Goal: Task Accomplishment & Management: Use online tool/utility

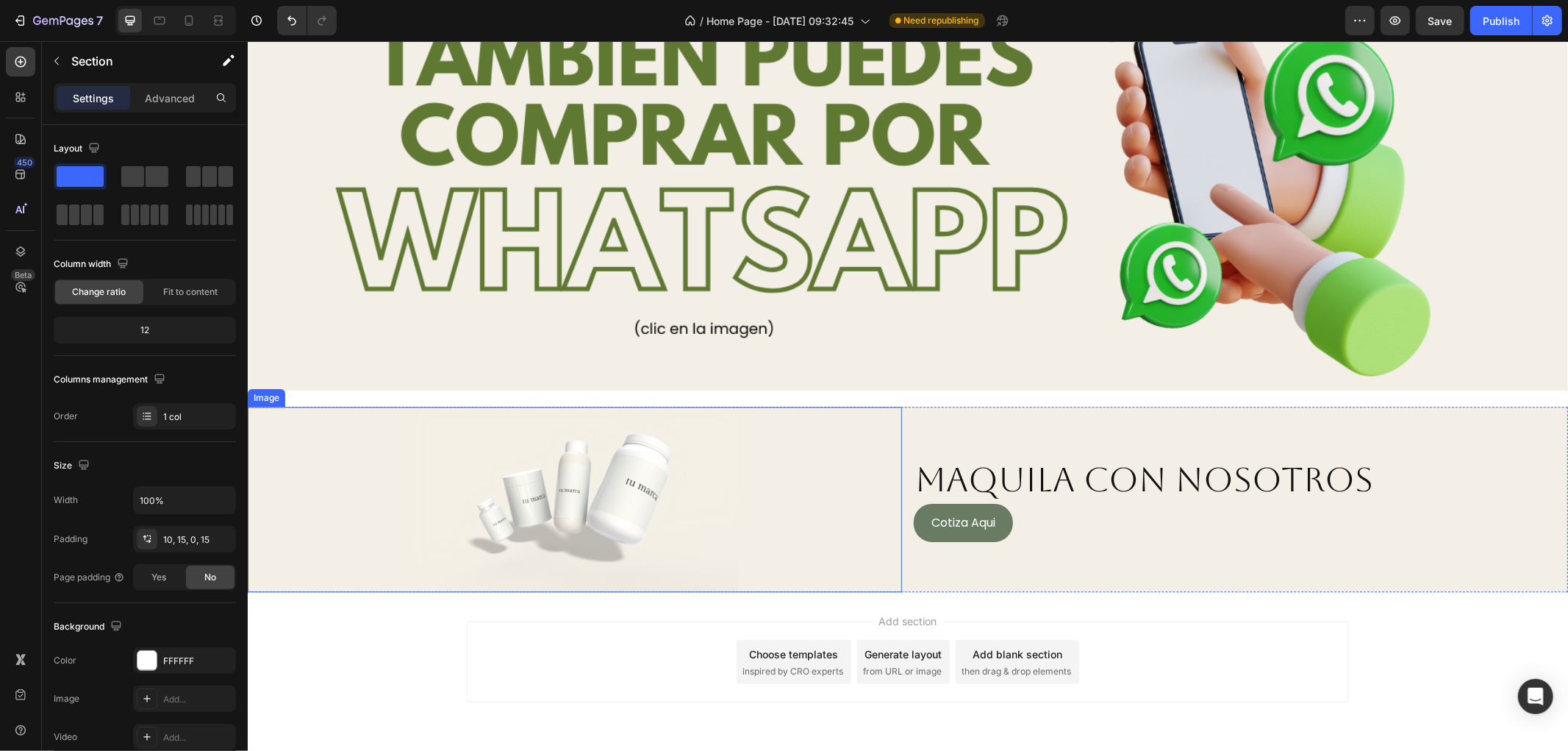
scroll to position [2950, 0]
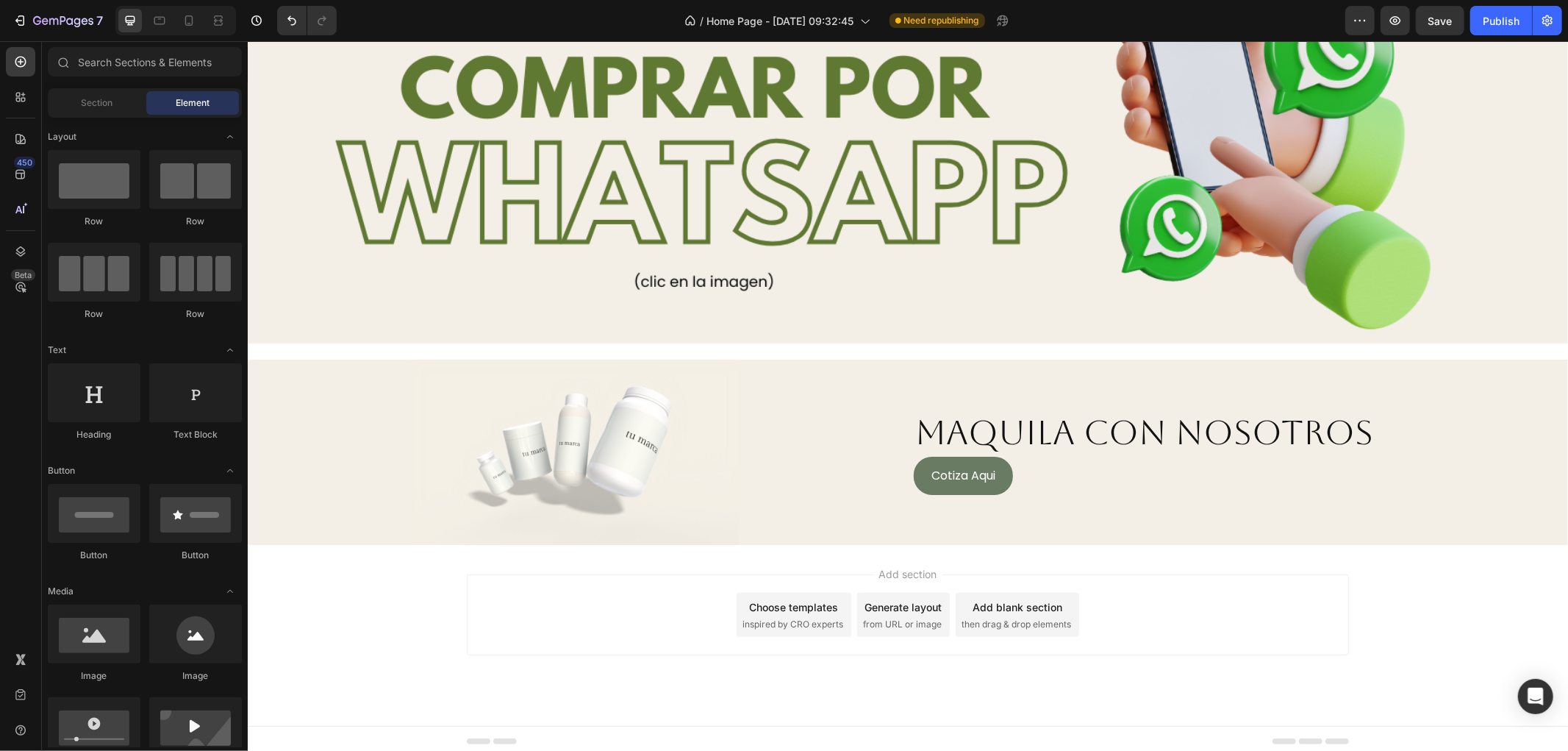
click at [927, 555] on div "Add section Choose templates inspired by CRO experts Generate layout from URL o…" at bounding box center [907, 634] width 1320 height 180
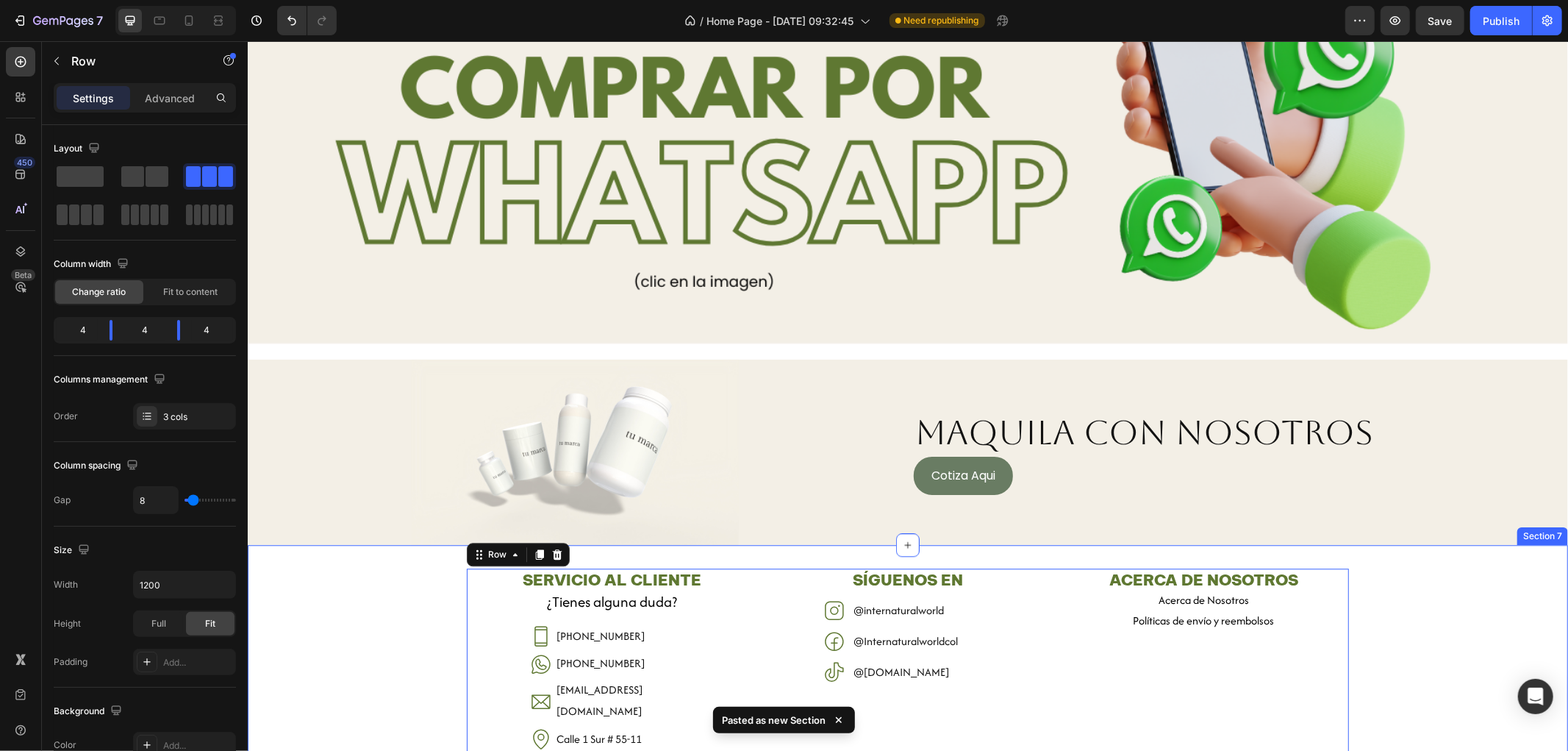
scroll to position [3114, 0]
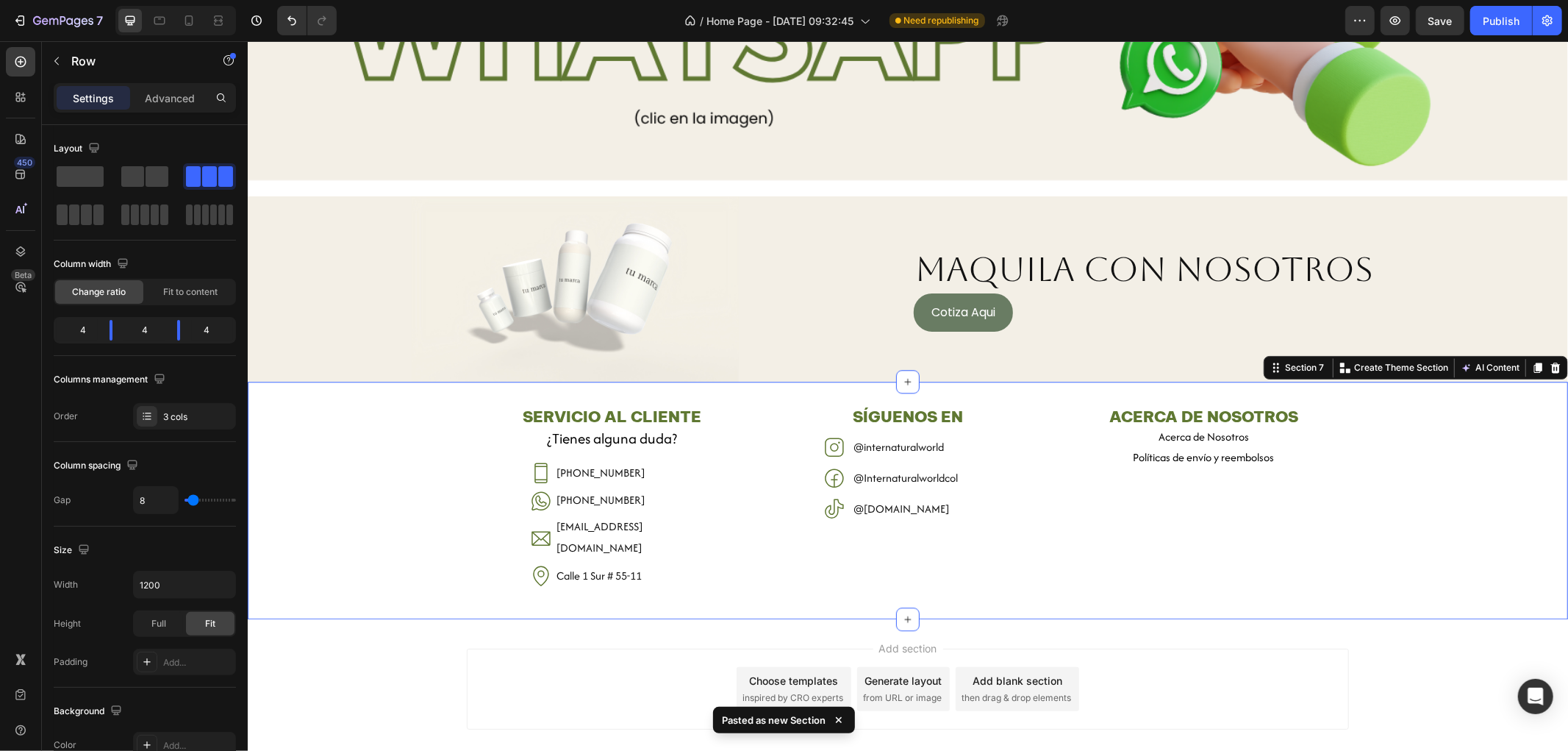
click at [1469, 507] on div "SERVICIO AL CLIENTE Heading ¿Tienes alguna duda? Heading Icon (+57) 300 912 594…" at bounding box center [907, 499] width 1320 height 190
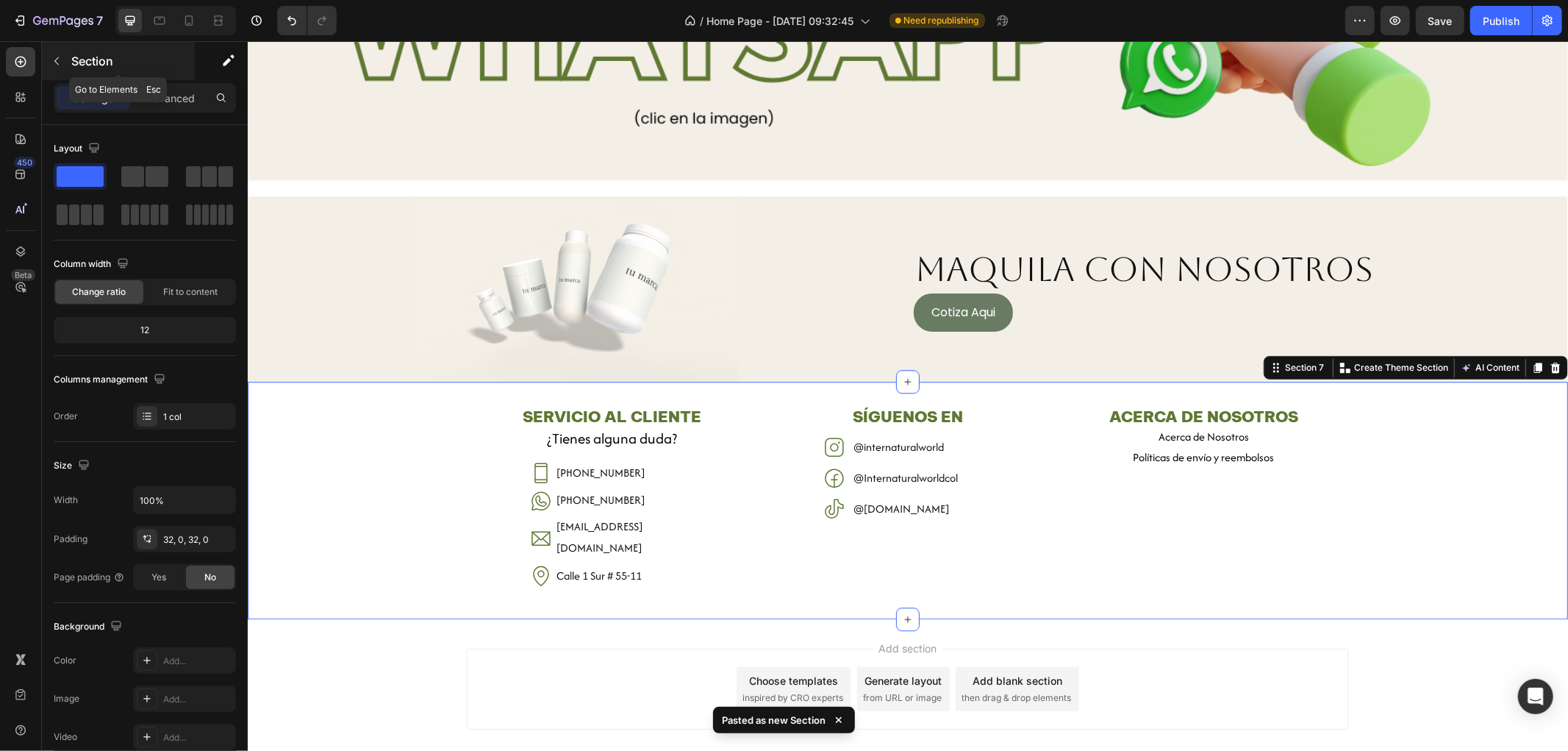
click at [55, 61] on icon "button" at bounding box center [56, 61] width 12 height 12
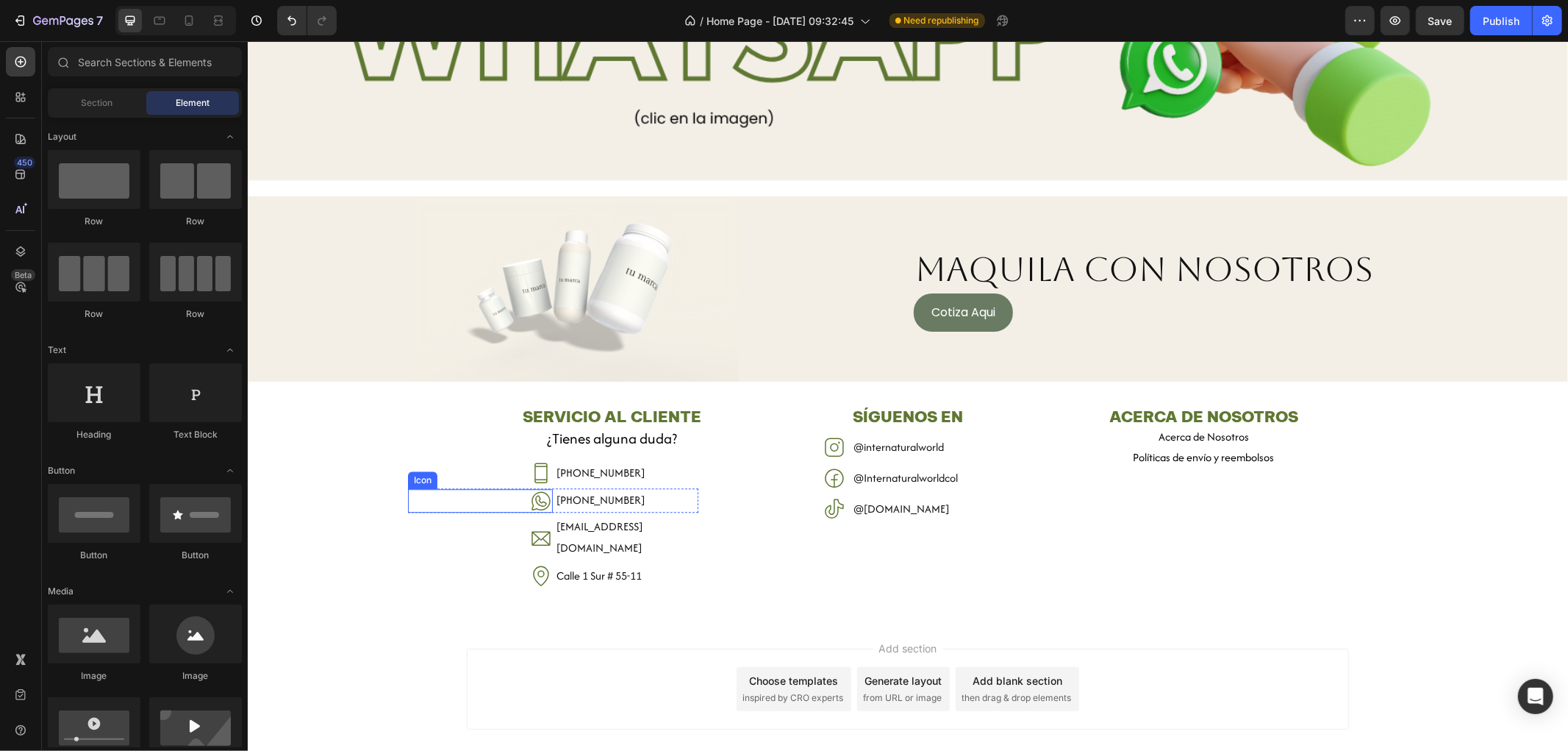
click at [472, 489] on div "Icon" at bounding box center [479, 500] width 145 height 23
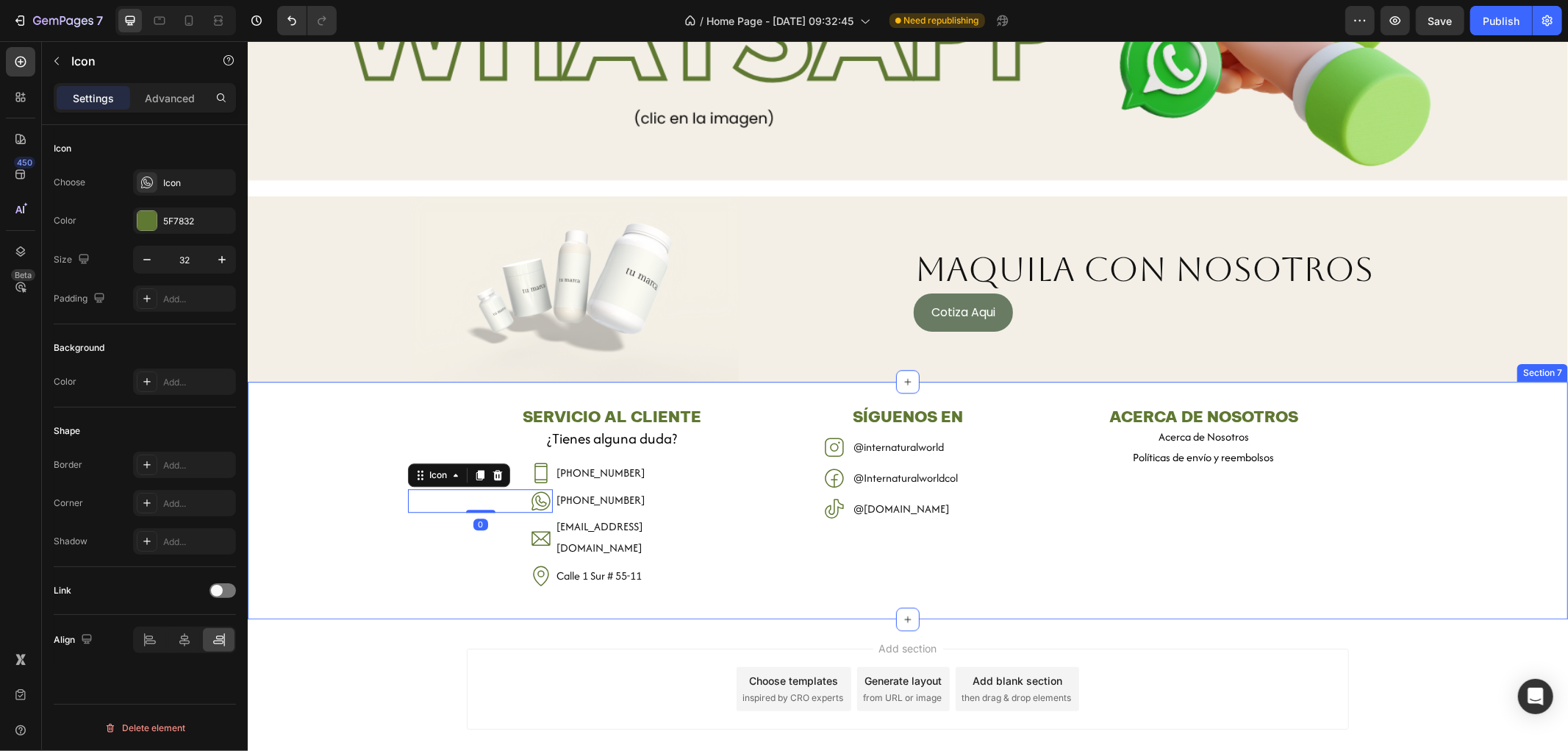
click at [437, 404] on div "SERVICIO AL CLIENTE Heading ¿Tienes alguna duda? Heading Icon (+57) 300 912 594…" at bounding box center [907, 499] width 1320 height 190
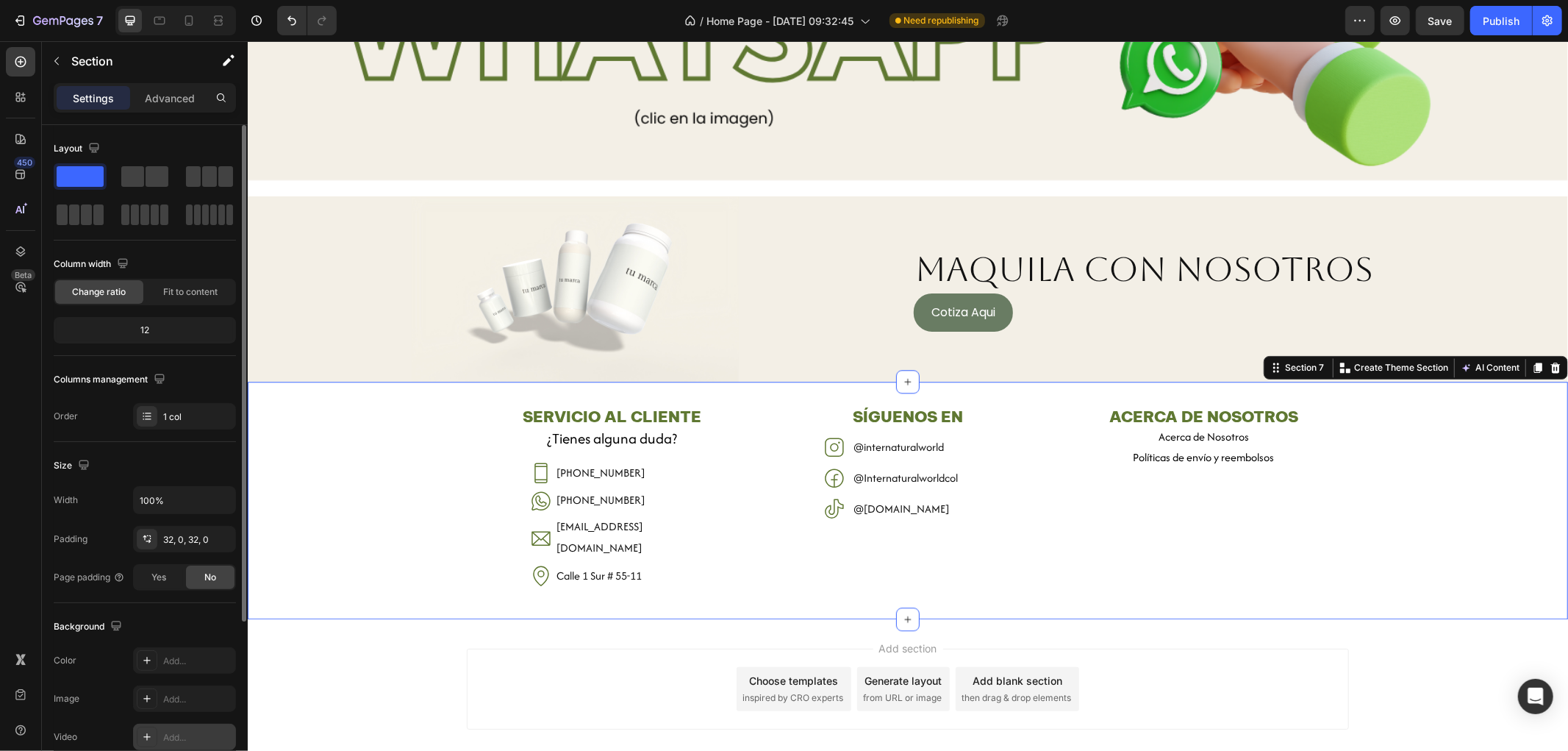
scroll to position [229, 0]
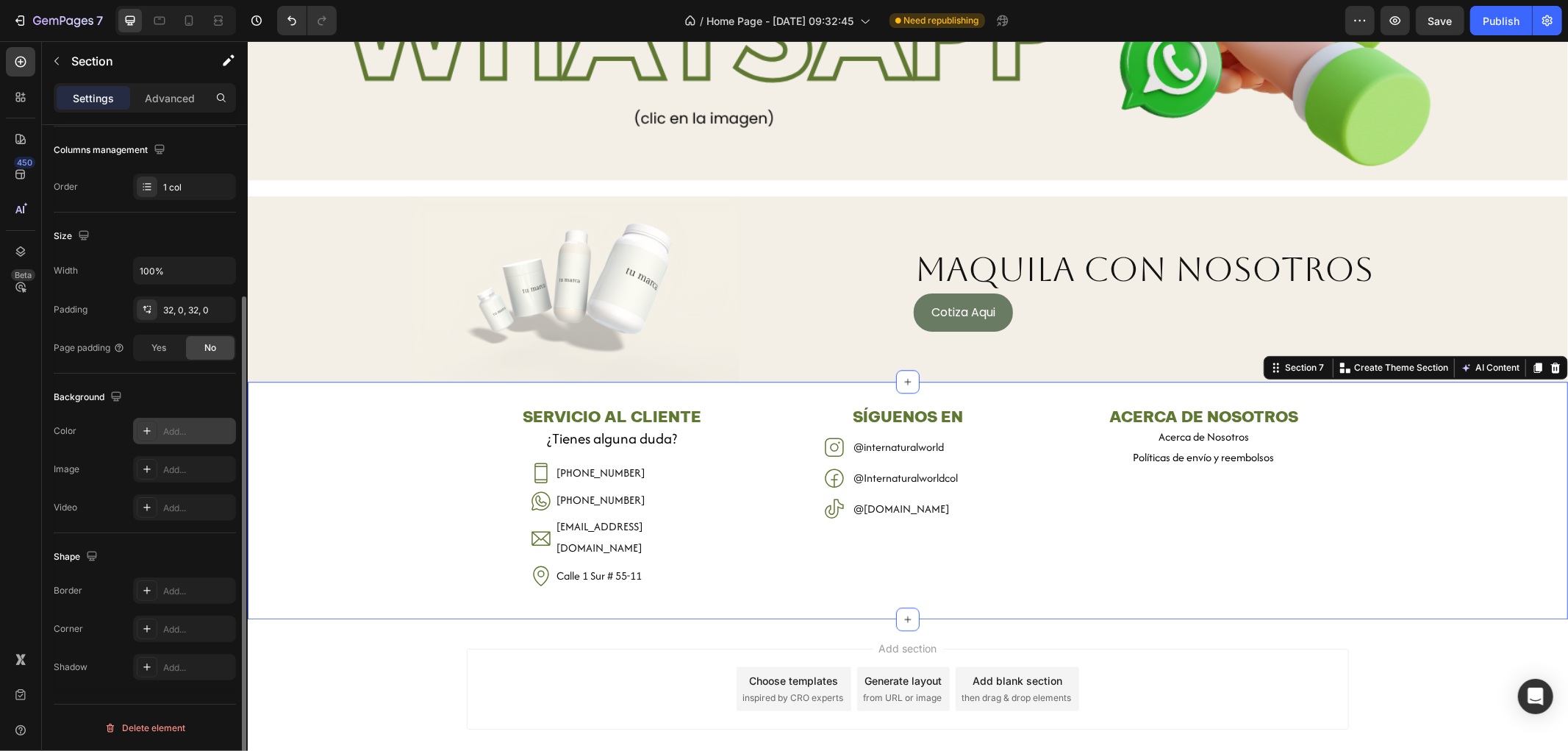
click at [170, 436] on div "Add..." at bounding box center [198, 431] width 70 height 13
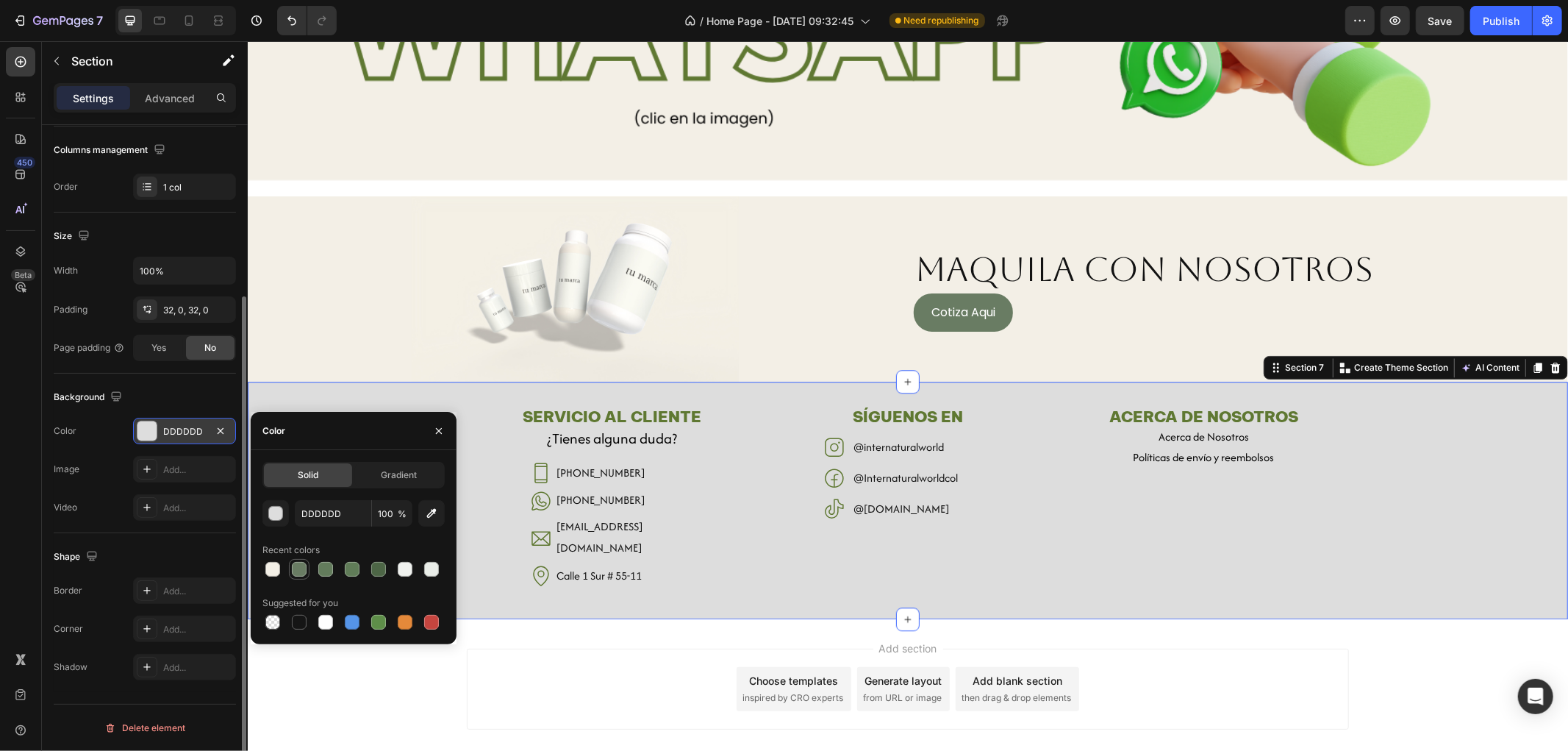
click at [304, 567] on div at bounding box center [300, 570] width 15 height 15
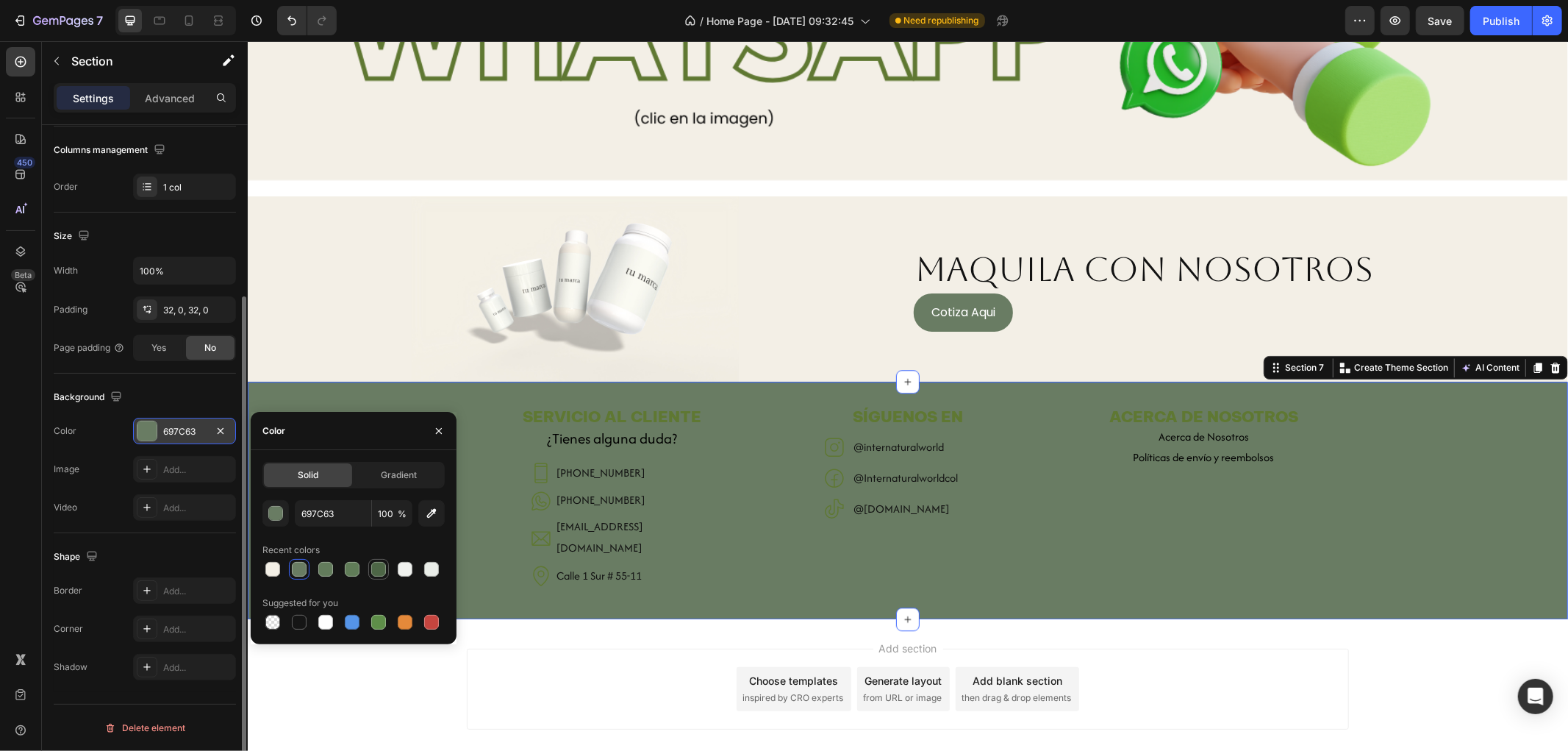
click at [377, 570] on div at bounding box center [379, 570] width 15 height 15
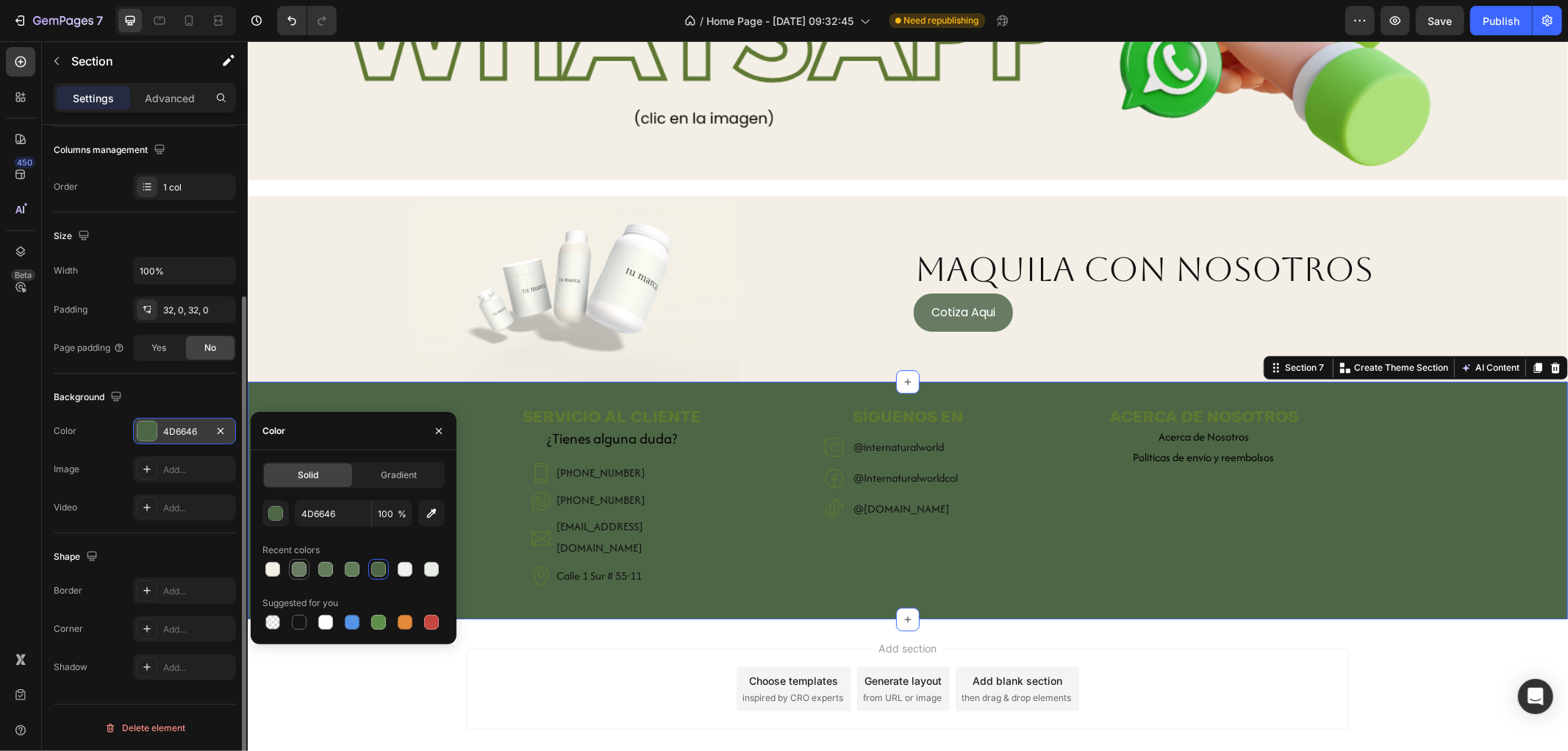
click at [303, 568] on div at bounding box center [300, 570] width 15 height 15
type input "697C63"
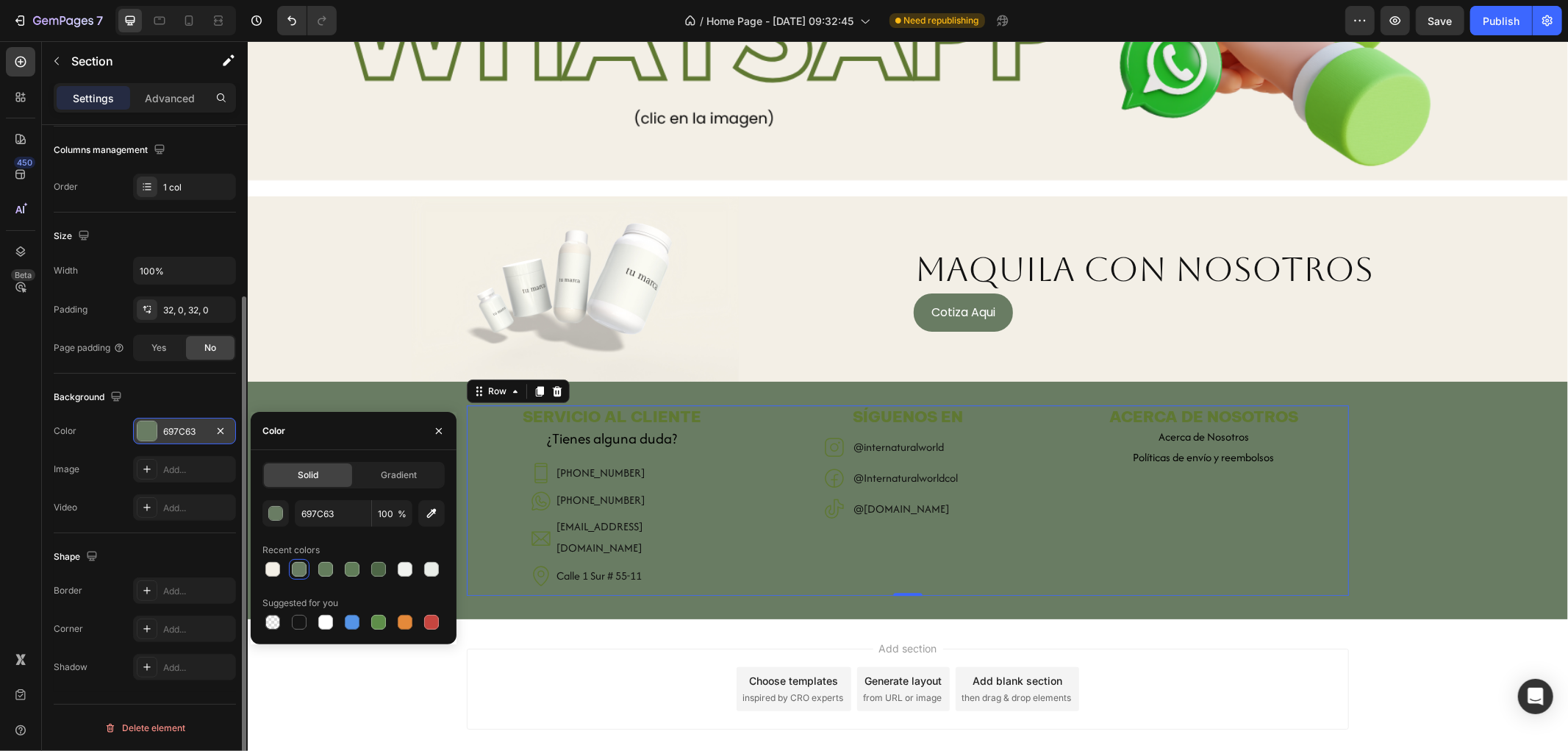
click at [762, 553] on div "SÍGUENOS EN Heading Icon @internaturalworld Heading Row Icon @Internaturalworld…" at bounding box center [907, 499] width 290 height 190
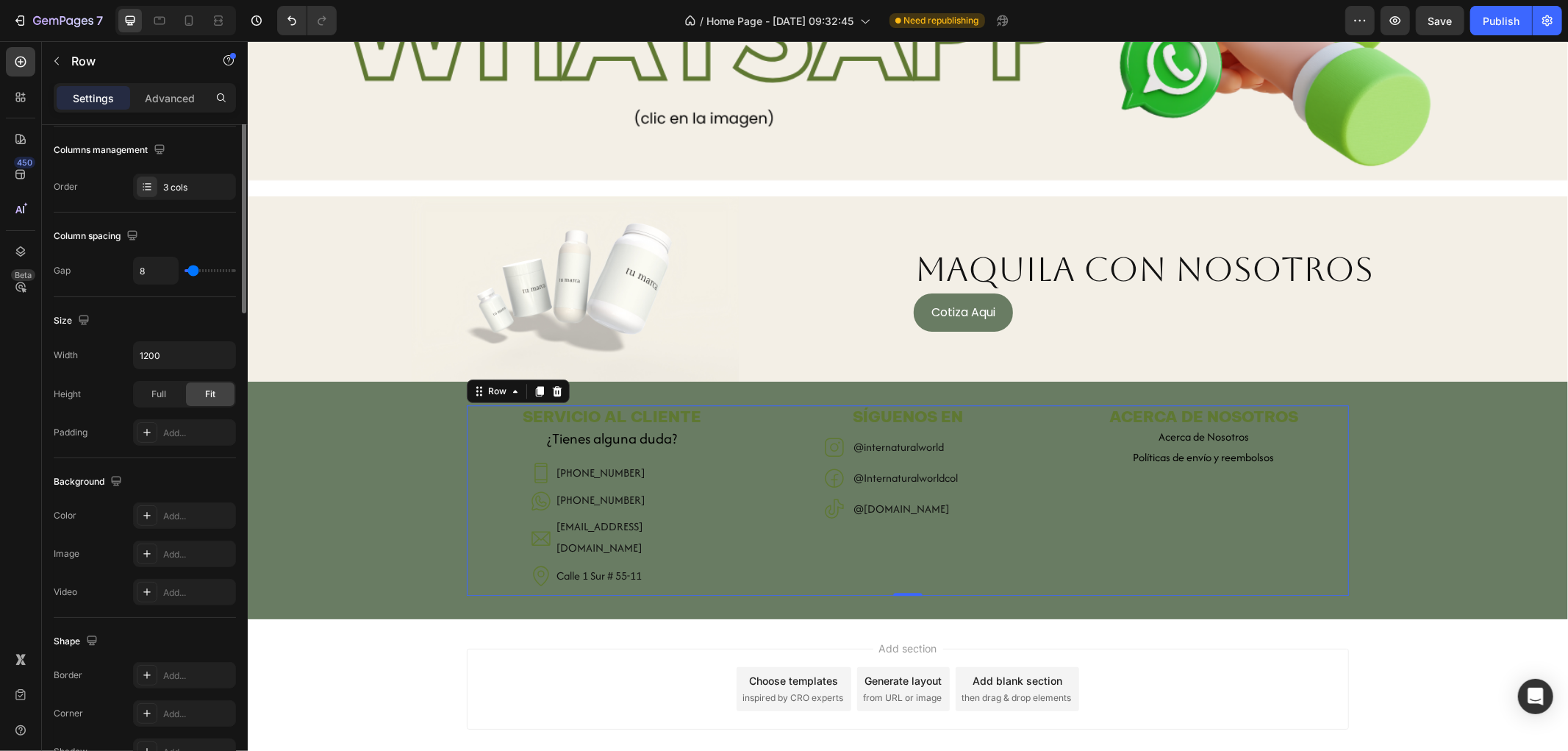
scroll to position [0, 0]
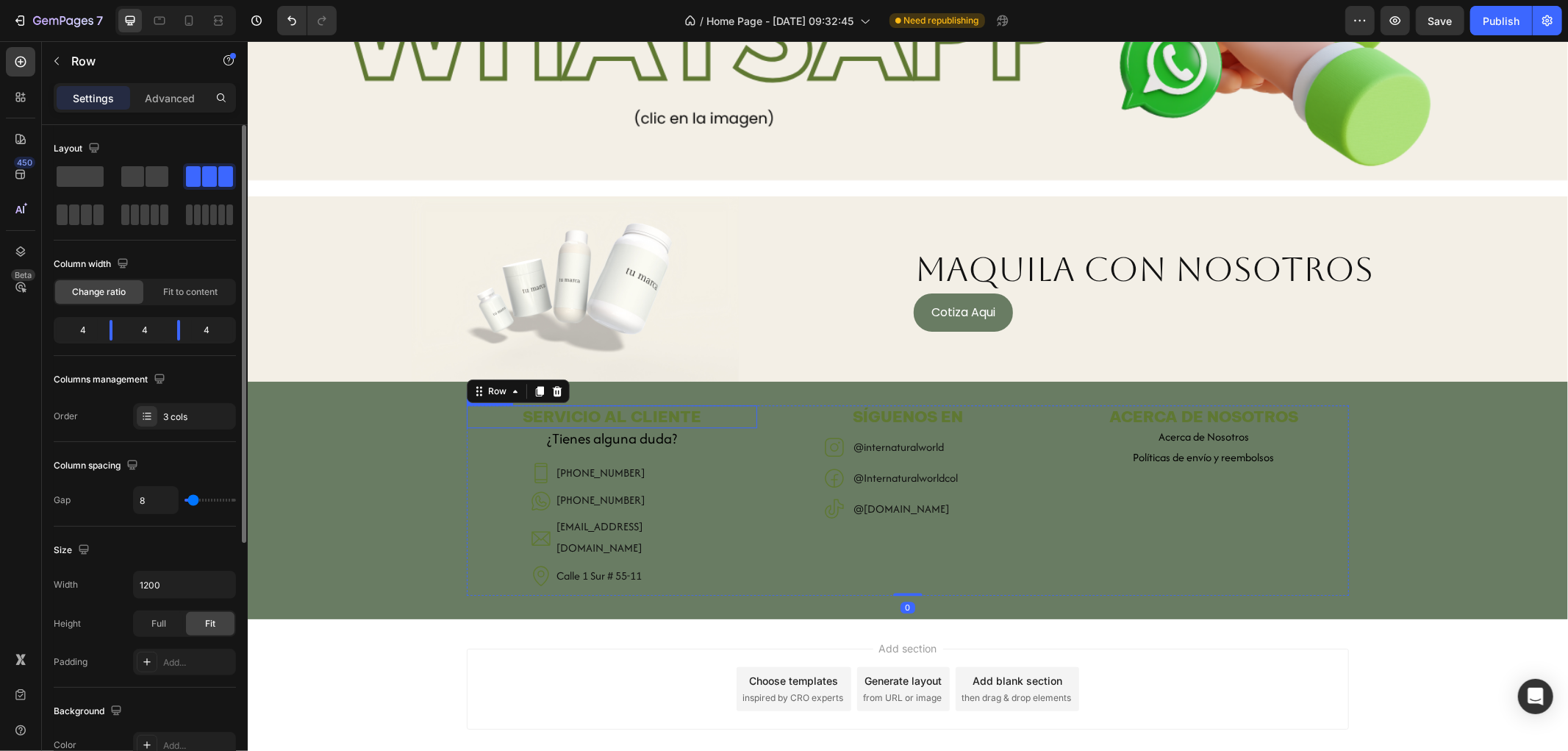
click at [653, 405] on h2 "SERVICIO AL CLIENTE" at bounding box center [611, 415] width 290 height 23
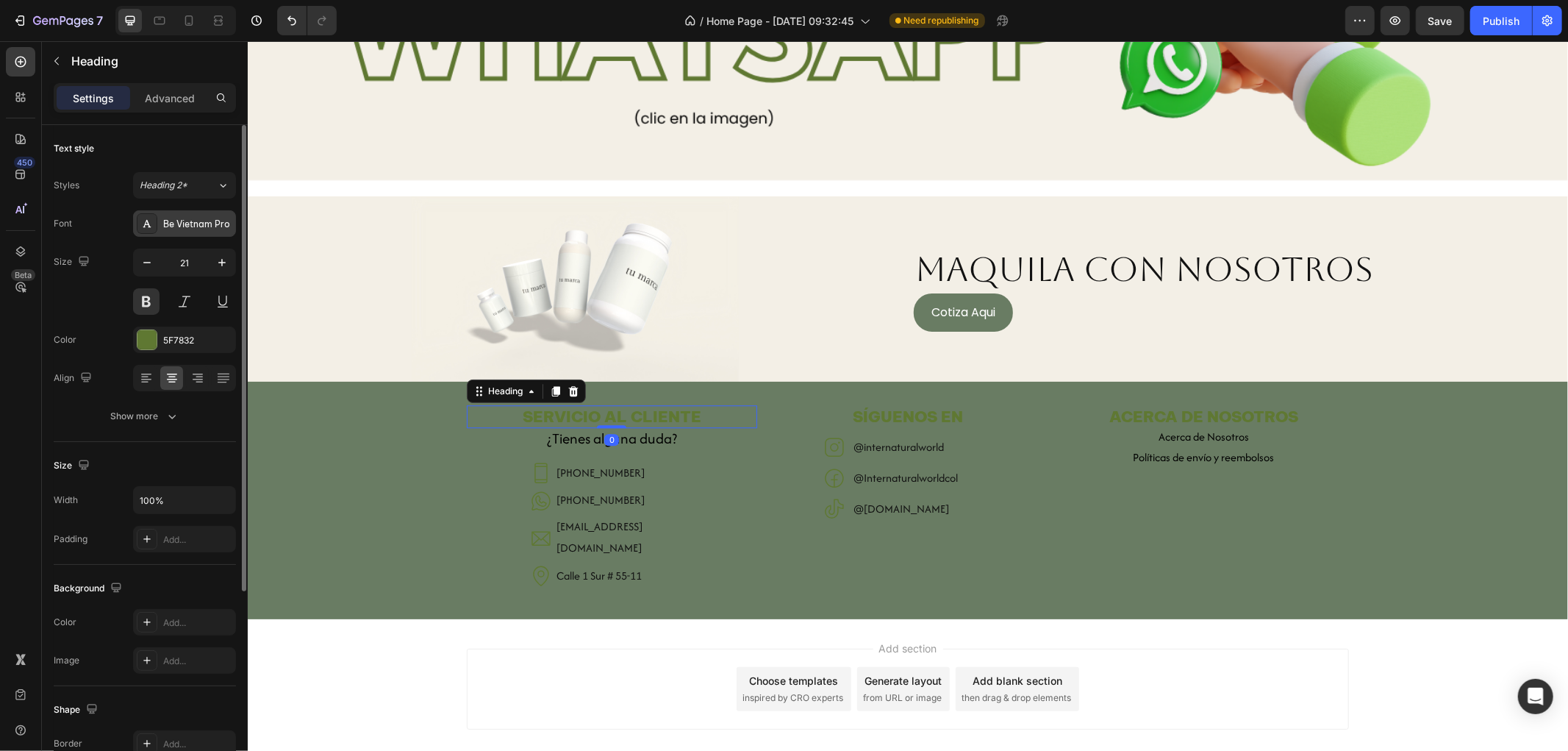
click at [169, 211] on div "Be Vietnam Pro" at bounding box center [185, 224] width 103 height 26
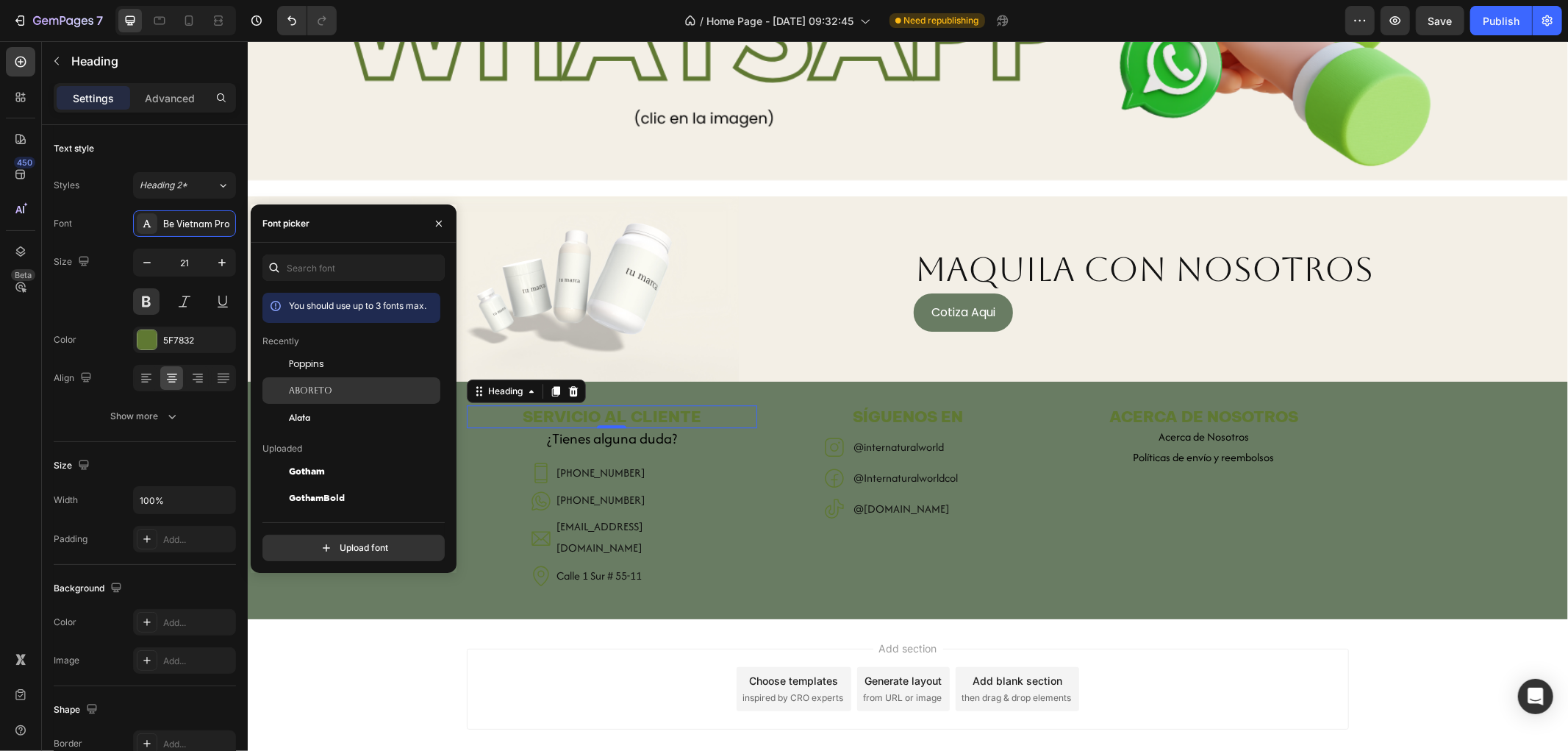
click at [311, 383] on div "Aboreto" at bounding box center [350, 390] width 178 height 26
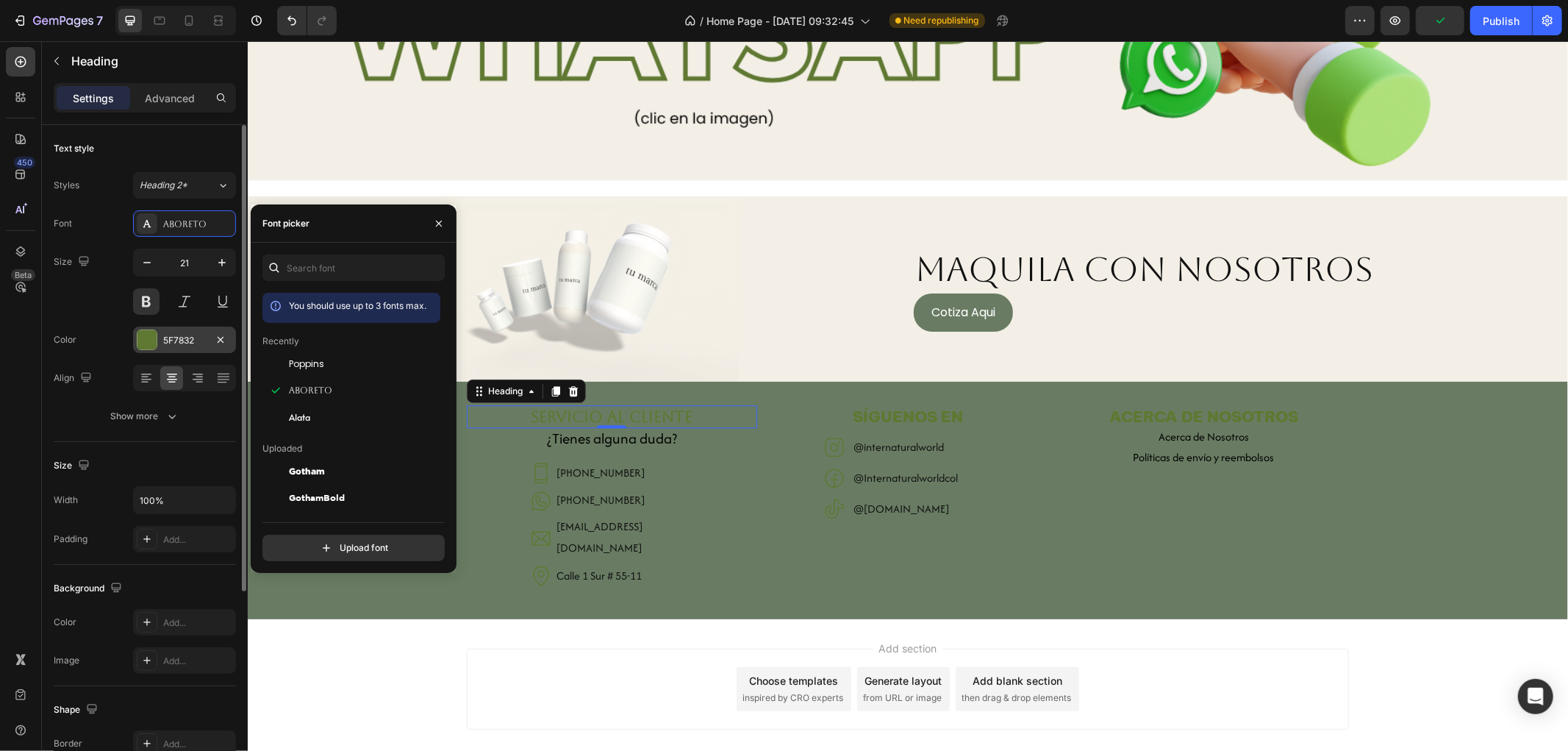
click at [193, 351] on div "5F7832" at bounding box center [185, 339] width 103 height 26
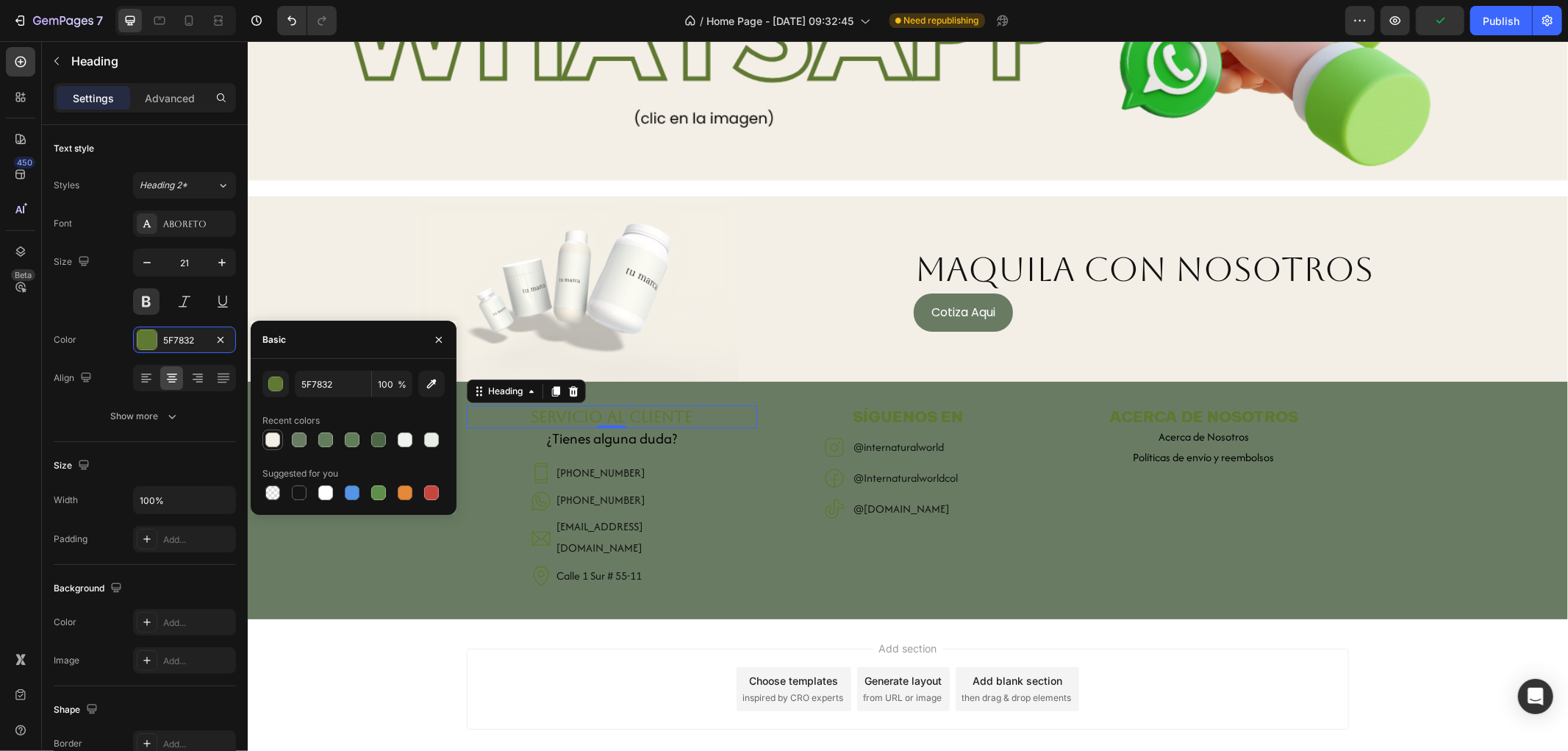
click at [275, 434] on div at bounding box center [272, 440] width 15 height 15
type input "F3EFE6"
click at [637, 433] on h2 "¿Tienes alguna duda?" at bounding box center [611, 438] width 290 height 22
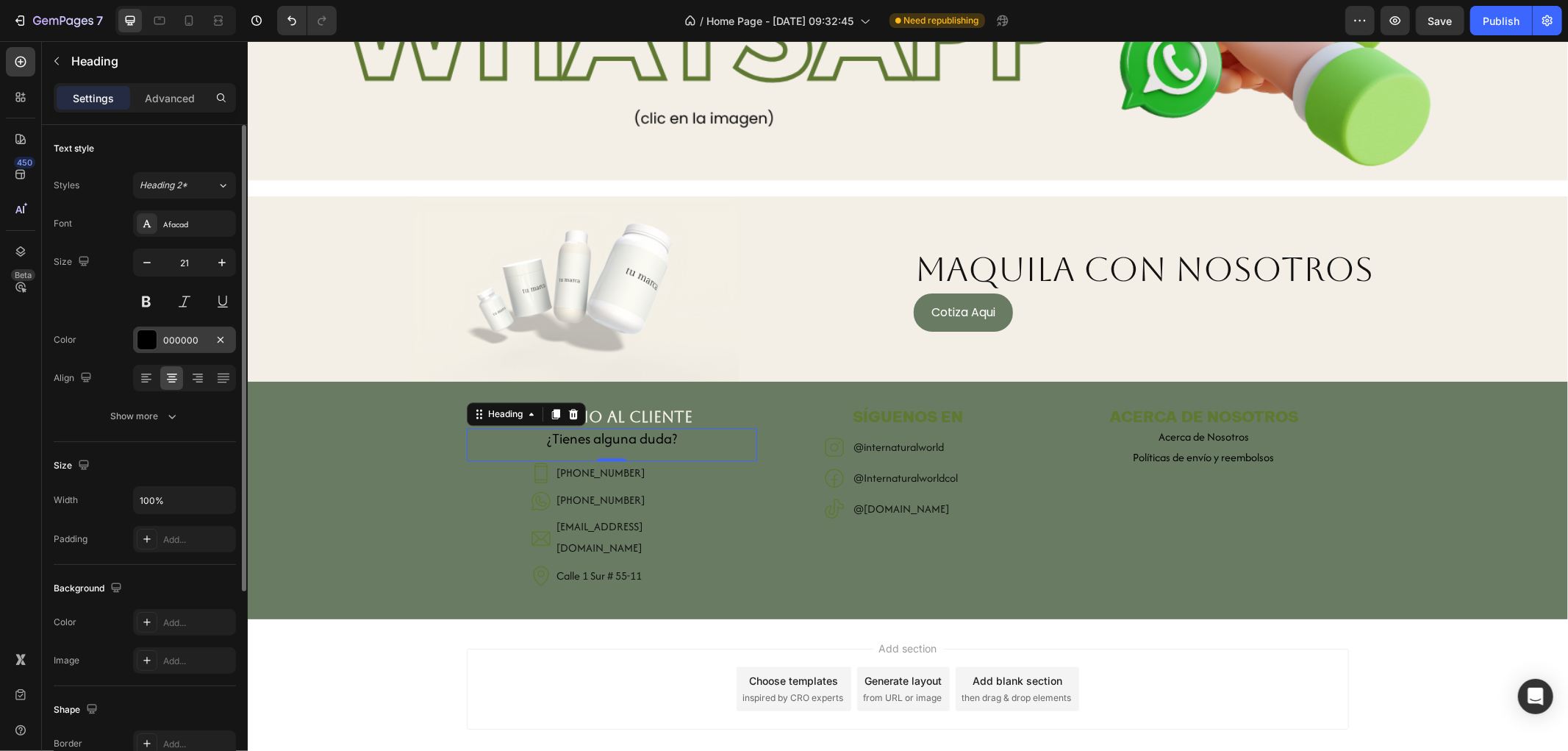
click at [189, 340] on div "000000" at bounding box center [184, 340] width 42 height 13
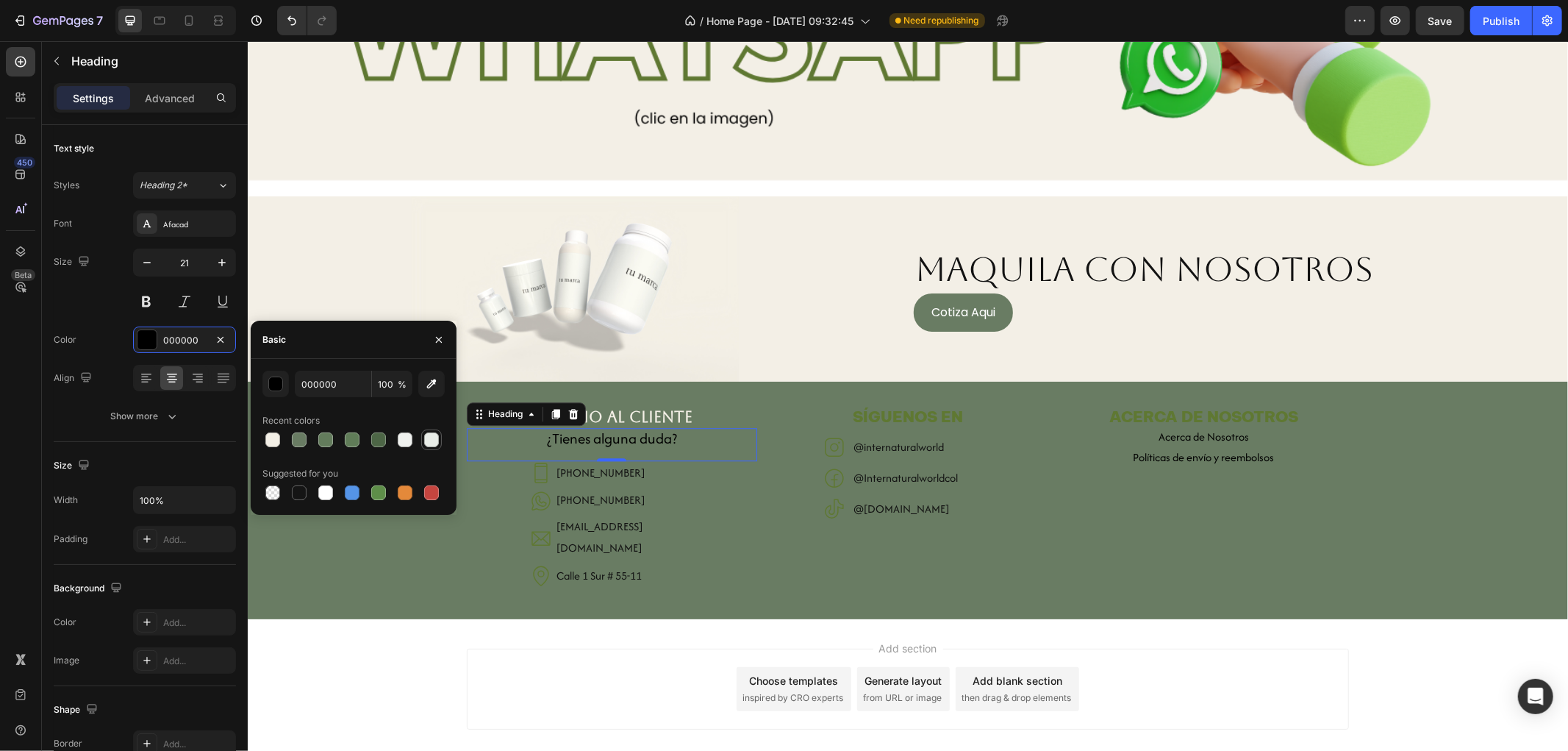
click at [431, 438] on div at bounding box center [431, 440] width 15 height 15
click at [412, 438] on div at bounding box center [405, 440] width 18 height 18
click at [322, 490] on div at bounding box center [326, 493] width 15 height 15
type input "FFFFFF"
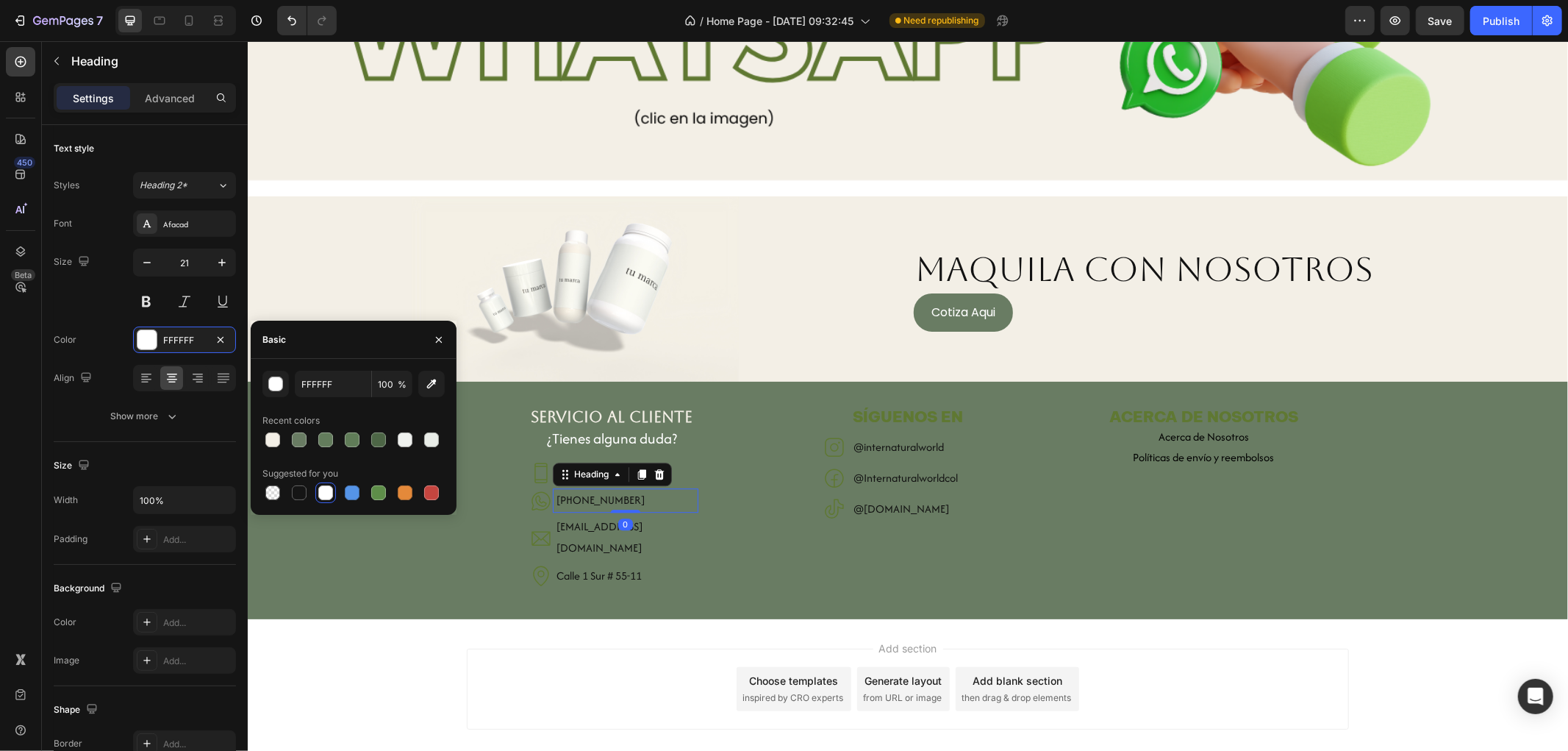
click at [675, 505] on h2 "[PHONE_NUMBER]" at bounding box center [625, 500] width 145 height 24
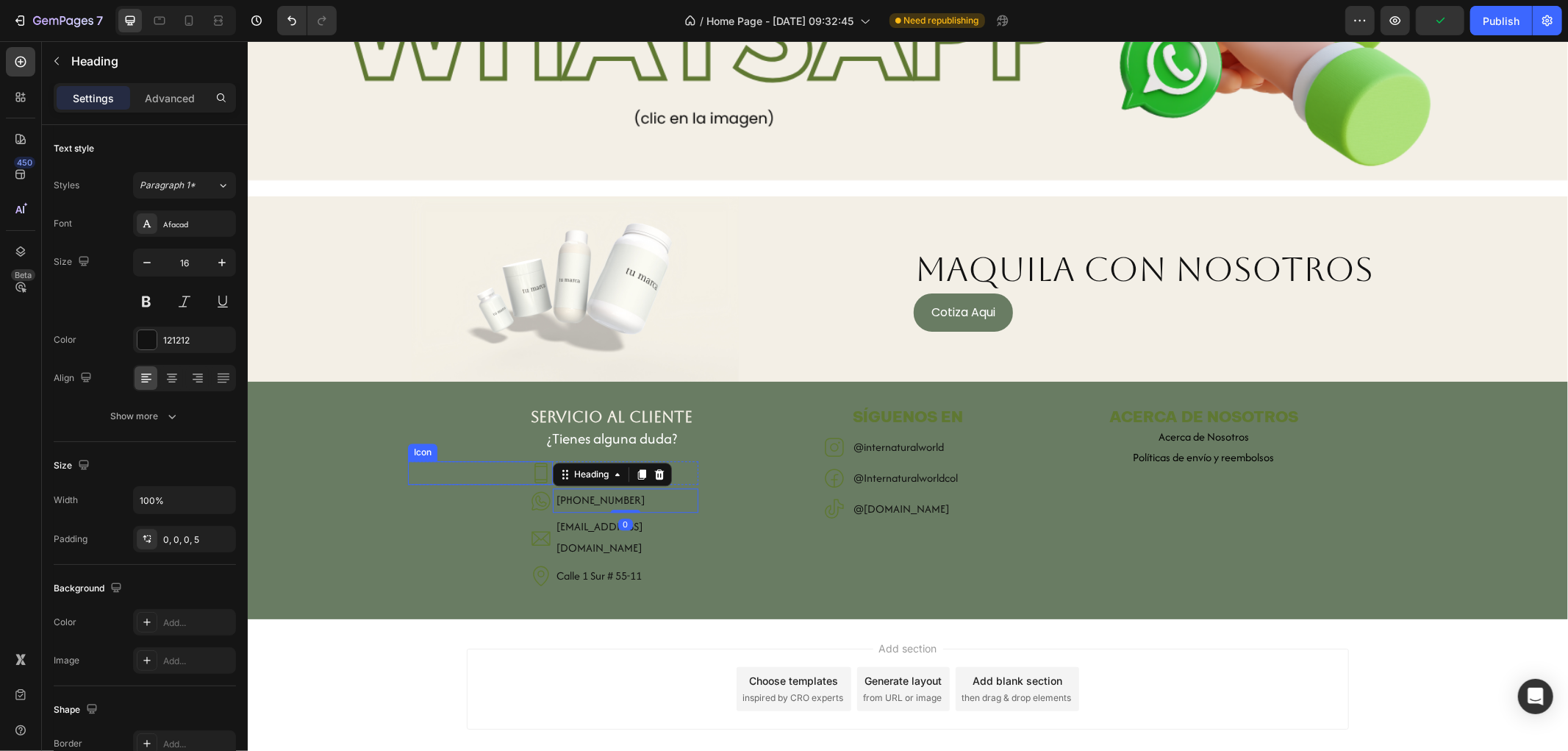
click at [529, 464] on icon at bounding box center [540, 472] width 23 height 23
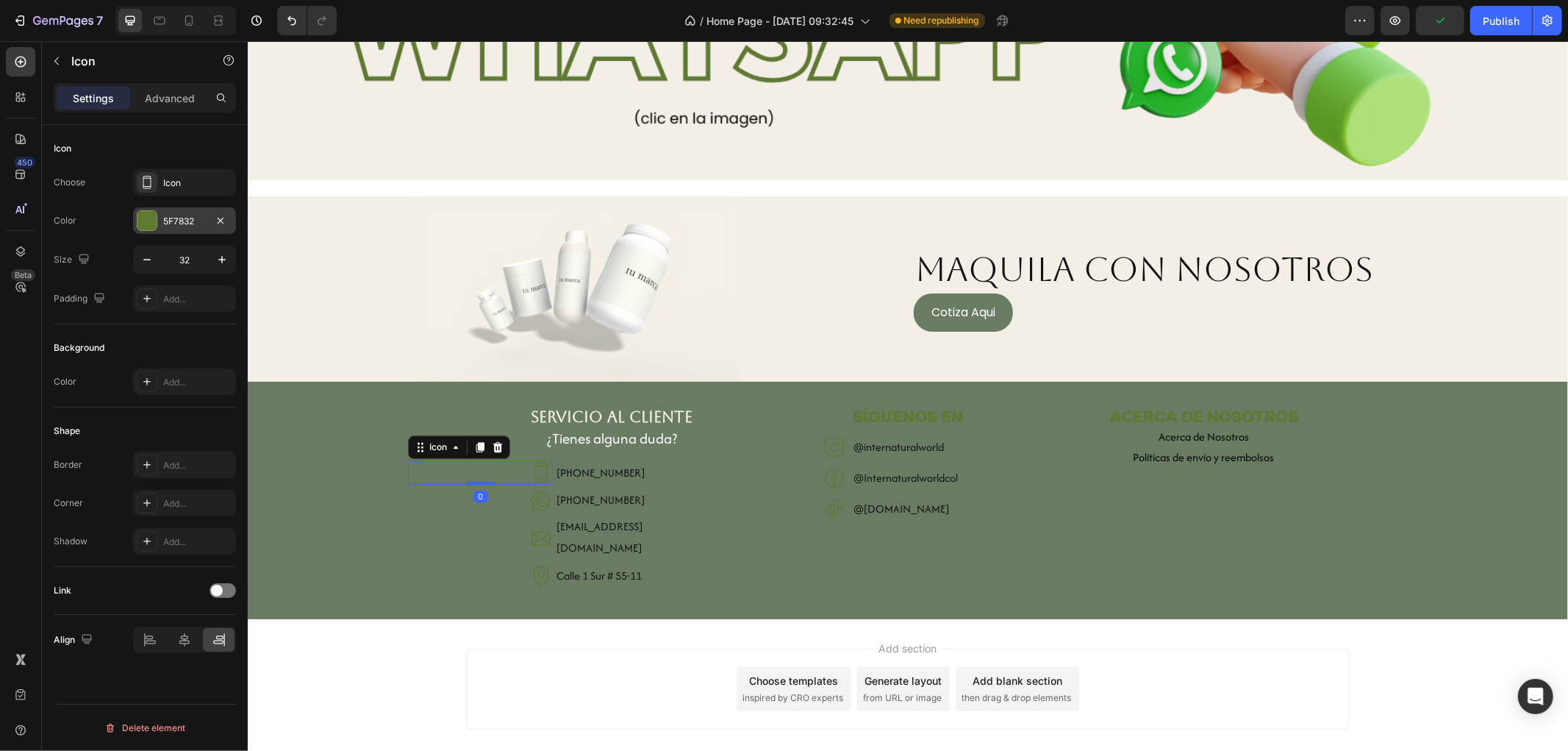
click at [185, 226] on div "5F7832" at bounding box center [184, 221] width 42 height 13
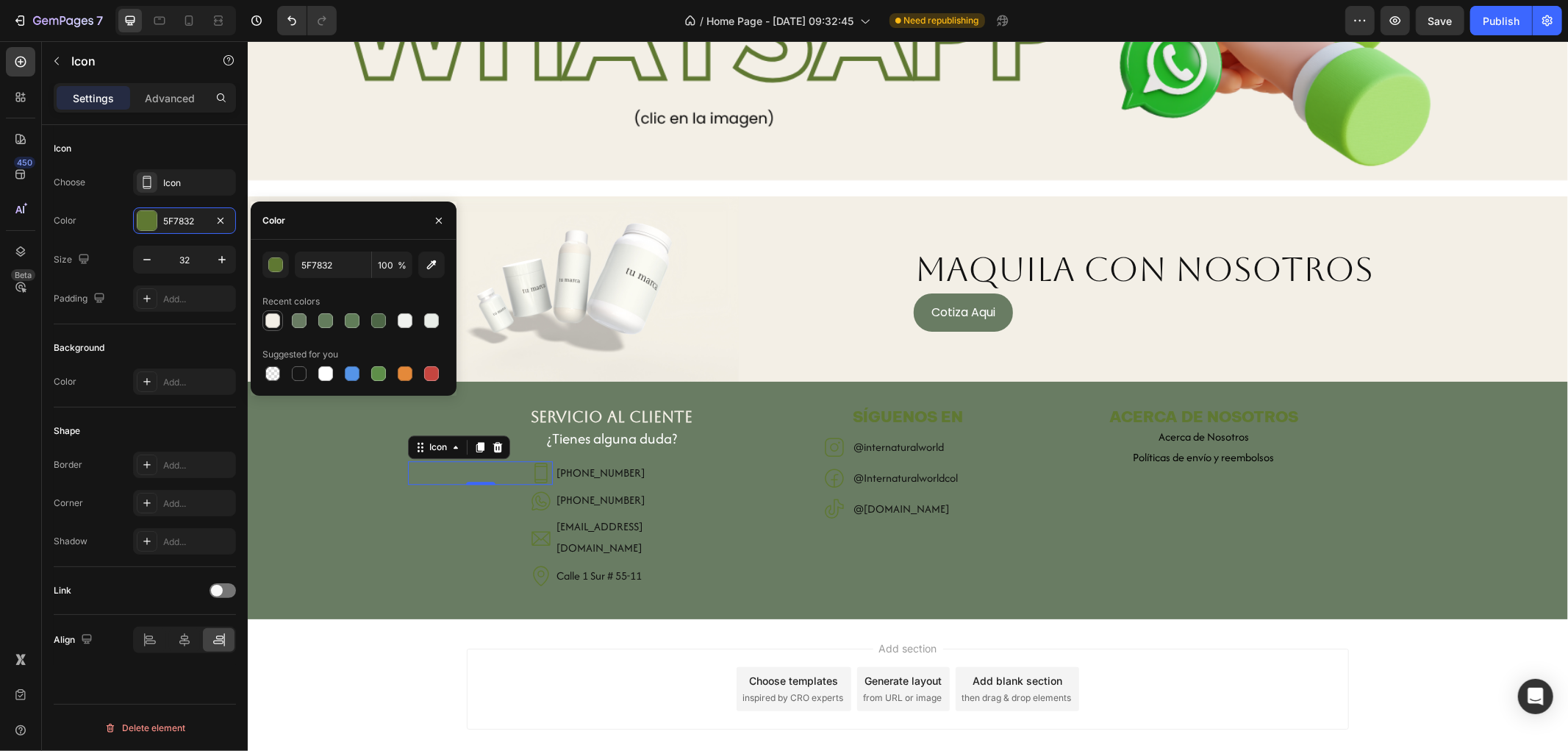
click at [269, 321] on div at bounding box center [272, 321] width 15 height 15
type input "F3EFE6"
click at [540, 493] on icon at bounding box center [540, 500] width 23 height 23
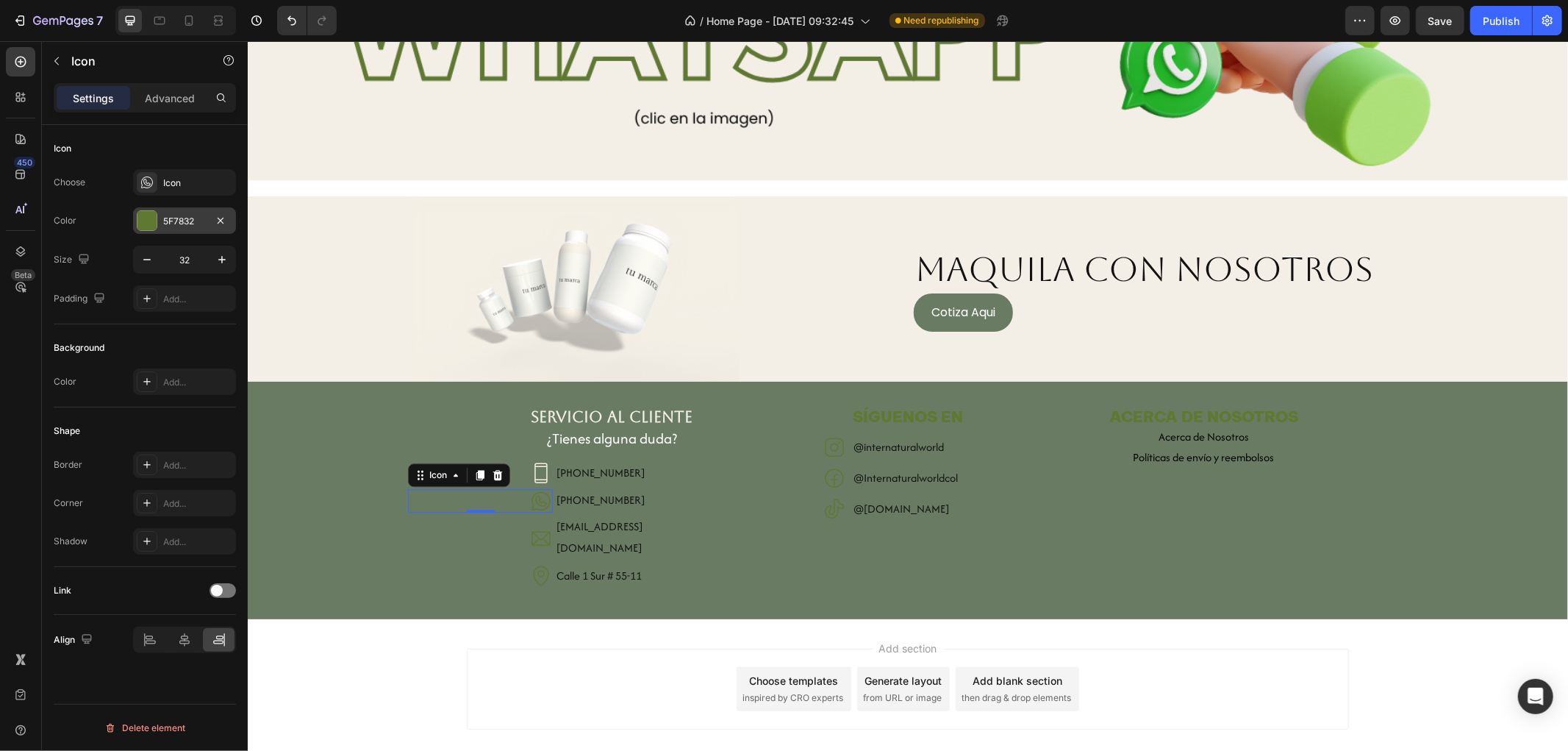
click at [169, 224] on div "5F7832" at bounding box center [184, 221] width 42 height 13
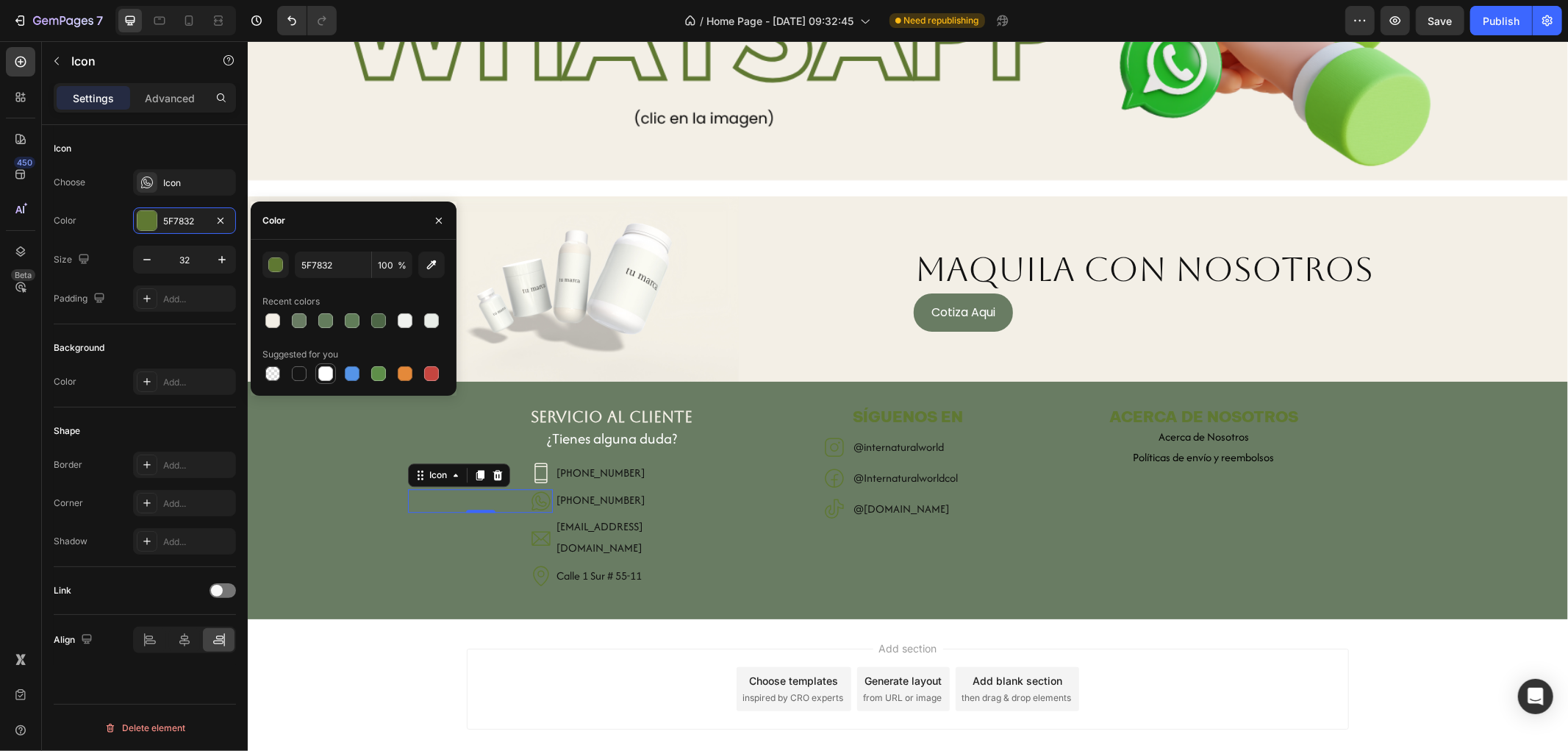
click at [324, 371] on div at bounding box center [326, 374] width 15 height 15
type input "FFFFFF"
click at [514, 525] on div "Icon 0" at bounding box center [479, 537] width 145 height 23
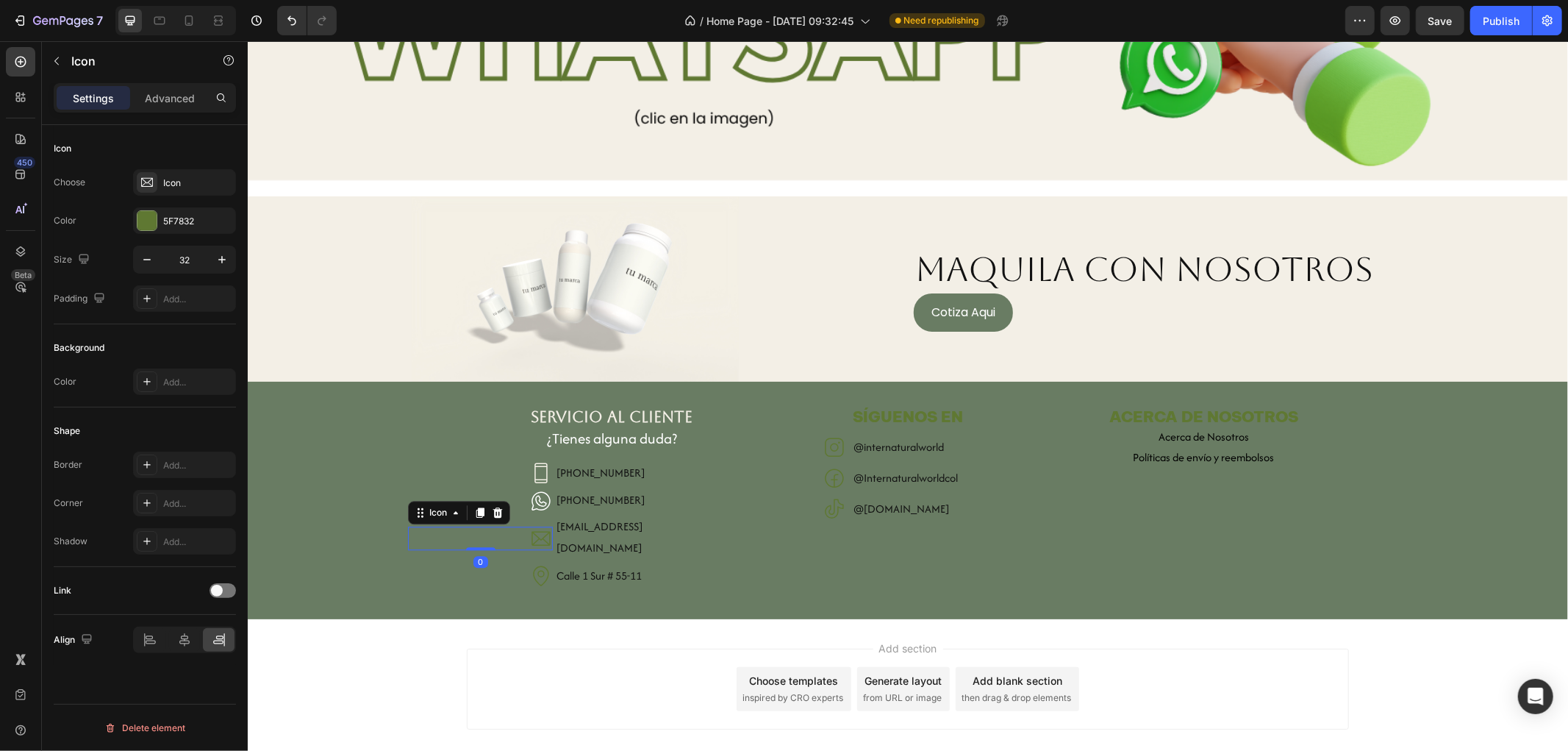
click at [191, 234] on div "Choose Icon Color 5F7832 Size 32 Padding Add..." at bounding box center [145, 241] width 182 height 143
click at [184, 221] on div "5F7832" at bounding box center [184, 221] width 42 height 13
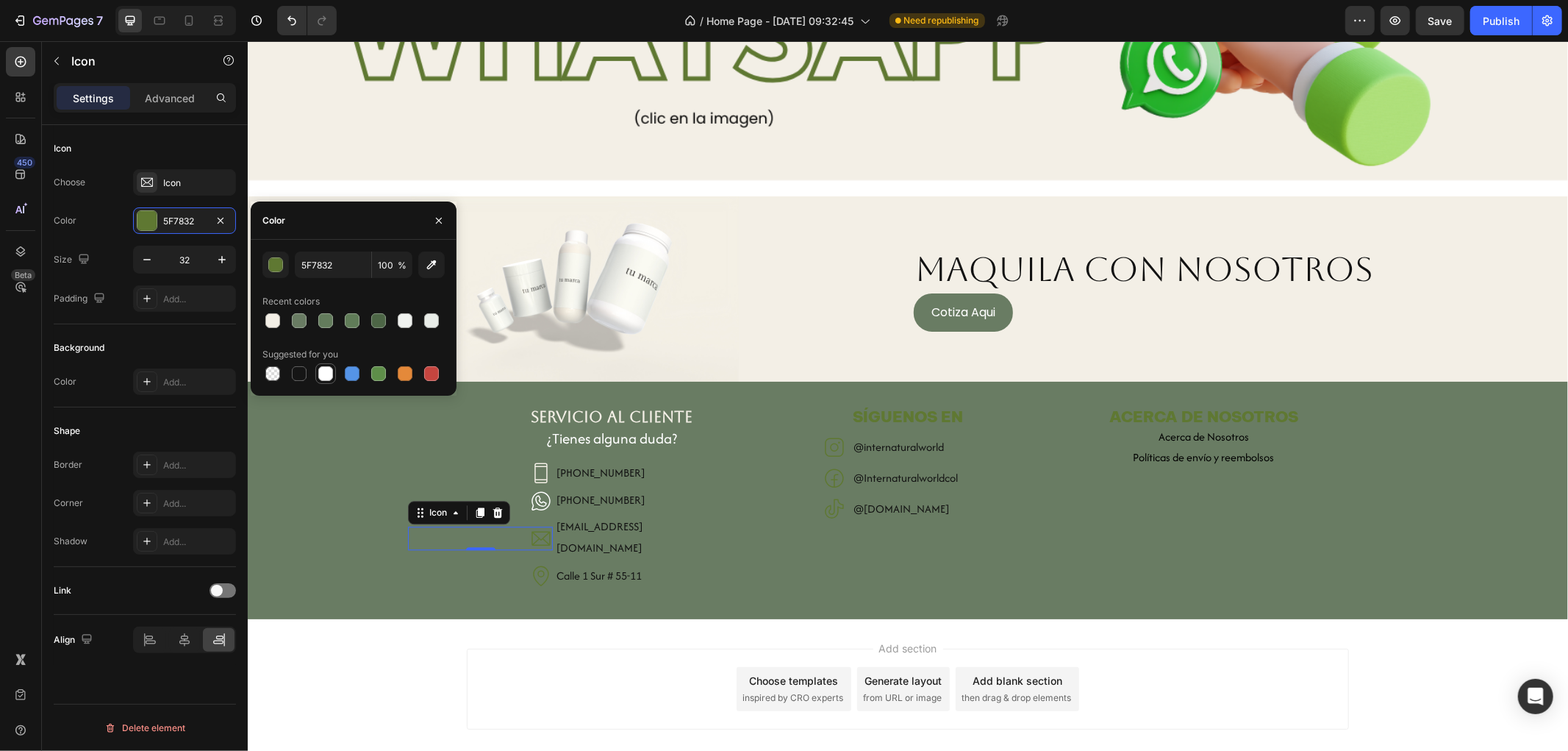
click at [326, 367] on div at bounding box center [326, 374] width 15 height 15
type input "FFFFFF"
click at [529, 563] on icon at bounding box center [540, 574] width 23 height 23
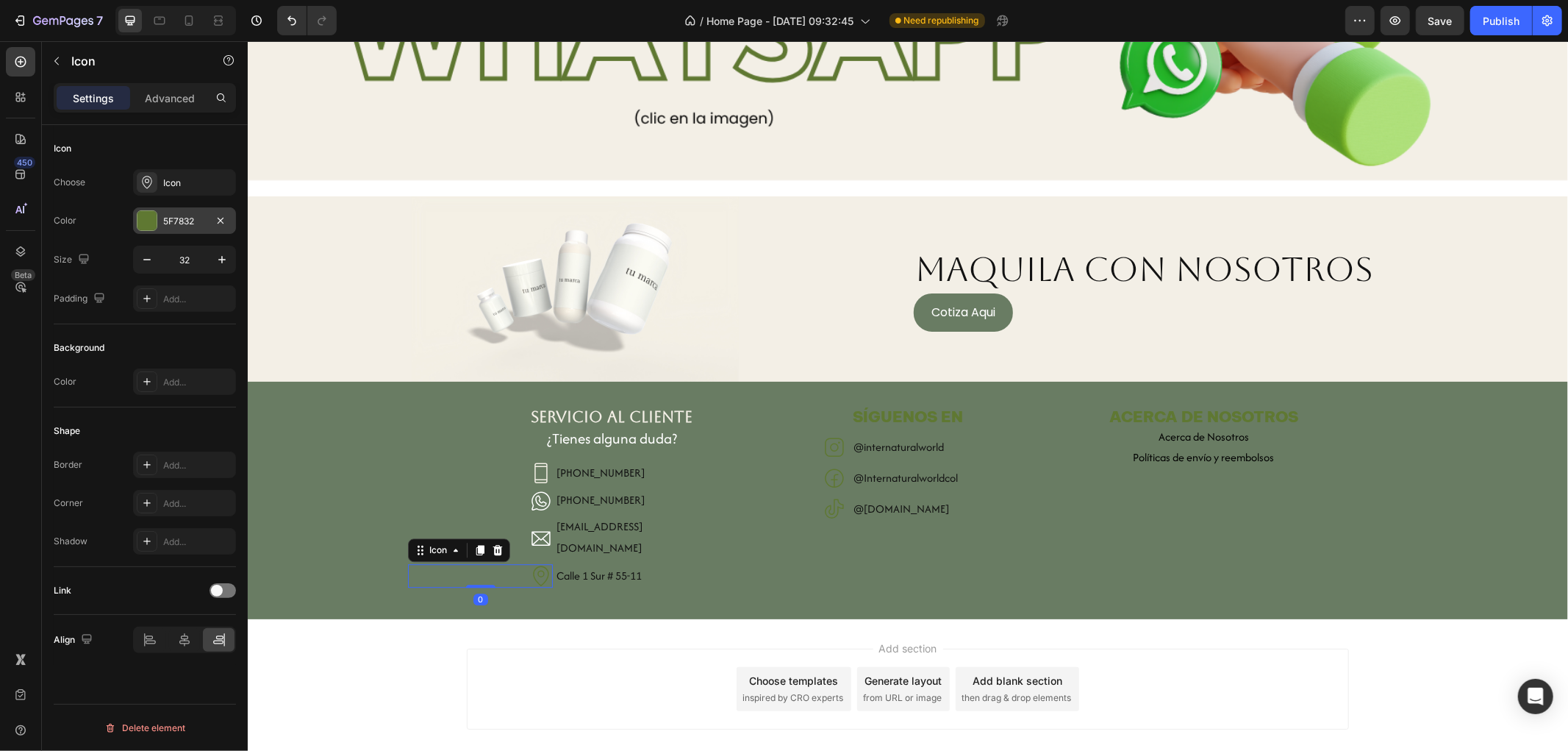
click at [179, 223] on div "5F7832" at bounding box center [184, 221] width 42 height 13
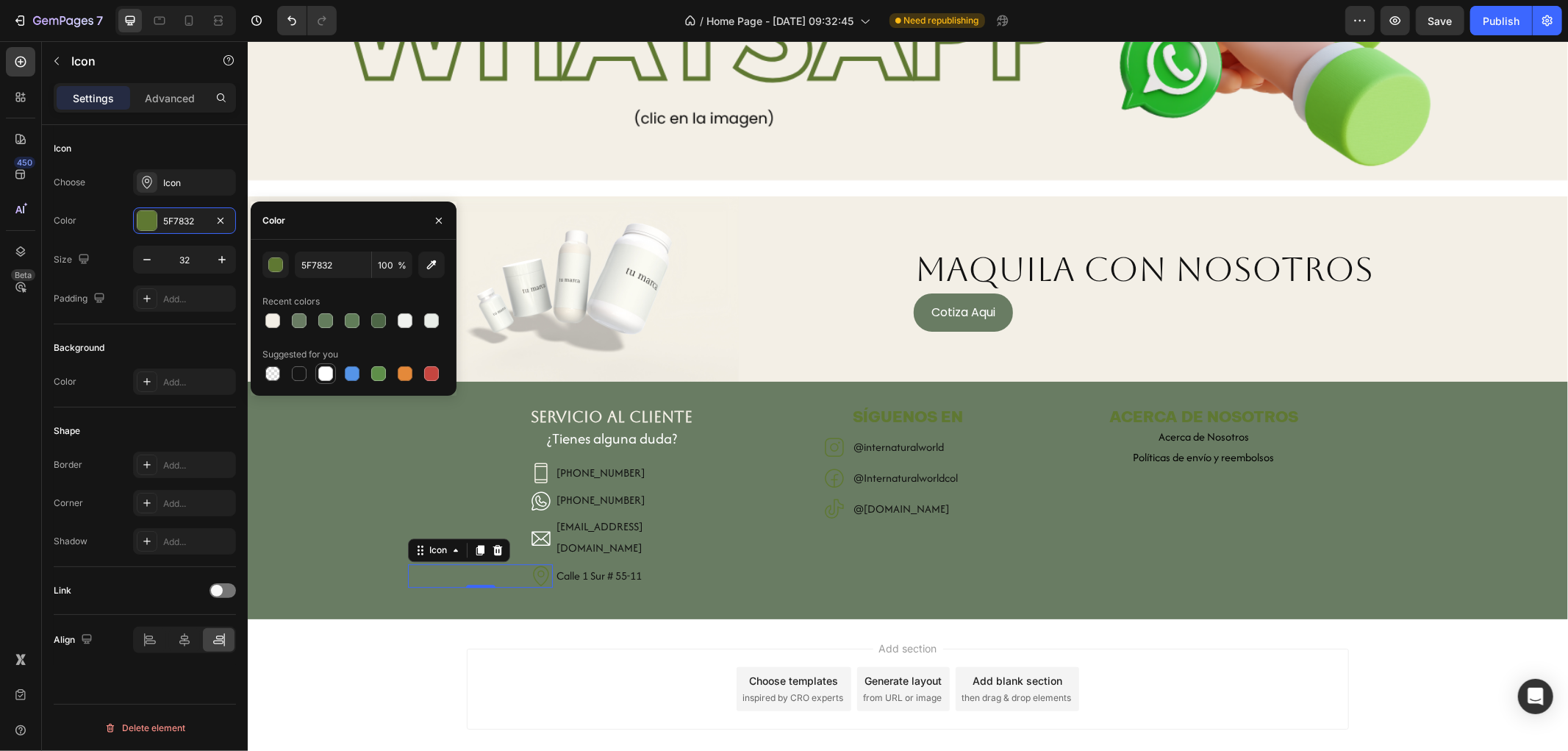
click at [319, 371] on div at bounding box center [326, 374] width 15 height 15
type input "FFFFFF"
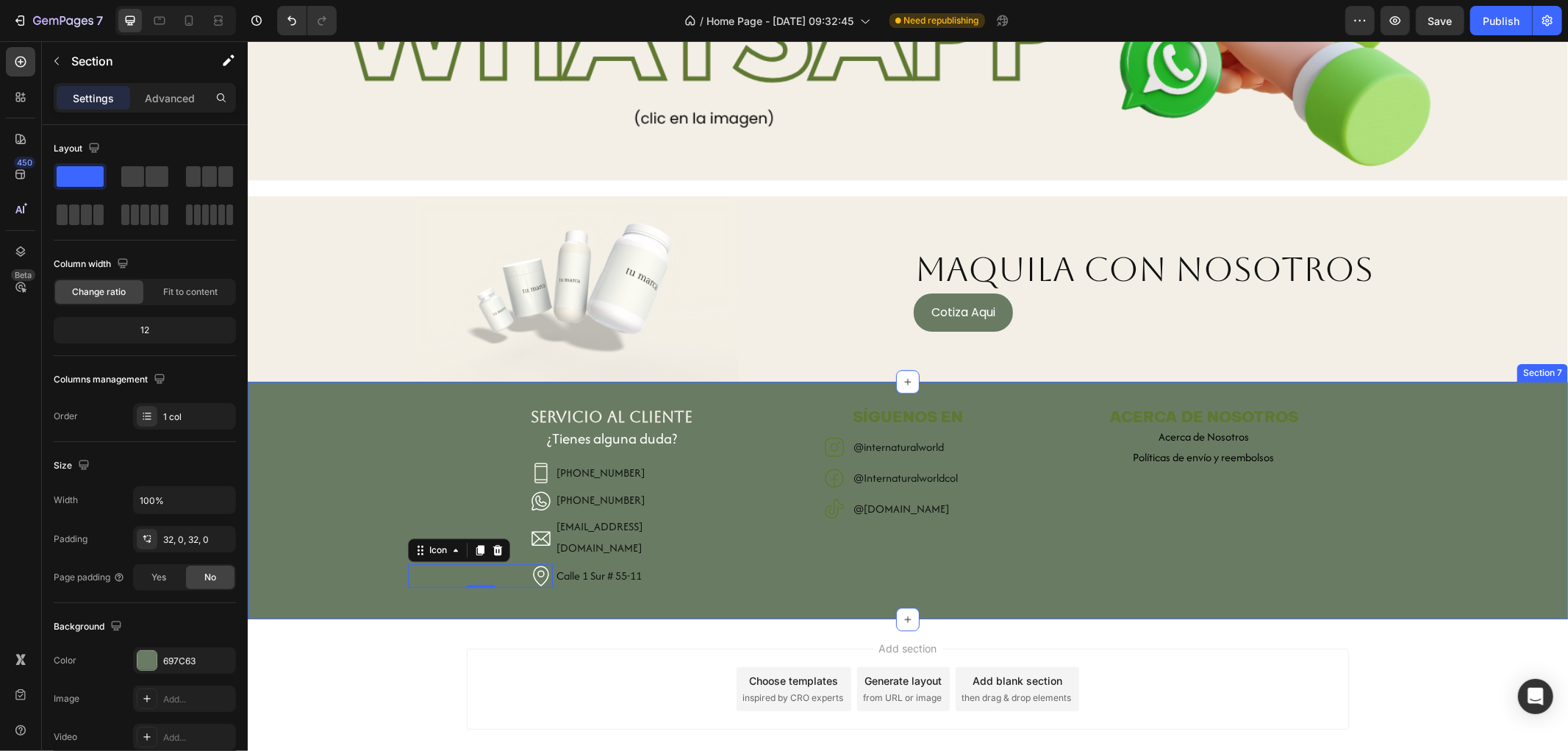
click at [328, 496] on div "SERVICIO AL CLIENTE Heading ¿Tienes alguna duda? Heading Icon (+57) 300 912 594…" at bounding box center [907, 499] width 1320 height 190
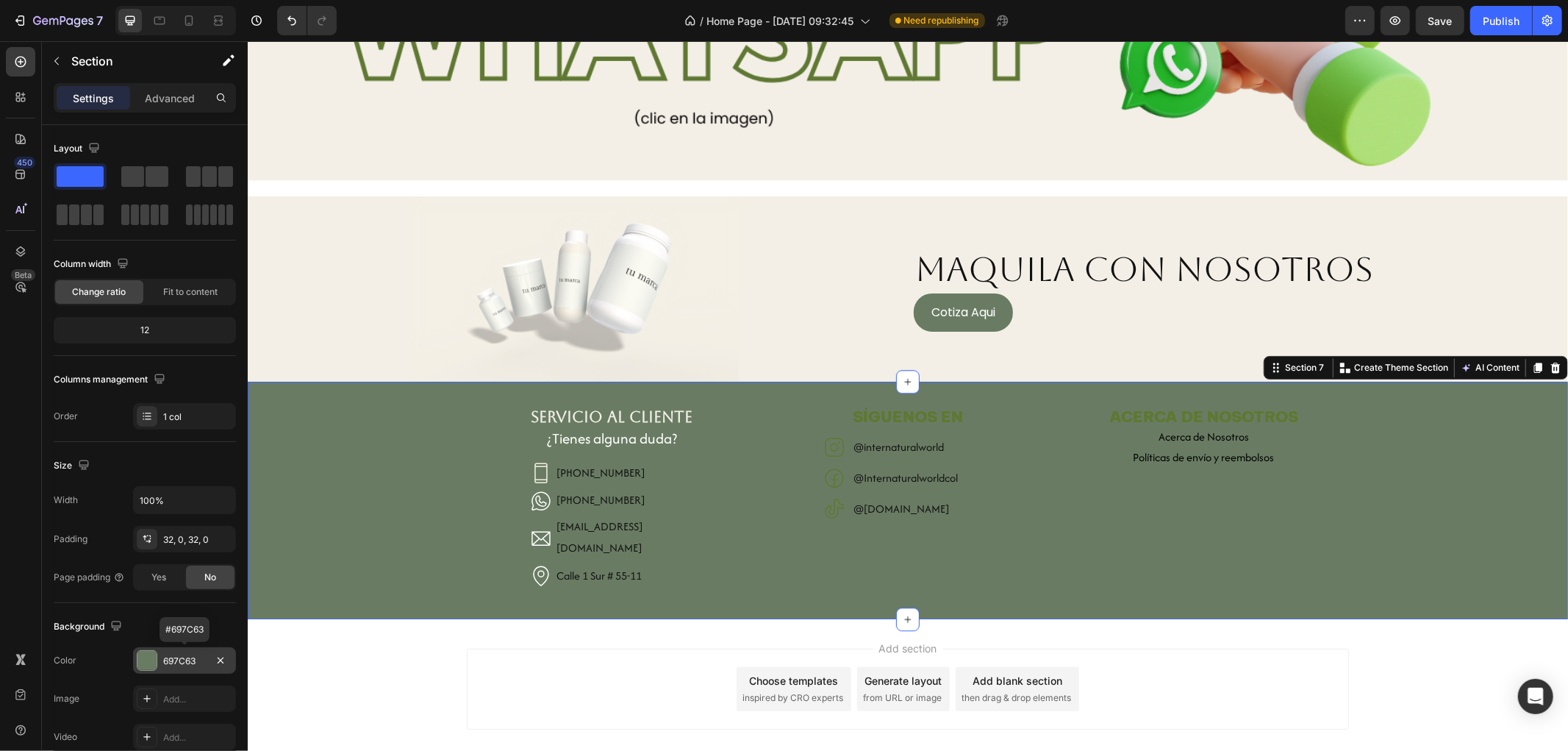
click at [198, 662] on div "697C63" at bounding box center [184, 661] width 42 height 13
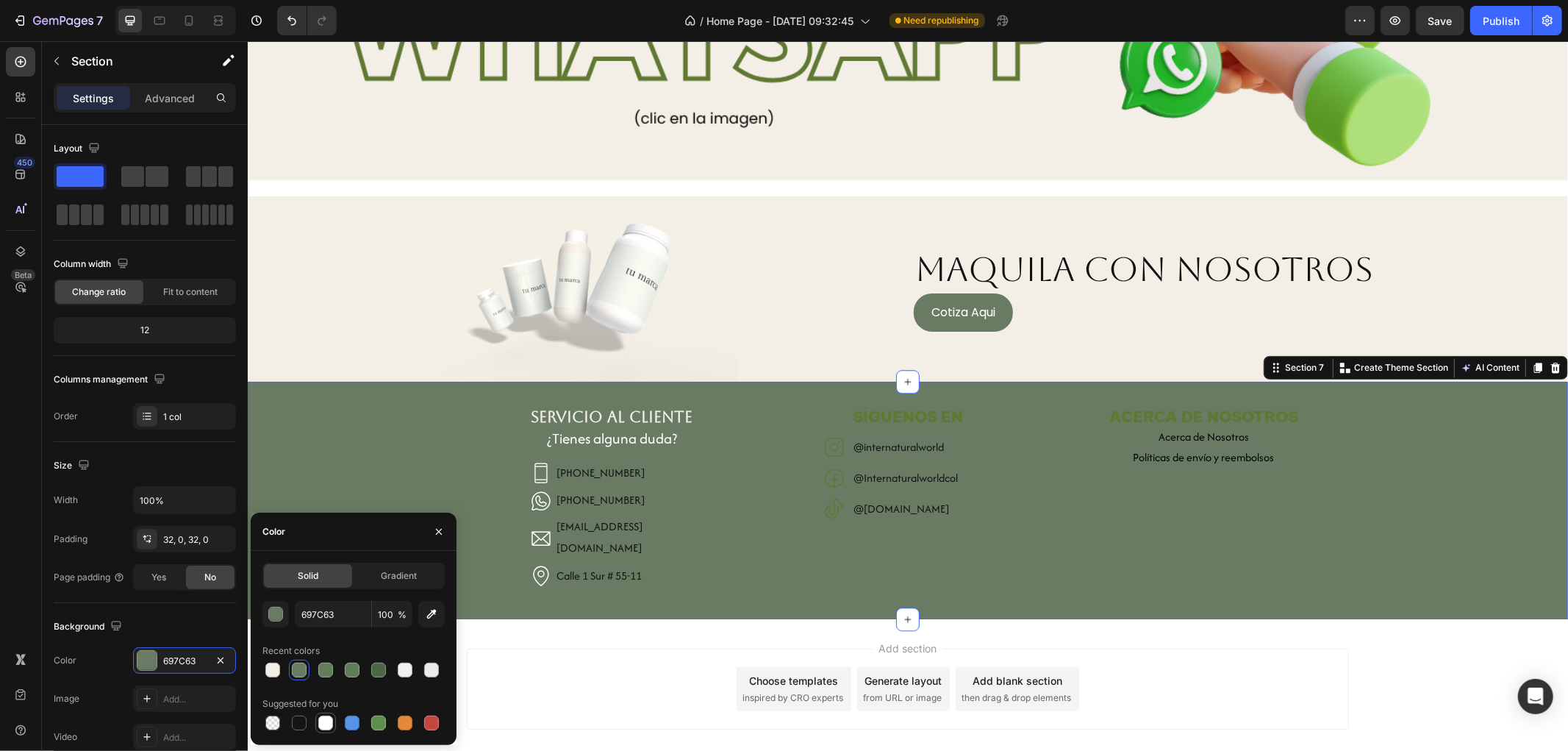
click at [326, 726] on div at bounding box center [326, 723] width 15 height 15
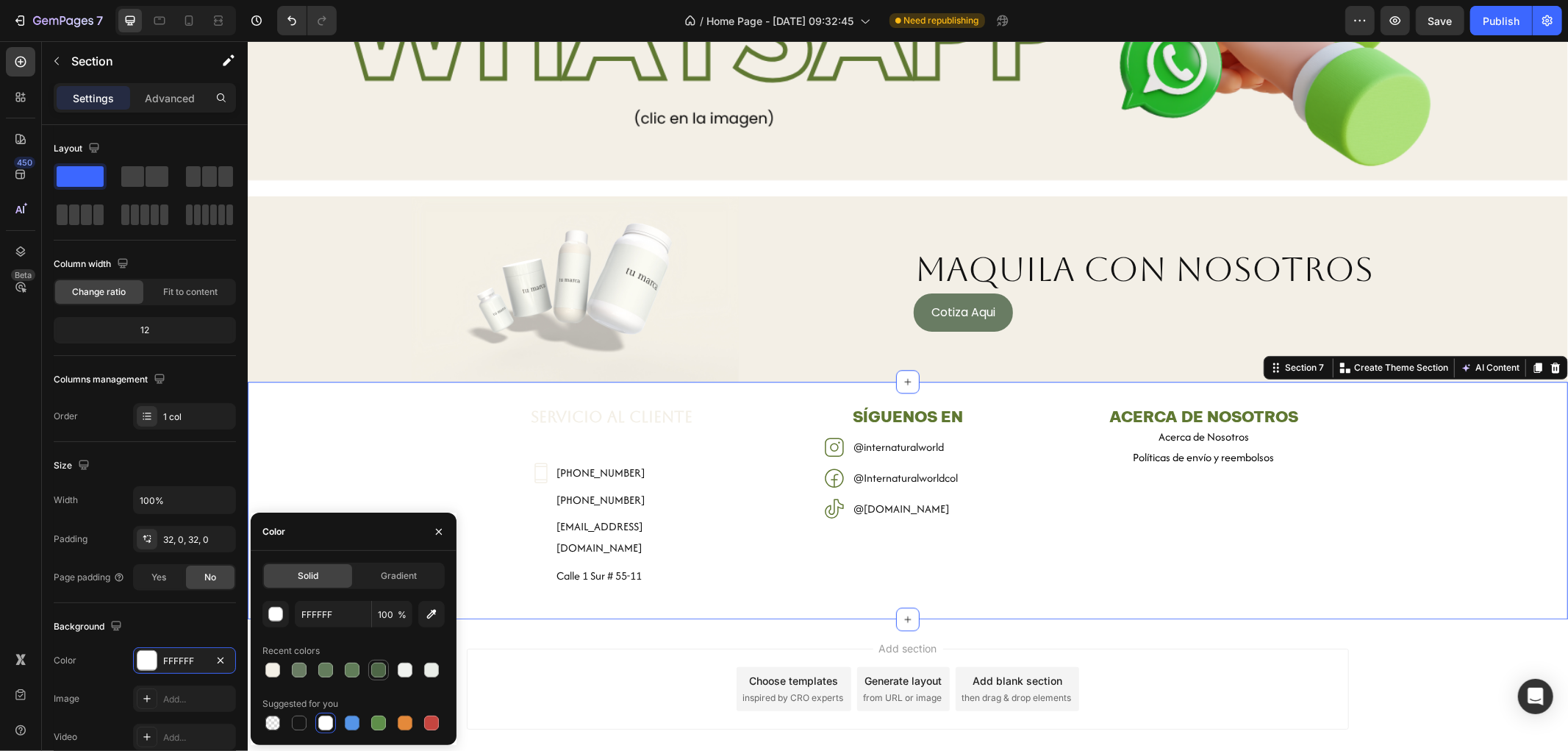
click at [379, 673] on div at bounding box center [379, 670] width 15 height 15
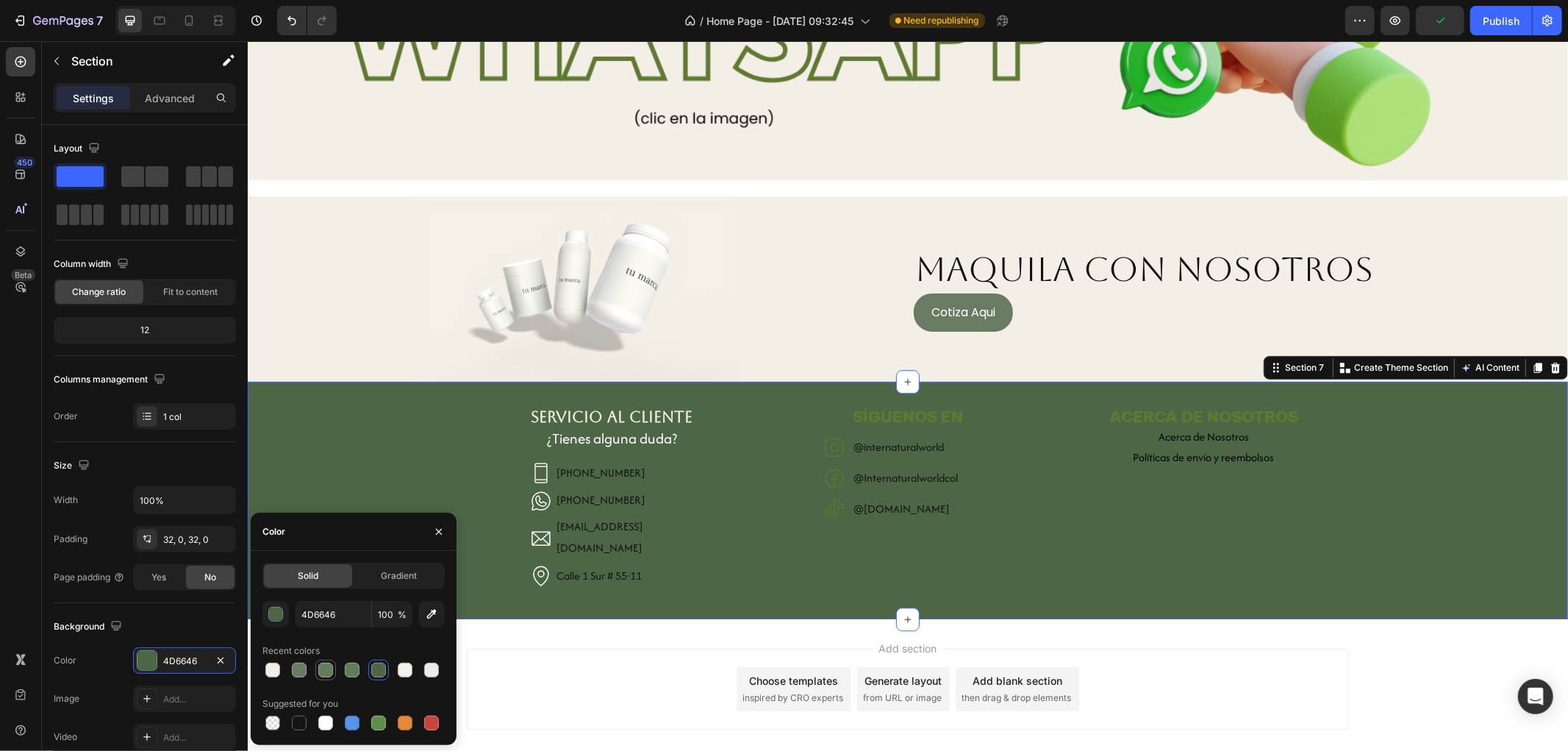
click at [318, 671] on div at bounding box center [326, 670] width 15 height 15
type input "637C5C"
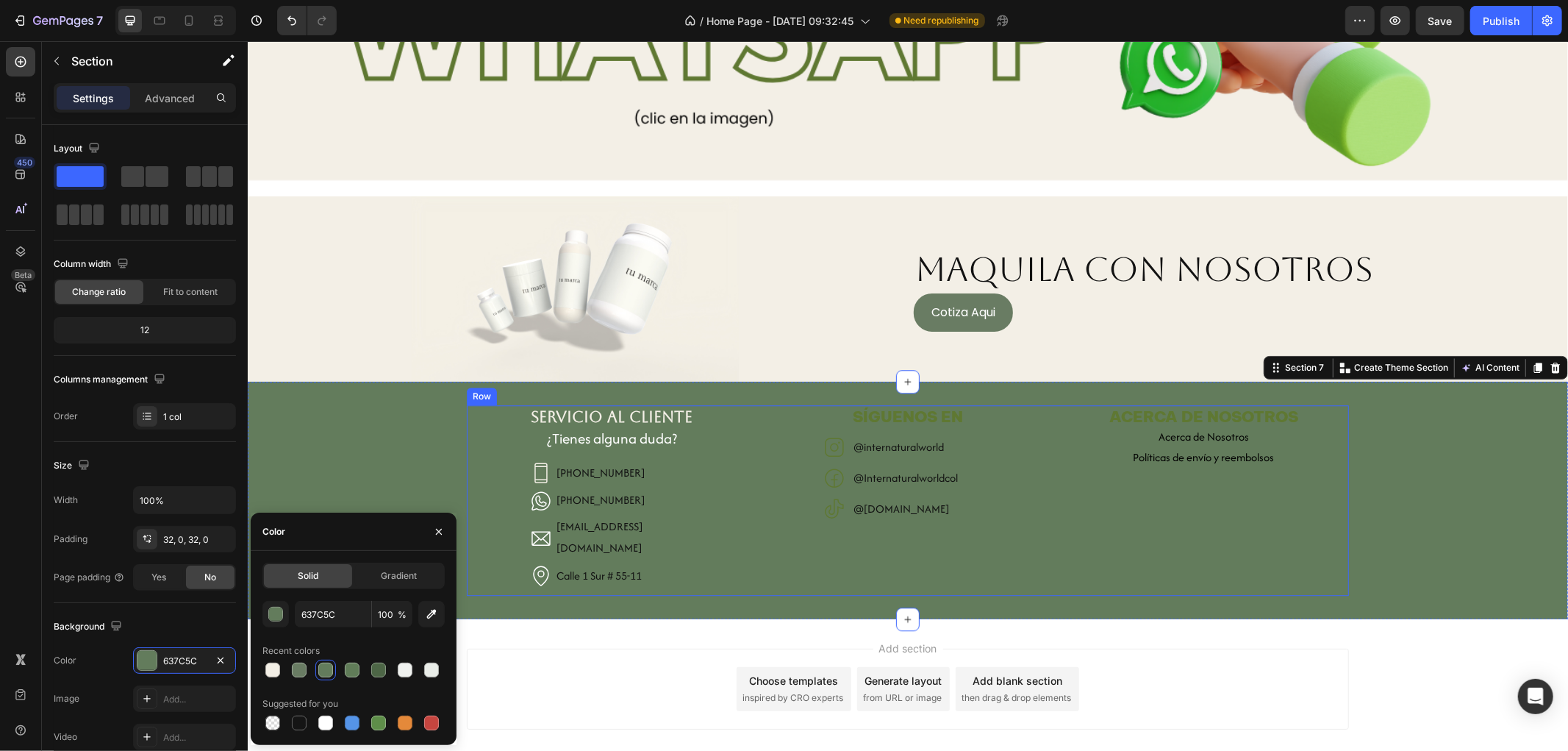
click at [731, 533] on div "SERVICIO AL CLIENTE Heading ¿Tienes alguna duda? Heading Icon (+57) 300 912 594…" at bounding box center [611, 499] width 290 height 190
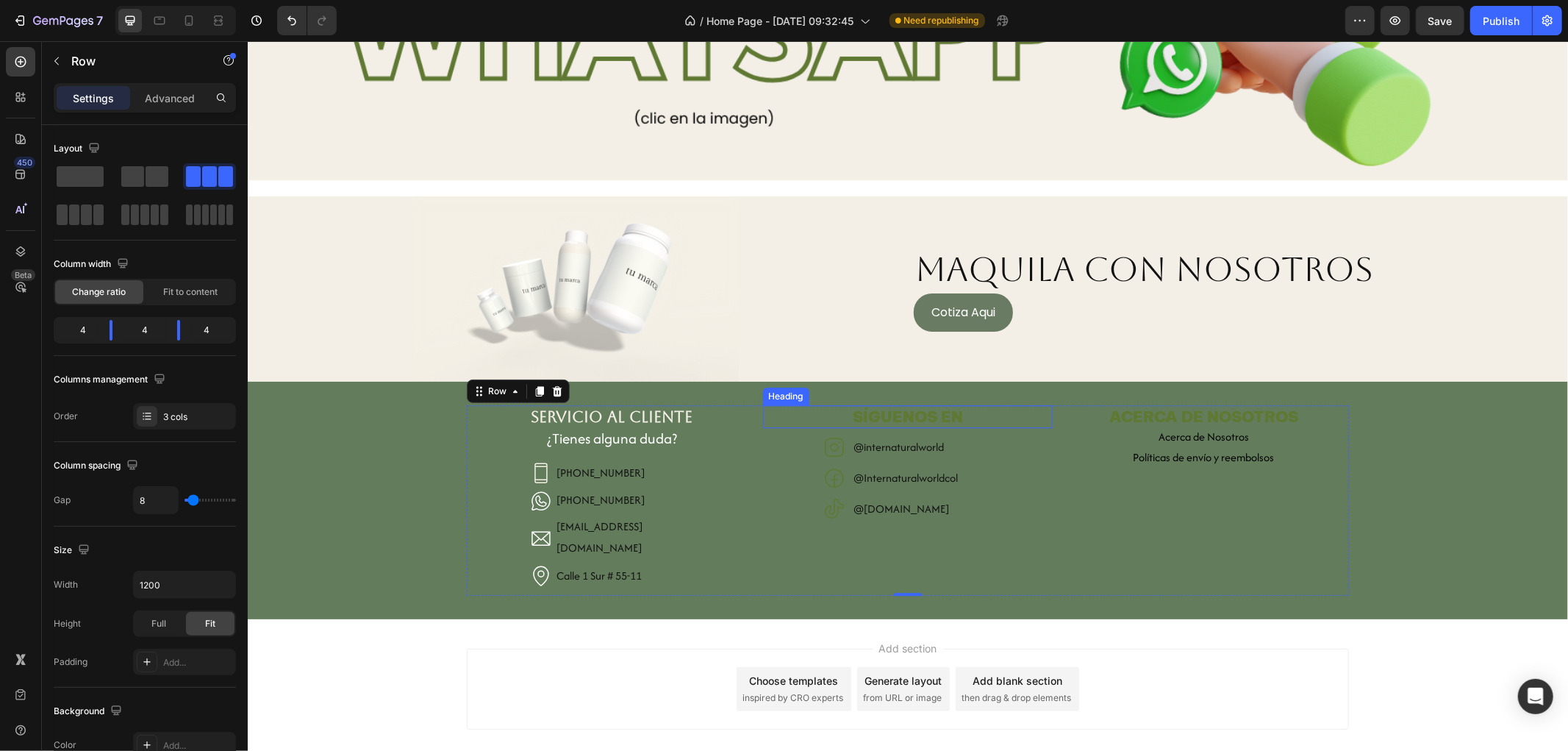
click at [880, 411] on h2 "SÍGUENOS EN" at bounding box center [907, 415] width 290 height 23
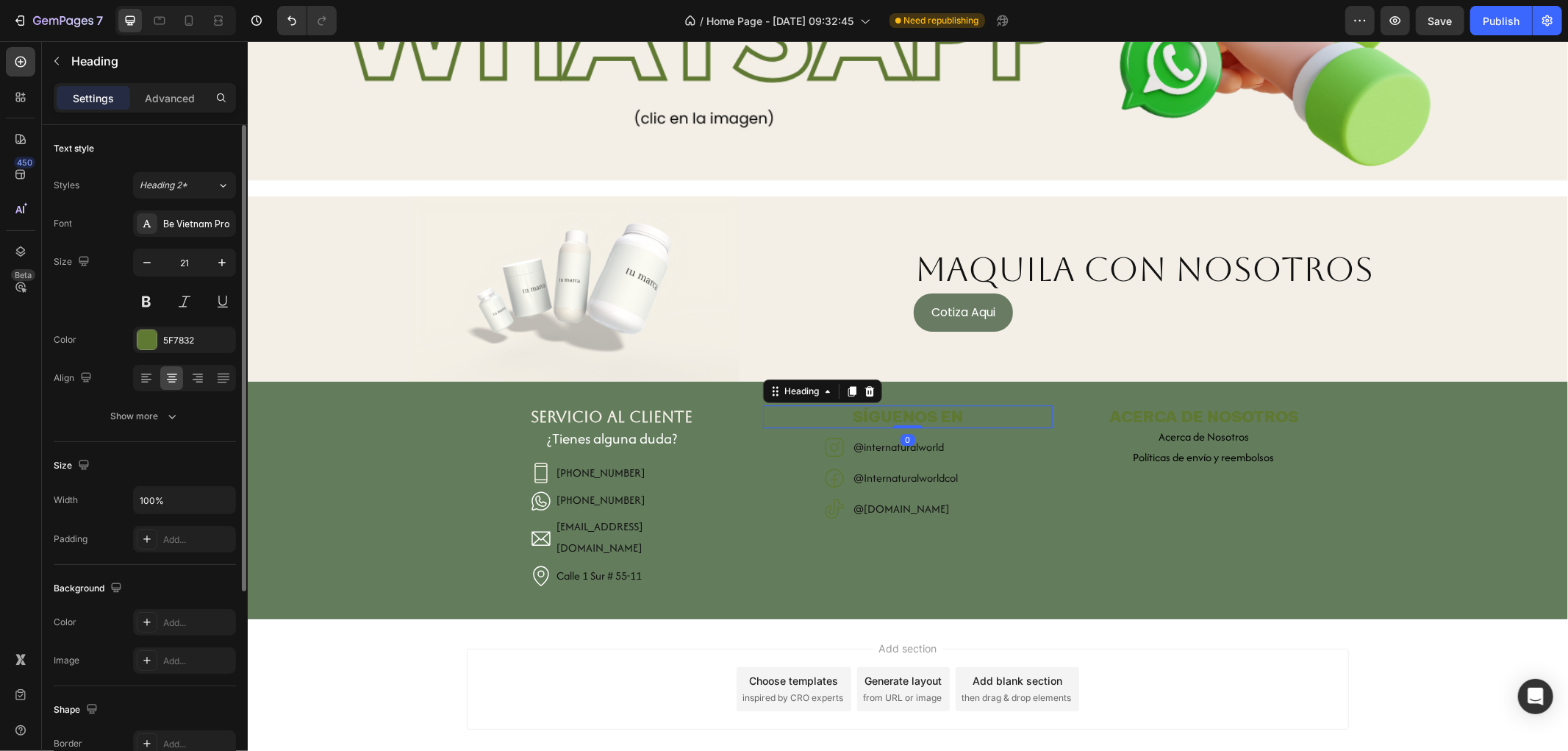
click at [184, 353] on div "Font Be Vietnam Pro Size 21 Color 5F7832 Align Show more" at bounding box center [145, 320] width 182 height 219
click at [180, 341] on div "5F7832" at bounding box center [184, 340] width 42 height 13
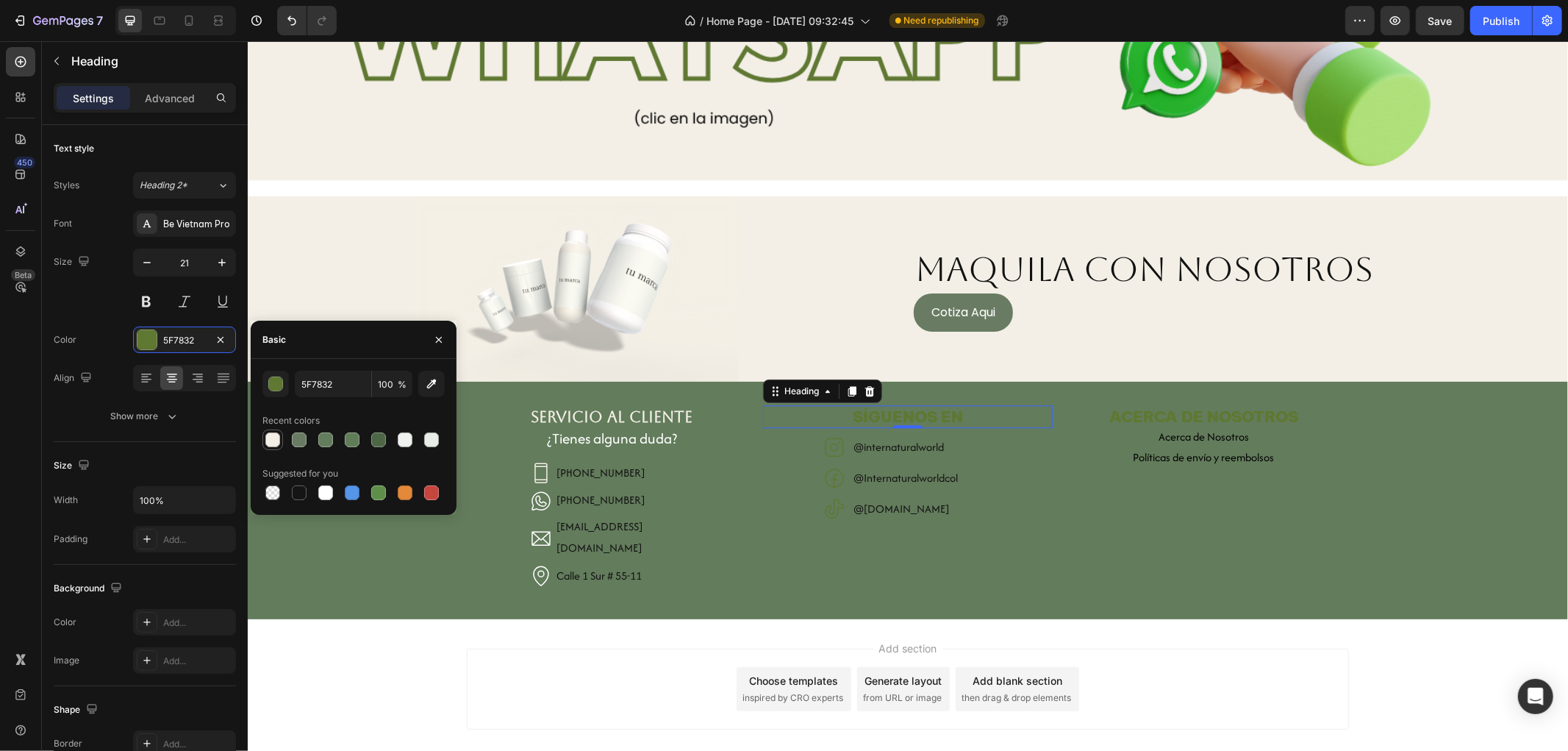
click at [275, 432] on div at bounding box center [272, 440] width 15 height 15
type input "F3EFE6"
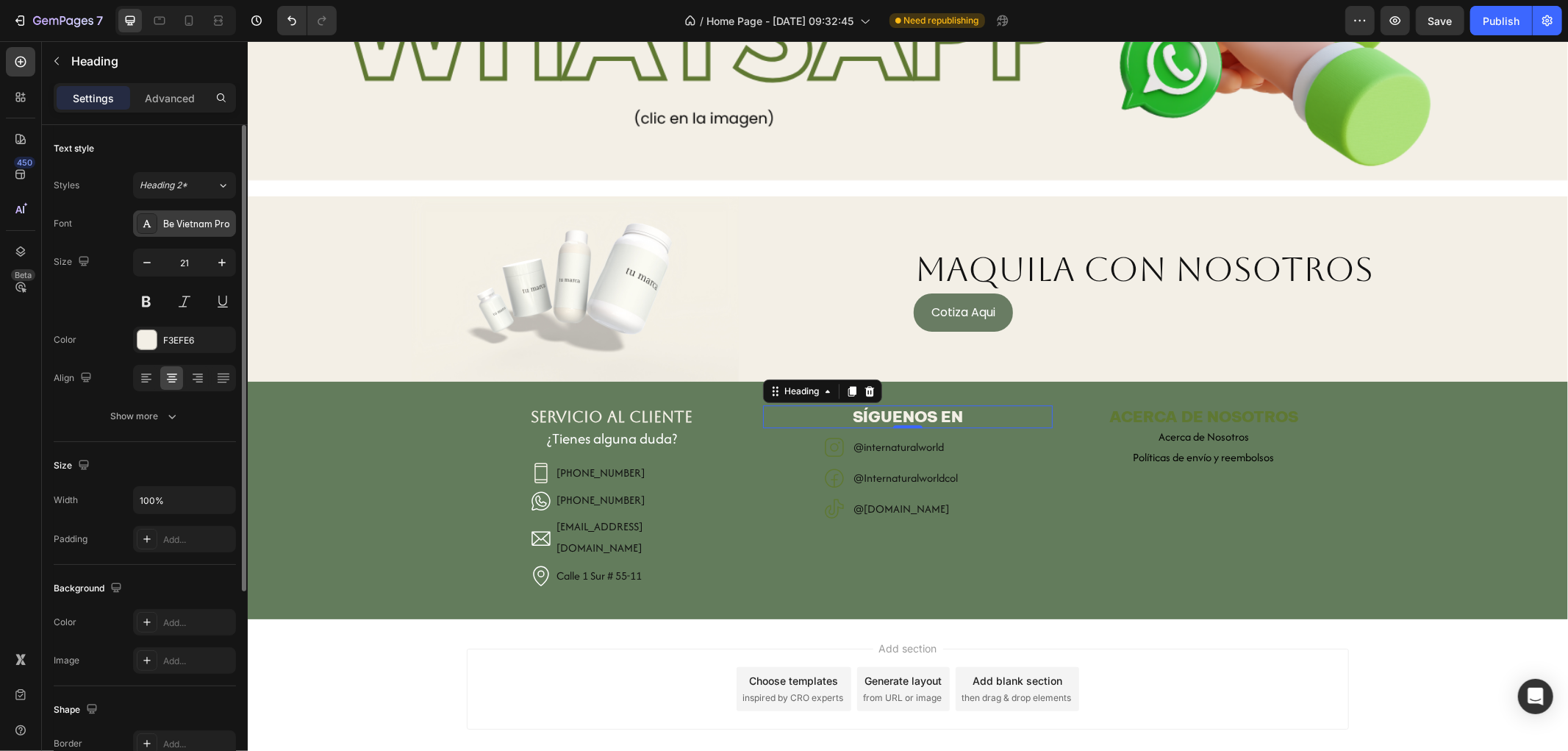
click at [188, 226] on div "Be Vietnam Pro" at bounding box center [198, 225] width 70 height 13
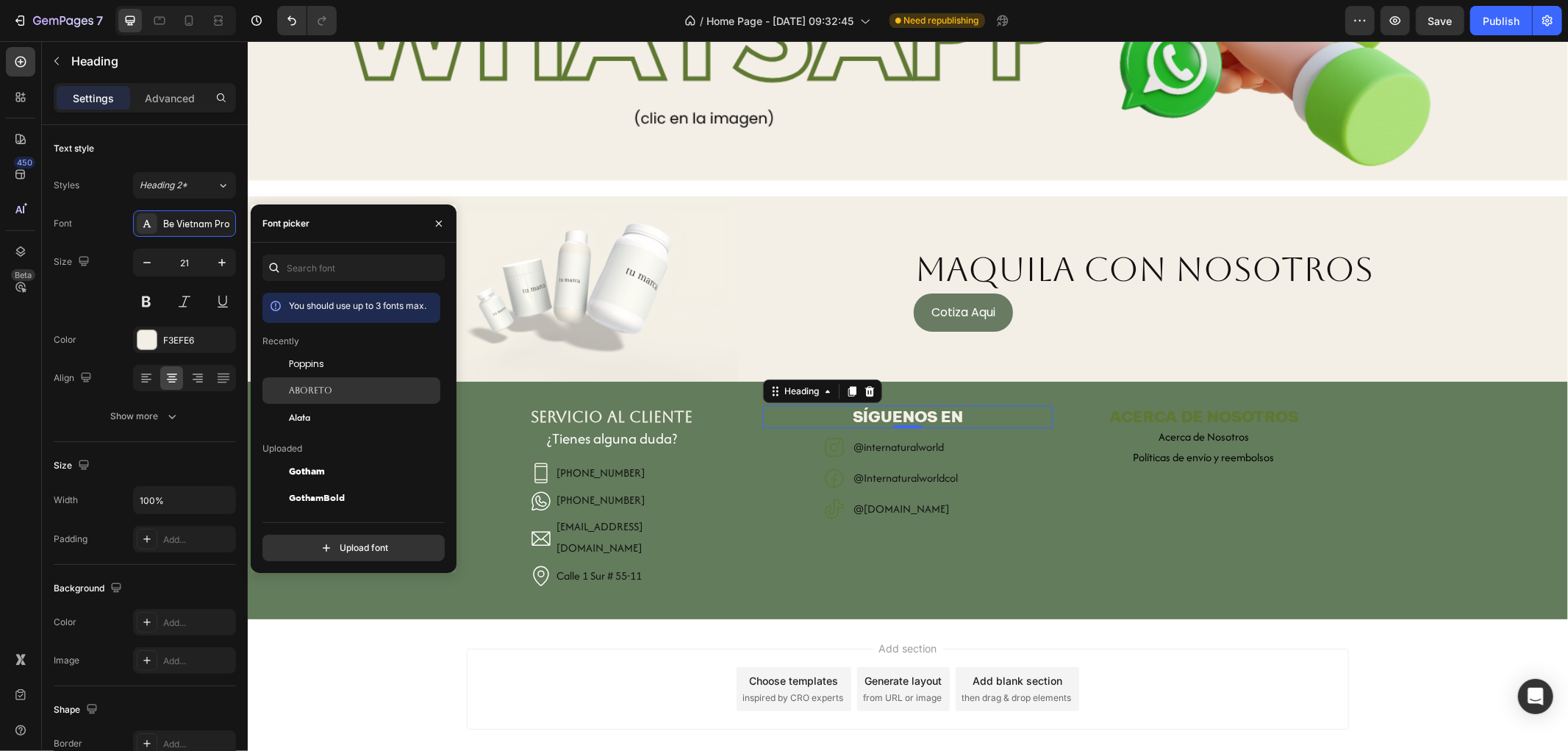
click at [334, 383] on div "Aboreto" at bounding box center [364, 390] width 148 height 13
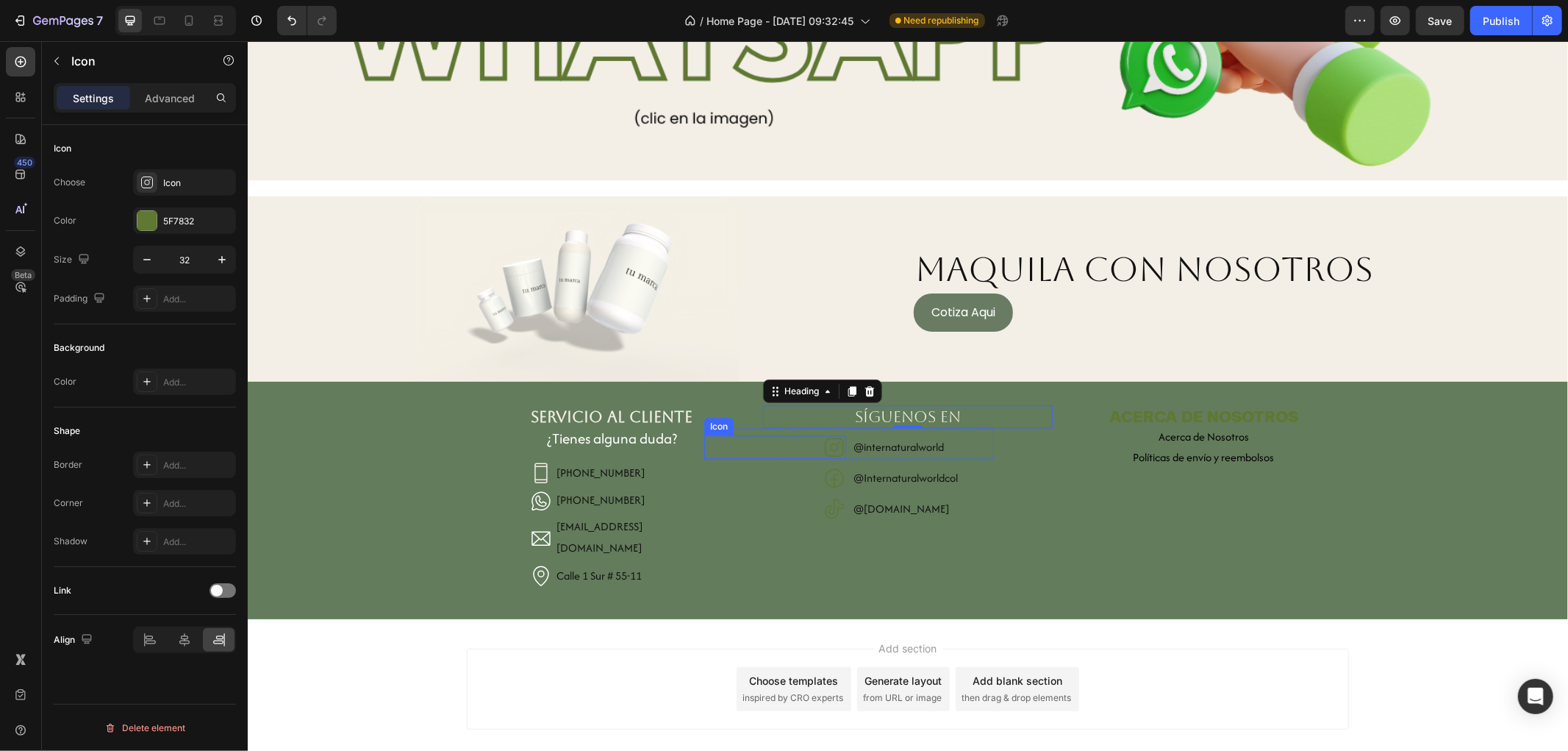
click at [827, 442] on icon at bounding box center [833, 446] width 23 height 23
click at [205, 213] on div "5F7832" at bounding box center [185, 221] width 103 height 26
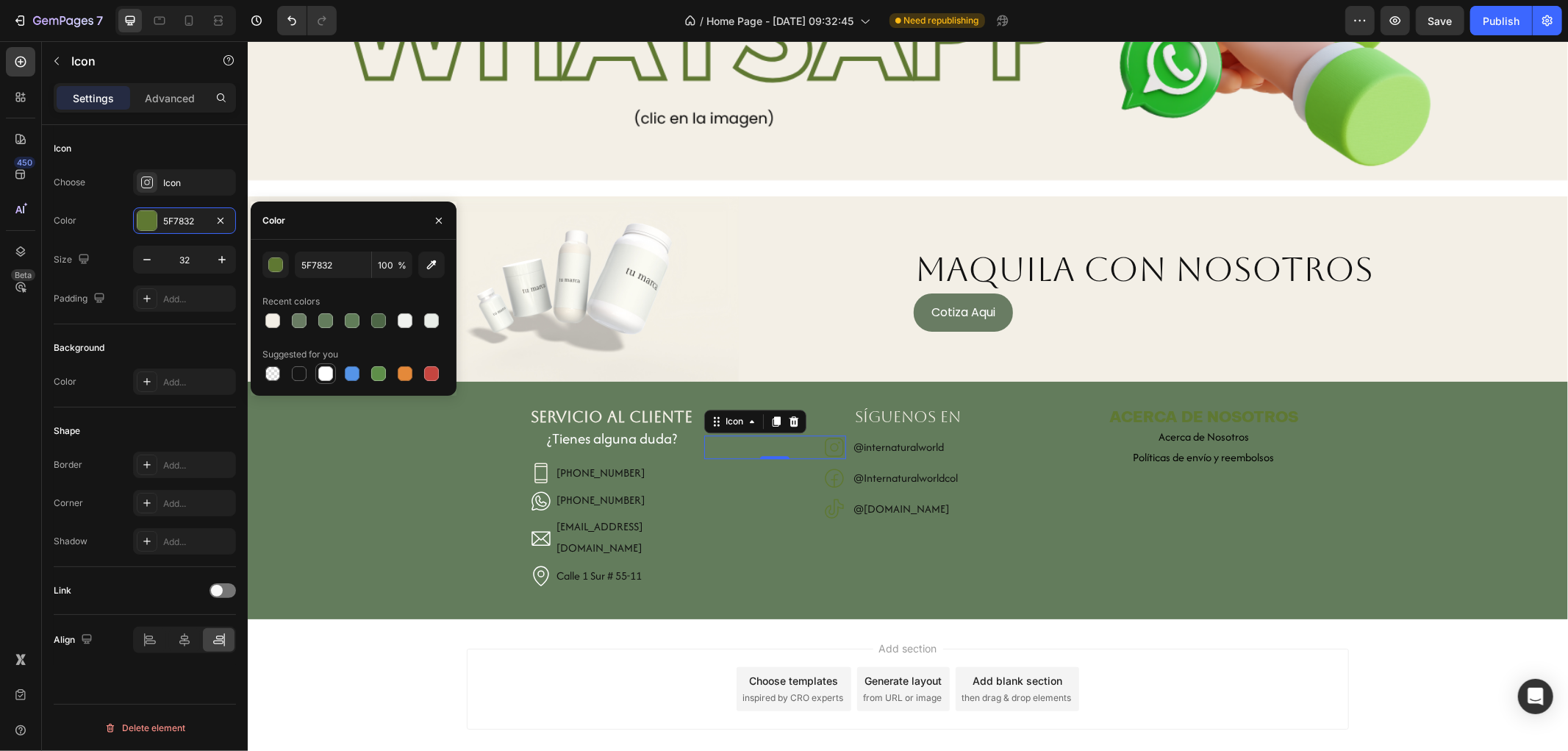
click at [318, 366] on div at bounding box center [325, 373] width 18 height 18
click at [269, 320] on div at bounding box center [272, 321] width 15 height 15
type input "F3EFE6"
click at [800, 473] on div "Icon 0" at bounding box center [774, 477] width 142 height 23
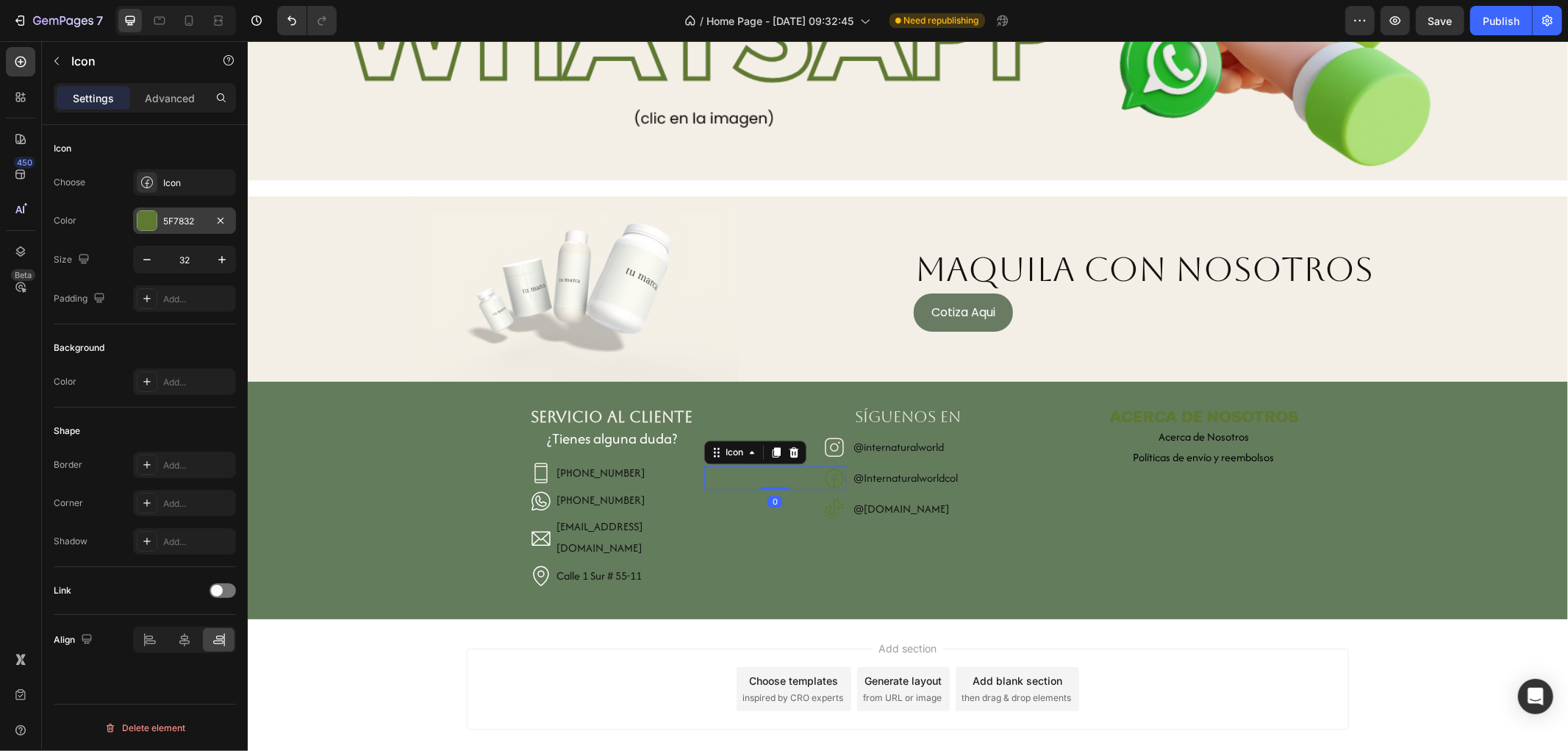
click at [173, 231] on div "5F7832" at bounding box center [185, 221] width 103 height 26
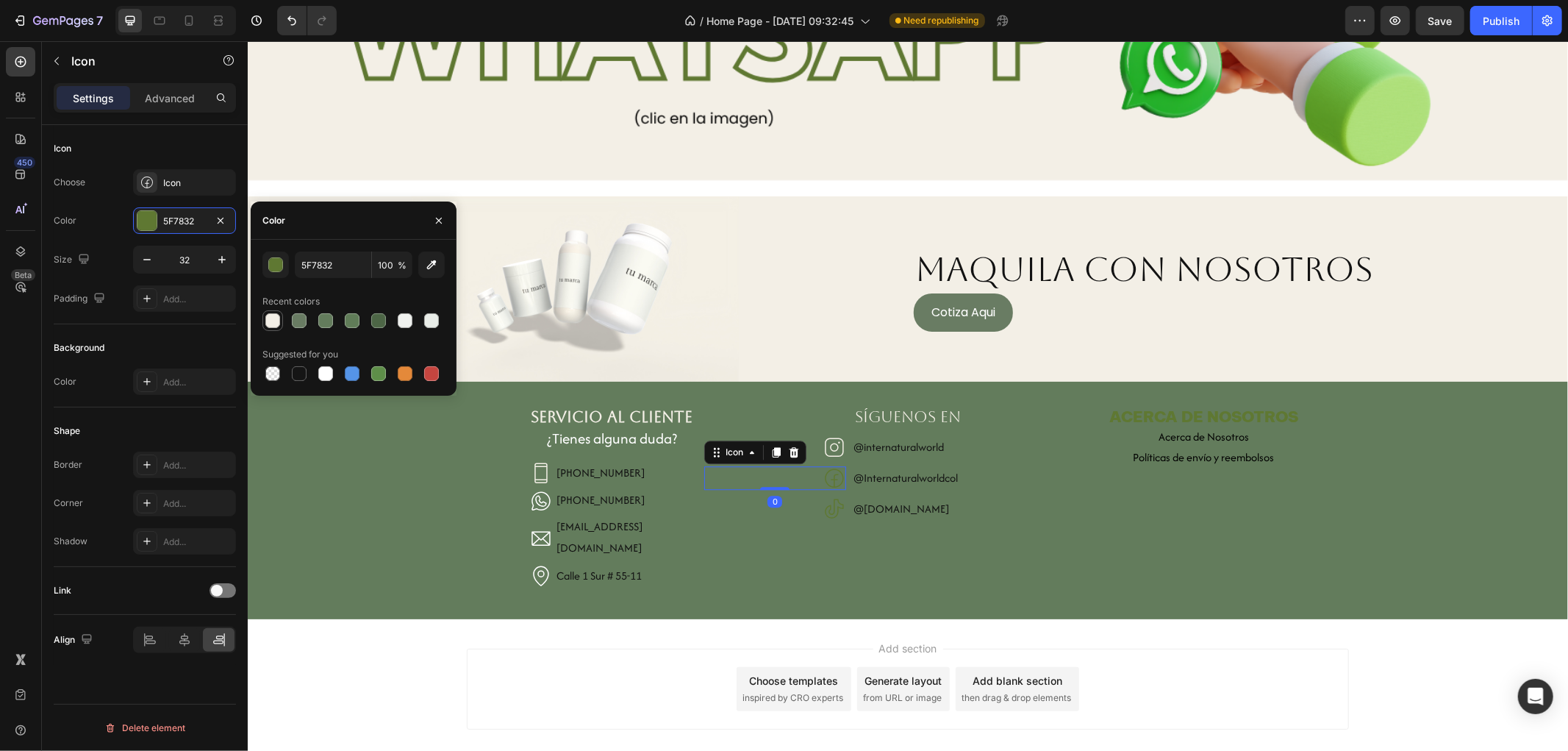
click at [280, 310] on div at bounding box center [272, 321] width 21 height 21
type input "F3EFE6"
click at [742, 496] on div "Icon" at bounding box center [774, 508] width 142 height 23
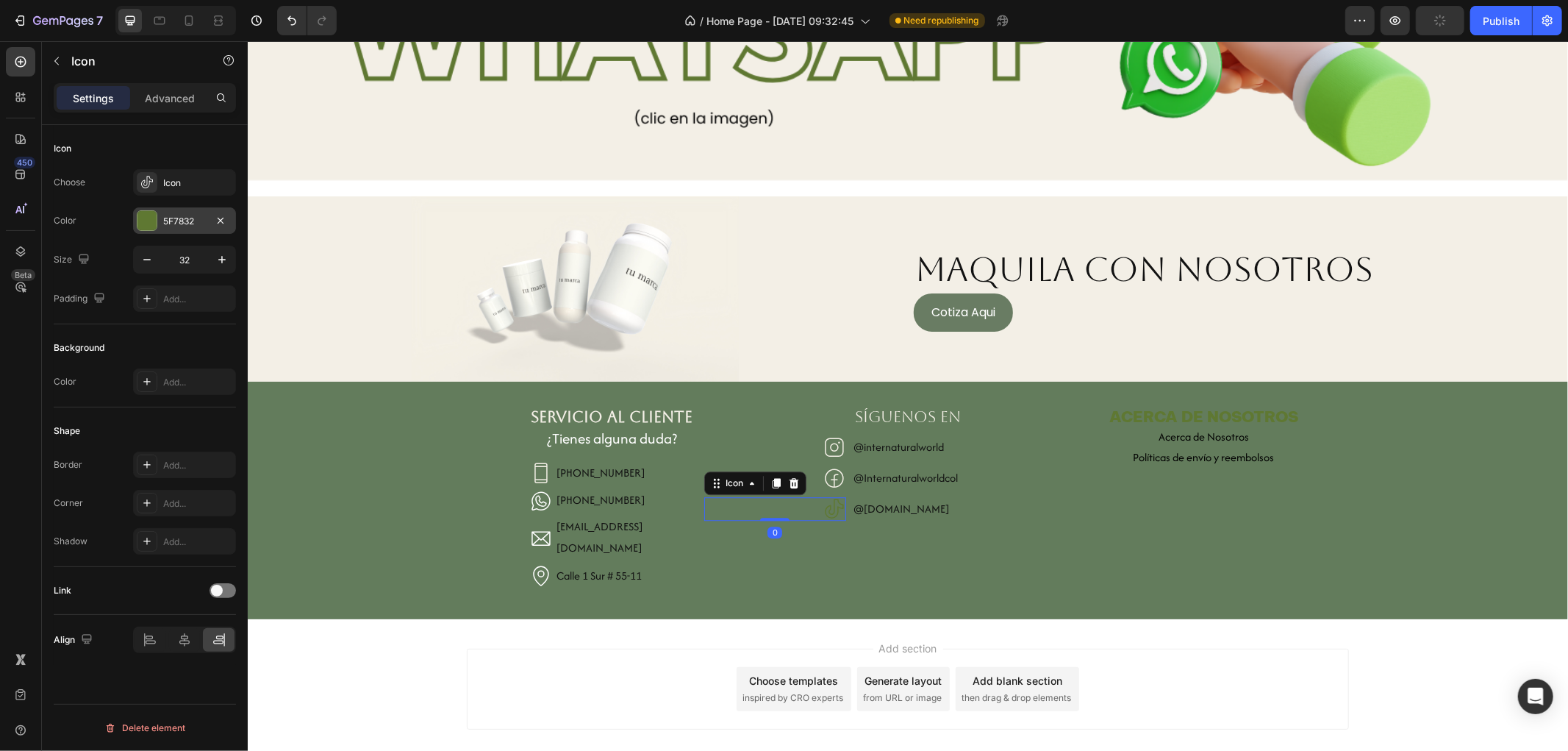
click at [137, 225] on div at bounding box center [147, 221] width 19 height 19
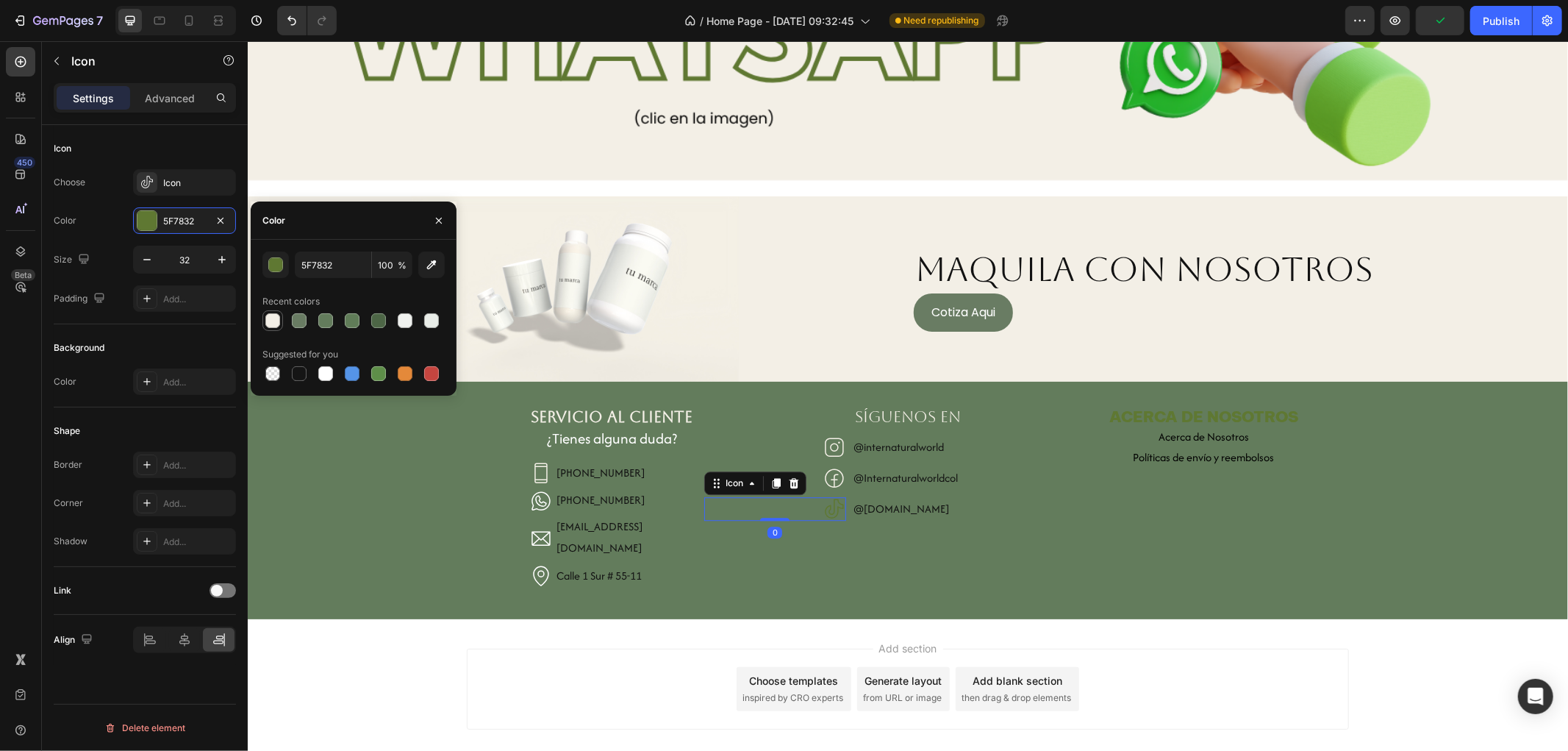
click at [275, 323] on div at bounding box center [272, 321] width 15 height 15
type input "F3EFE6"
click at [805, 524] on div "SÍGUENOS EN Heading Icon @internaturalworld Heading Row Icon @Internaturalworld…" at bounding box center [907, 499] width 290 height 190
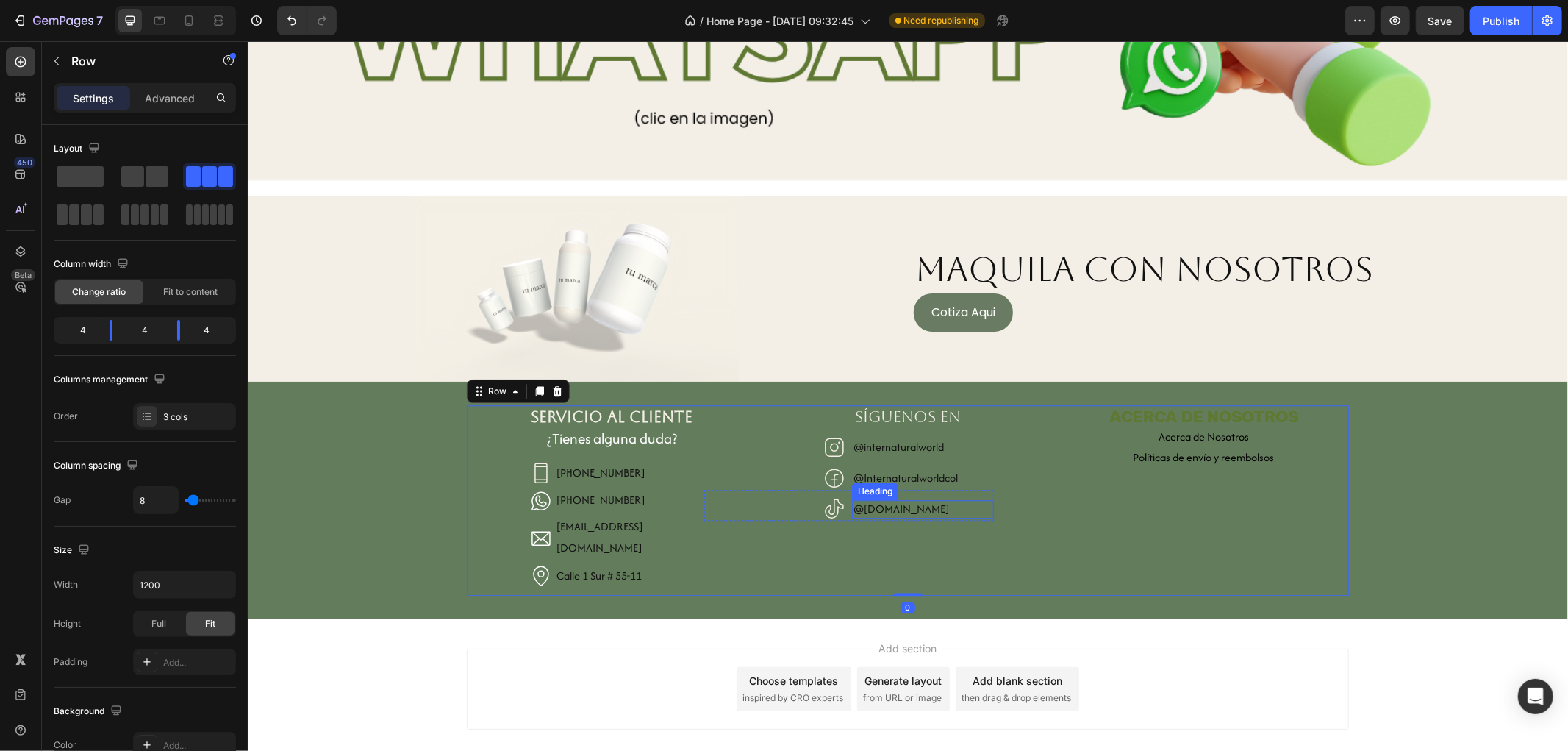
click at [893, 499] on h2 "@[DOMAIN_NAME]" at bounding box center [922, 508] width 142 height 19
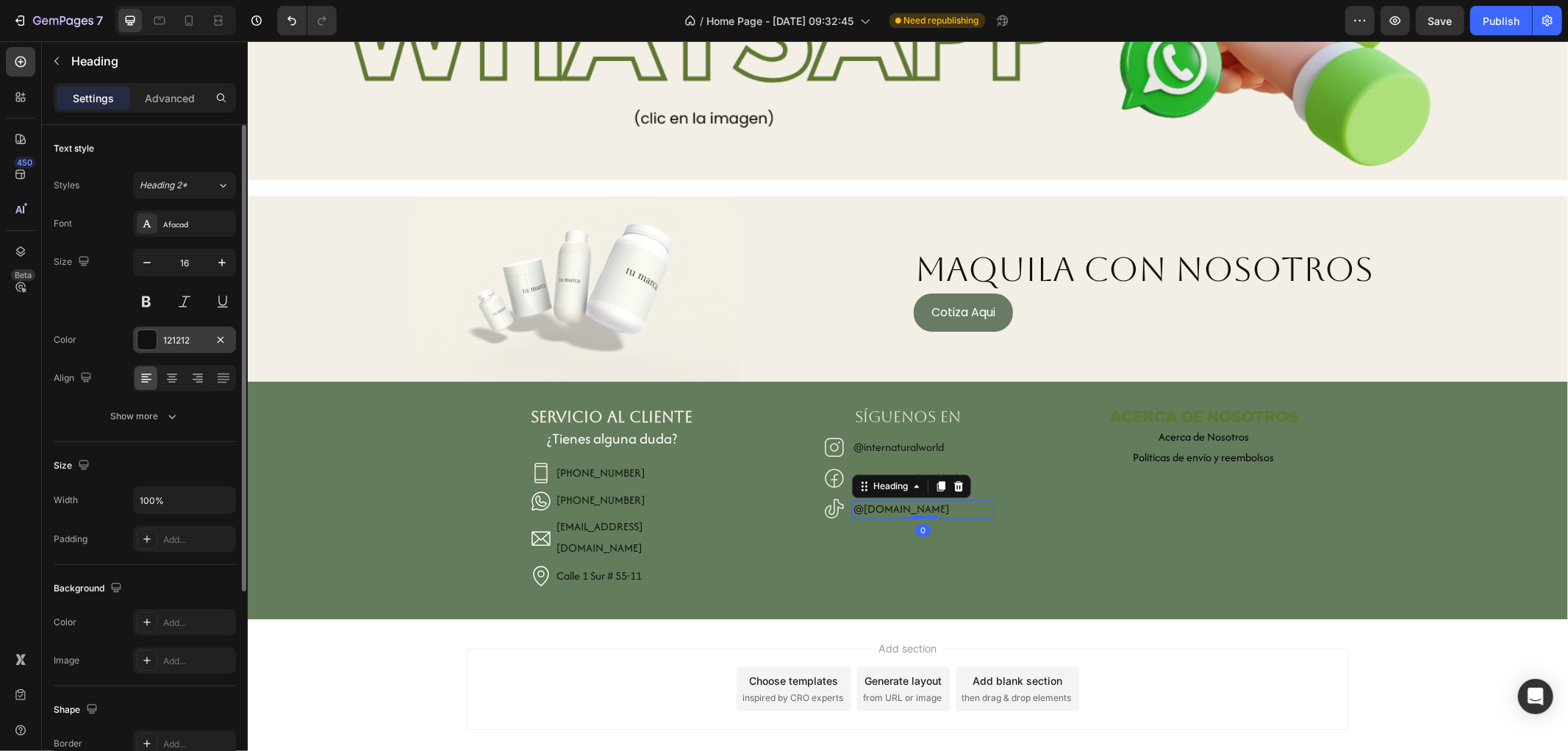
click at [196, 333] on div "121212" at bounding box center [185, 339] width 103 height 26
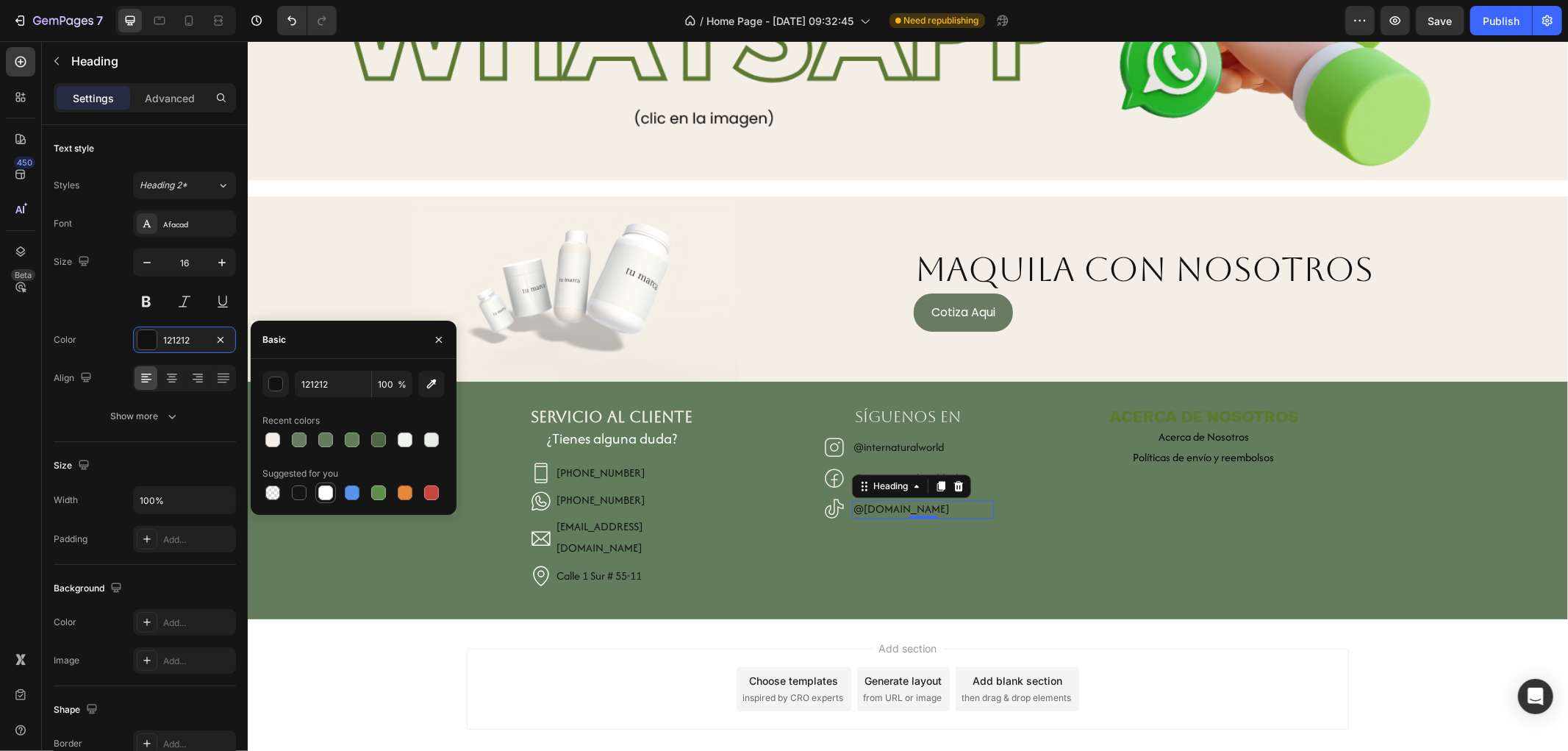
click at [320, 498] on div at bounding box center [326, 493] width 15 height 15
type input "FFFFFF"
click at [964, 516] on div "SÍGUENOS EN Heading Icon @internaturalworld Heading Row Icon @Internaturalworld…" at bounding box center [907, 499] width 290 height 190
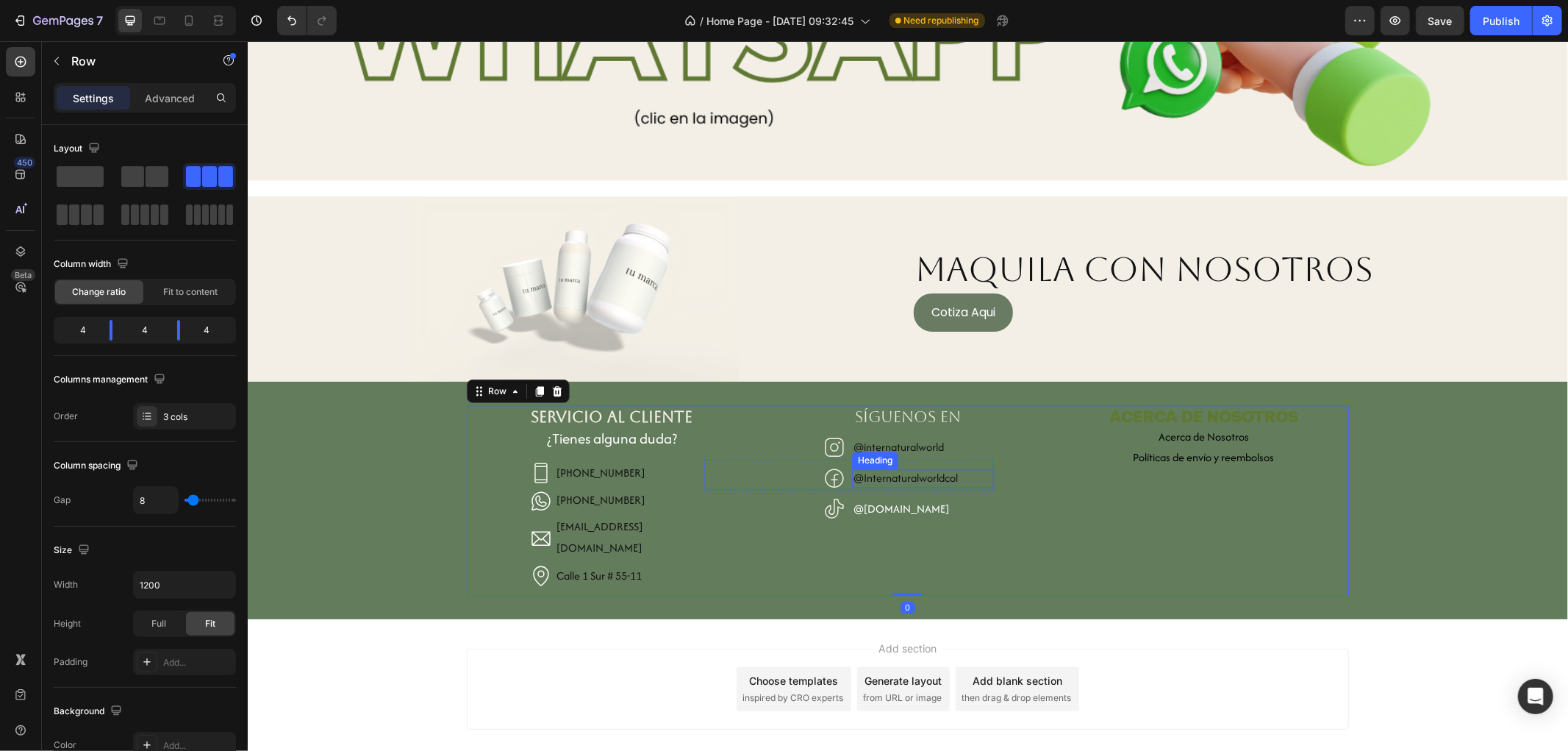
click at [921, 474] on h2 "@Internaturalworldcol" at bounding box center [922, 477] width 142 height 19
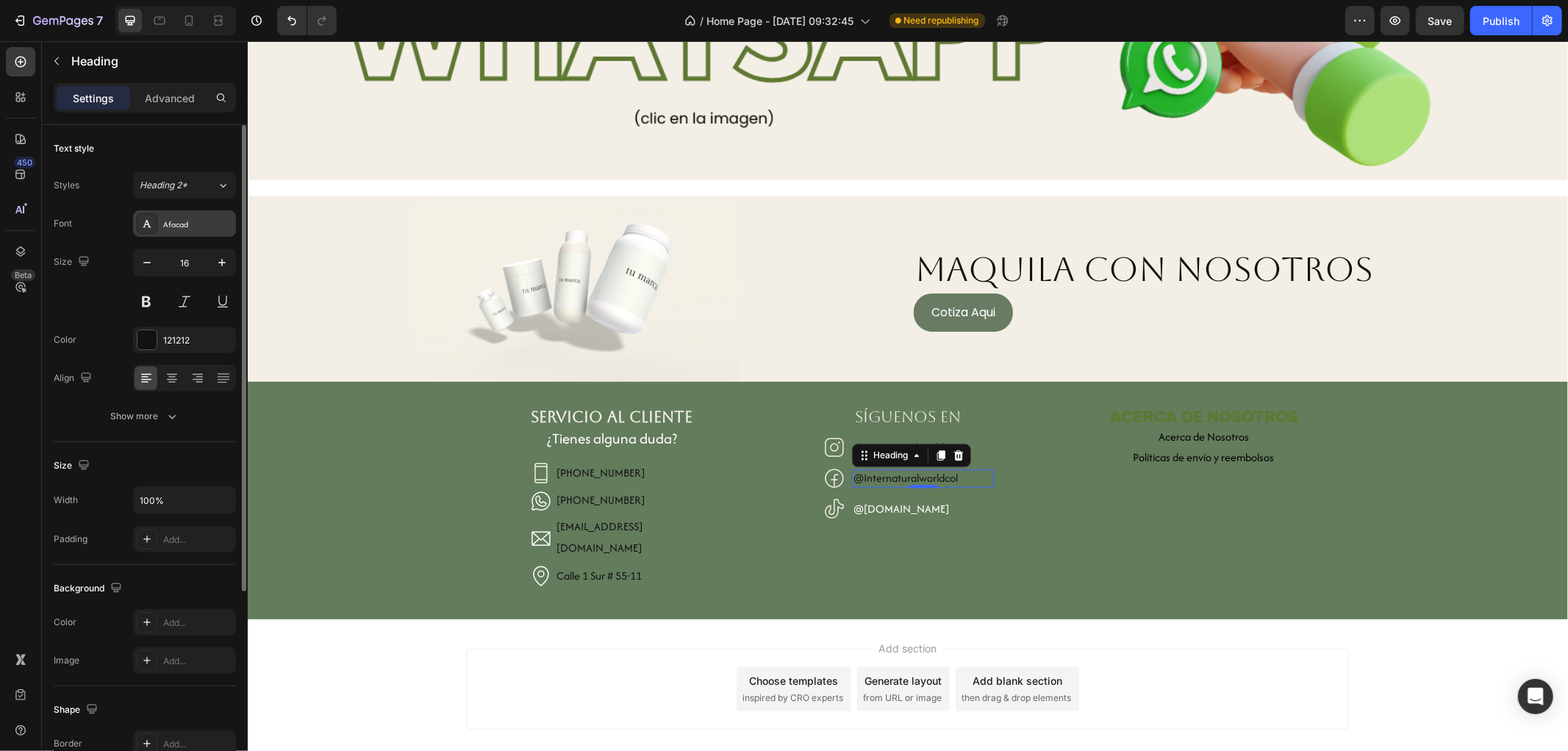
click at [179, 225] on div "Afacad" at bounding box center [198, 225] width 70 height 13
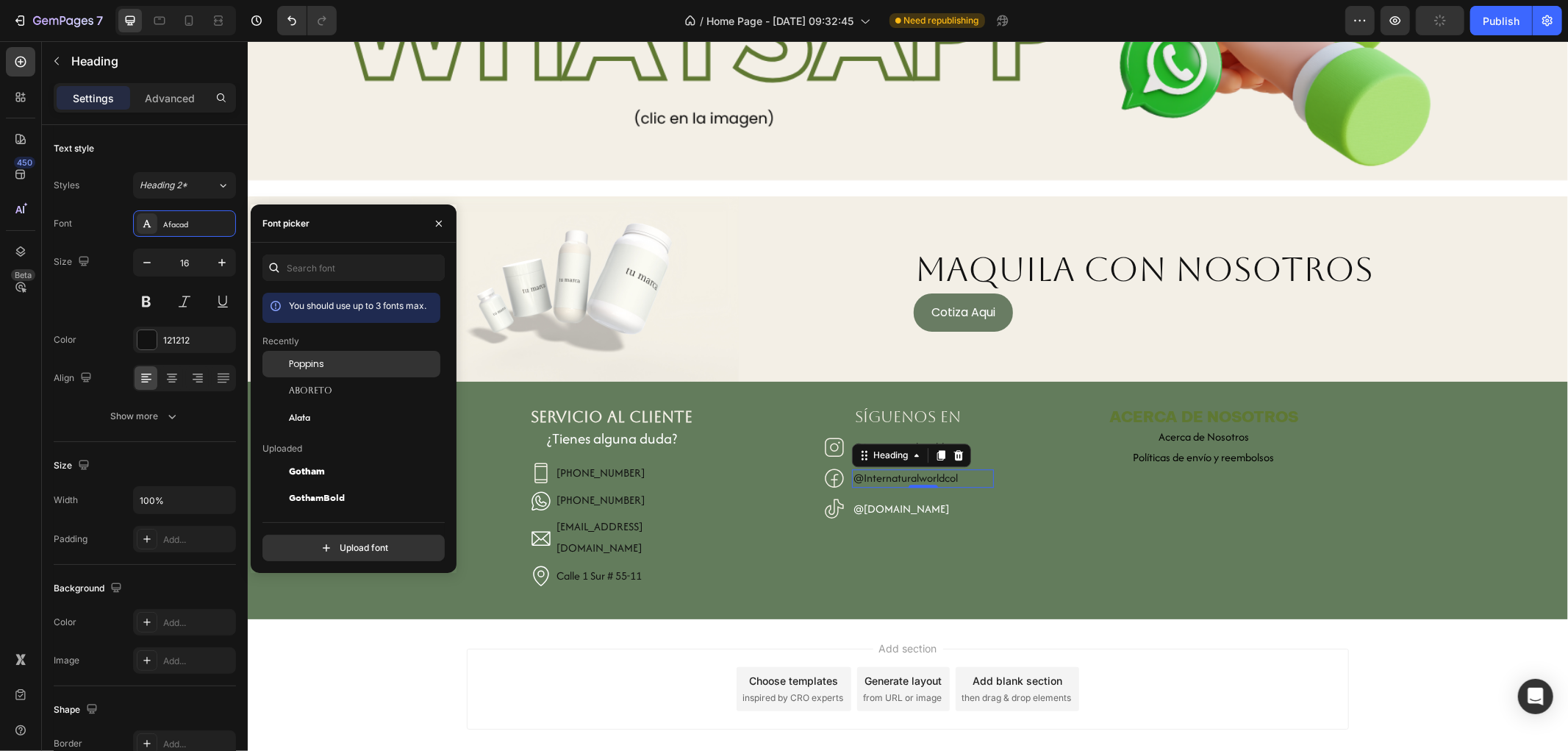
click at [303, 361] on span "Poppins" at bounding box center [307, 364] width 36 height 13
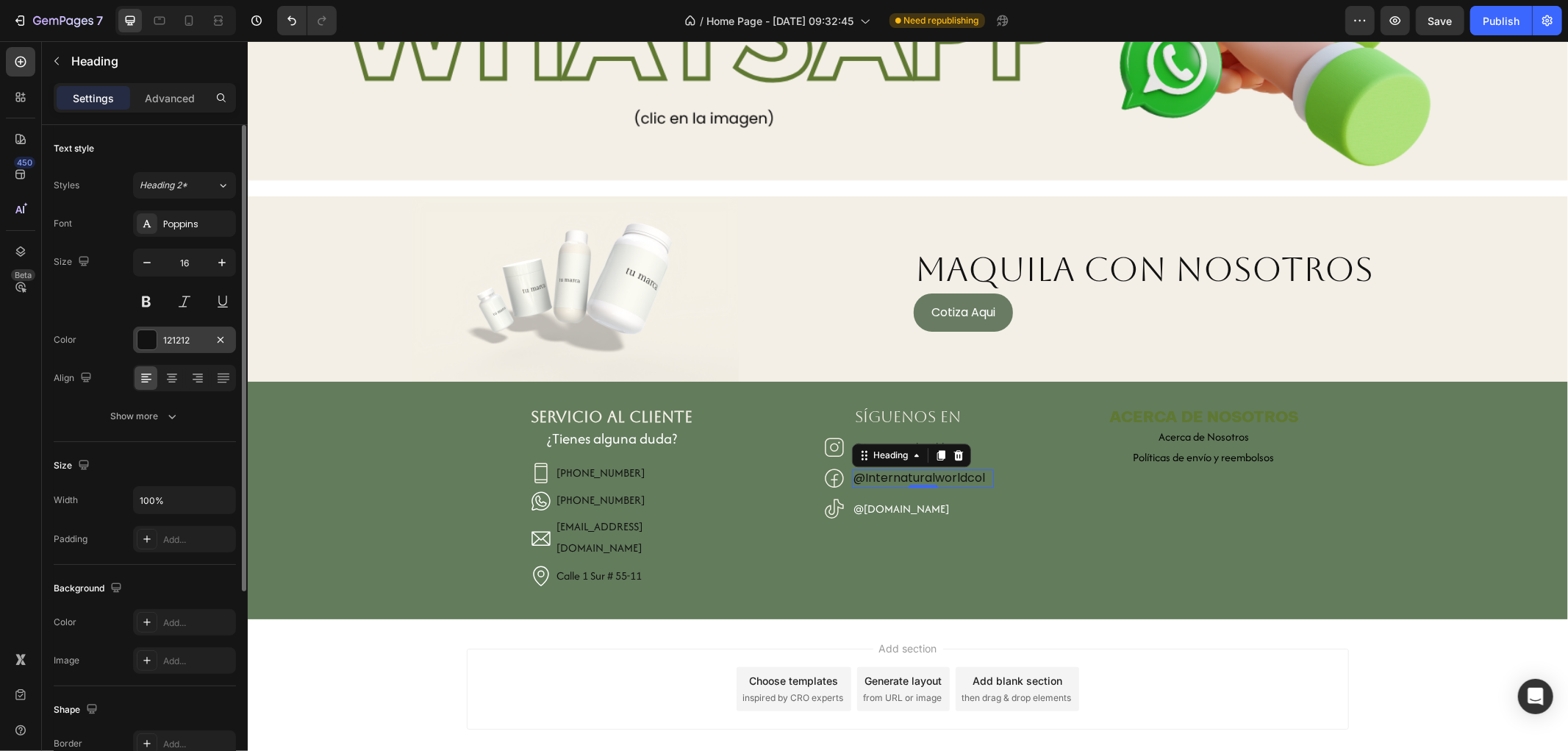
click at [172, 339] on div "121212" at bounding box center [184, 340] width 42 height 13
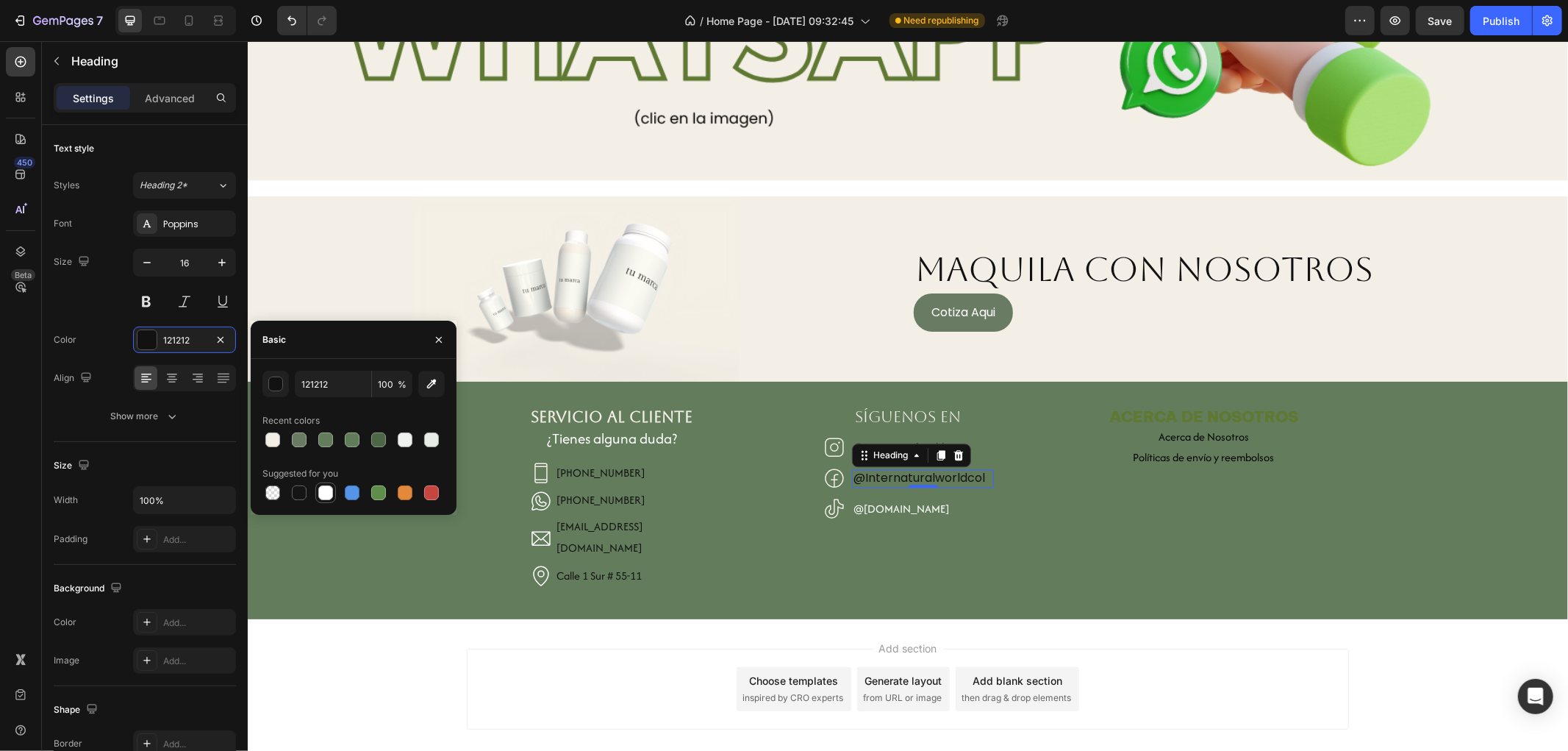
click at [334, 495] on div at bounding box center [325, 493] width 18 height 18
type input "FFFFFF"
click at [893, 502] on h2 "@[DOMAIN_NAME]" at bounding box center [922, 508] width 142 height 19
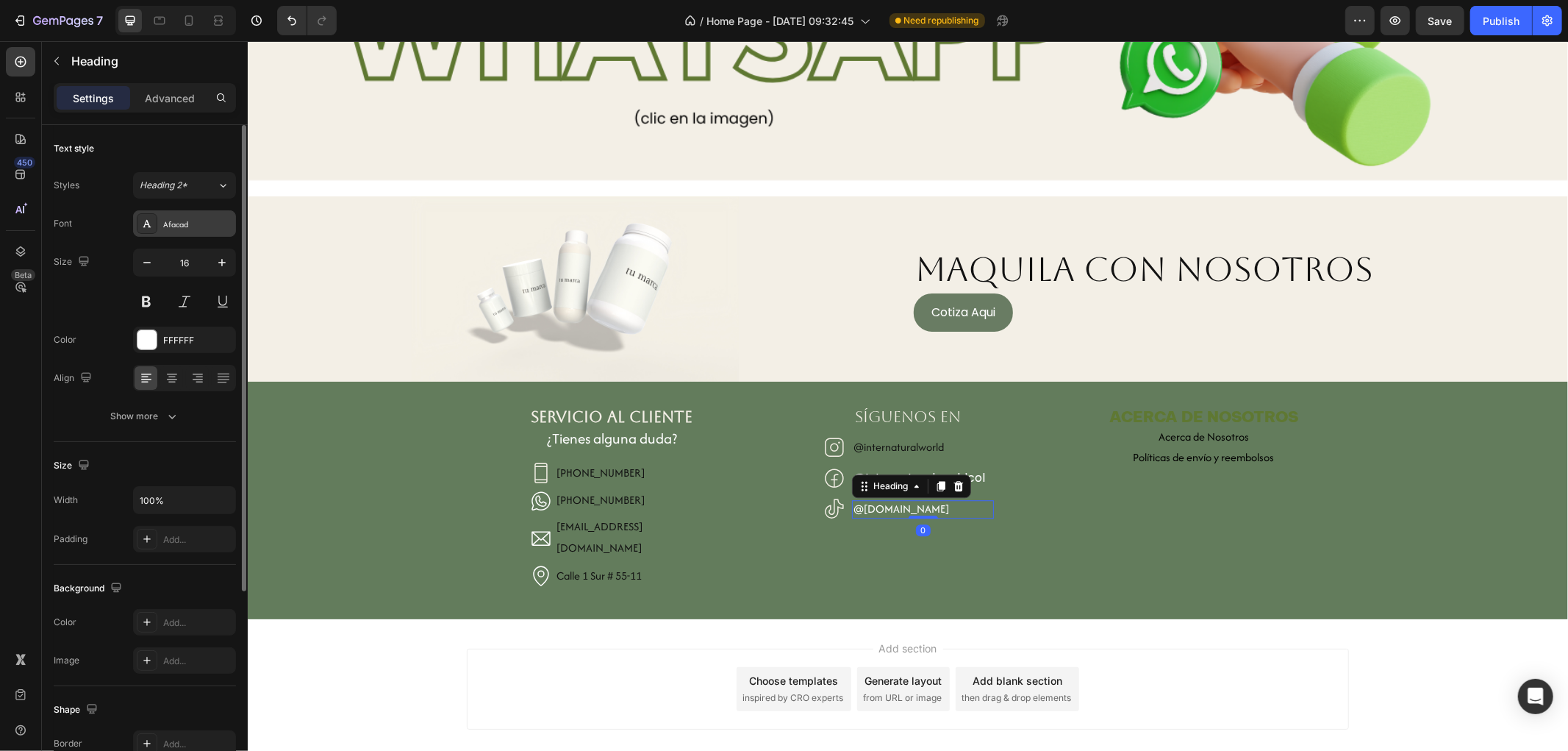
click at [187, 233] on div "Afacad" at bounding box center [185, 224] width 103 height 26
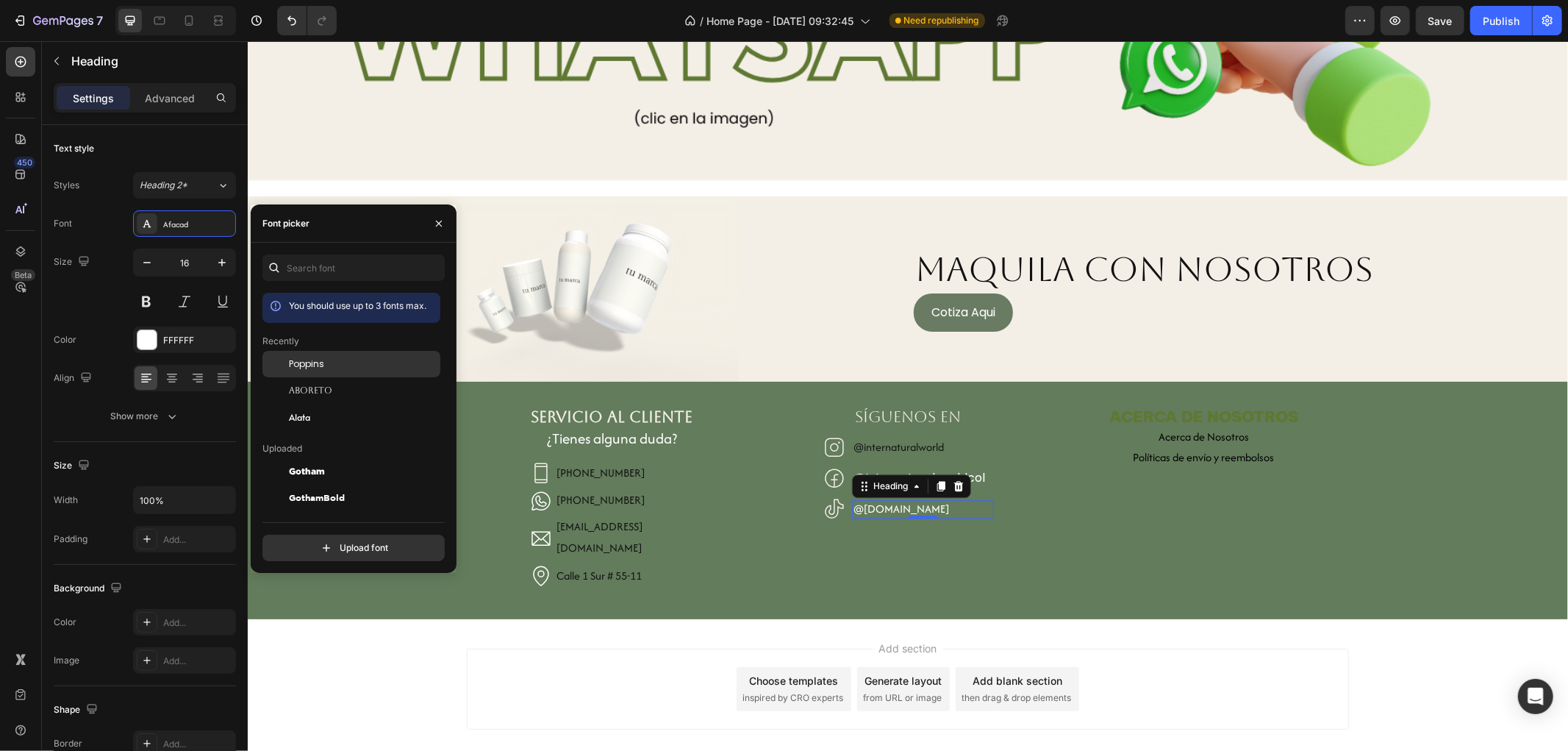
click at [292, 359] on span "Poppins" at bounding box center [307, 364] width 36 height 13
click at [904, 438] on h2 "@internaturalworld" at bounding box center [922, 447] width 142 height 19
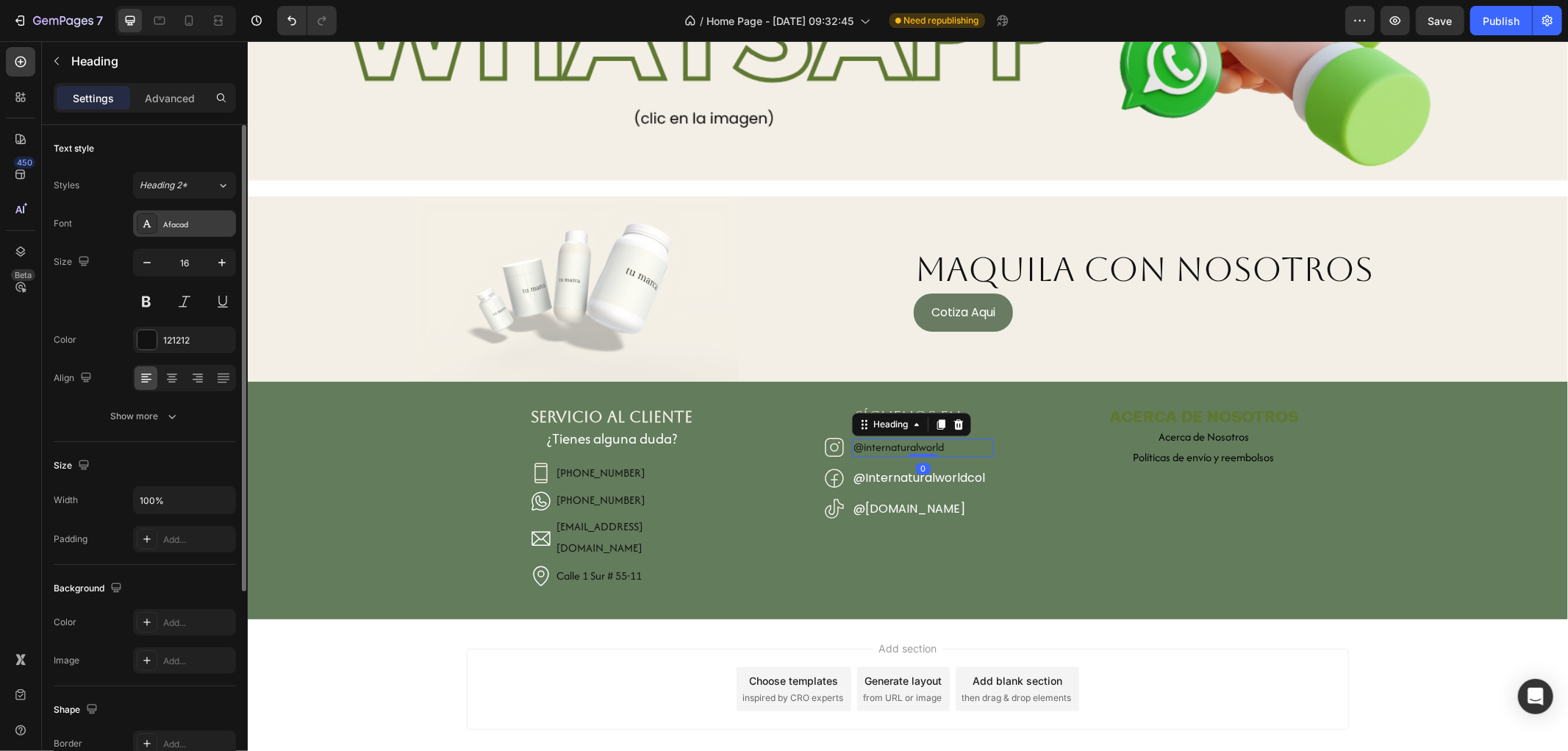
click at [175, 214] on div "Afacad" at bounding box center [185, 224] width 103 height 26
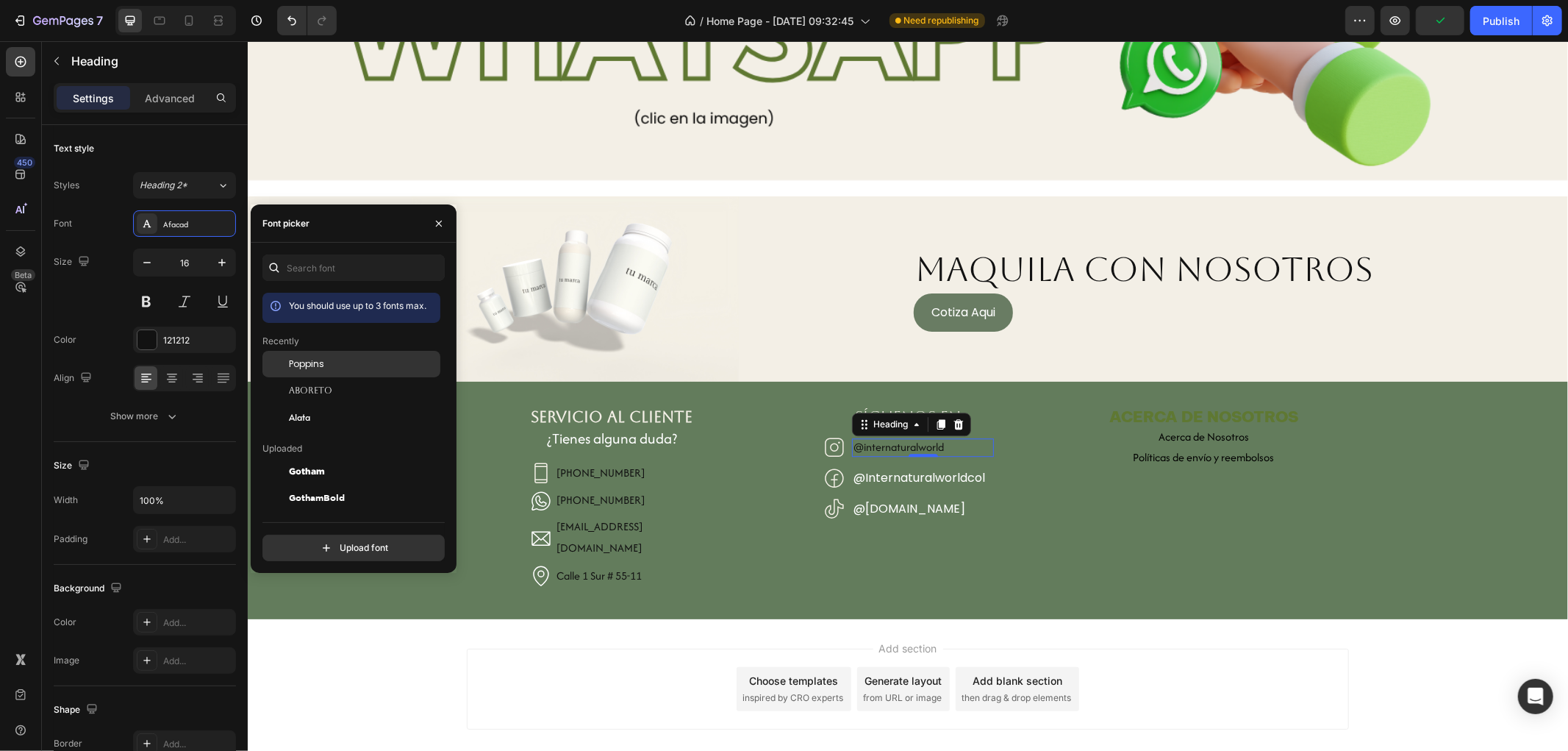
click at [299, 363] on span "Poppins" at bounding box center [307, 364] width 36 height 13
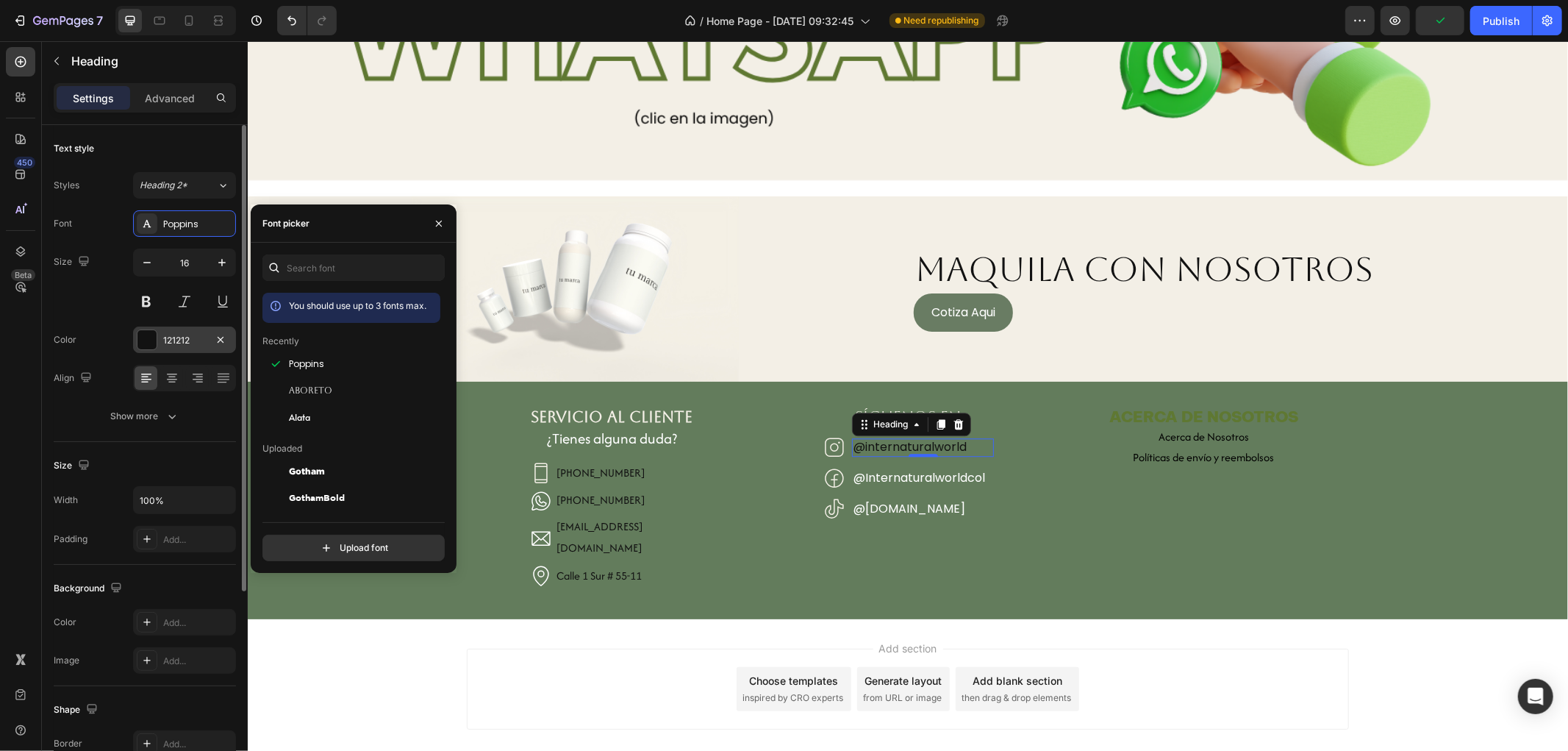
click at [181, 336] on div "121212" at bounding box center [184, 340] width 42 height 13
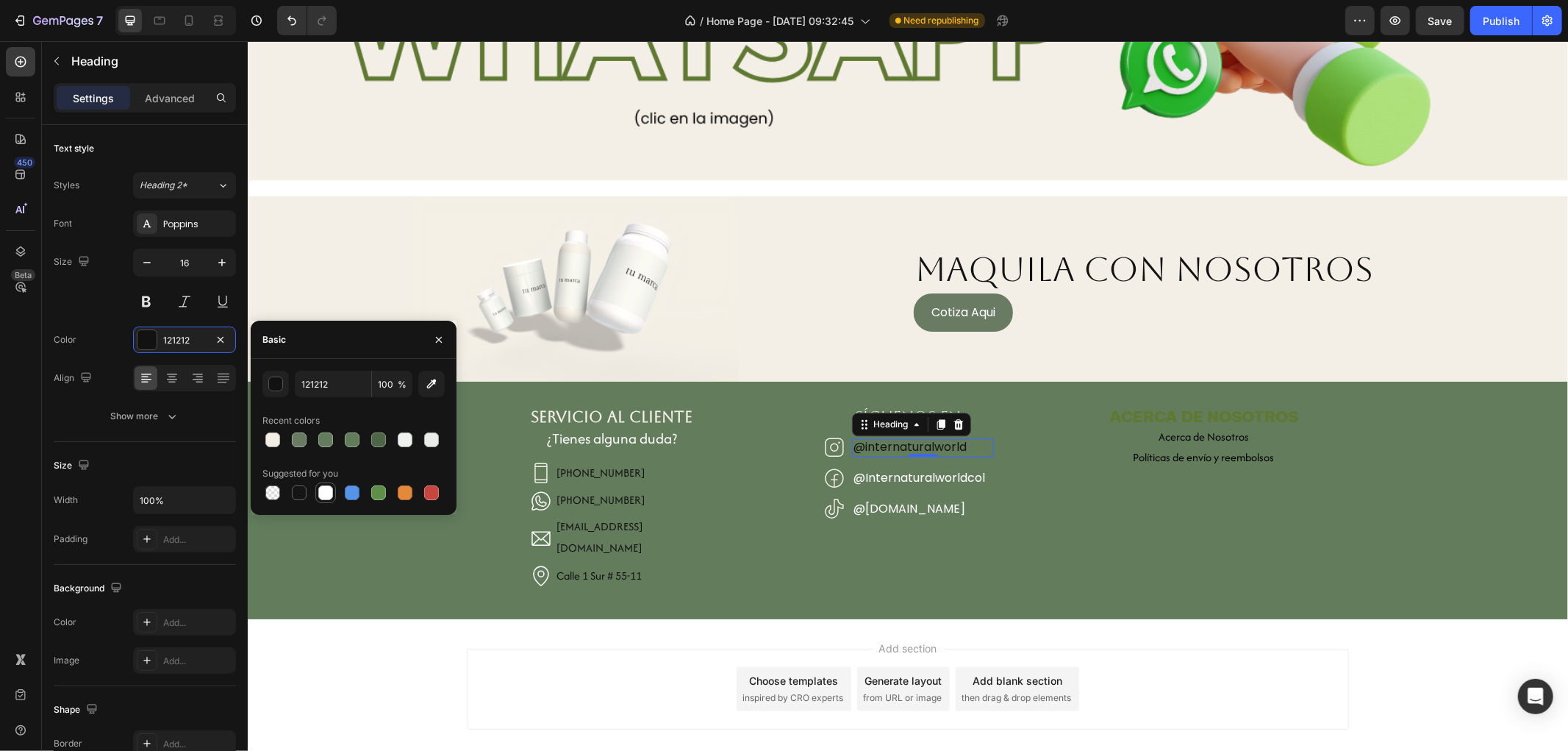
click at [318, 488] on div at bounding box center [326, 493] width 15 height 15
type input "FFFFFF"
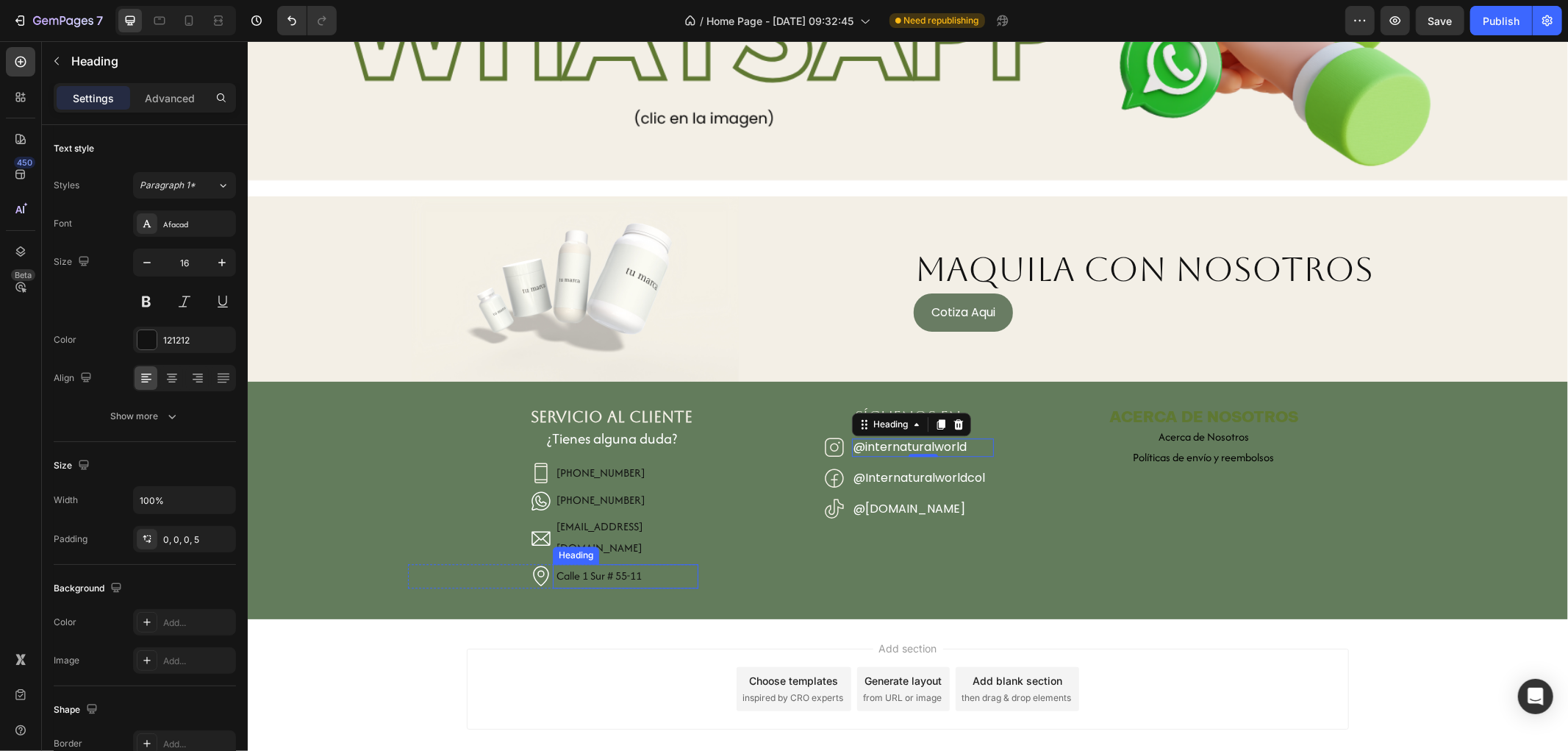
click at [650, 563] on h2 "Calle 1 Sur # 55-11" at bounding box center [625, 575] width 145 height 24
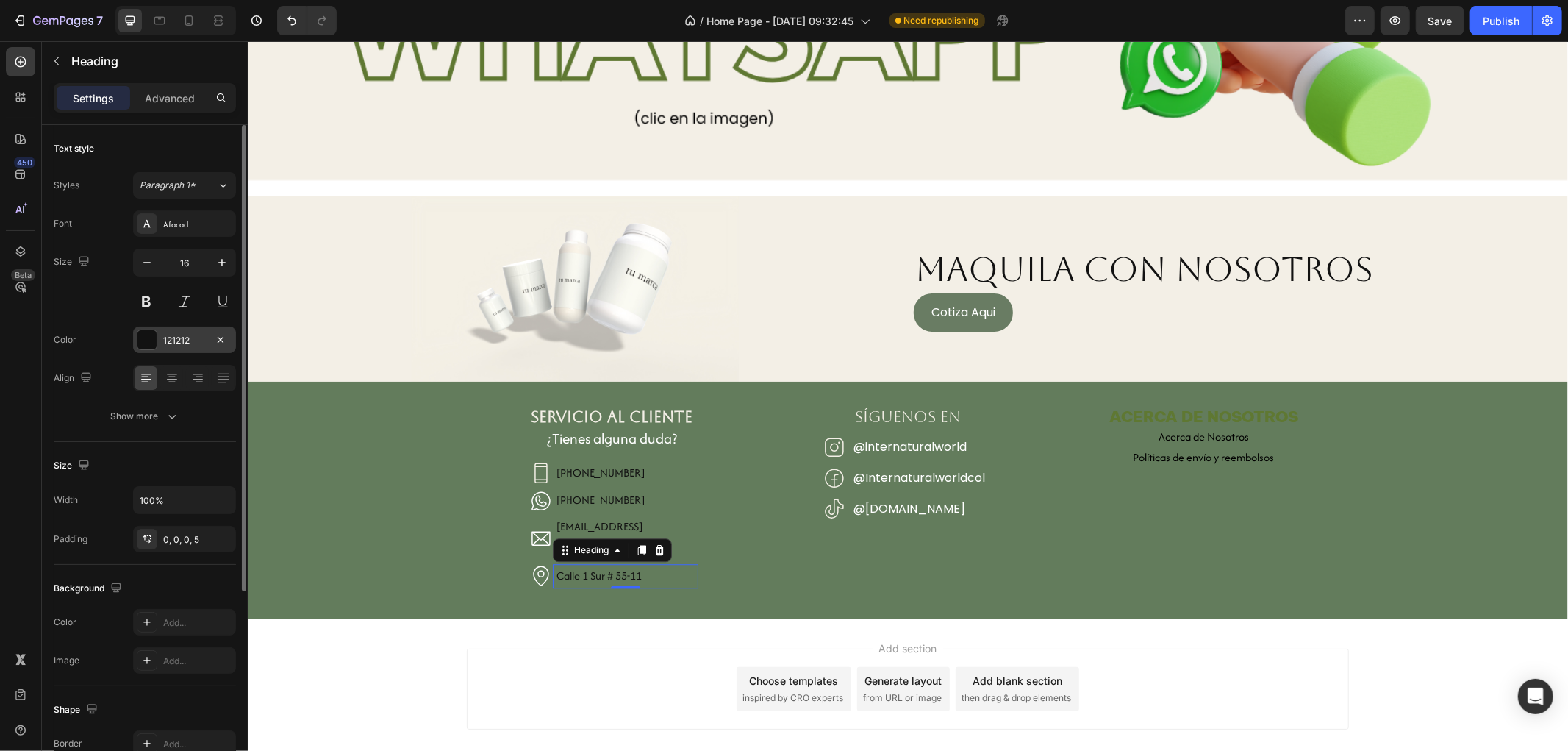
click at [210, 339] on div "121212" at bounding box center [185, 339] width 103 height 26
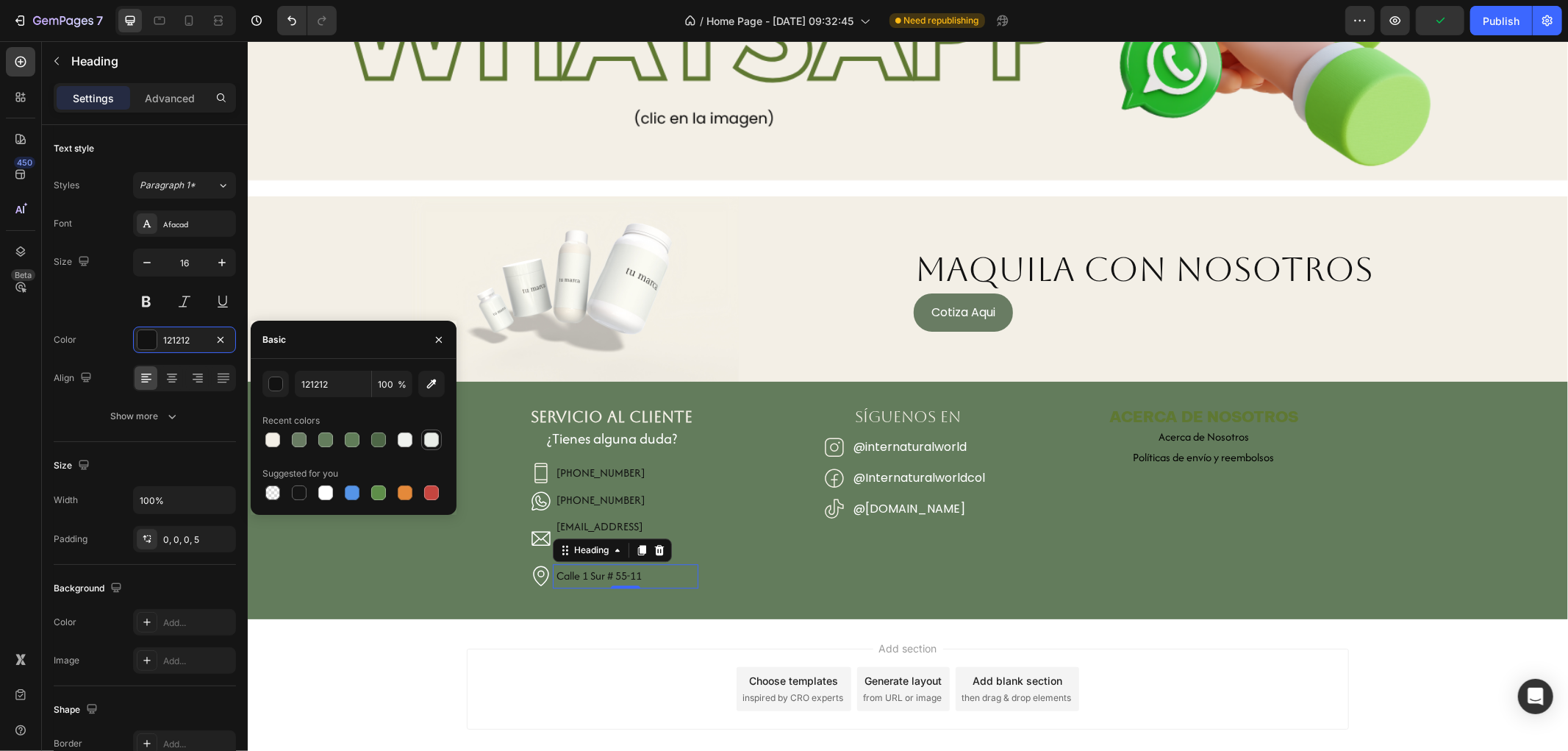
click at [424, 439] on div at bounding box center [431, 440] width 15 height 15
click at [411, 439] on div at bounding box center [405, 440] width 15 height 15
click at [331, 490] on div at bounding box center [326, 493] width 15 height 15
type input "FFFFFF"
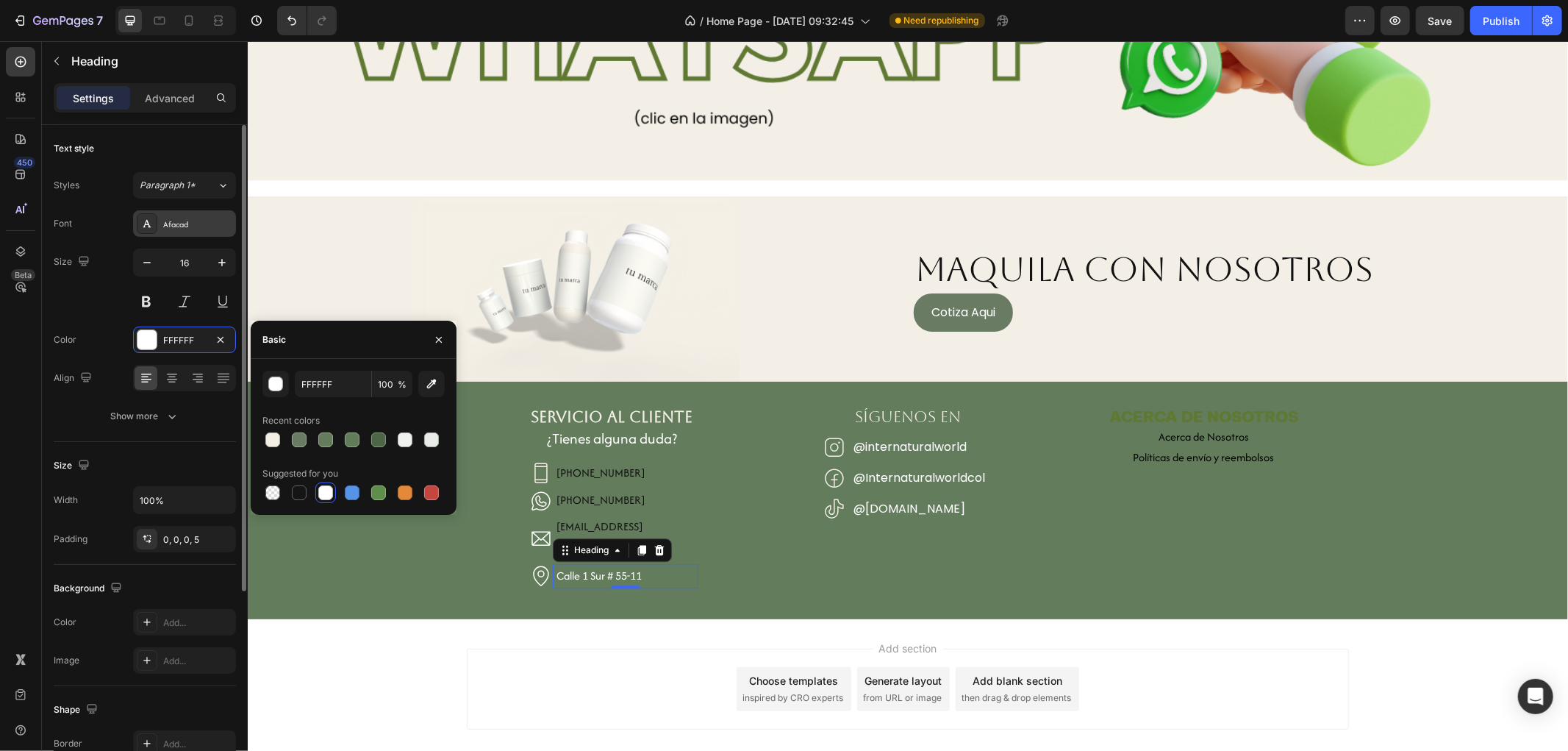
click at [179, 231] on div "Afacad" at bounding box center [185, 224] width 103 height 26
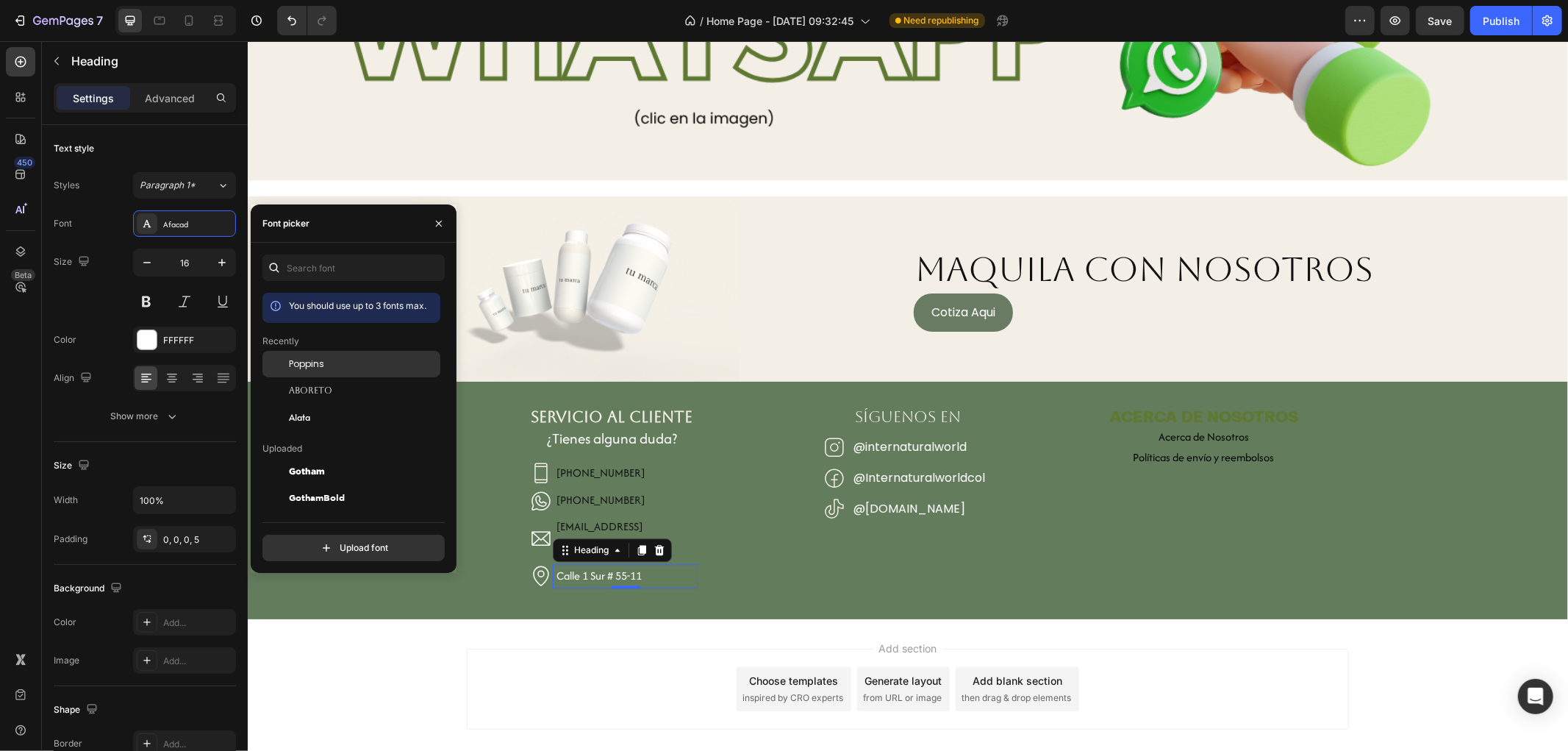
click at [313, 365] on span "Poppins" at bounding box center [307, 364] width 36 height 13
click at [687, 519] on h2 "[EMAIL_ADDRESS][DOMAIN_NAME]" at bounding box center [625, 538] width 145 height 44
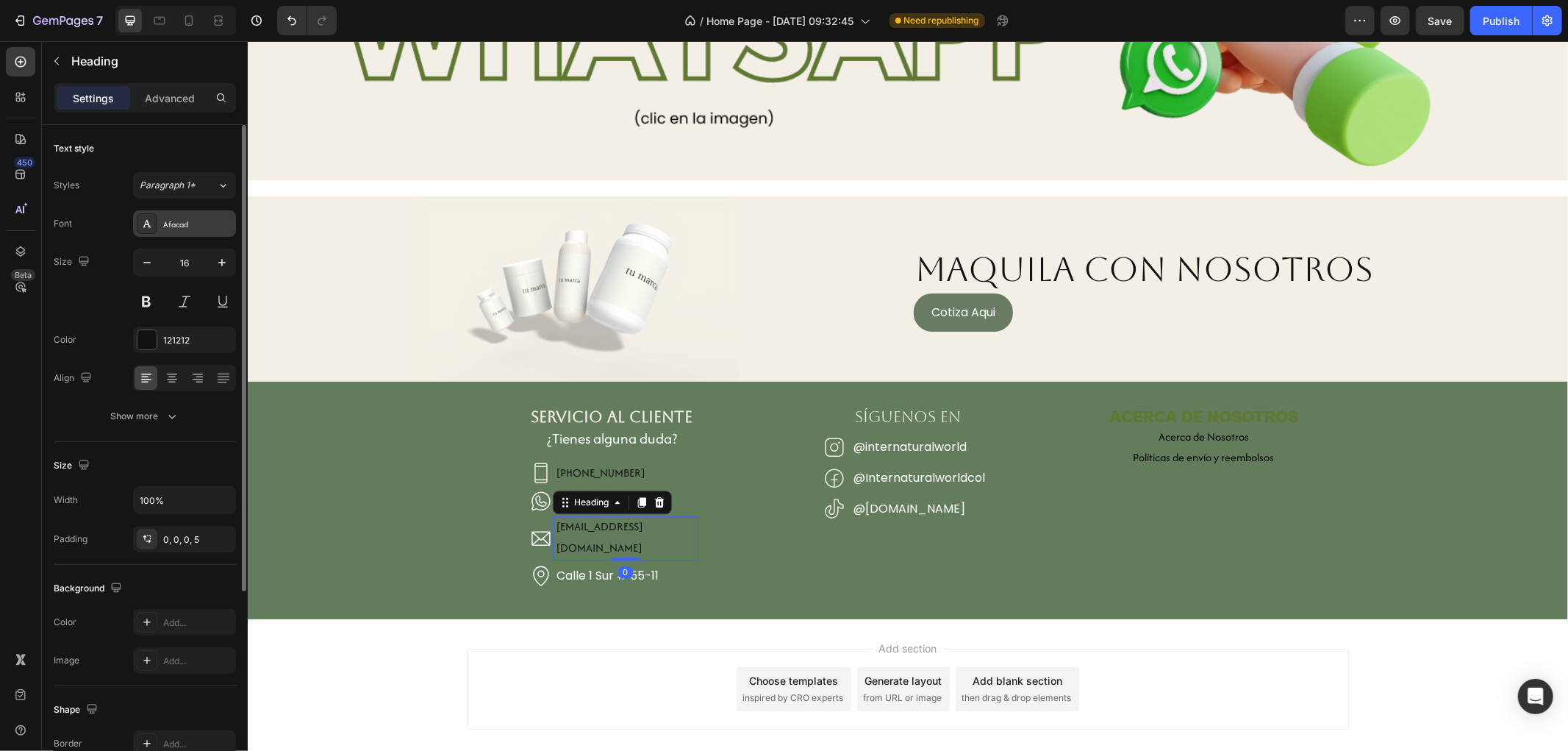
click at [200, 227] on div "Afacad" at bounding box center [198, 225] width 70 height 13
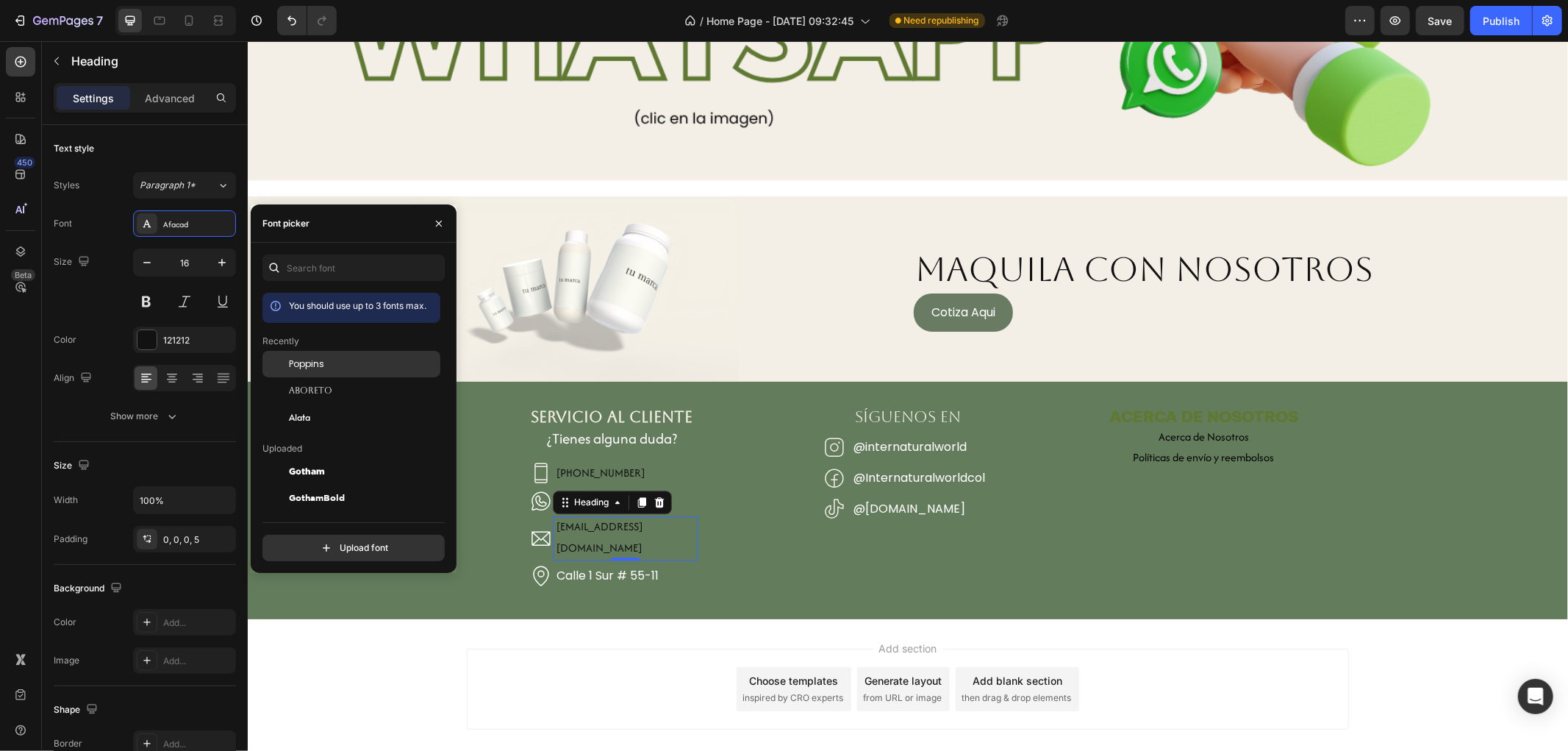
click at [311, 368] on span "Poppins" at bounding box center [307, 364] width 36 height 13
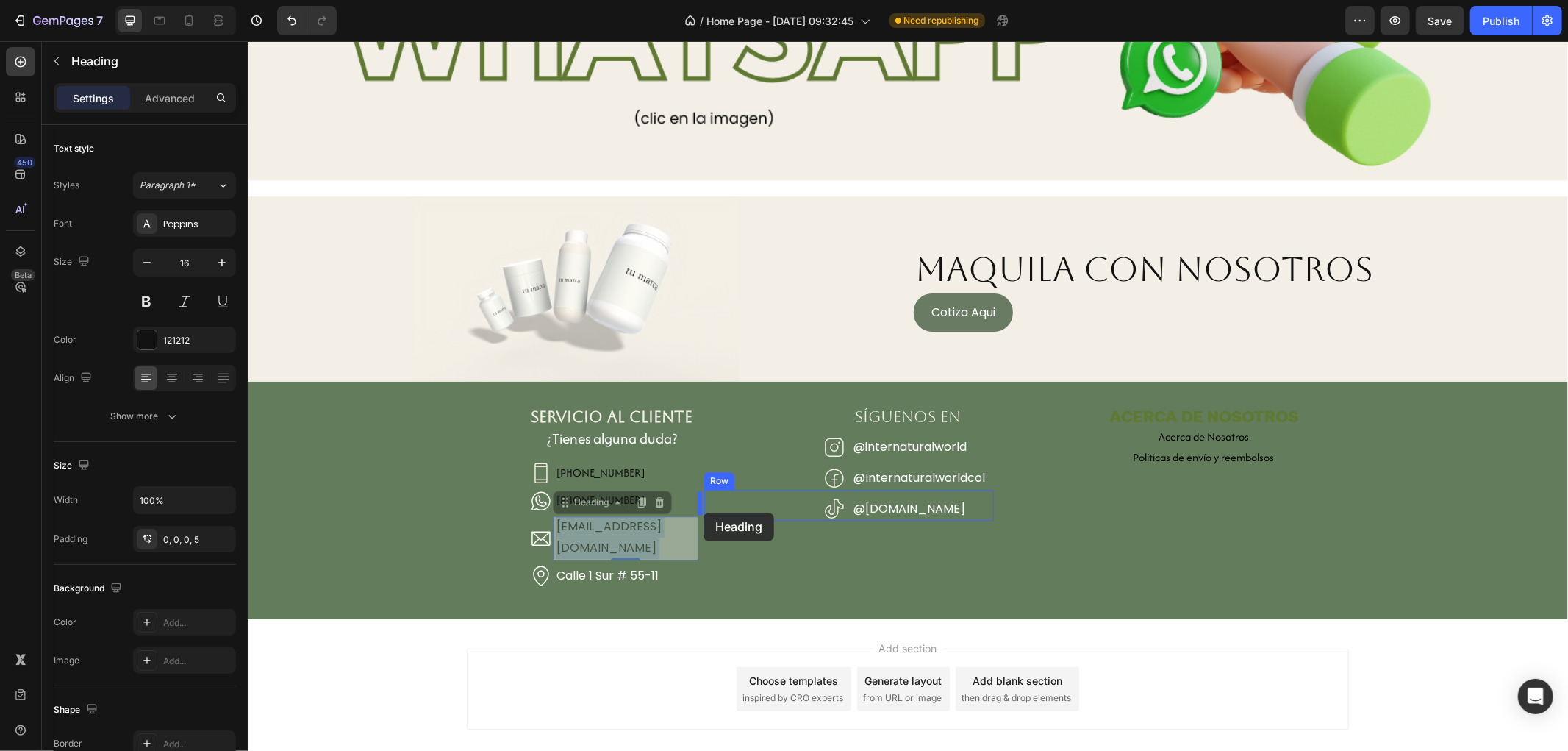
drag, startPoint x: 688, startPoint y: 523, endPoint x: 703, endPoint y: 512, distance: 18.6
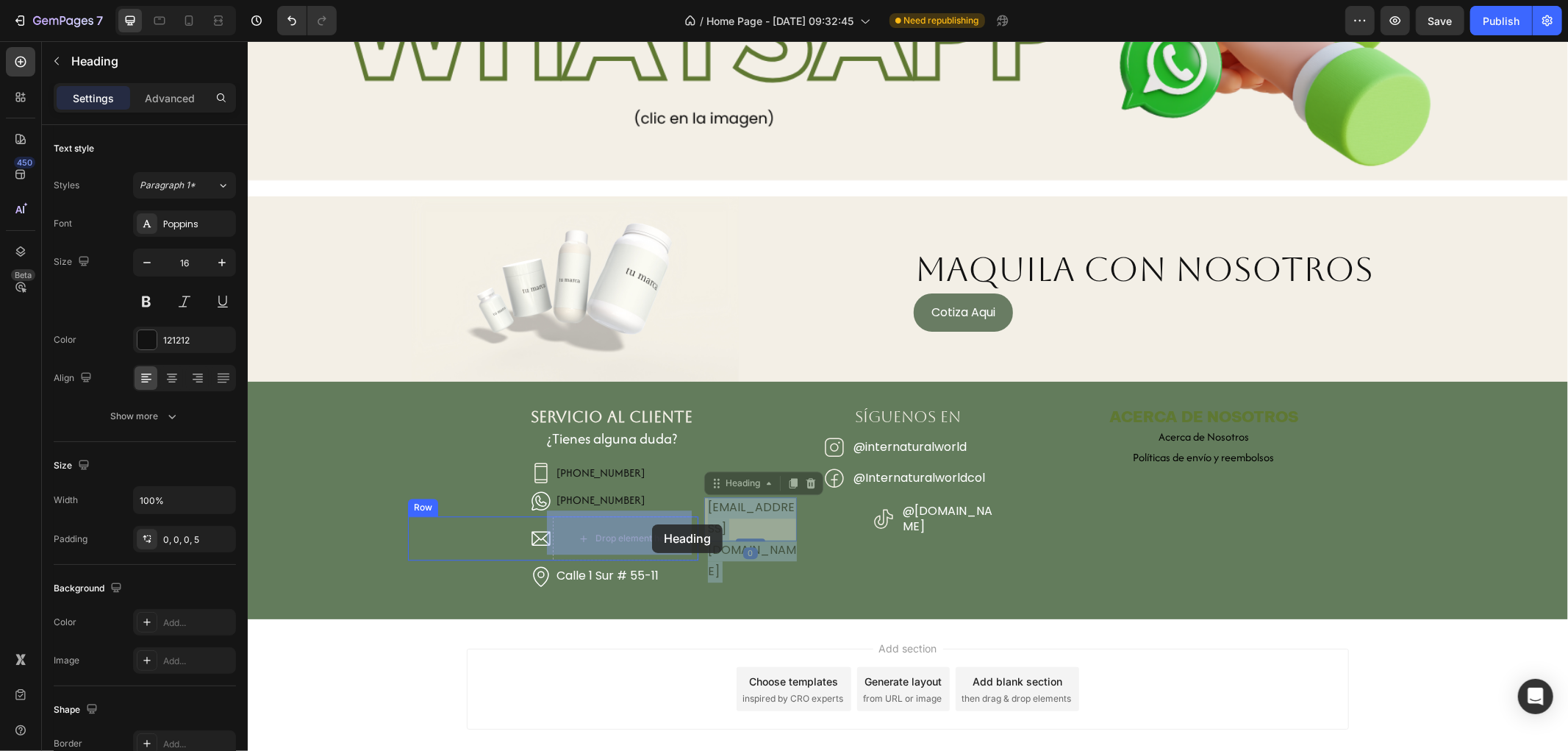
drag, startPoint x: 708, startPoint y: 508, endPoint x: 651, endPoint y: 524, distance: 59.2
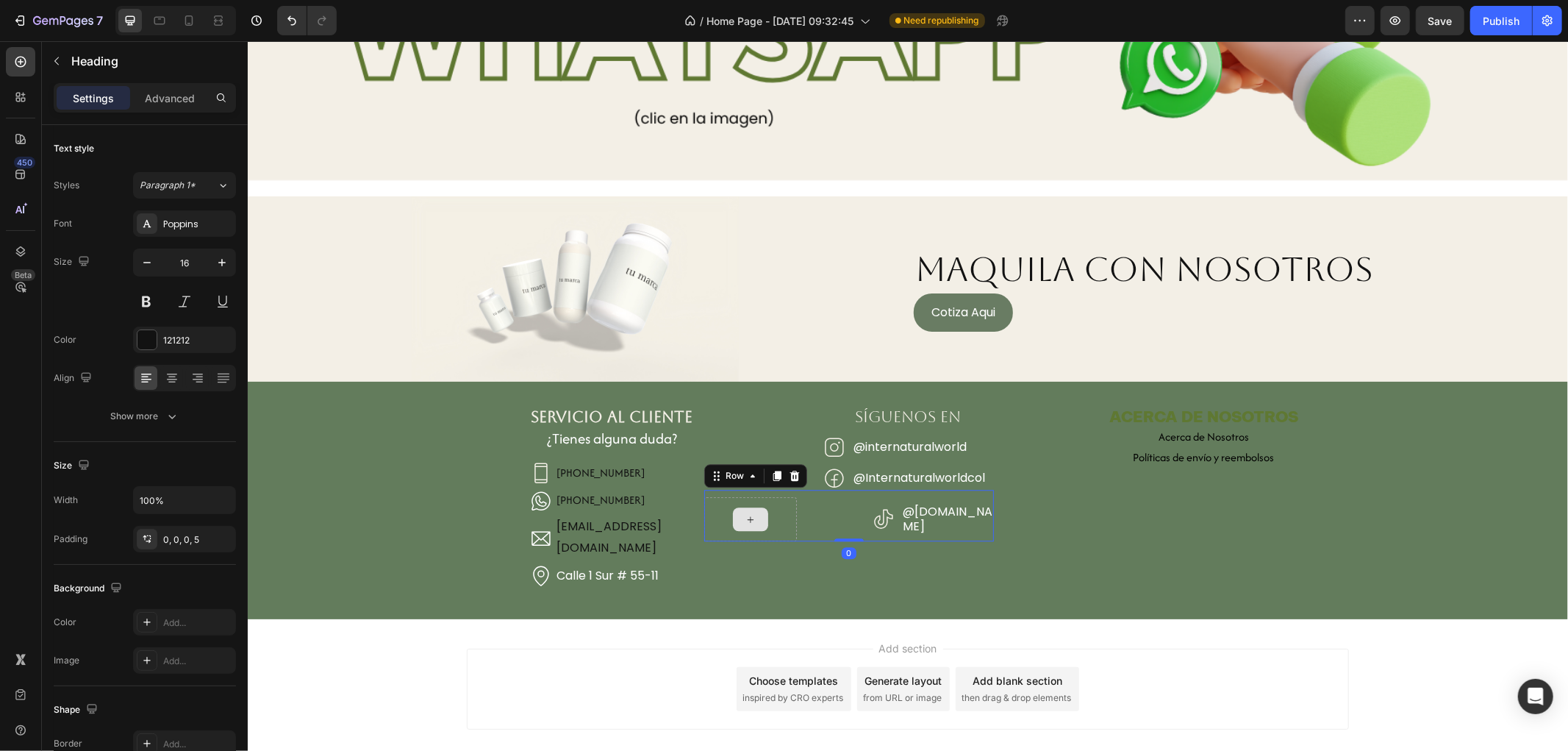
click at [772, 522] on div at bounding box center [750, 518] width 93 height 44
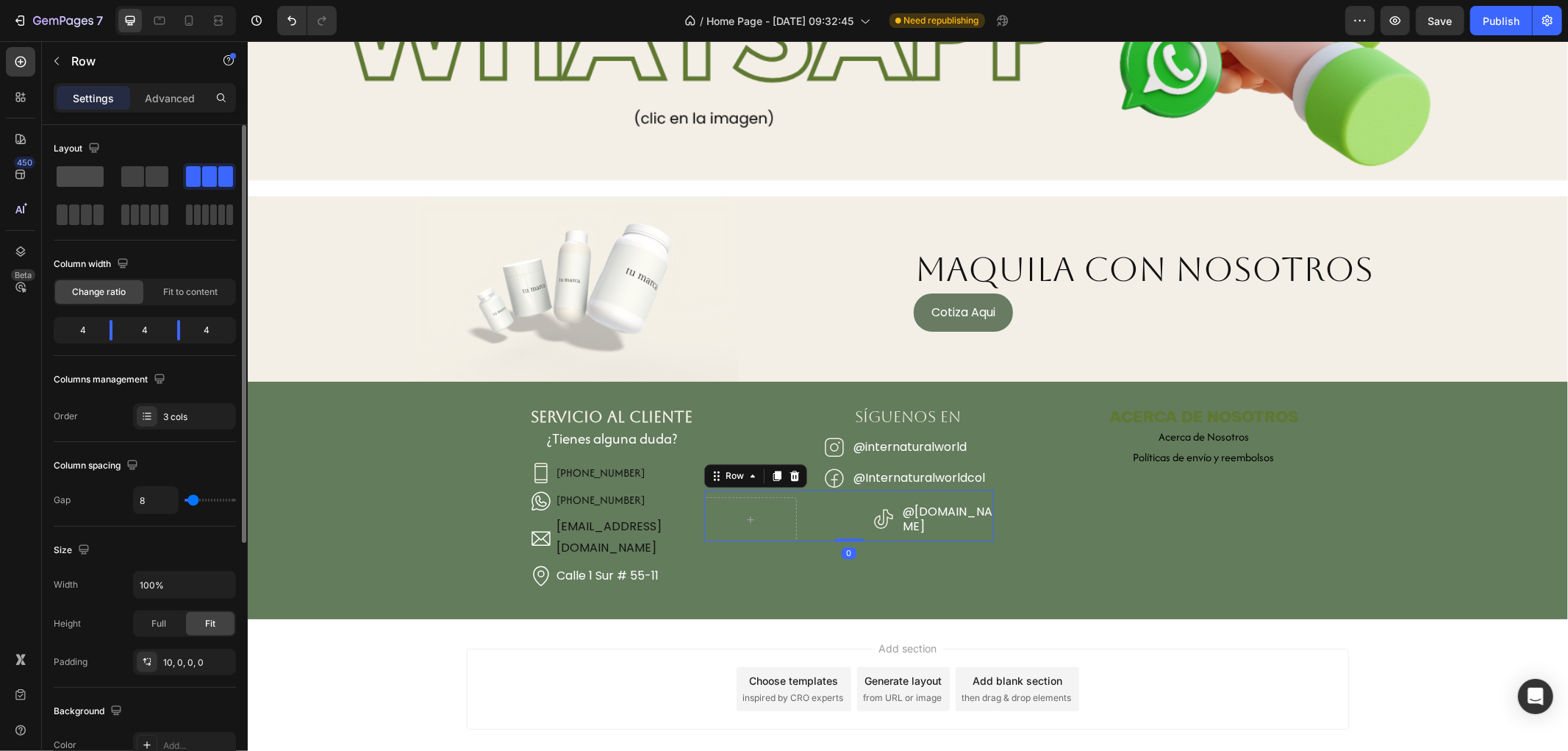
click at [94, 174] on span at bounding box center [80, 177] width 47 height 21
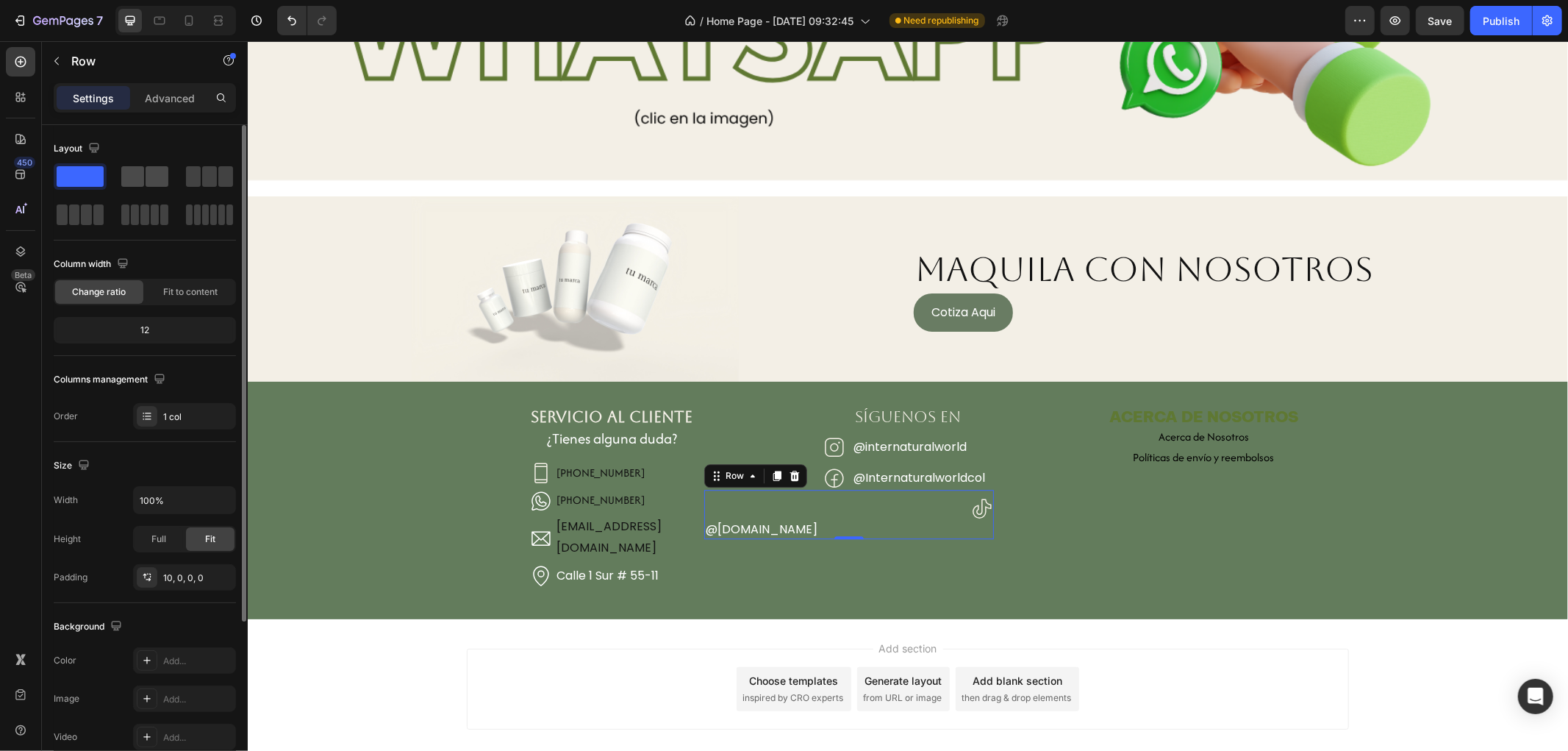
click at [131, 182] on span at bounding box center [132, 177] width 23 height 21
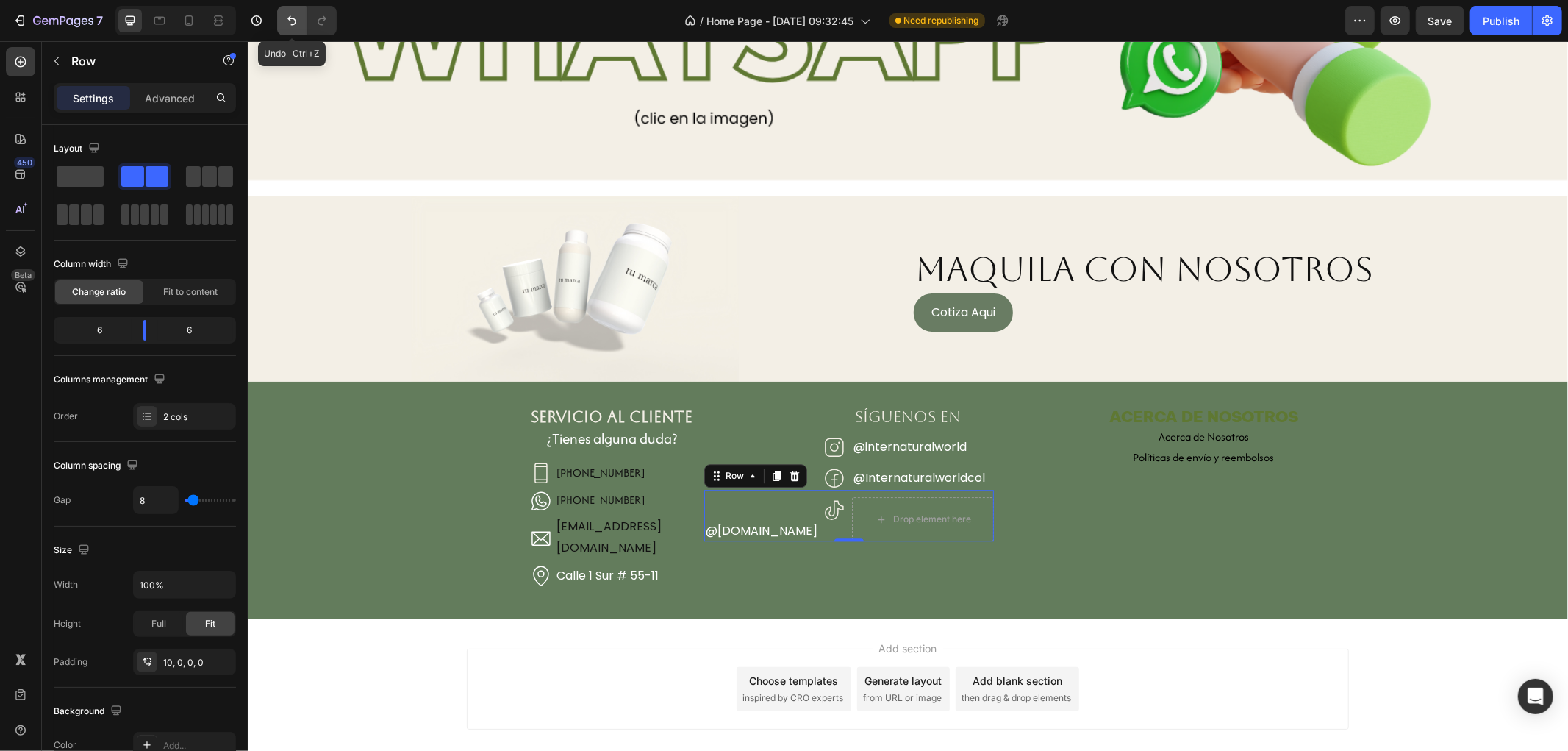
click at [299, 29] on button "Undo/Redo" at bounding box center [291, 20] width 29 height 29
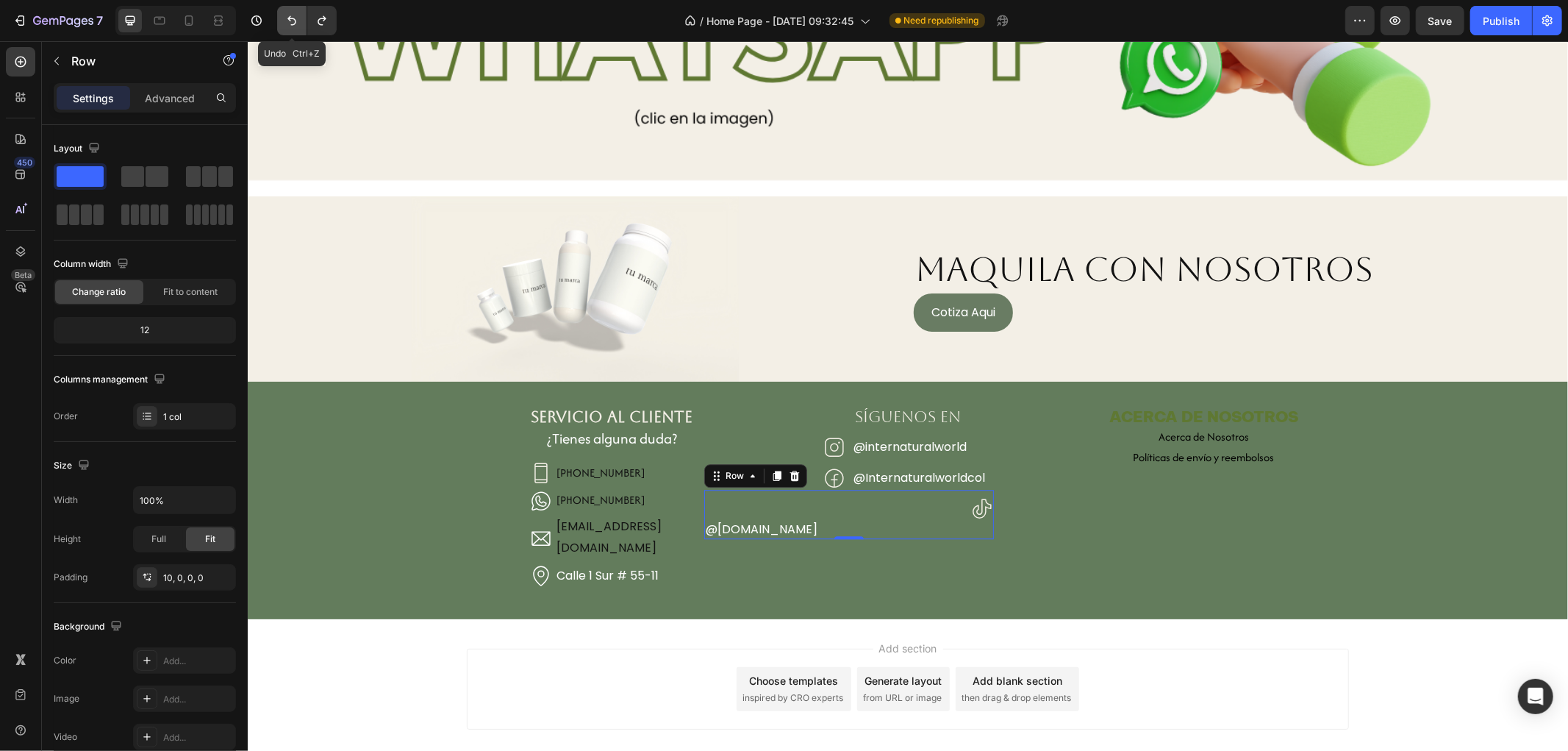
click at [299, 29] on button "Undo/Redo" at bounding box center [291, 20] width 29 height 29
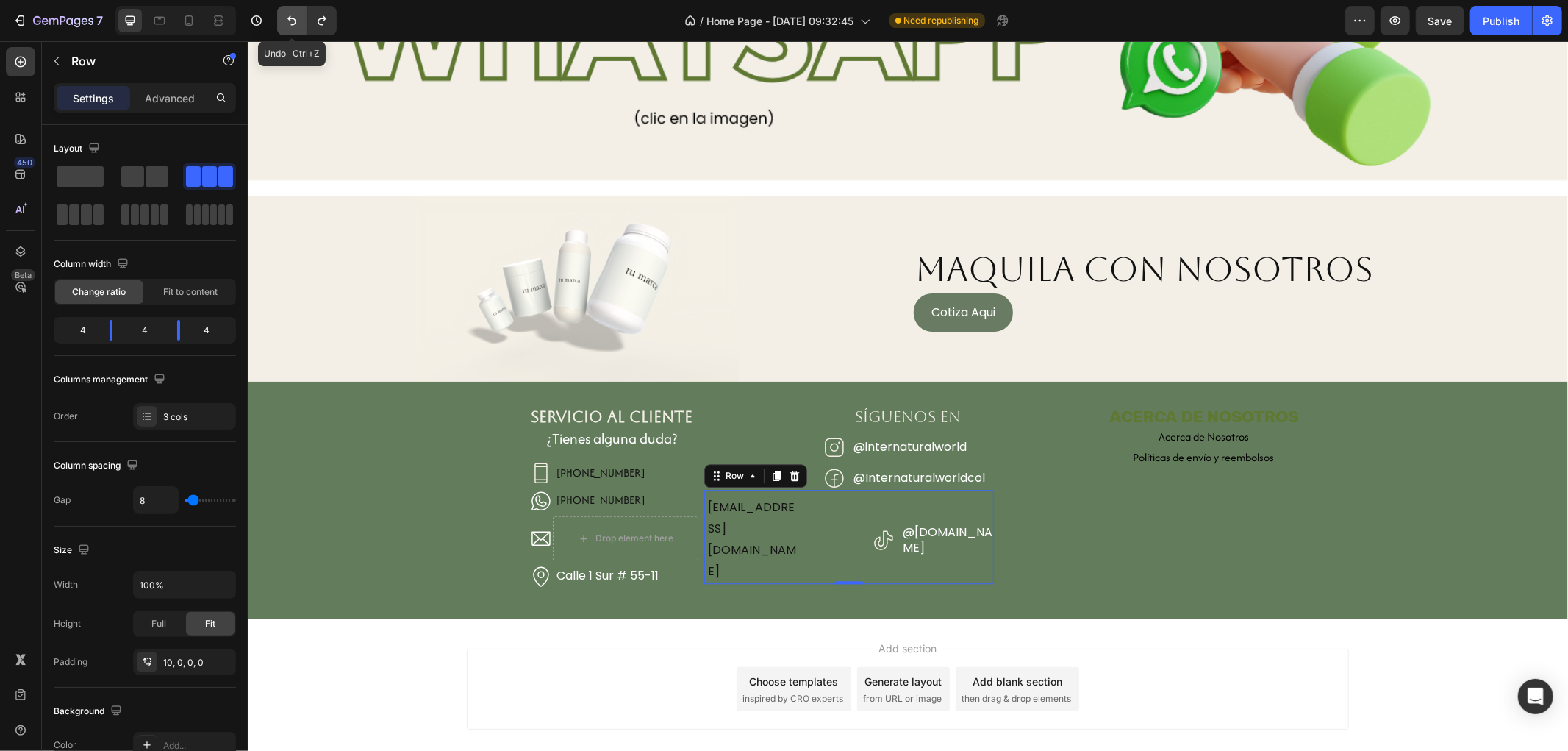
click at [299, 29] on button "Undo/Redo" at bounding box center [291, 20] width 29 height 29
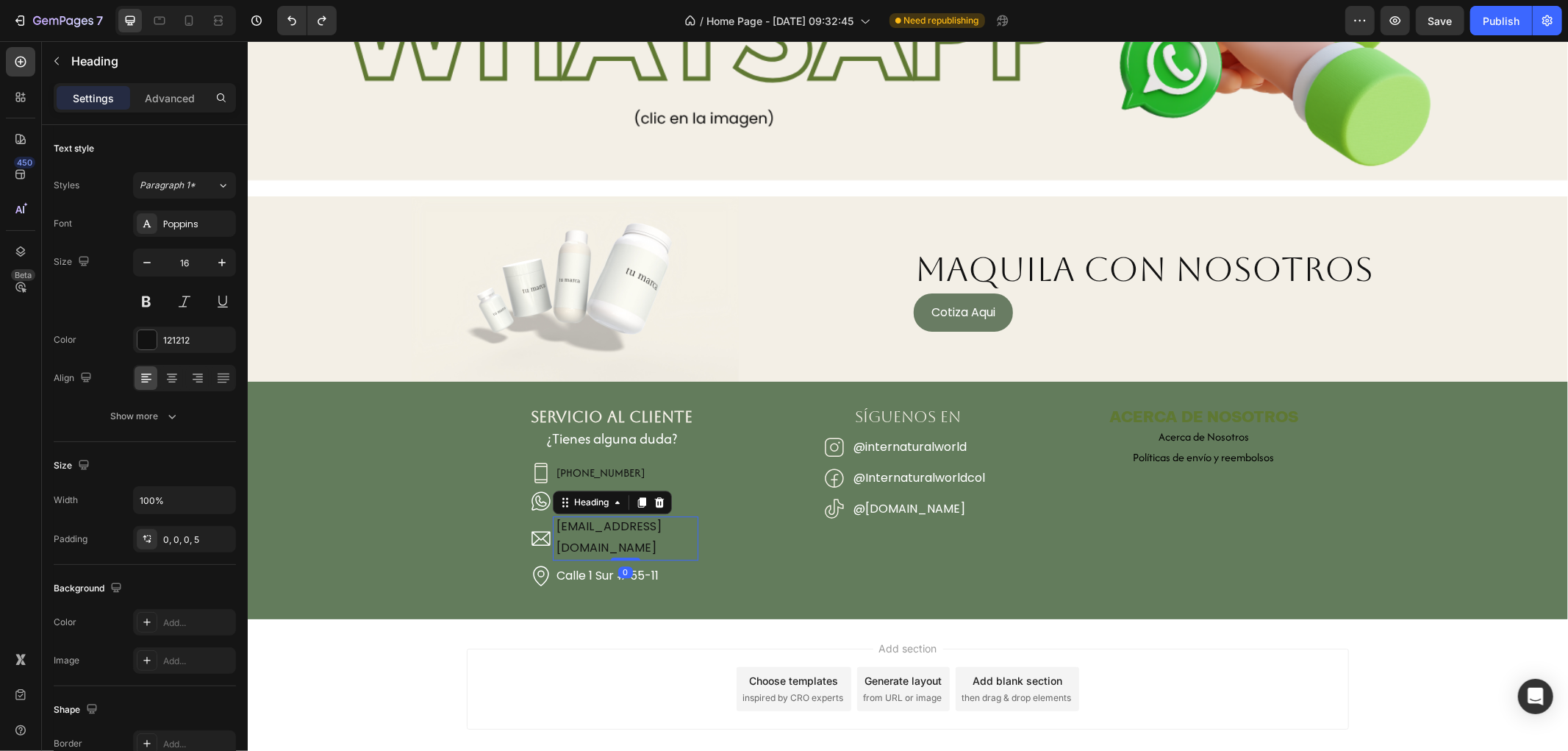
click at [613, 529] on h2 "[EMAIL_ADDRESS][DOMAIN_NAME]" at bounding box center [625, 538] width 145 height 44
click at [776, 573] on div "SÍGUENOS EN Heading Icon @internaturalworld Heading Row Icon @Internaturalworld…" at bounding box center [907, 499] width 290 height 190
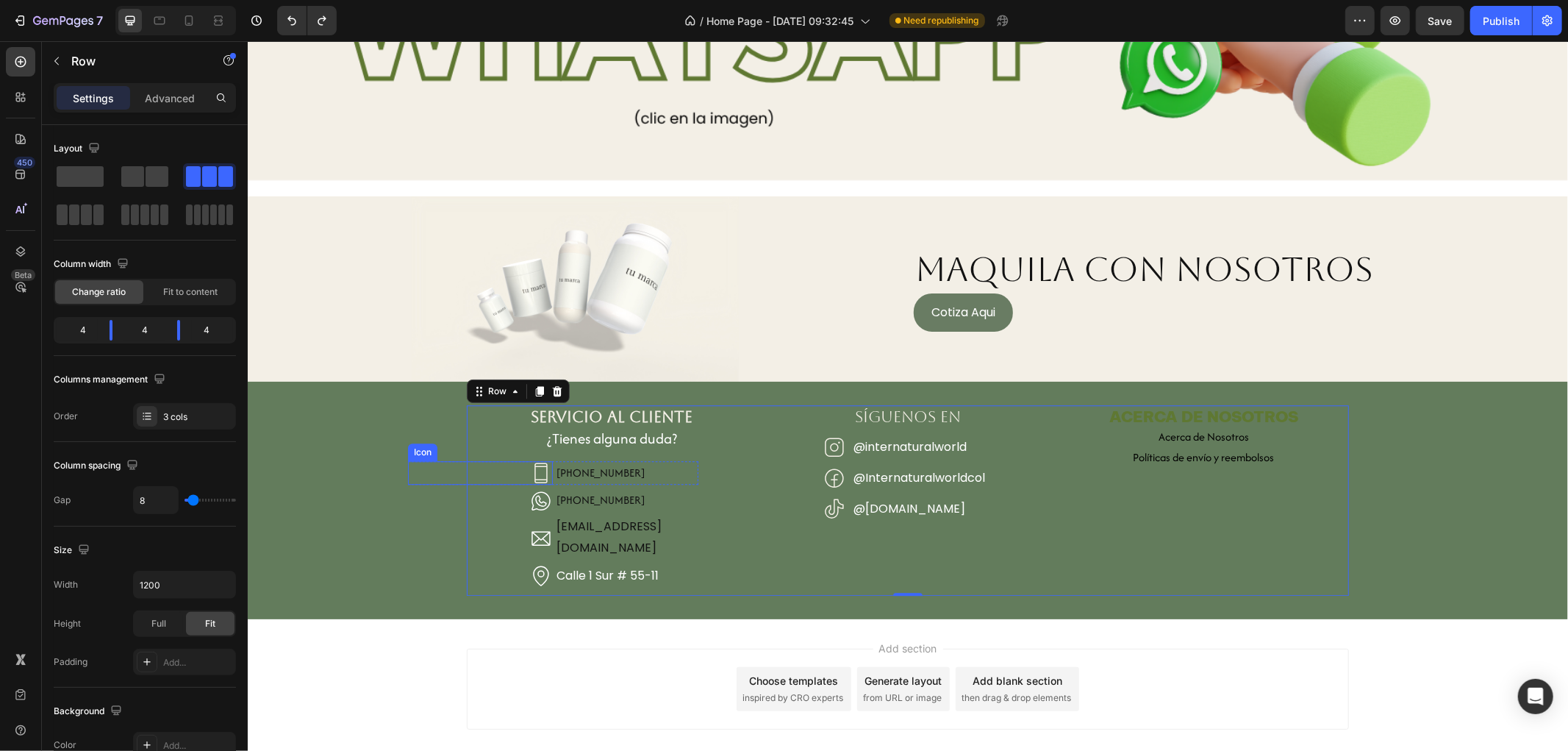
click at [516, 472] on div "Icon" at bounding box center [479, 472] width 145 height 23
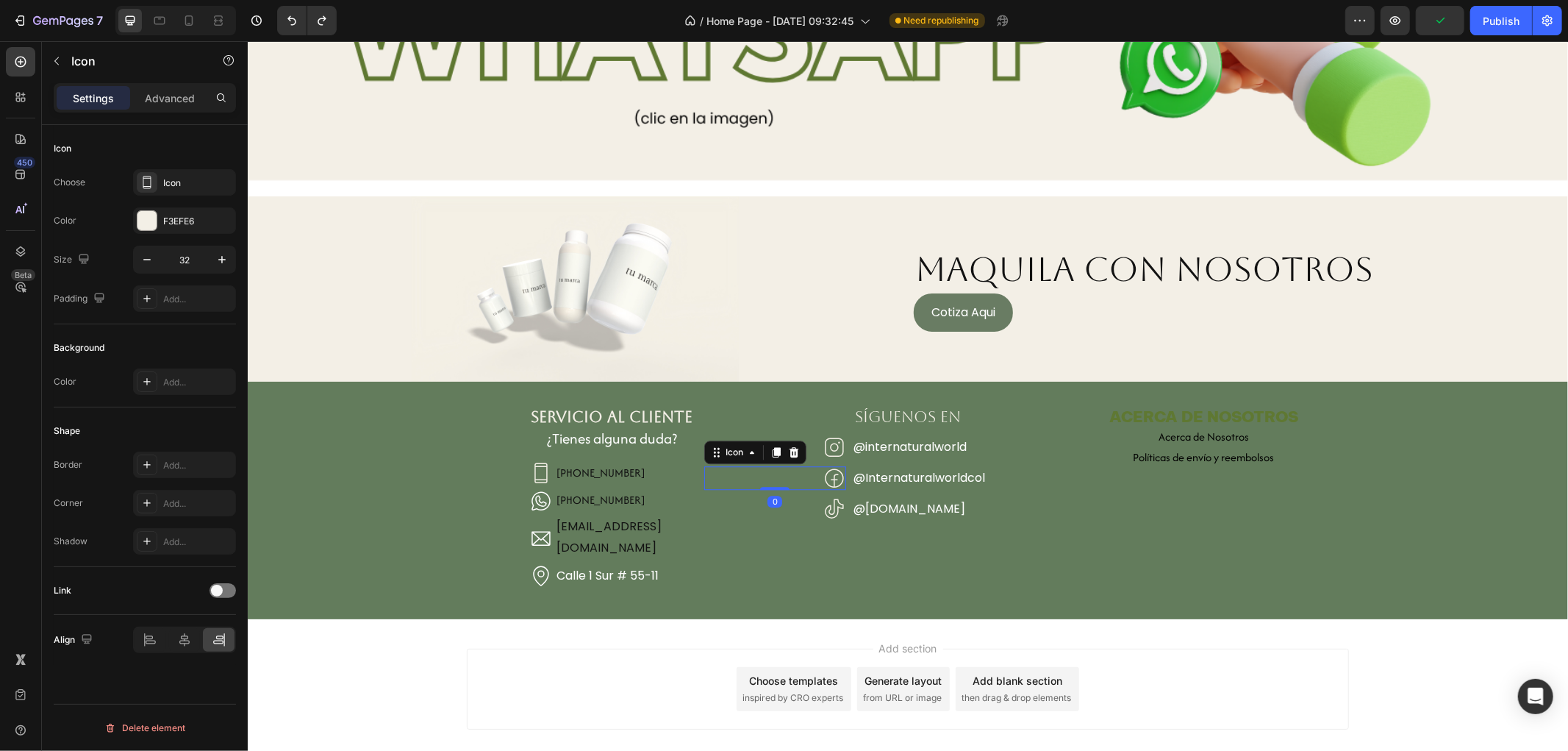
click at [704, 478] on div "Icon 0" at bounding box center [774, 477] width 142 height 23
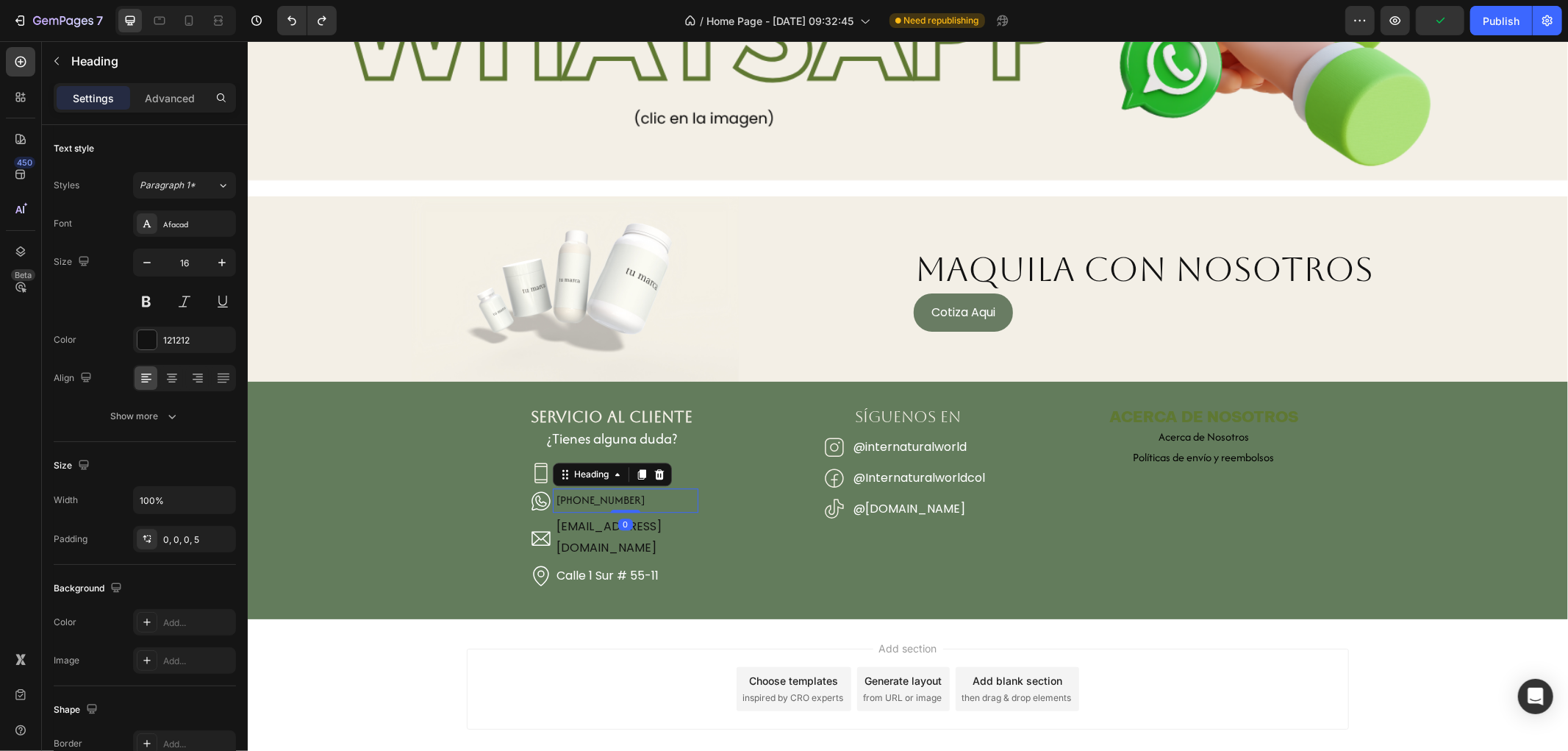
click at [691, 488] on h2 "[PHONE_NUMBER]" at bounding box center [625, 500] width 145 height 24
click at [692, 462] on div "SERVICIO AL CLIENTE Heading ¿Tienes alguna duda? Heading Icon (+57) 300 912 594…" at bounding box center [611, 499] width 290 height 190
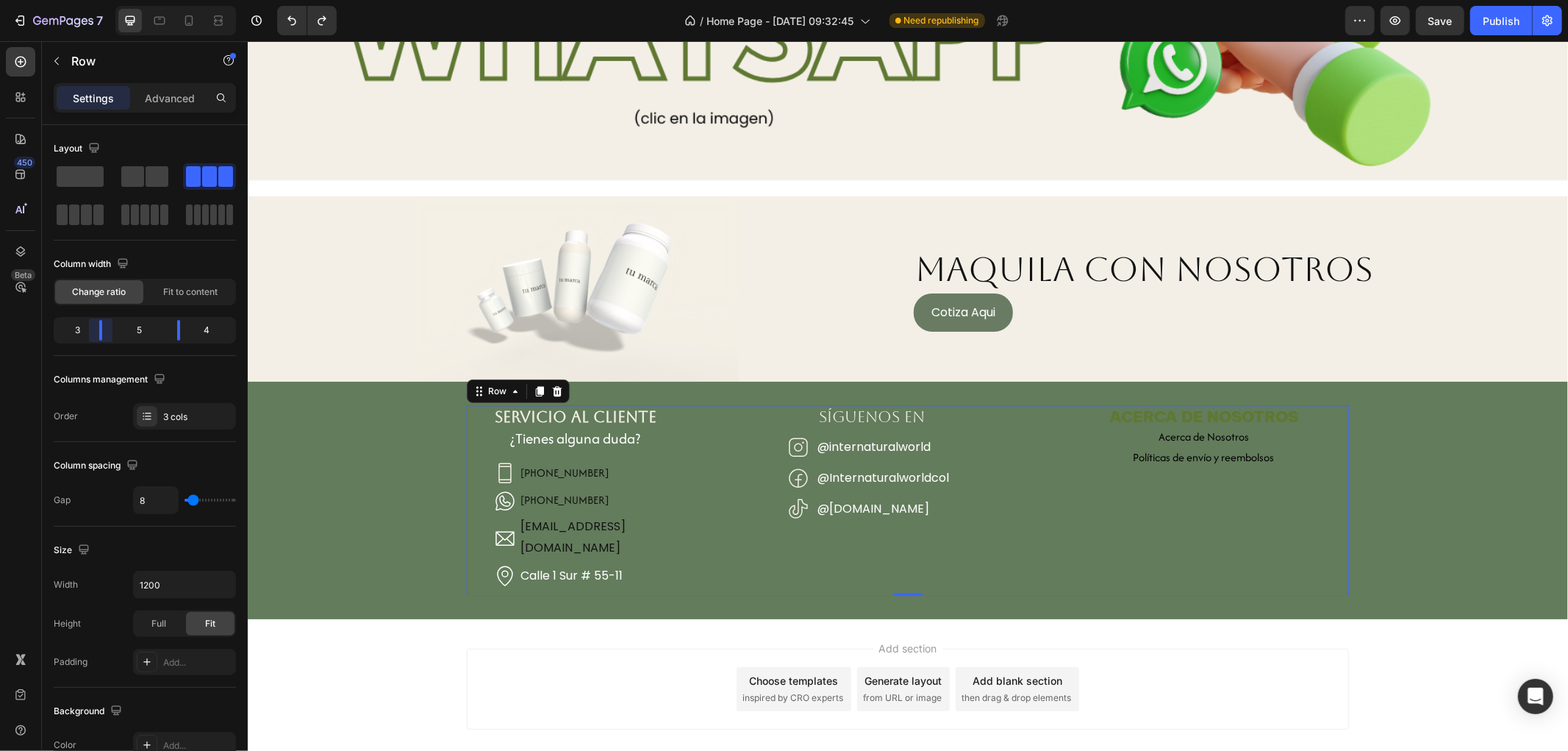
drag, startPoint x: 113, startPoint y: 336, endPoint x: 98, endPoint y: 342, distance: 16.2
click at [98, 0] on body "7 Version history / Home Page - Aug 6, 09:32:45 Need republishing Preview Save …" at bounding box center [784, 0] width 1568 height 0
click at [609, 525] on h2 "[EMAIL_ADDRESS][DOMAIN_NAME]" at bounding box center [570, 538] width 109 height 44
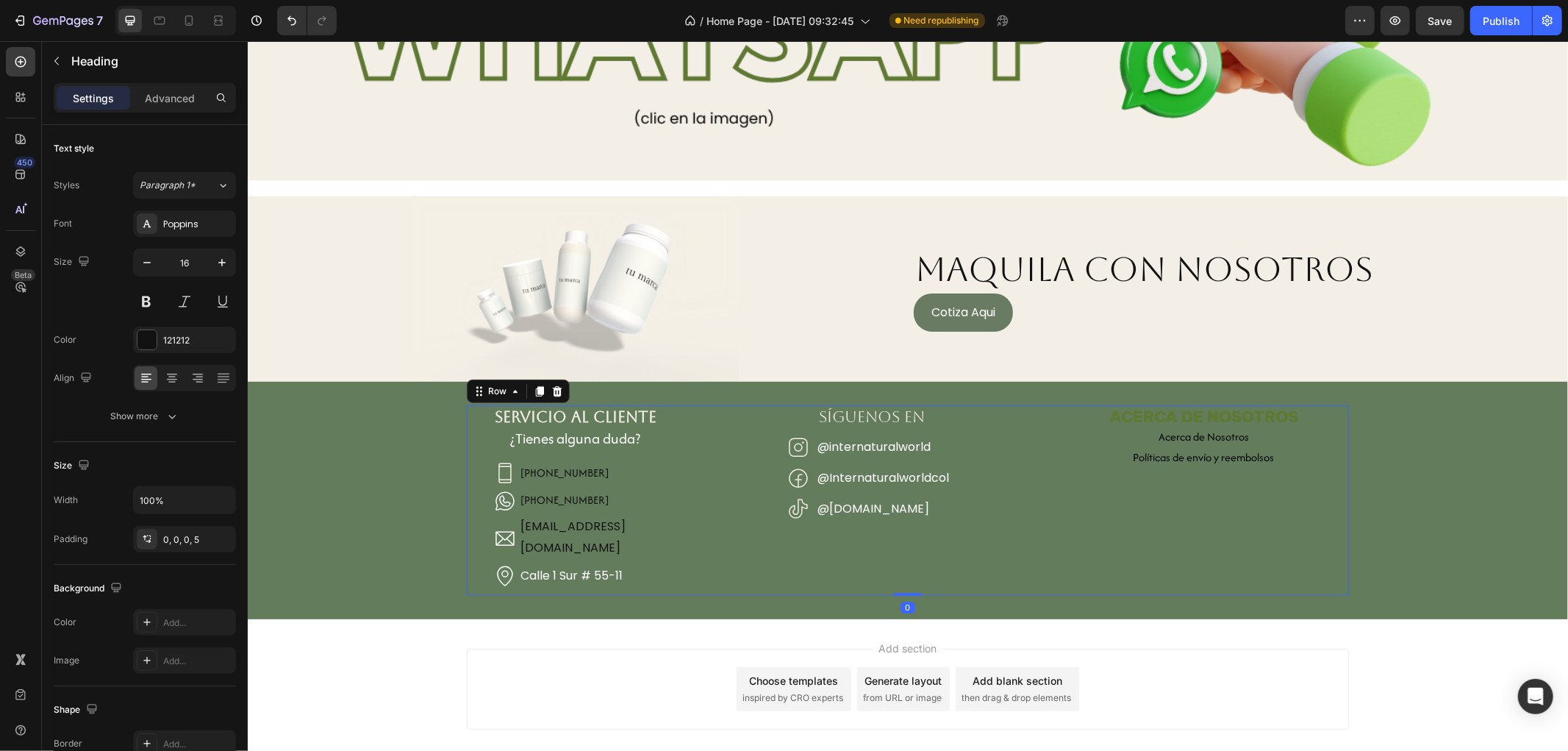
click at [645, 522] on div "SERVICIO AL CLIENTE Heading ¿Tienes alguna duda? Heading Icon (+57) 300 912 594…" at bounding box center [575, 499] width 218 height 190
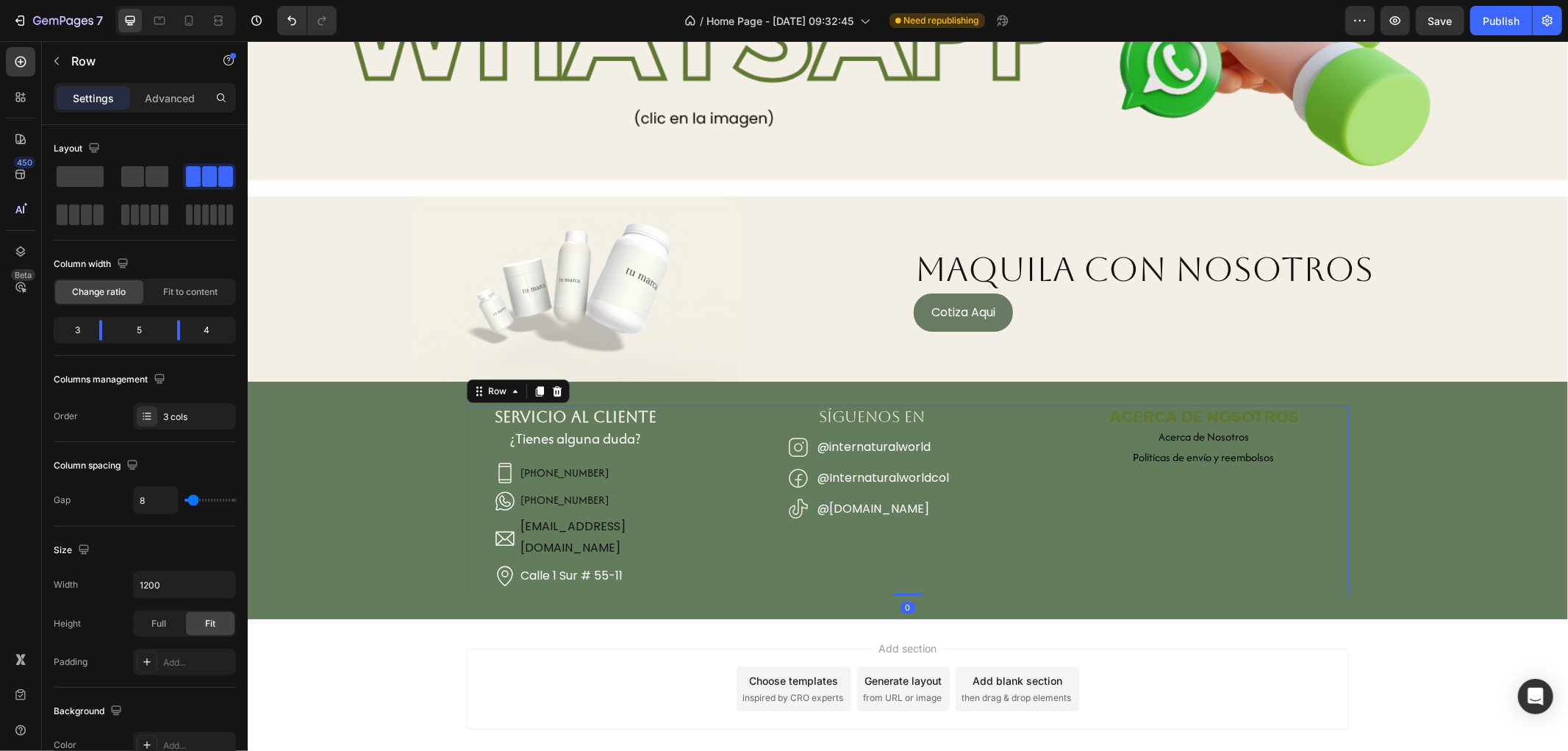
click at [762, 515] on div "SÍGUENOS EN Heading Icon @internaturalworld Heading Row Icon @Internaturalworld…" at bounding box center [871, 499] width 363 height 190
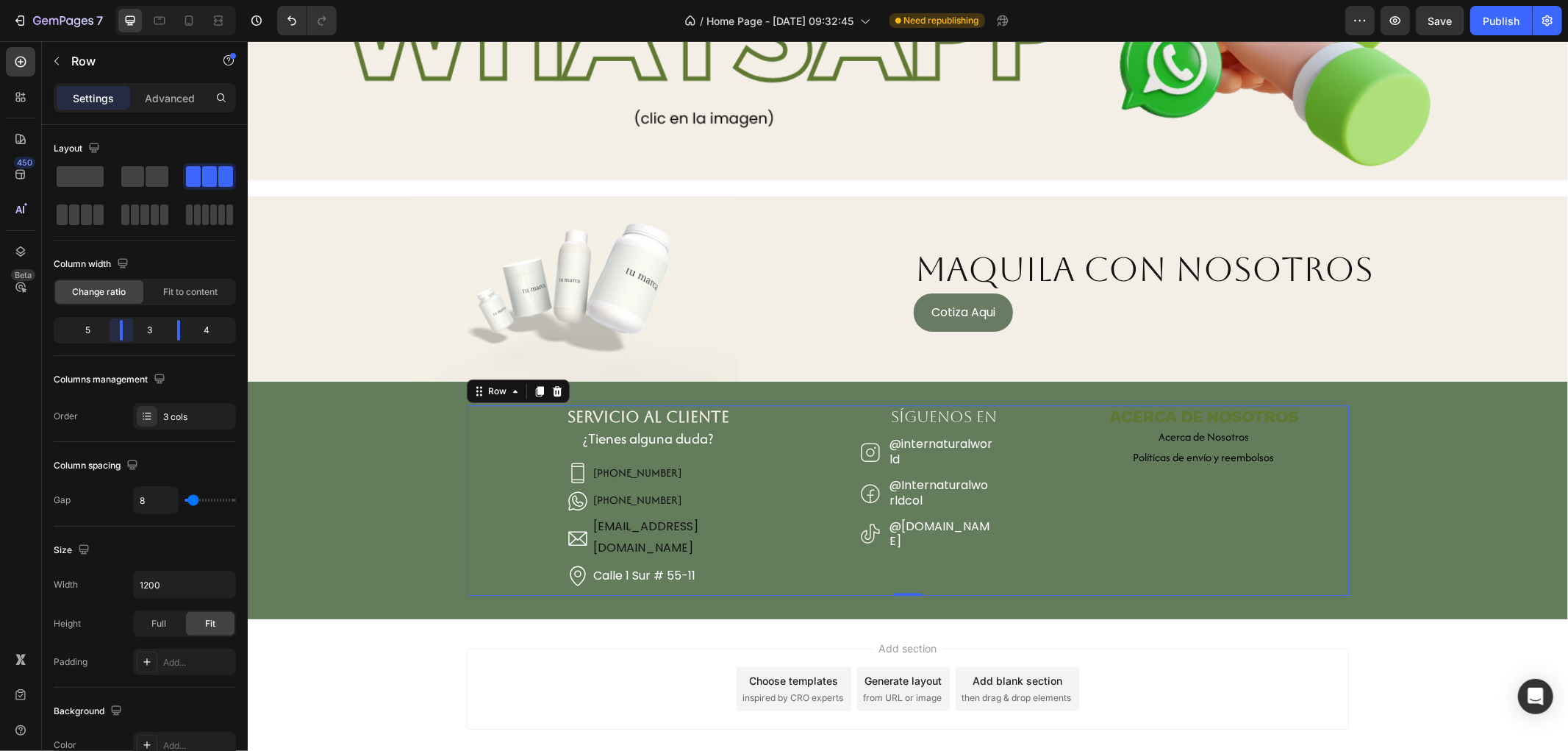
drag, startPoint x: 101, startPoint y: 328, endPoint x: 133, endPoint y: 329, distance: 32.0
click at [133, 0] on body "7 Version history / Home Page - Aug 6, 09:32:45 Need republishing Preview Save …" at bounding box center [784, 0] width 1568 height 0
drag, startPoint x: 171, startPoint y: 322, endPoint x: 187, endPoint y: 327, distance: 16.8
click at [187, 0] on body "7 Version history / Home Page - Aug 6, 09:32:45 Need republishing Preview Publi…" at bounding box center [784, 0] width 1568 height 0
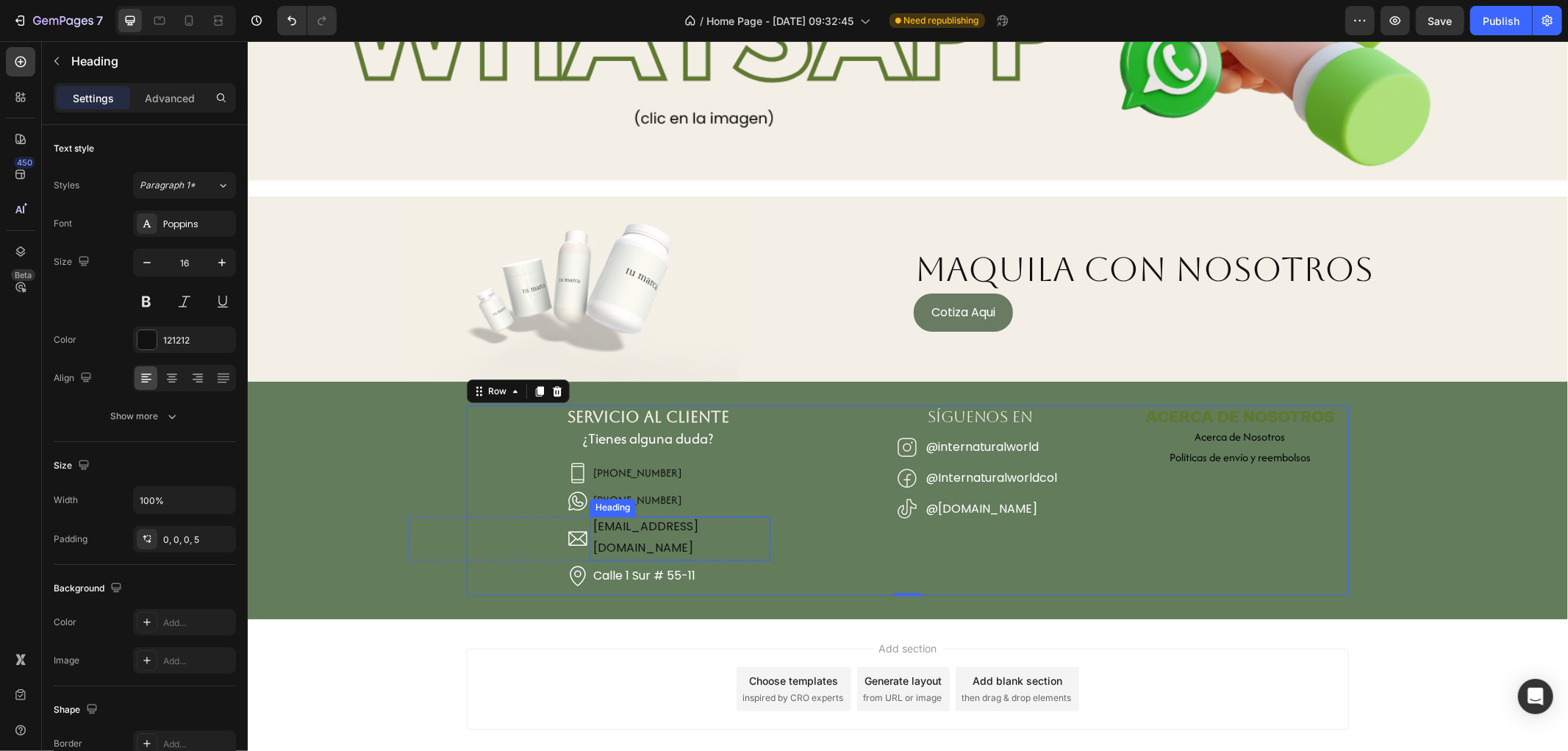
click at [621, 523] on h2 "[EMAIL_ADDRESS][DOMAIN_NAME]" at bounding box center [679, 538] width 181 height 44
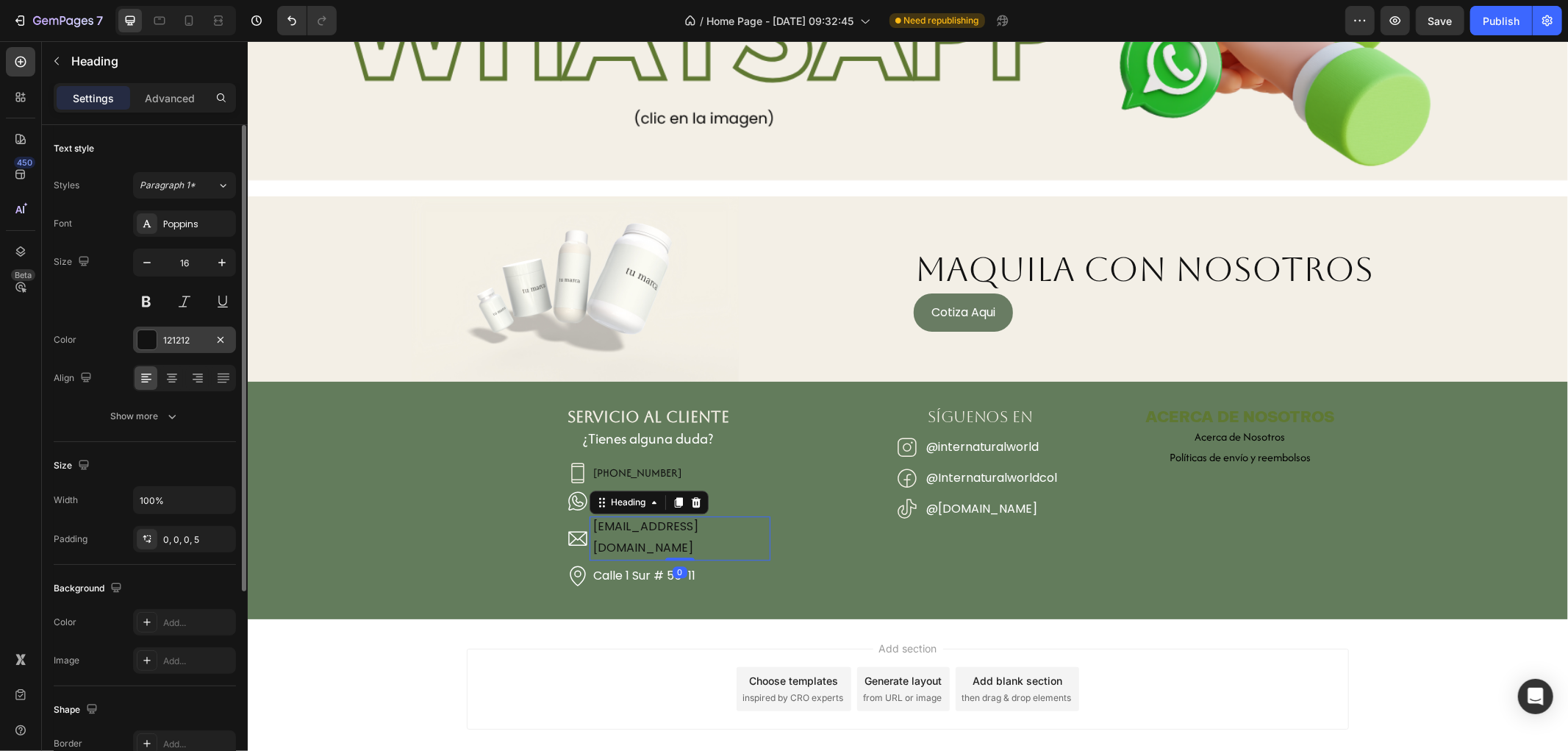
click at [171, 350] on div "121212" at bounding box center [185, 339] width 103 height 26
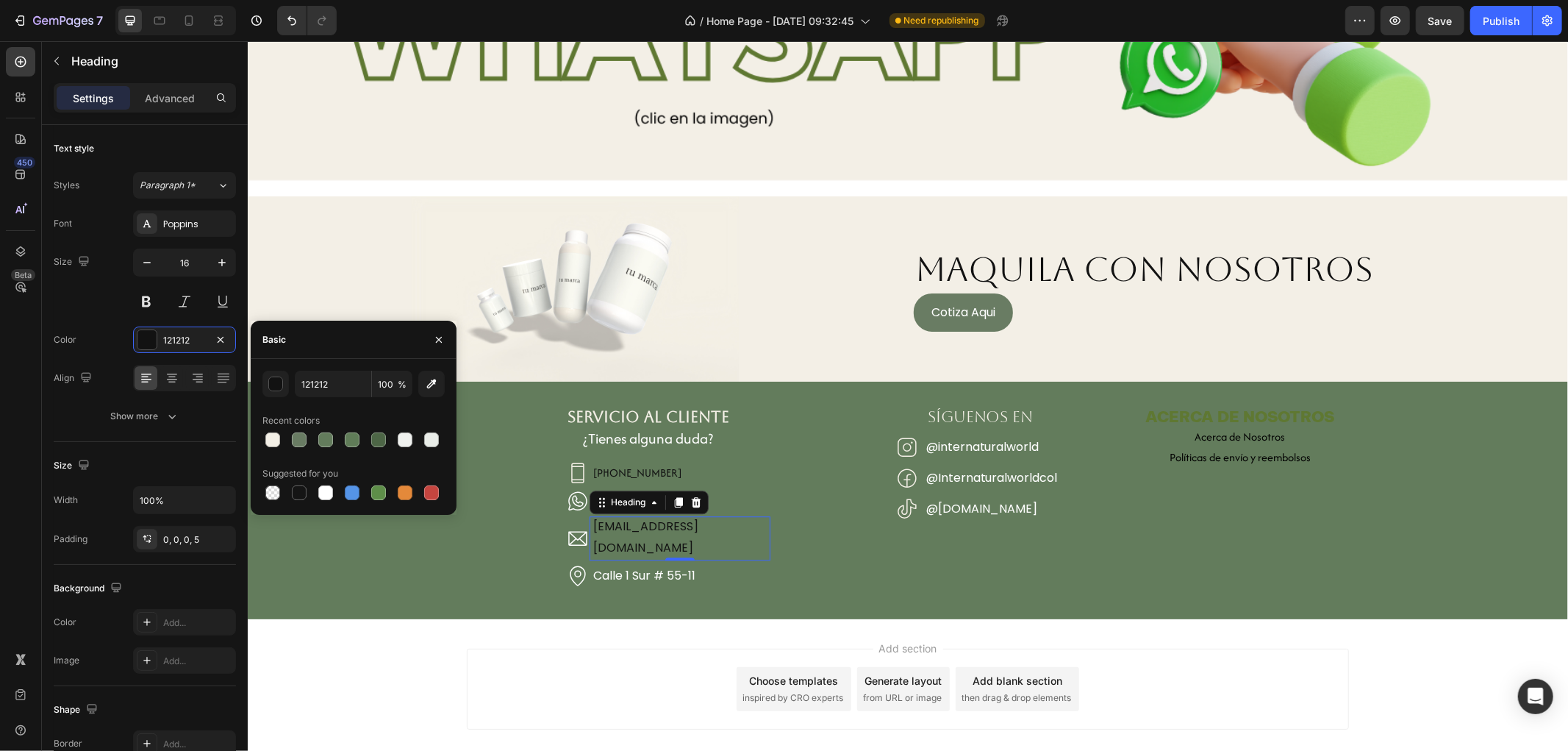
click at [320, 503] on div "121212 100 % Recent colors Suggested for you" at bounding box center [353, 437] width 206 height 156
click at [319, 493] on div at bounding box center [326, 493] width 15 height 15
type input "FFFFFF"
click at [753, 495] on h2 "[PHONE_NUMBER]" at bounding box center [679, 500] width 181 height 24
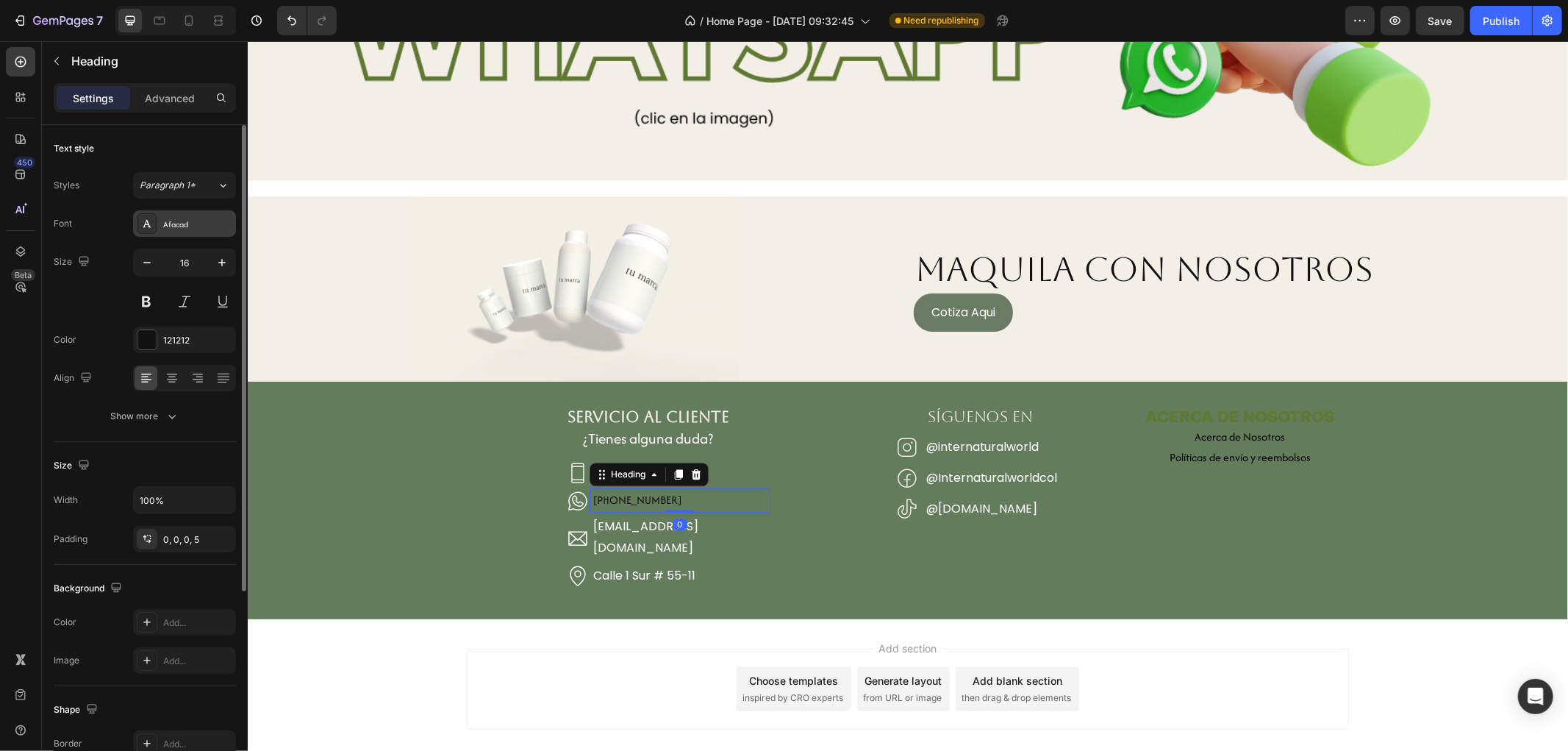
click at [178, 231] on div "Afacad" at bounding box center [185, 224] width 103 height 26
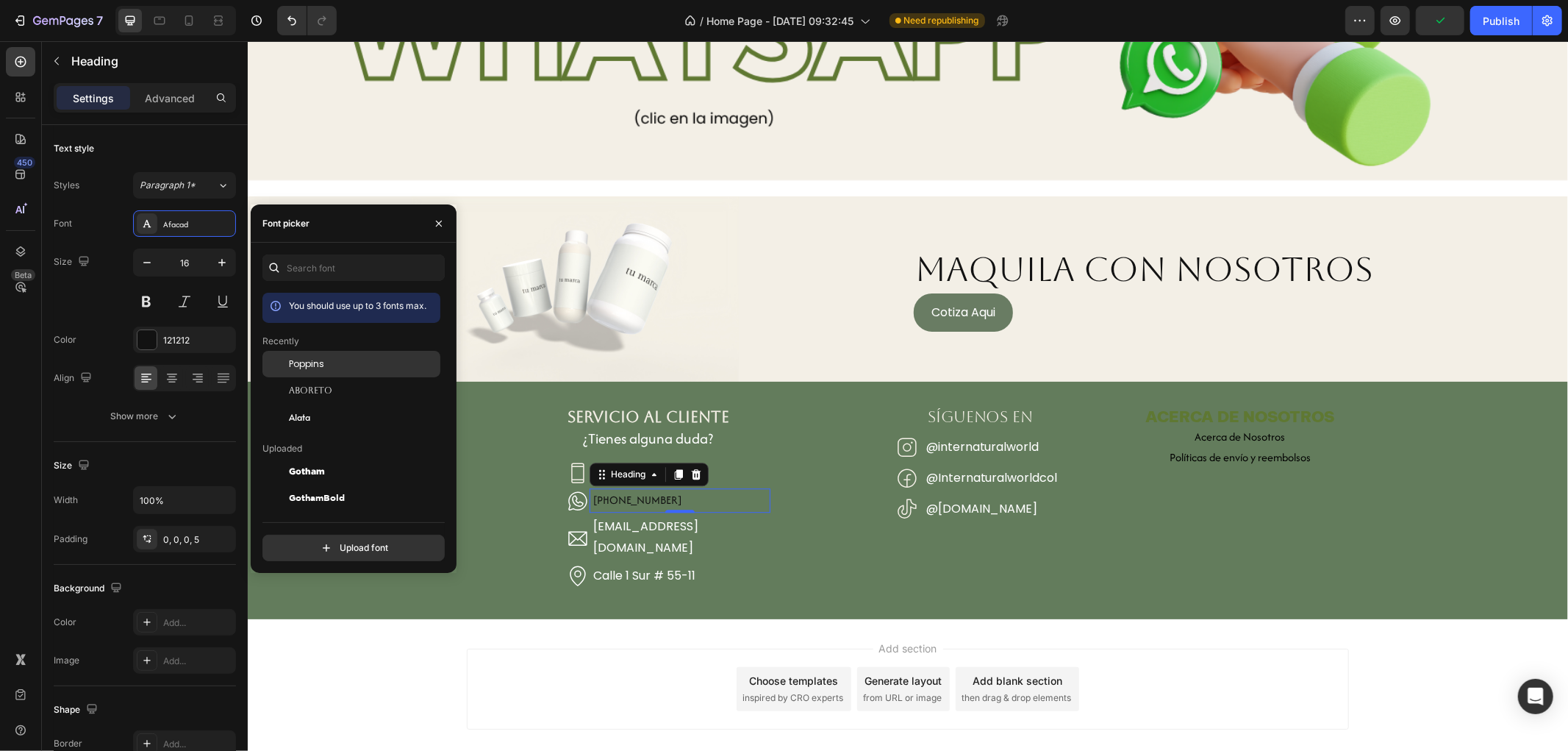
click at [278, 354] on div at bounding box center [275, 364] width 26 height 26
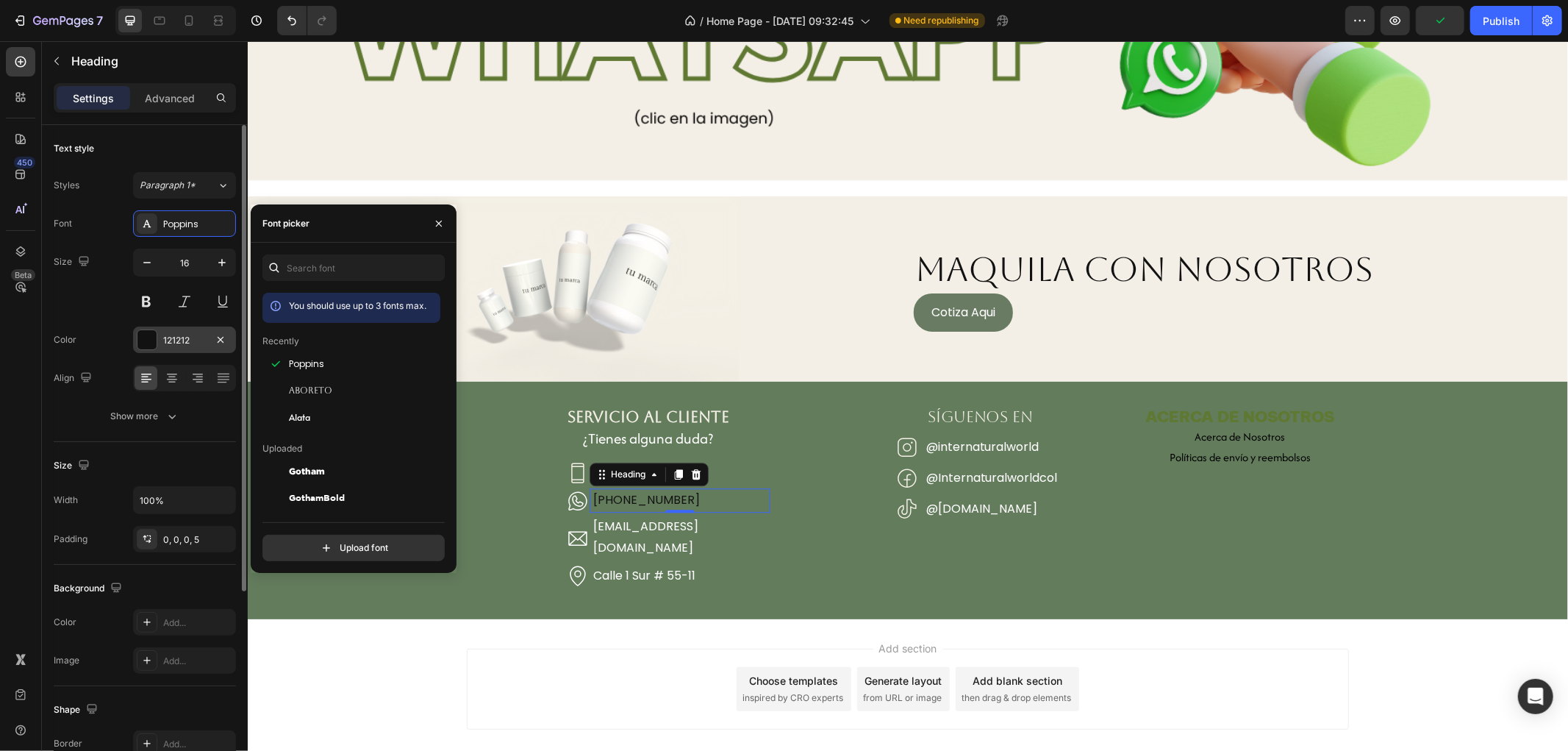
click at [205, 336] on div "121212" at bounding box center [184, 340] width 42 height 13
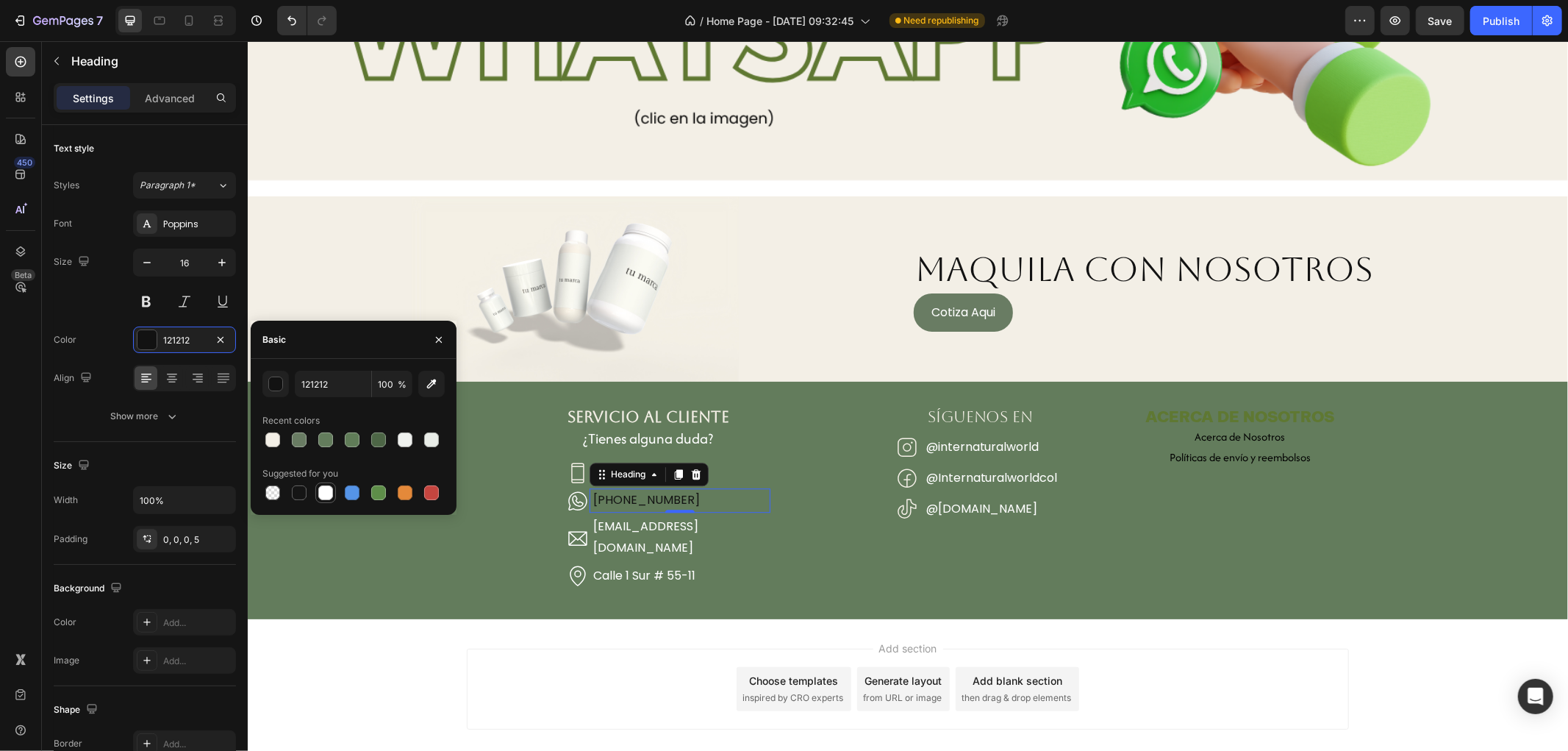
click at [317, 489] on div at bounding box center [325, 493] width 18 height 18
type input "FFFFFF"
click at [706, 461] on h2 "[PHONE_NUMBER]" at bounding box center [679, 473] width 181 height 24
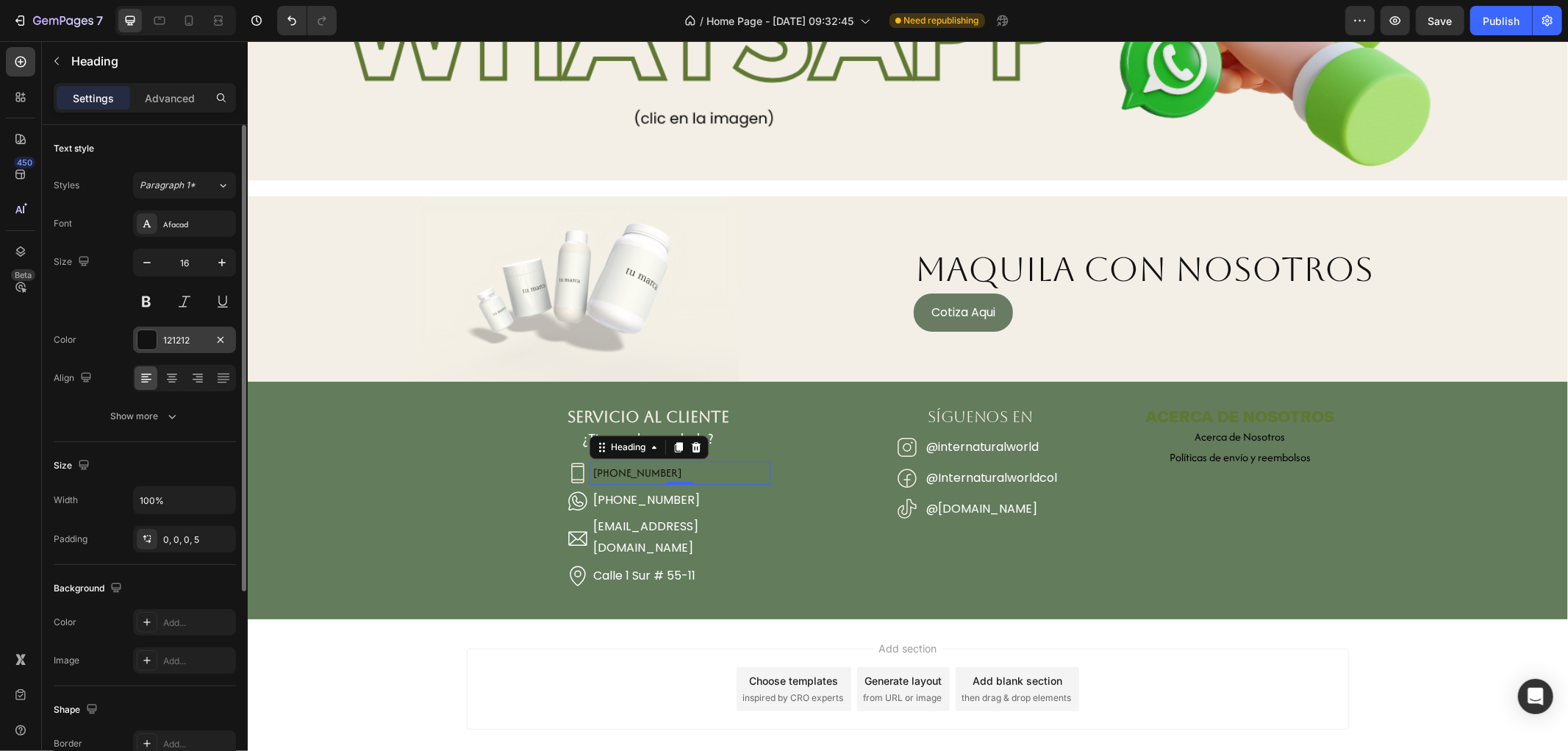
click at [208, 343] on div "121212" at bounding box center [185, 339] width 103 height 26
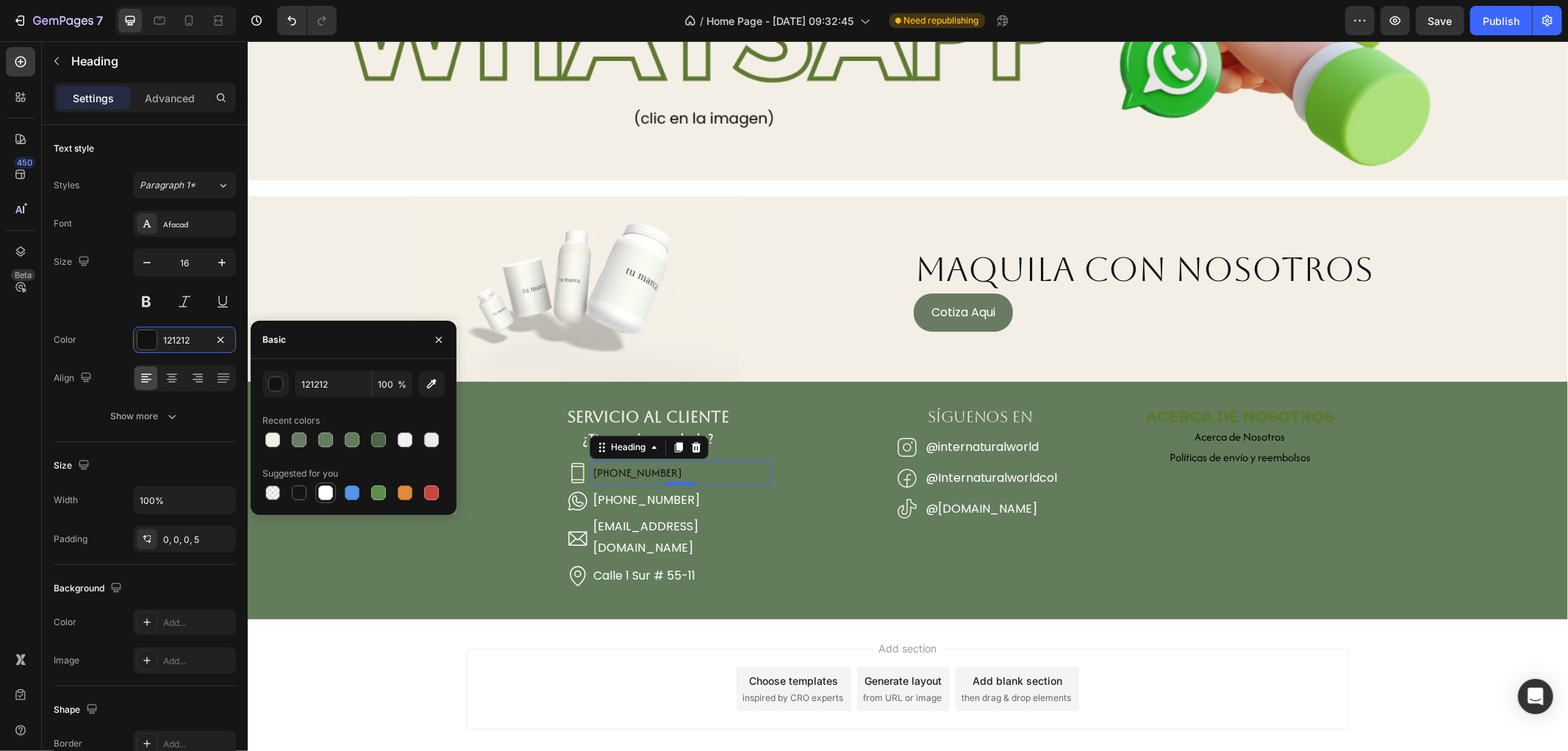
click at [330, 487] on div at bounding box center [326, 493] width 15 height 15
type input "FFFFFF"
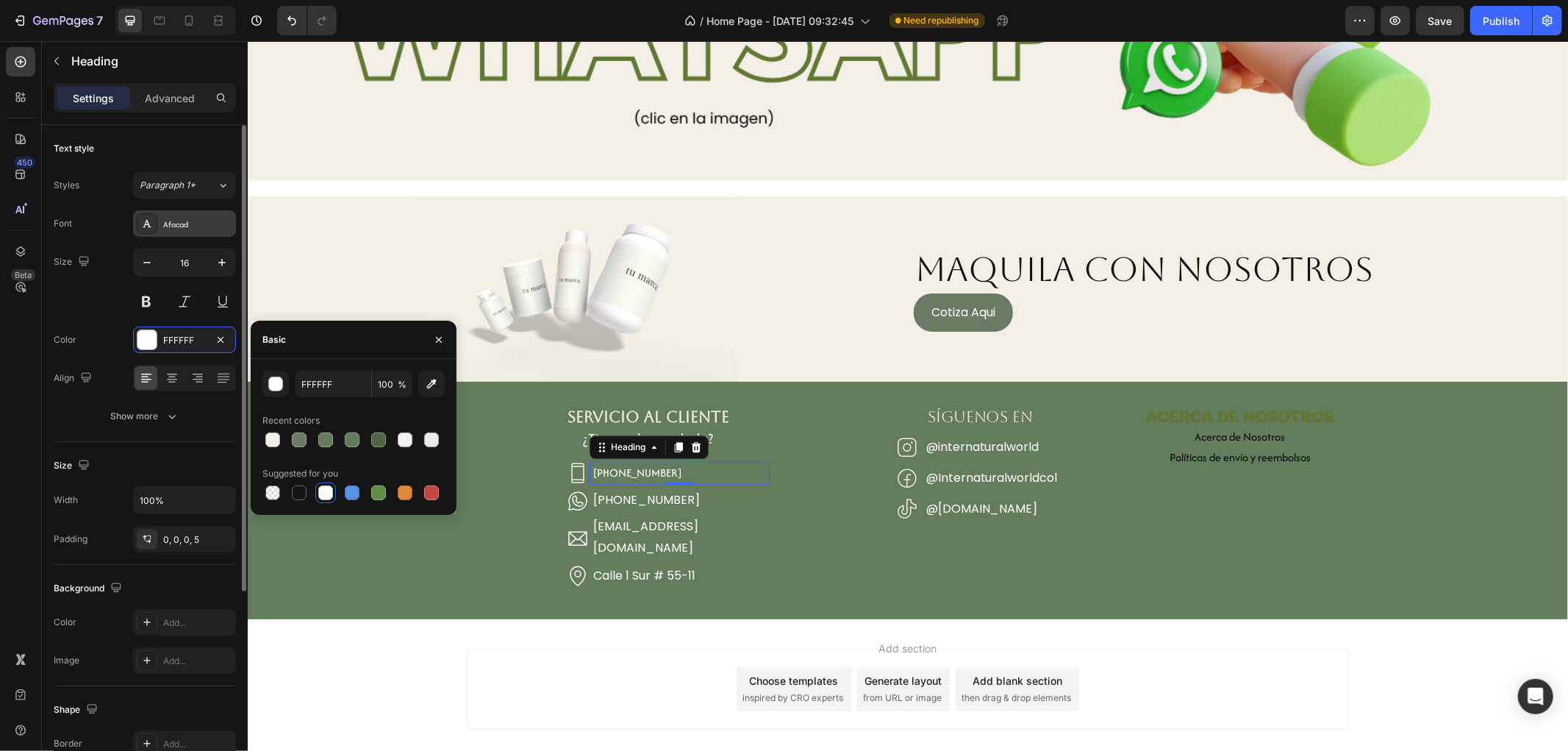
click at [166, 225] on div "Afacad" at bounding box center [198, 225] width 70 height 13
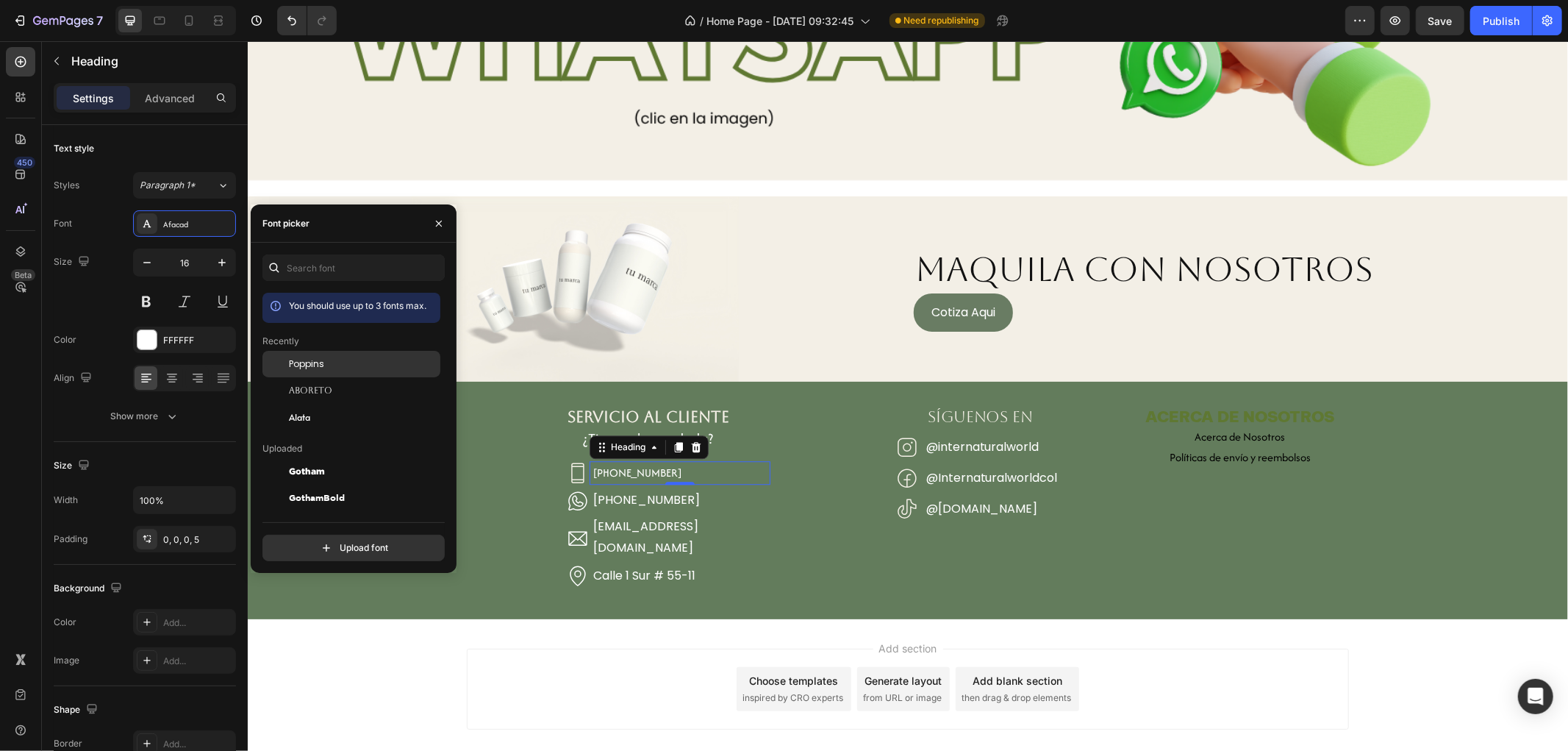
click at [316, 364] on span "Poppins" at bounding box center [307, 364] width 36 height 13
click at [664, 461] on h2 "[PHONE_NUMBER]" at bounding box center [679, 473] width 181 height 24
click at [664, 462] on p "[PHONE_NUMBER]" at bounding box center [681, 472] width 178 height 22
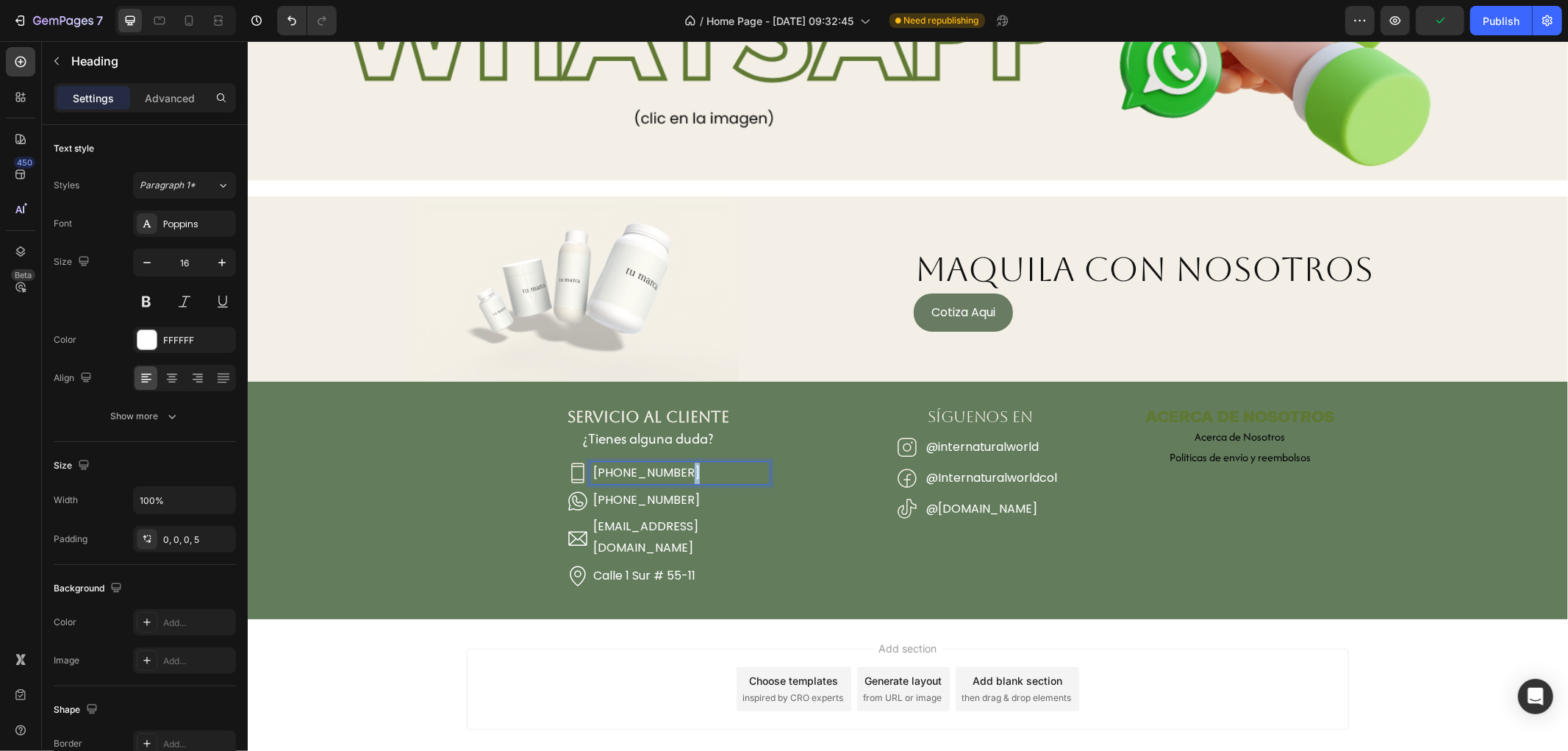
click at [664, 462] on p "[PHONE_NUMBER]" at bounding box center [681, 472] width 178 height 22
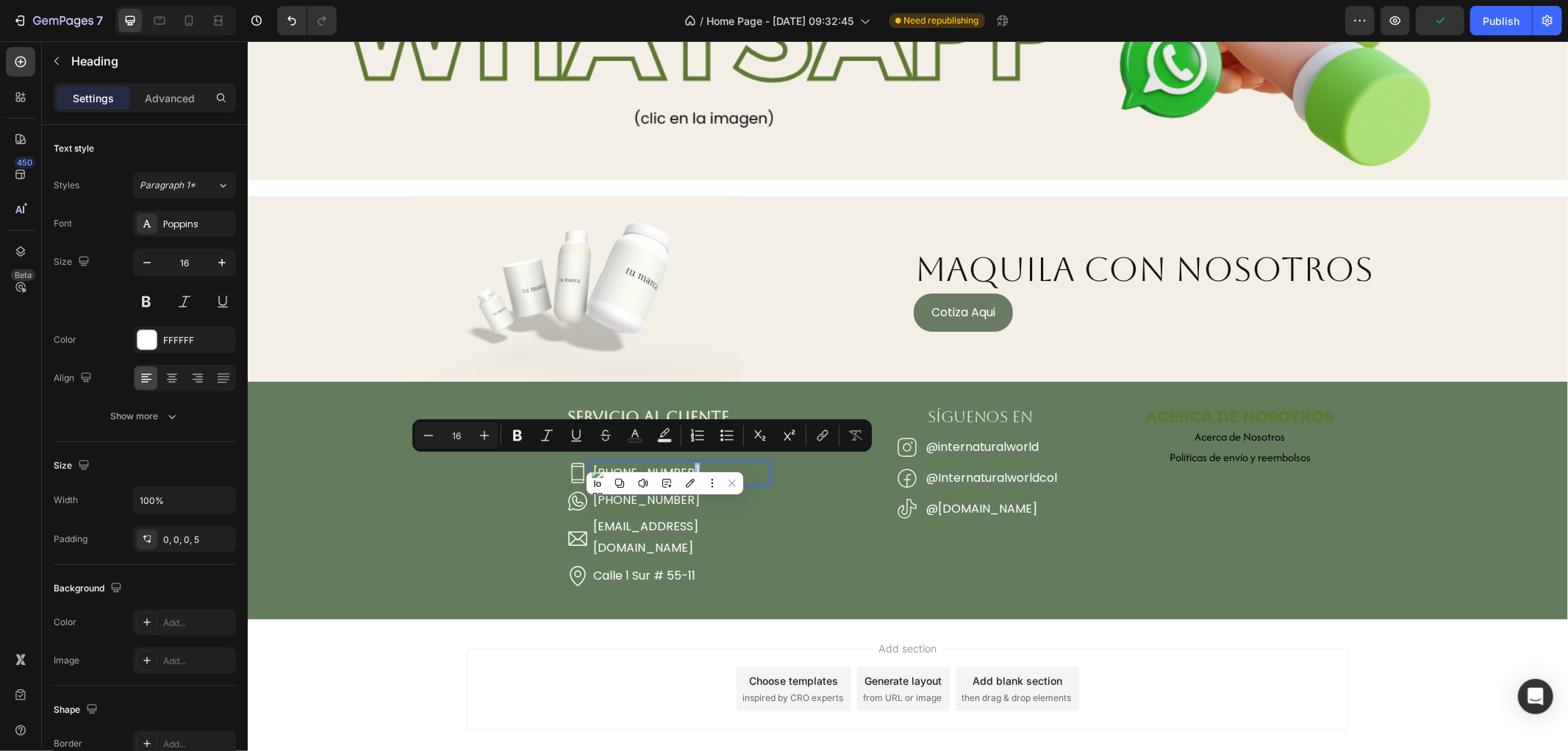
click at [664, 462] on p "[PHONE_NUMBER]" at bounding box center [681, 472] width 178 height 22
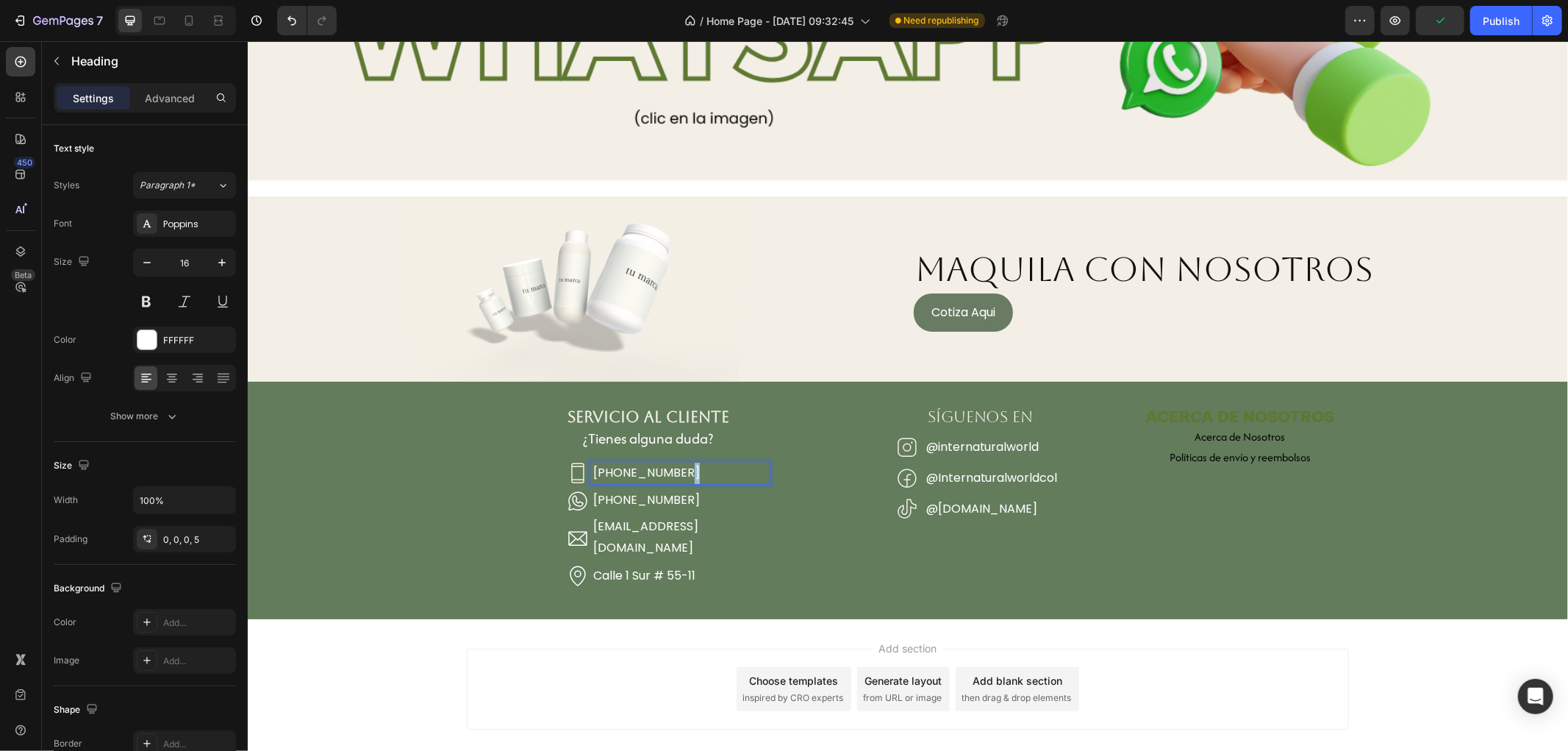
click at [664, 462] on p "[PHONE_NUMBER]" at bounding box center [681, 472] width 178 height 22
drag, startPoint x: 626, startPoint y: 465, endPoint x: 680, endPoint y: 467, distance: 54.0
click at [680, 467] on p "[PHONE_NUMBER]" at bounding box center [681, 472] width 178 height 22
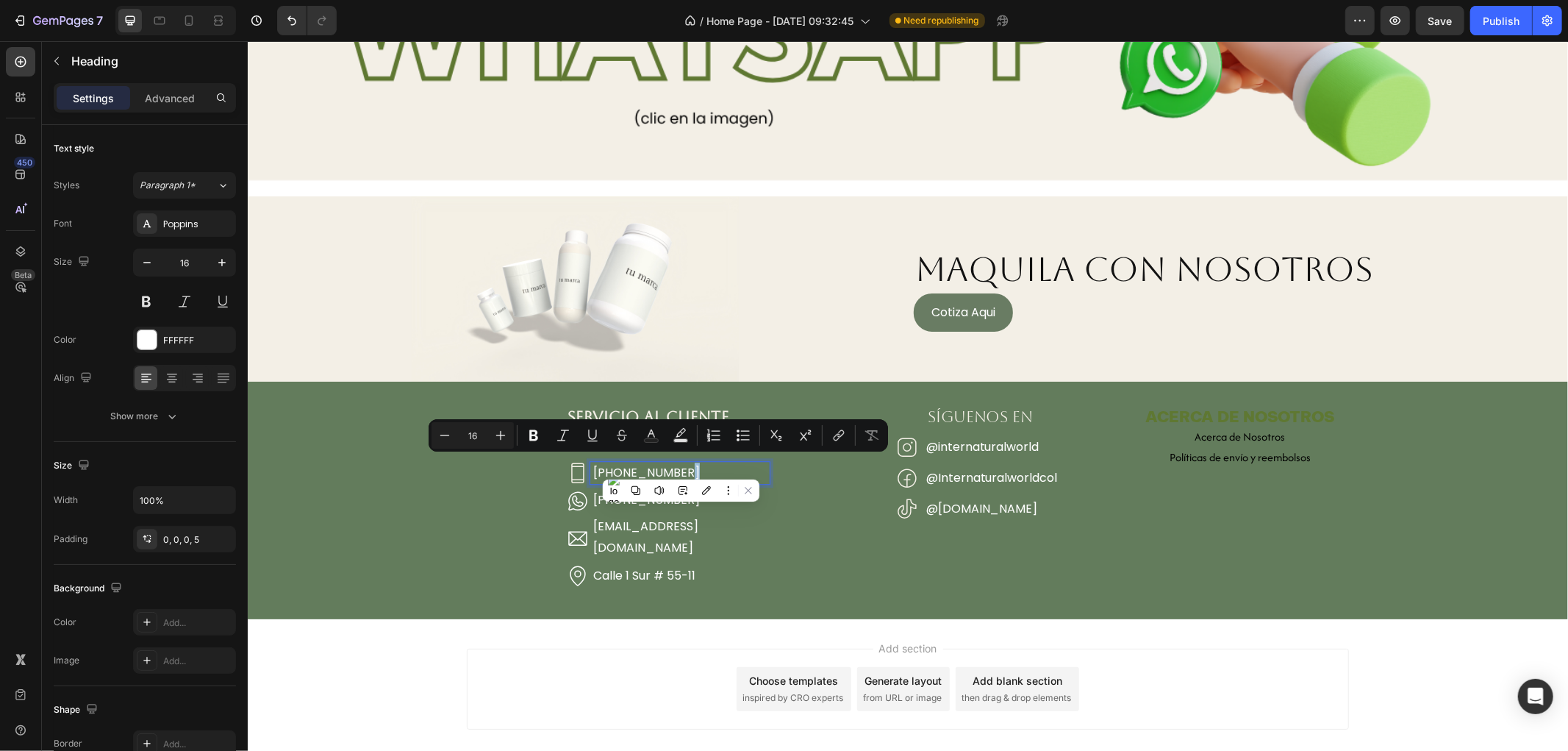
drag, startPoint x: 619, startPoint y: 465, endPoint x: 694, endPoint y: 462, distance: 75.1
click at [694, 462] on p "[PHONE_NUMBER]" at bounding box center [681, 472] width 178 height 22
copy p "300 912 5949"
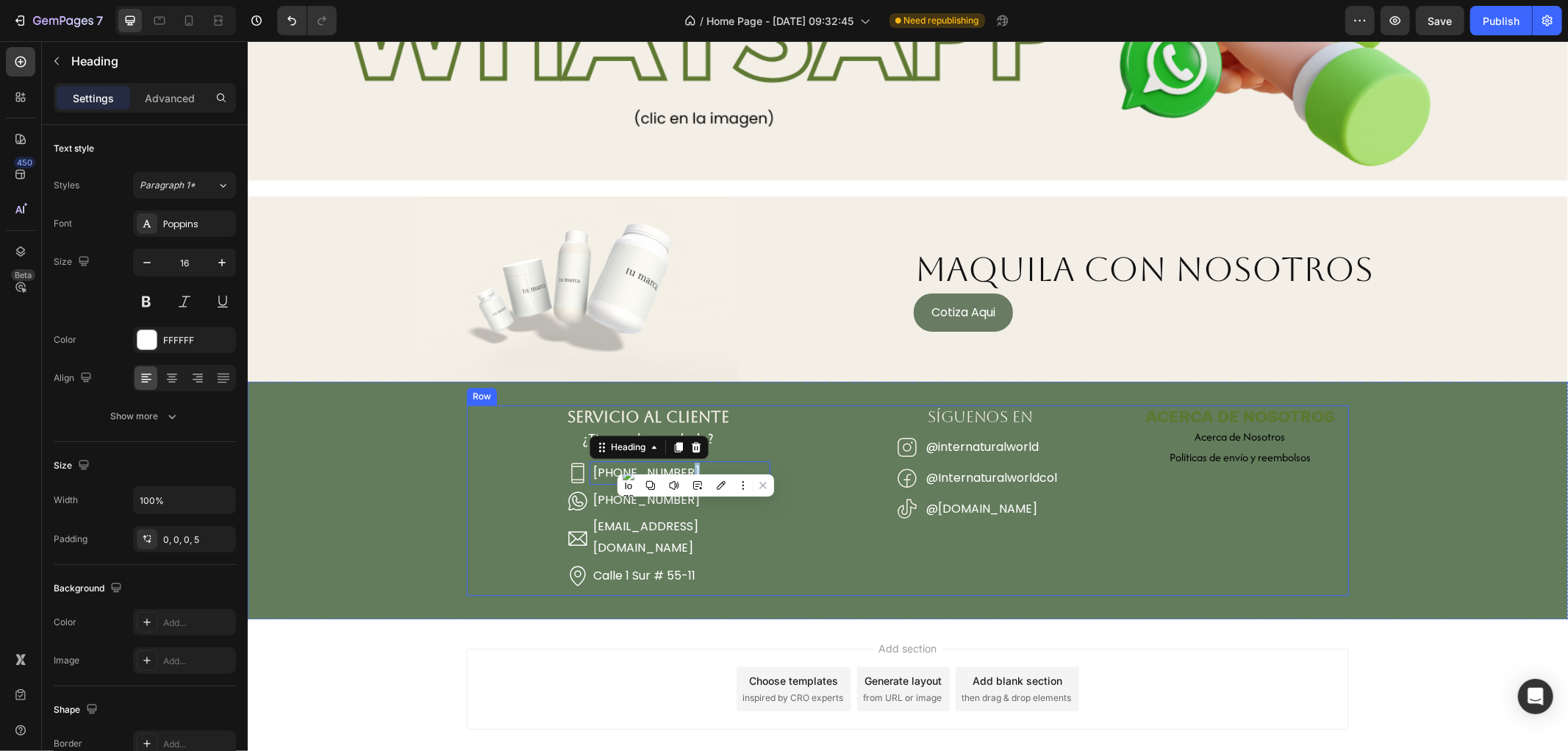
click at [857, 538] on div "SÍGUENOS EN Heading Icon @internaturalworld Heading Row Icon @Internaturalworld…" at bounding box center [979, 499] width 290 height 190
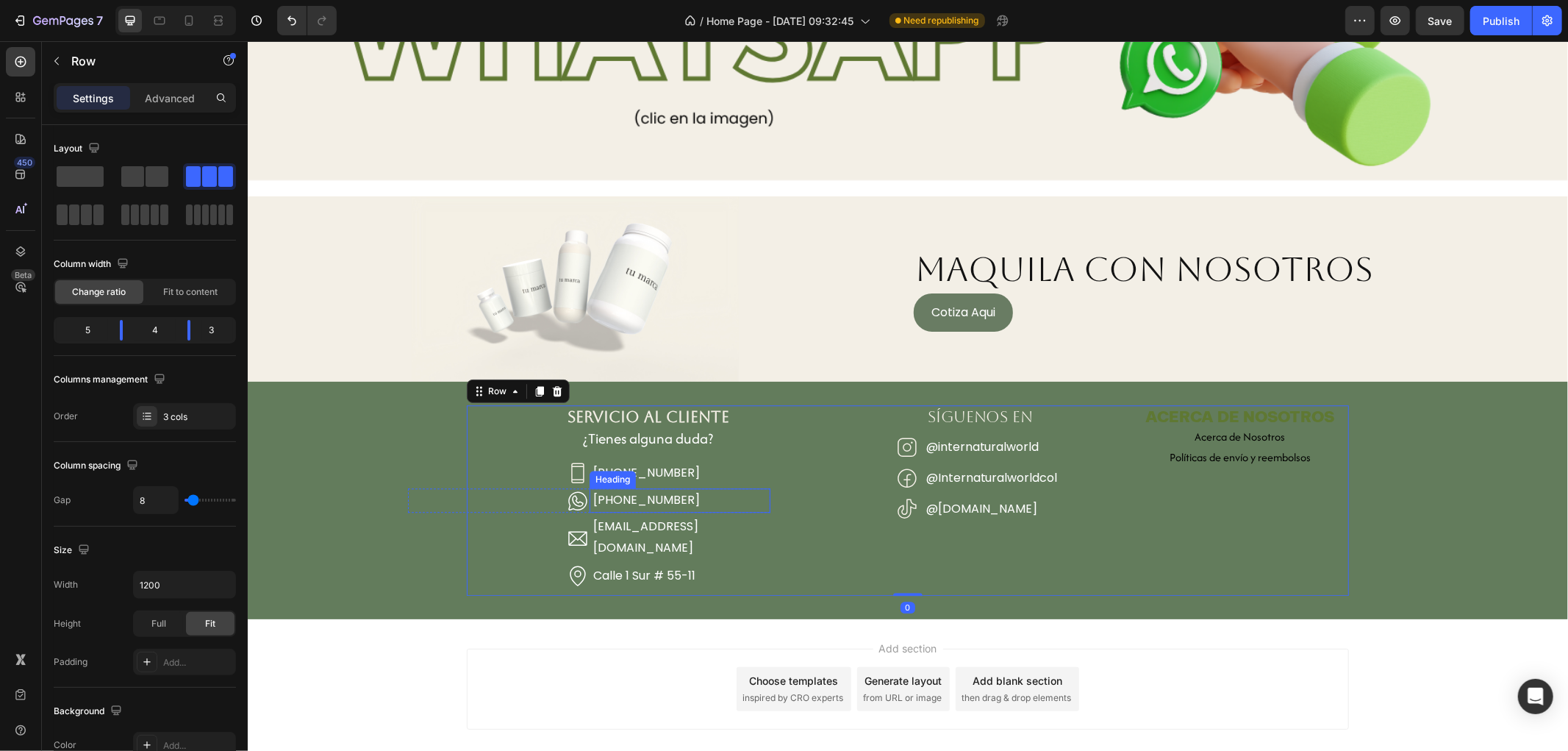
click at [628, 488] on h2 "[PHONE_NUMBER]" at bounding box center [679, 500] width 181 height 24
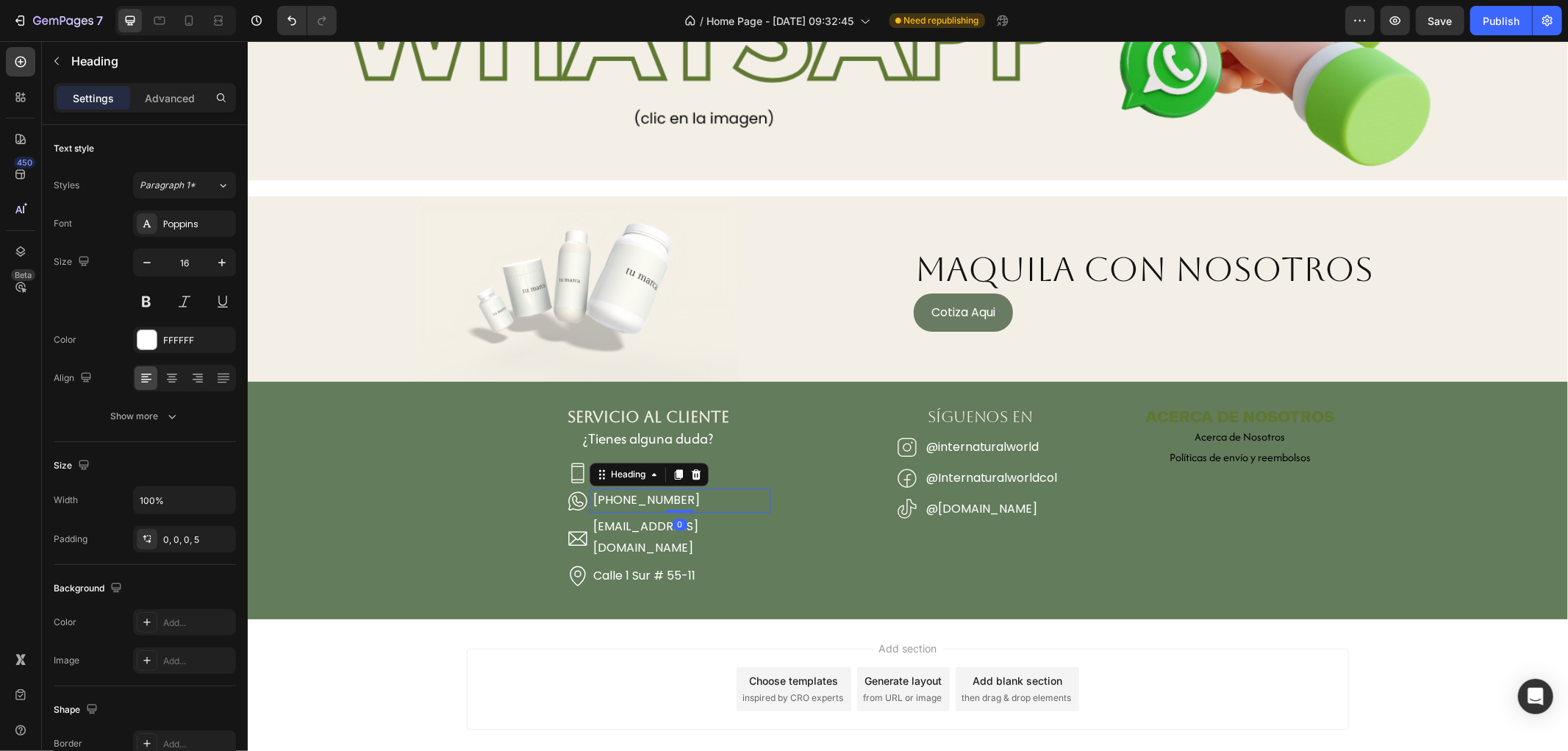
click at [628, 488] on h2 "[PHONE_NUMBER]" at bounding box center [679, 500] width 181 height 24
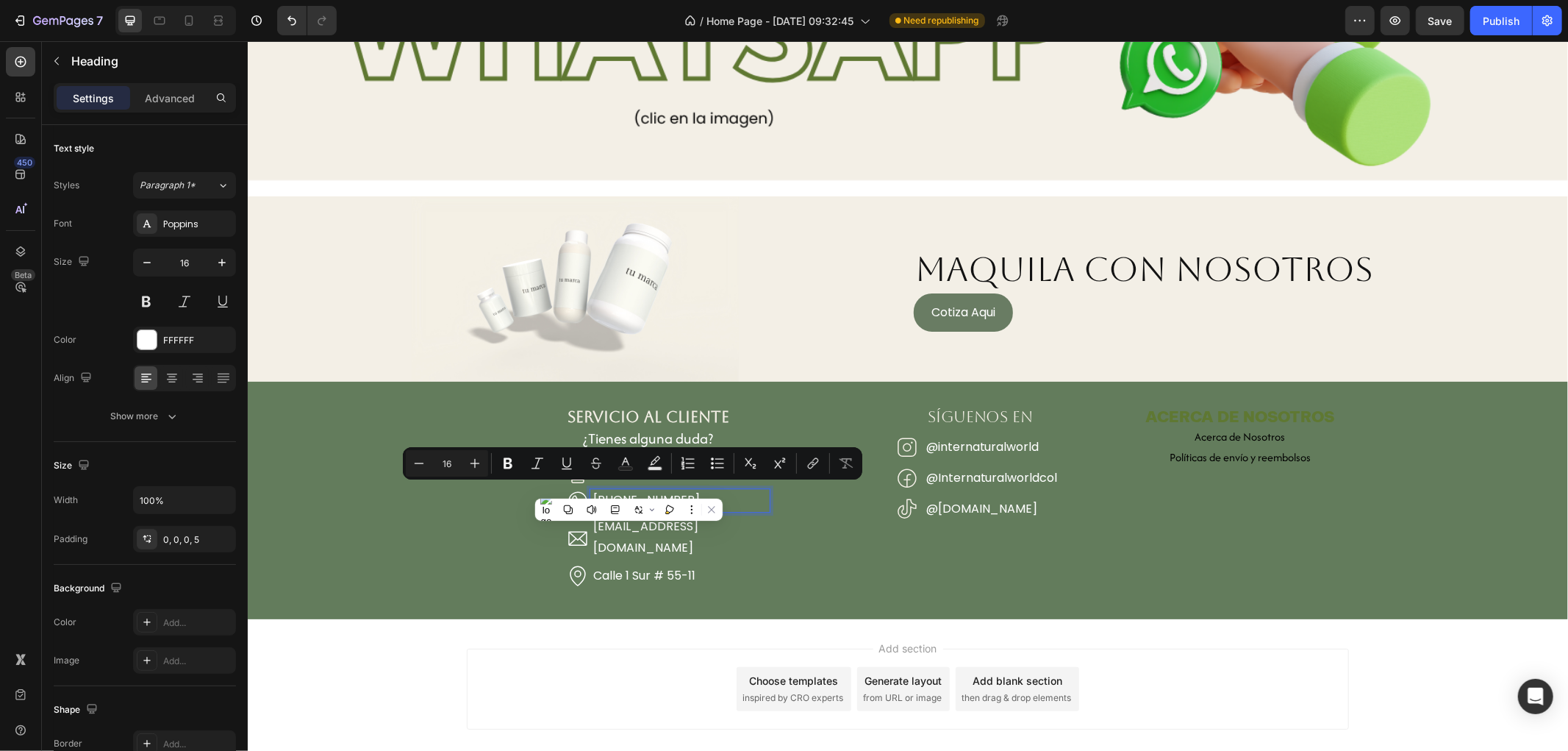
click at [698, 494] on p "[PHONE_NUMBER]" at bounding box center [681, 499] width 178 height 22
drag, startPoint x: 698, startPoint y: 494, endPoint x: 624, endPoint y: 498, distance: 74.1
click at [624, 498] on p "[PHONE_NUMBER]" at bounding box center [681, 499] width 178 height 22
copy p "[PHONE_NUMBER]"
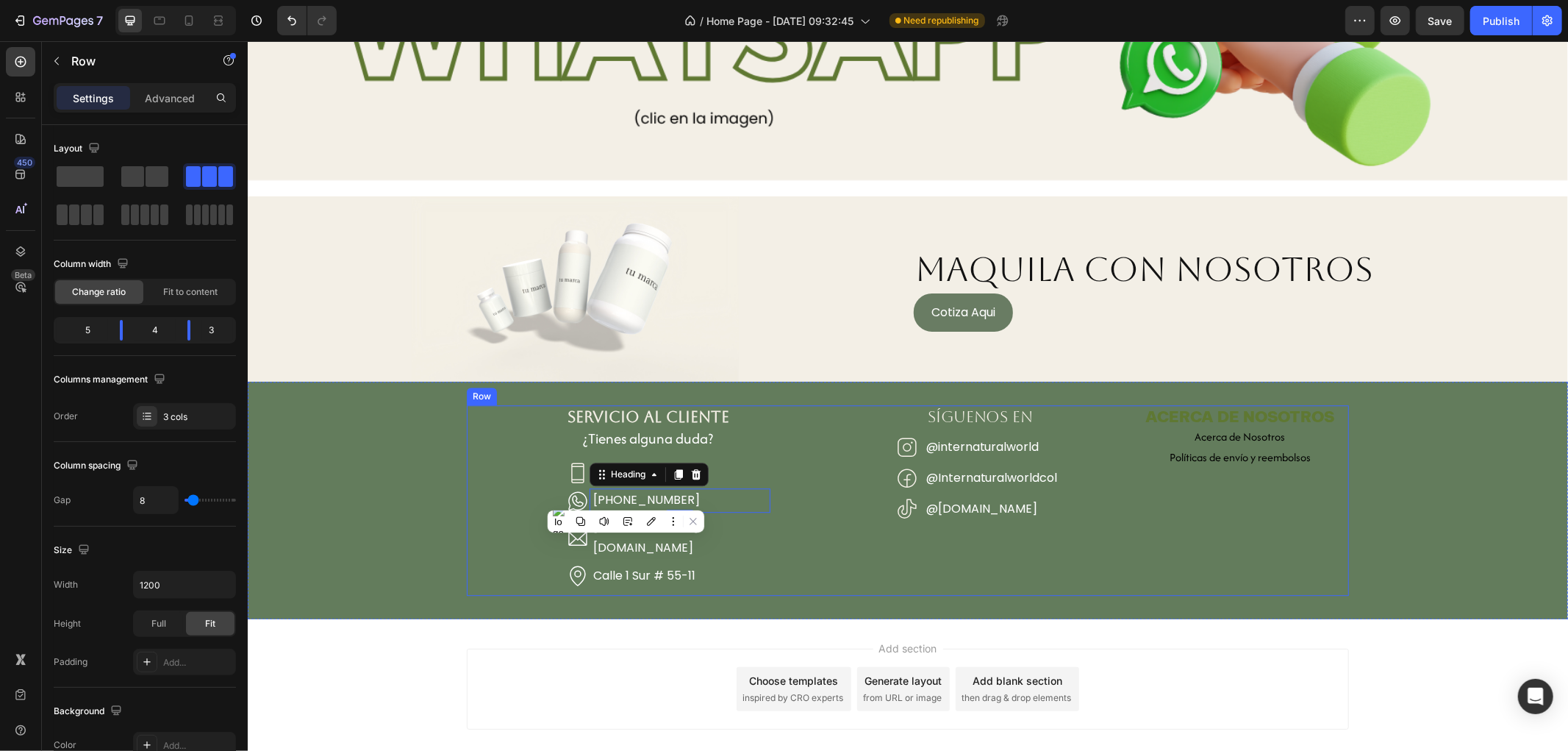
click at [1081, 543] on div "SÍGUENOS EN Heading Icon @internaturalworld Heading Row Icon @Internaturalworld…" at bounding box center [979, 499] width 290 height 190
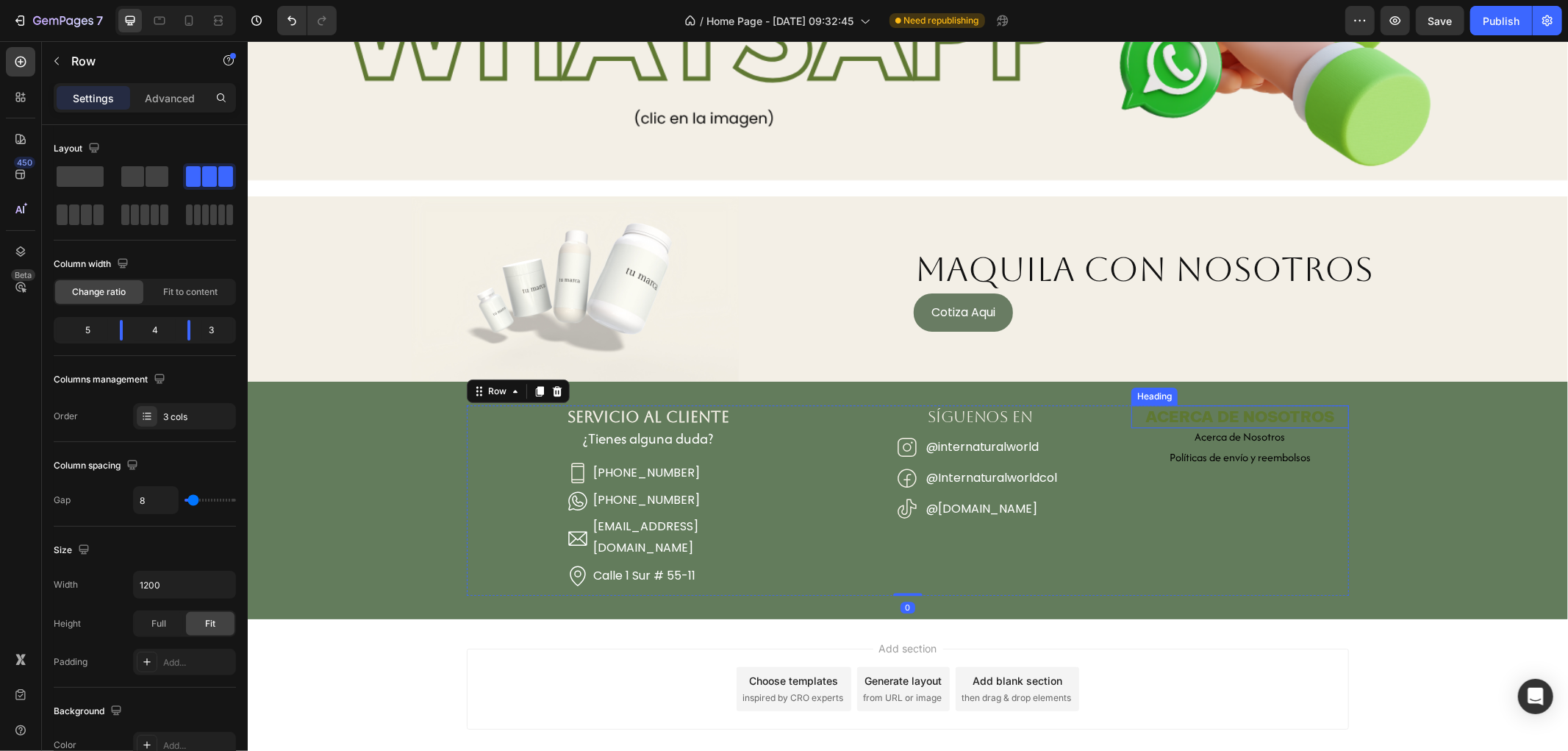
click at [1185, 407] on h2 "ACERCA DE NOSOTROS" at bounding box center [1239, 415] width 218 height 23
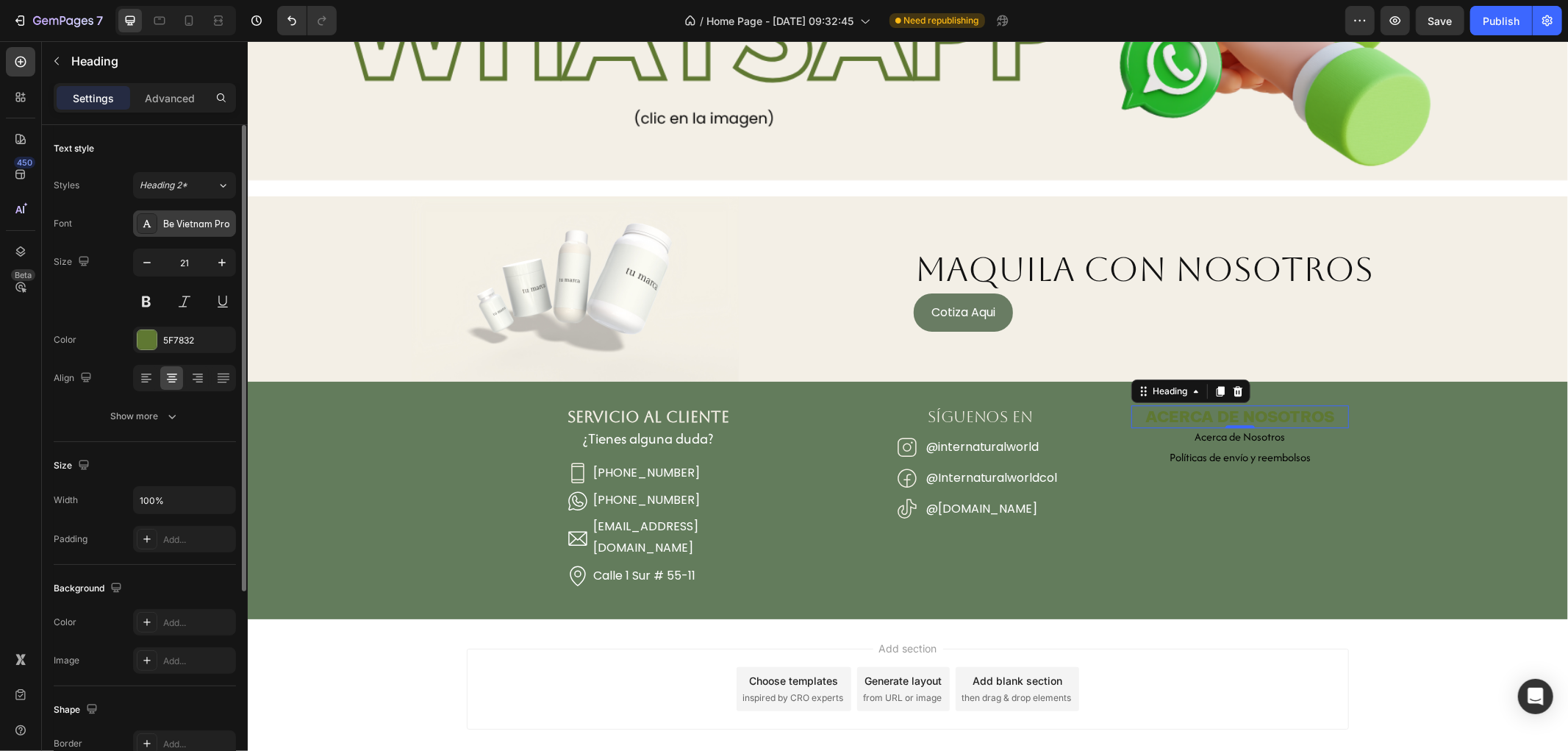
click at [187, 234] on div "Be Vietnam Pro" at bounding box center [185, 224] width 103 height 26
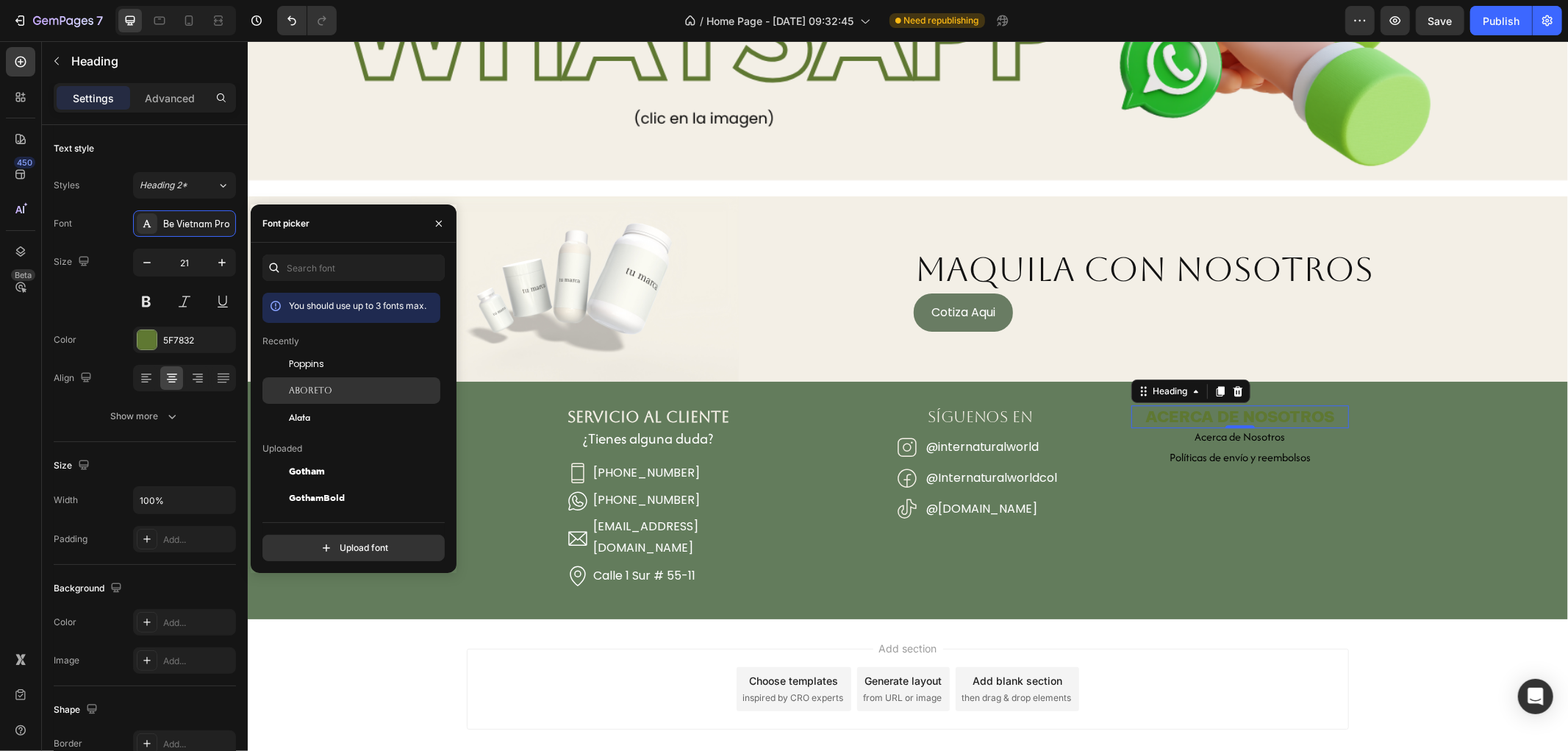
click at [311, 383] on div "Aboreto" at bounding box center [350, 390] width 178 height 26
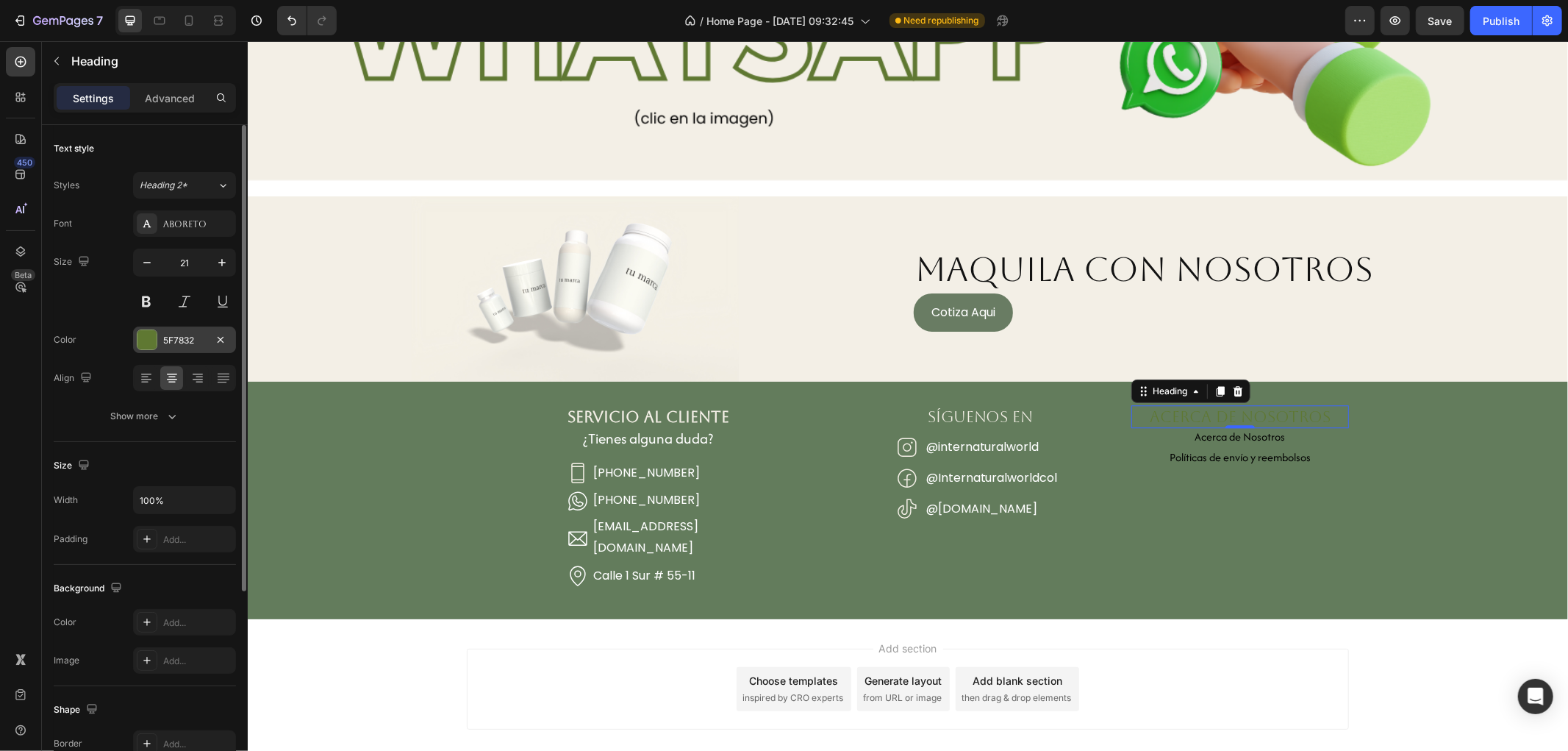
click at [189, 340] on div "5F7832" at bounding box center [184, 340] width 42 height 13
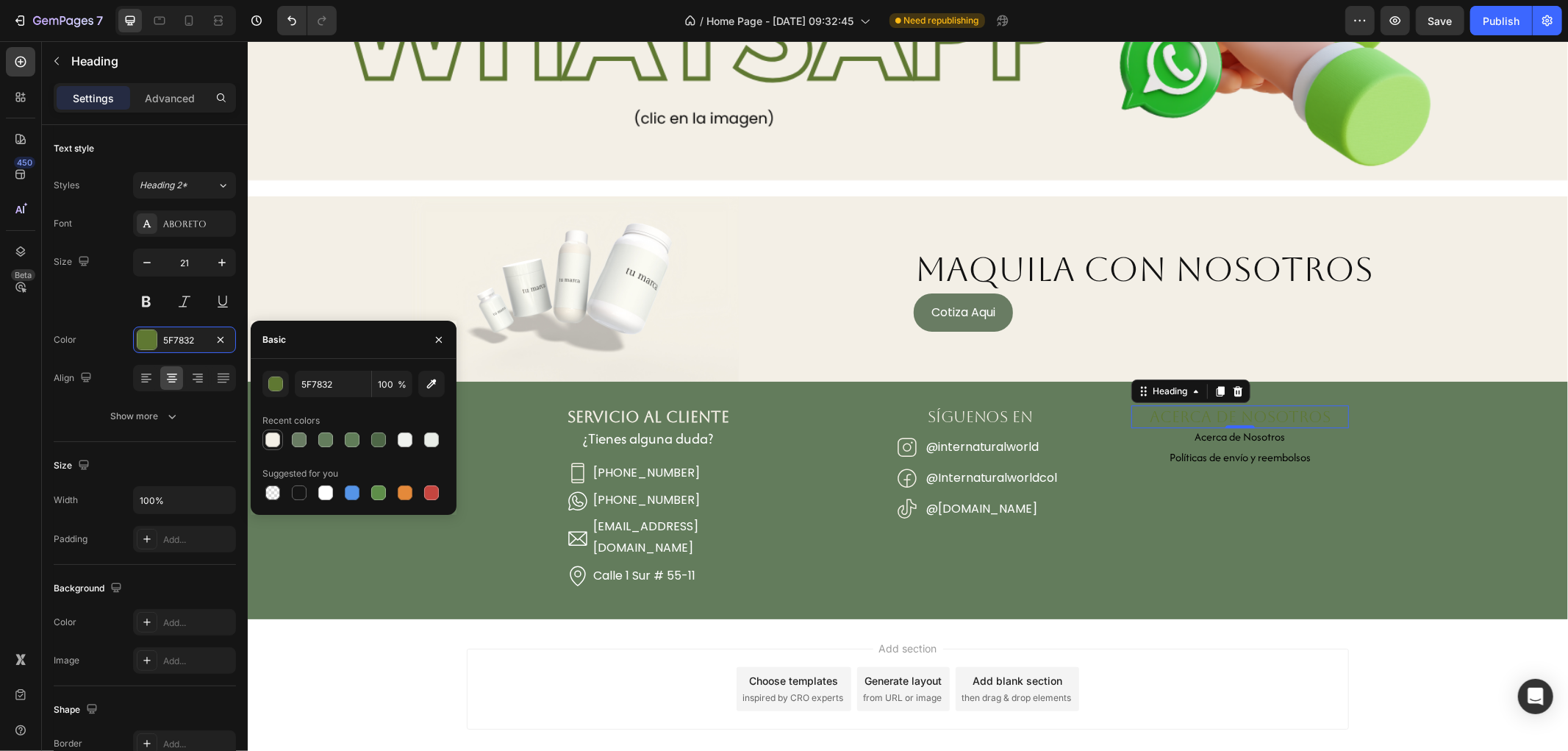
click at [272, 439] on div at bounding box center [272, 440] width 15 height 15
type input "F3EFE6"
click at [1293, 431] on div "Acerca de Nosotros Button" at bounding box center [1239, 436] width 218 height 18
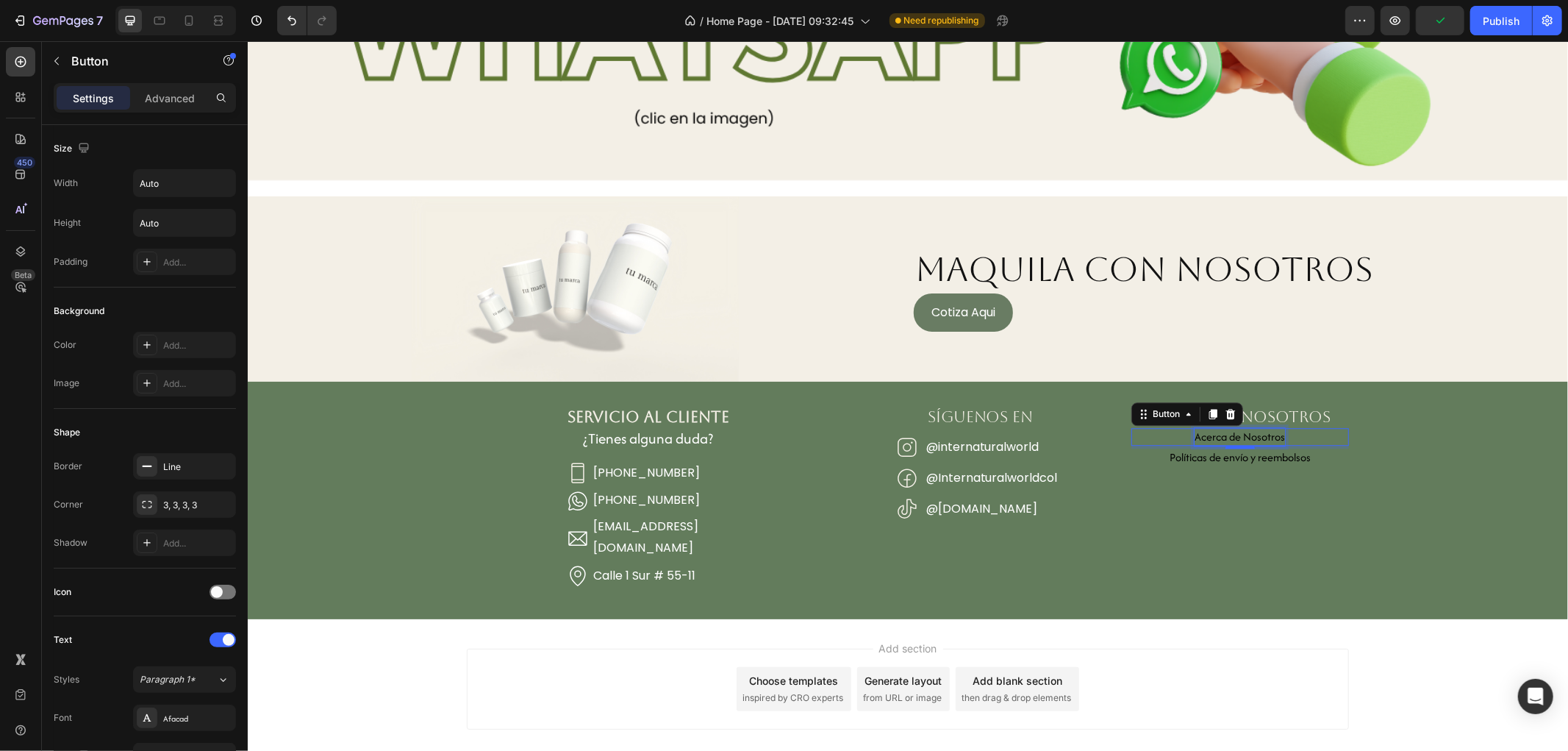
click at [1273, 429] on p "Acerca de Nosotros" at bounding box center [1239, 436] width 90 height 18
click at [1376, 472] on div "SERVICIO AL CLIENTE Heading ¿Tienes alguna duda? Heading Icon (+57) 300 912 594…" at bounding box center [907, 499] width 1320 height 190
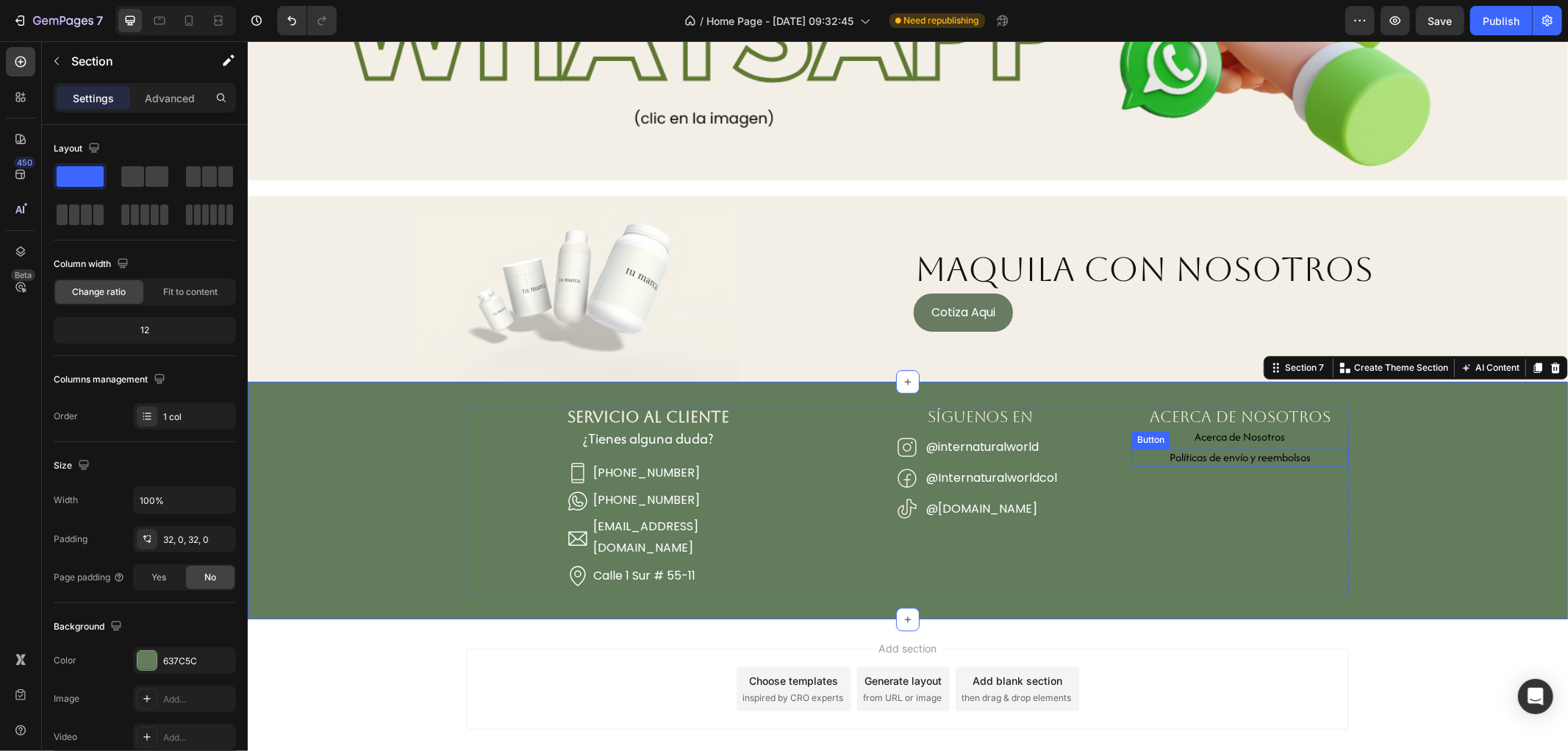
click at [1306, 455] on div "Políticas de envío y reembolsos Button" at bounding box center [1239, 457] width 218 height 18
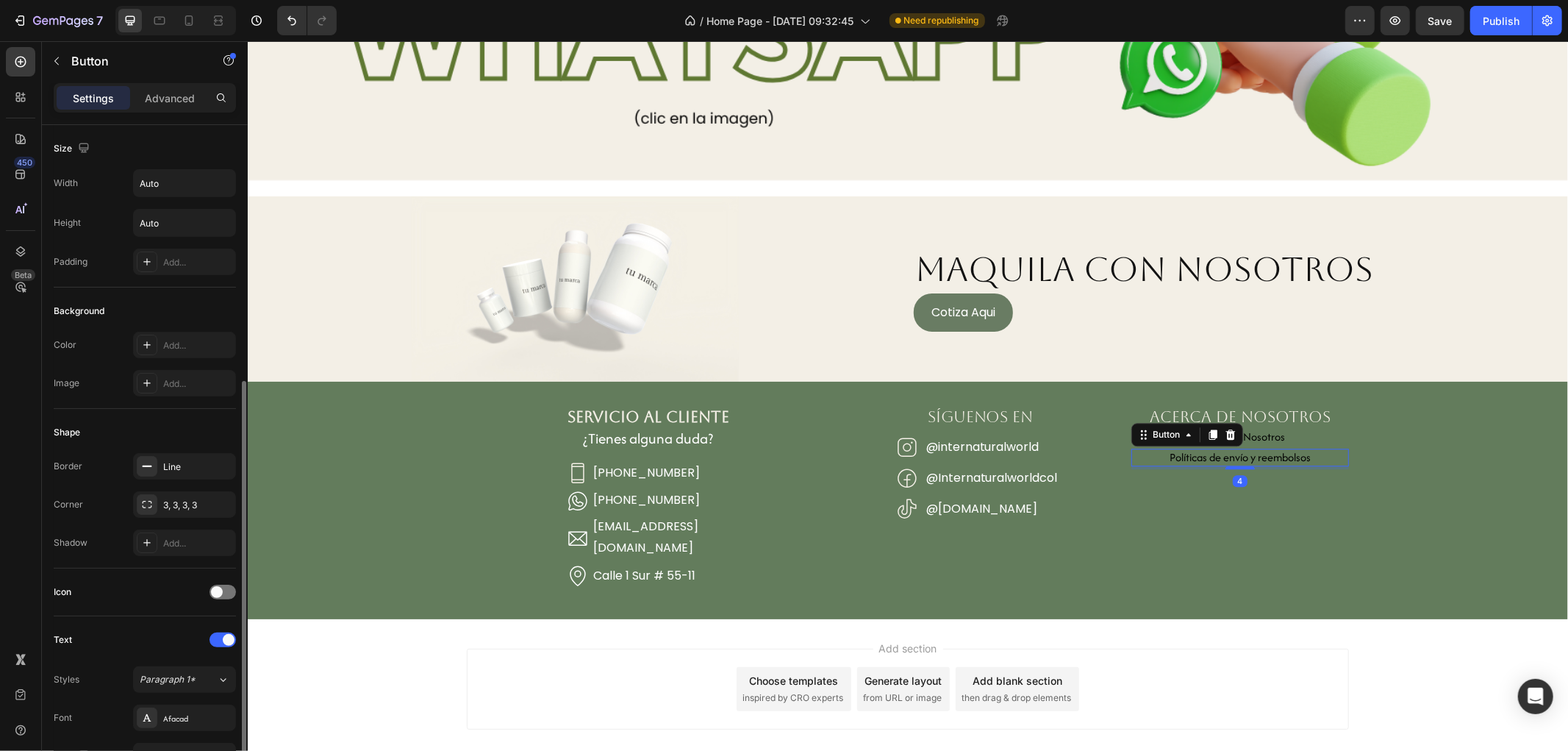
scroll to position [164, 0]
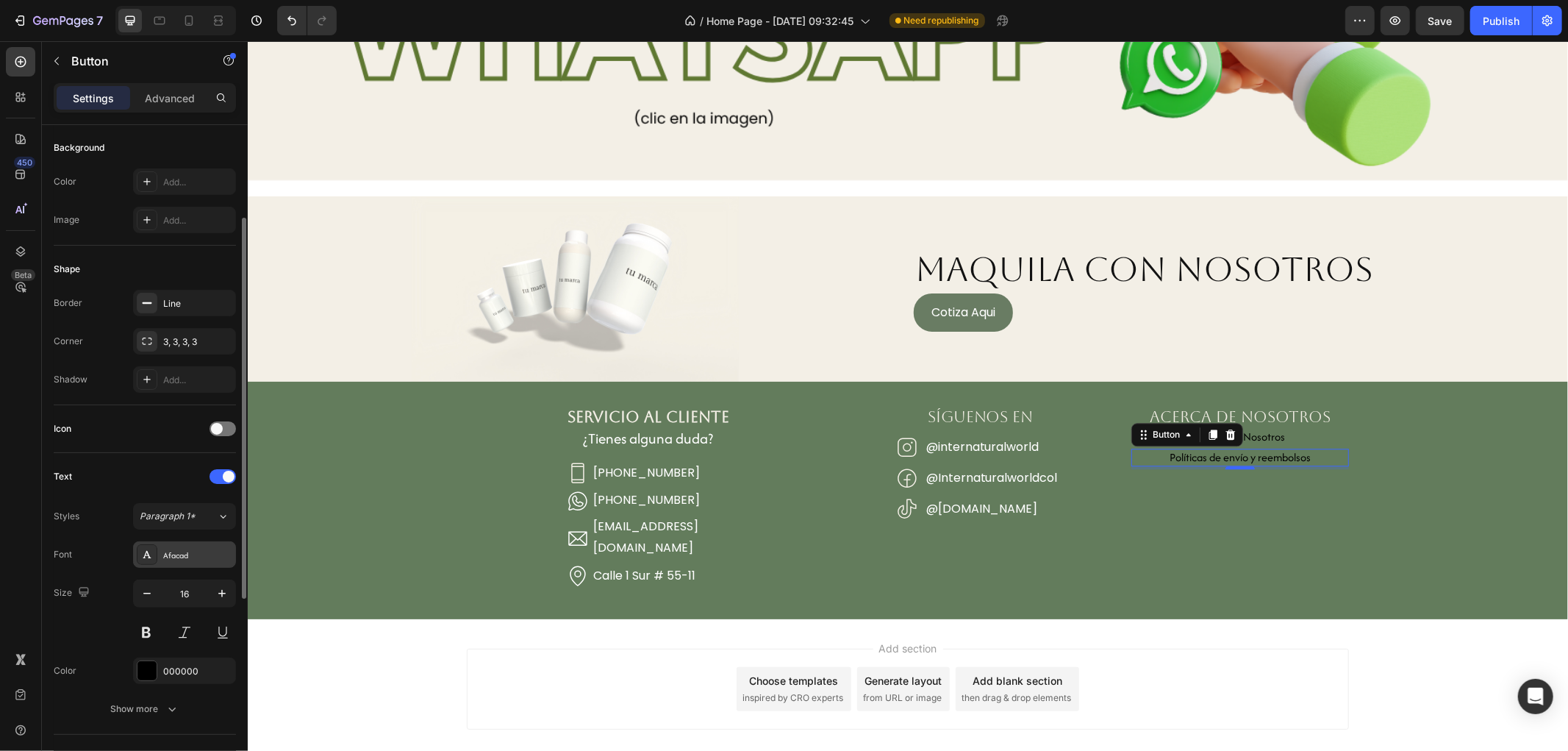
click at [196, 546] on div "Afacad" at bounding box center [185, 555] width 103 height 26
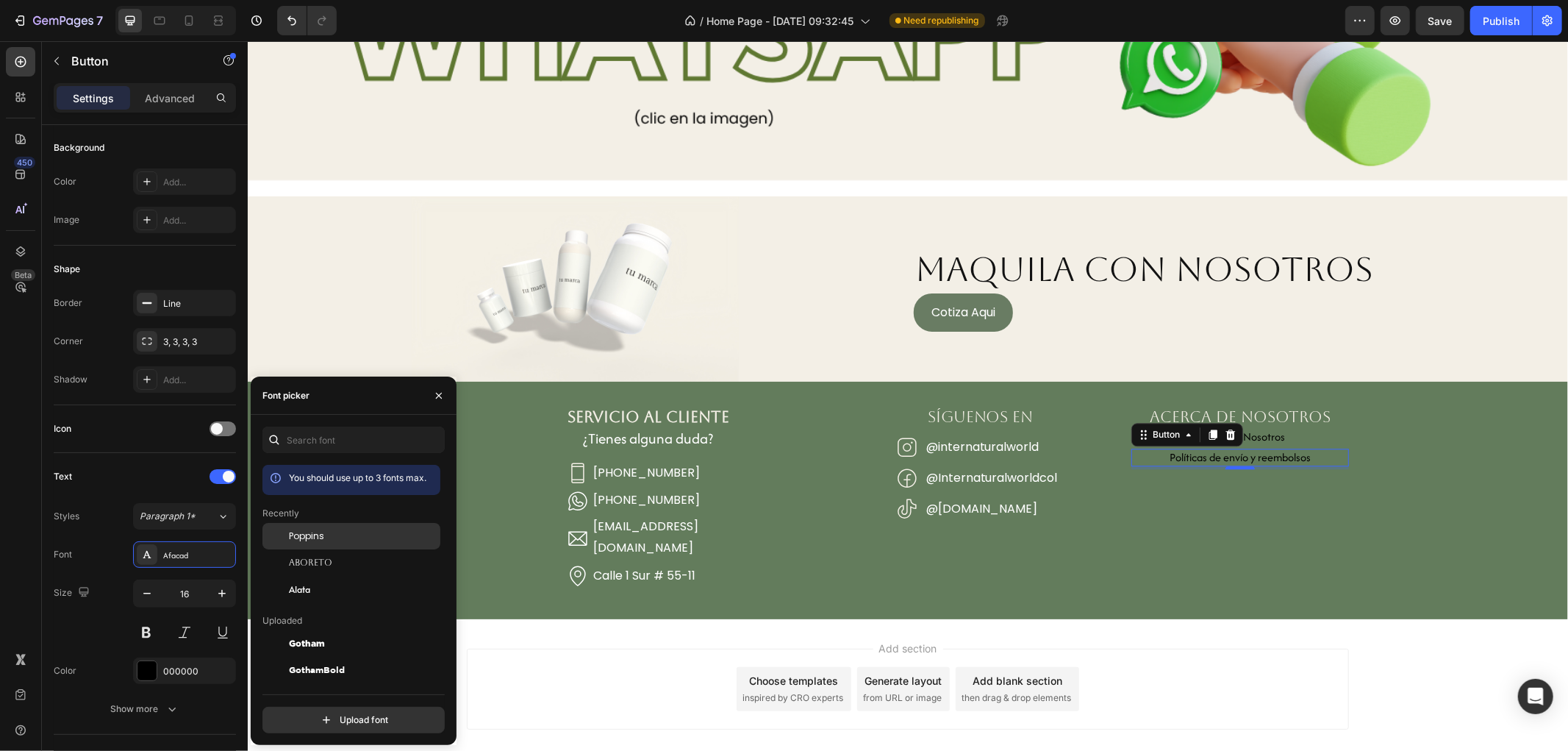
click at [307, 631] on div "Poppins" at bounding box center [350, 644] width 178 height 26
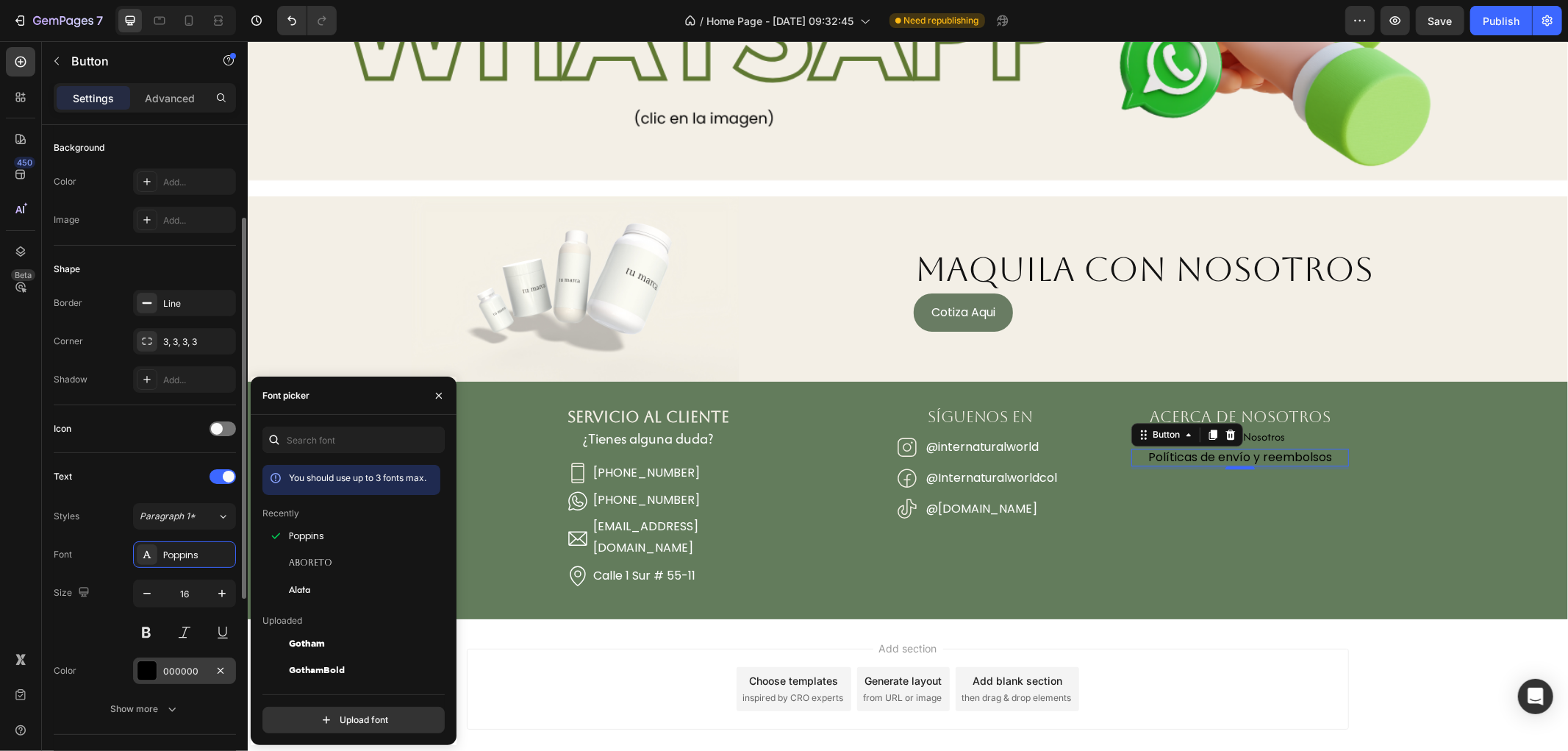
click at [167, 667] on div "000000" at bounding box center [184, 671] width 42 height 13
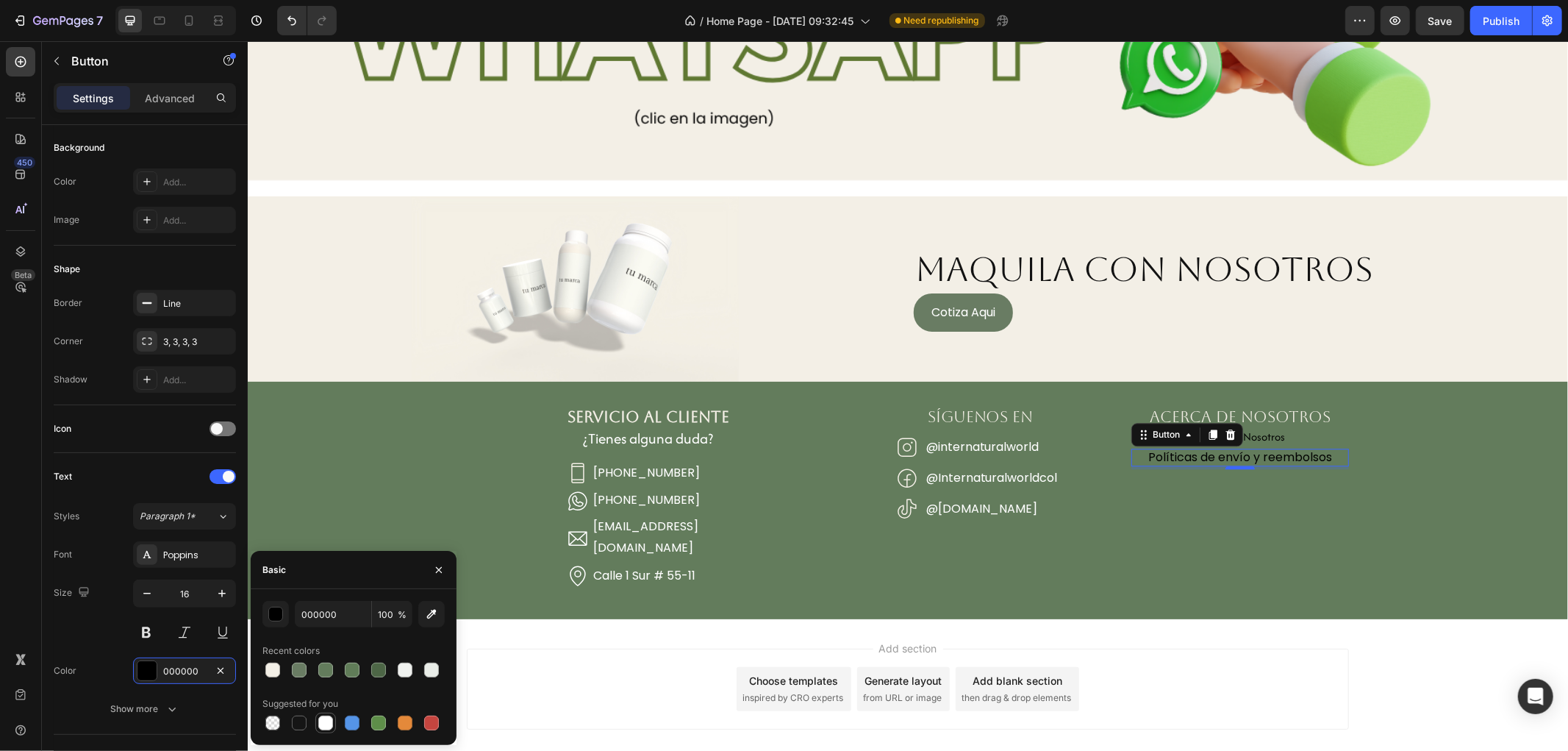
click at [322, 732] on div at bounding box center [326, 723] width 21 height 21
type input "FFFFFF"
click at [1248, 431] on p "Acerca de Nosotros" at bounding box center [1239, 436] width 90 height 18
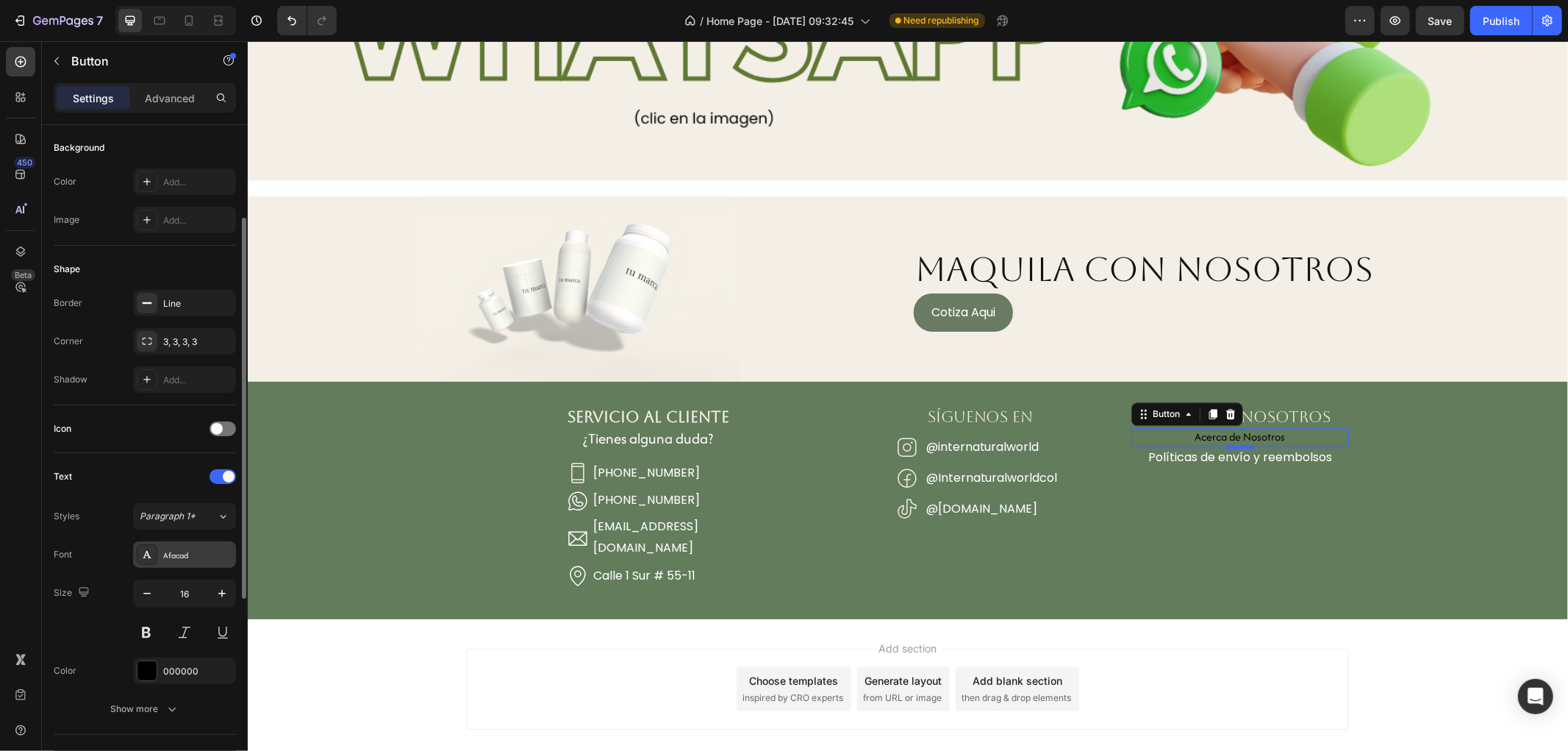
click at [186, 553] on div "Afacad" at bounding box center [198, 555] width 70 height 13
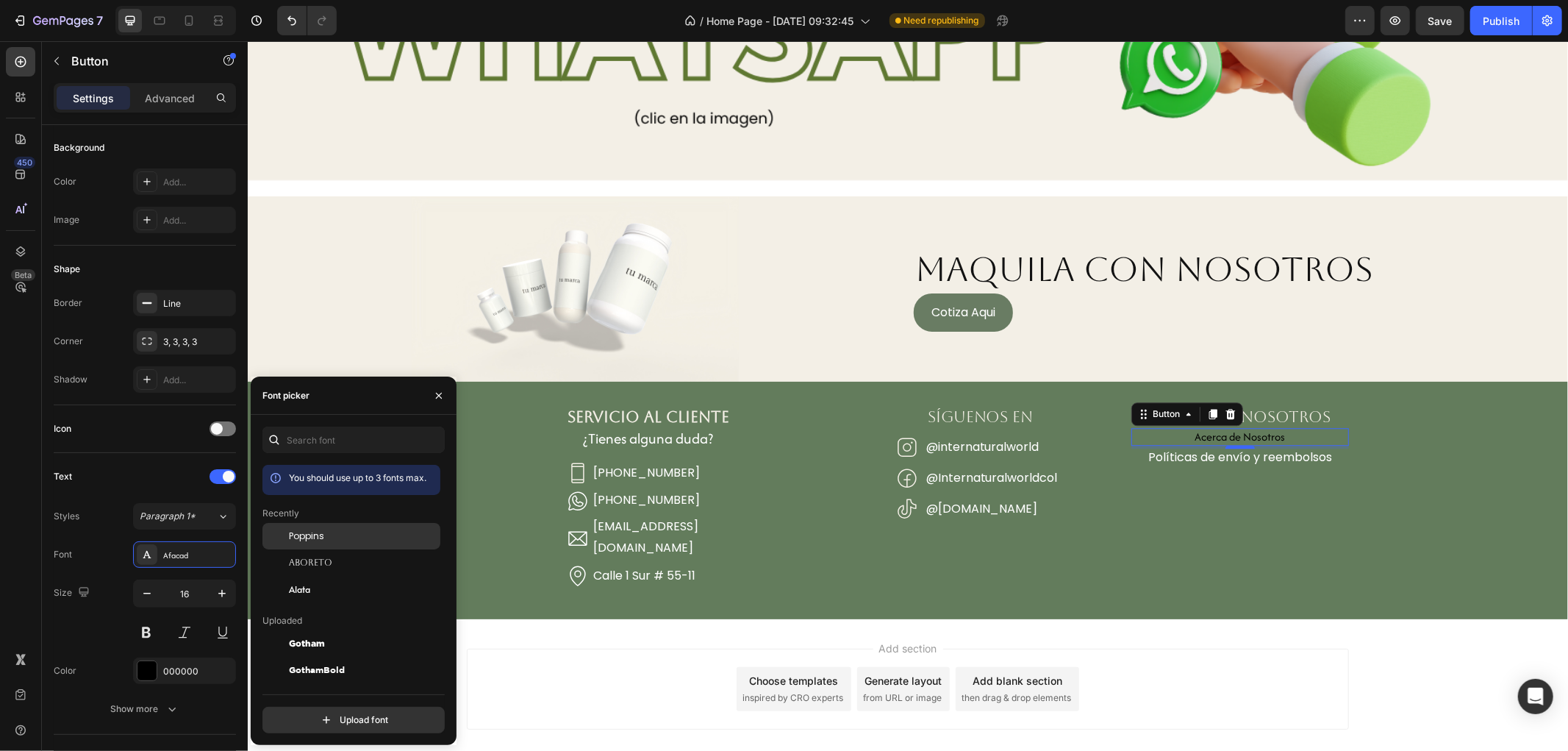
click at [351, 540] on div "Poppins" at bounding box center [364, 536] width 148 height 13
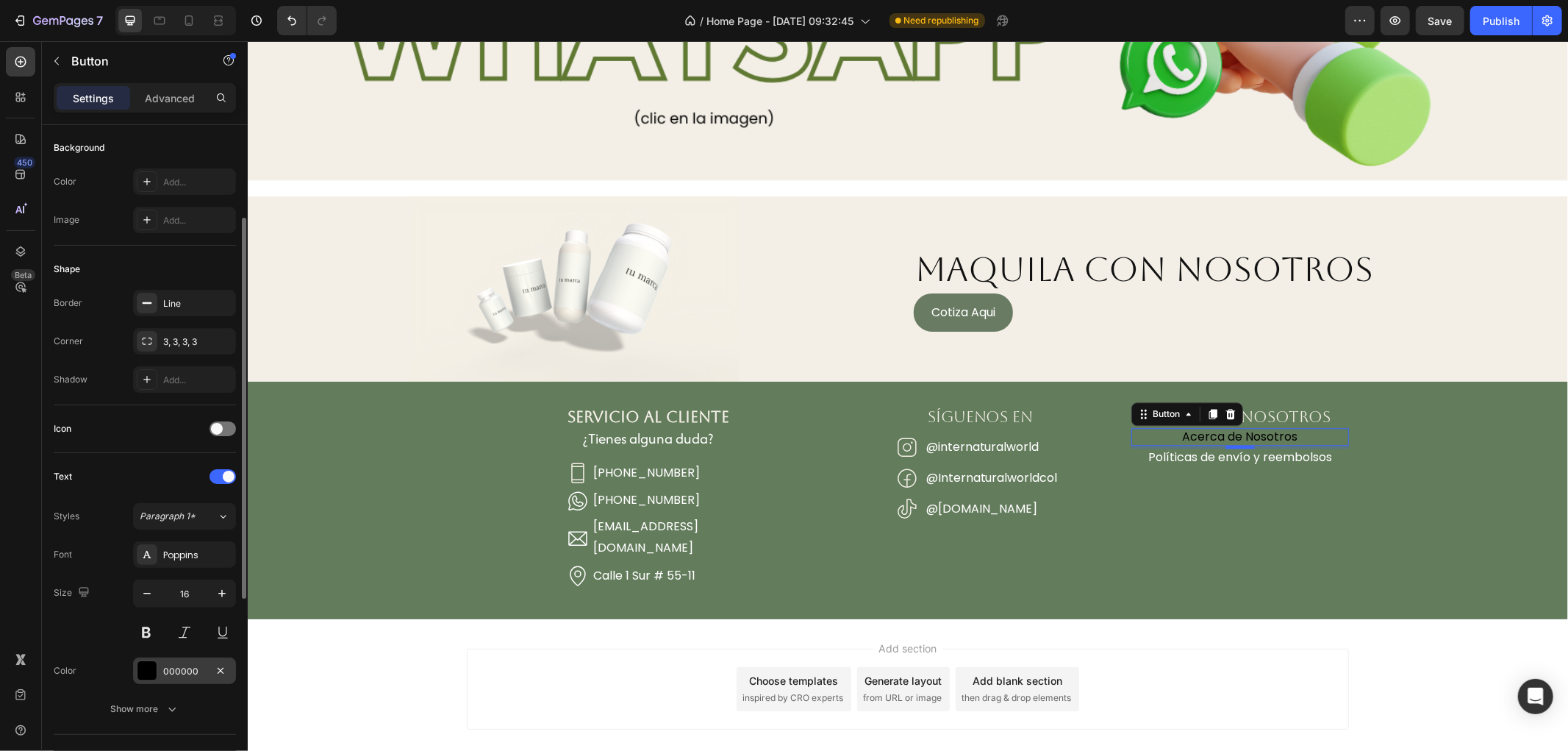
click at [167, 658] on div "000000" at bounding box center [185, 671] width 103 height 26
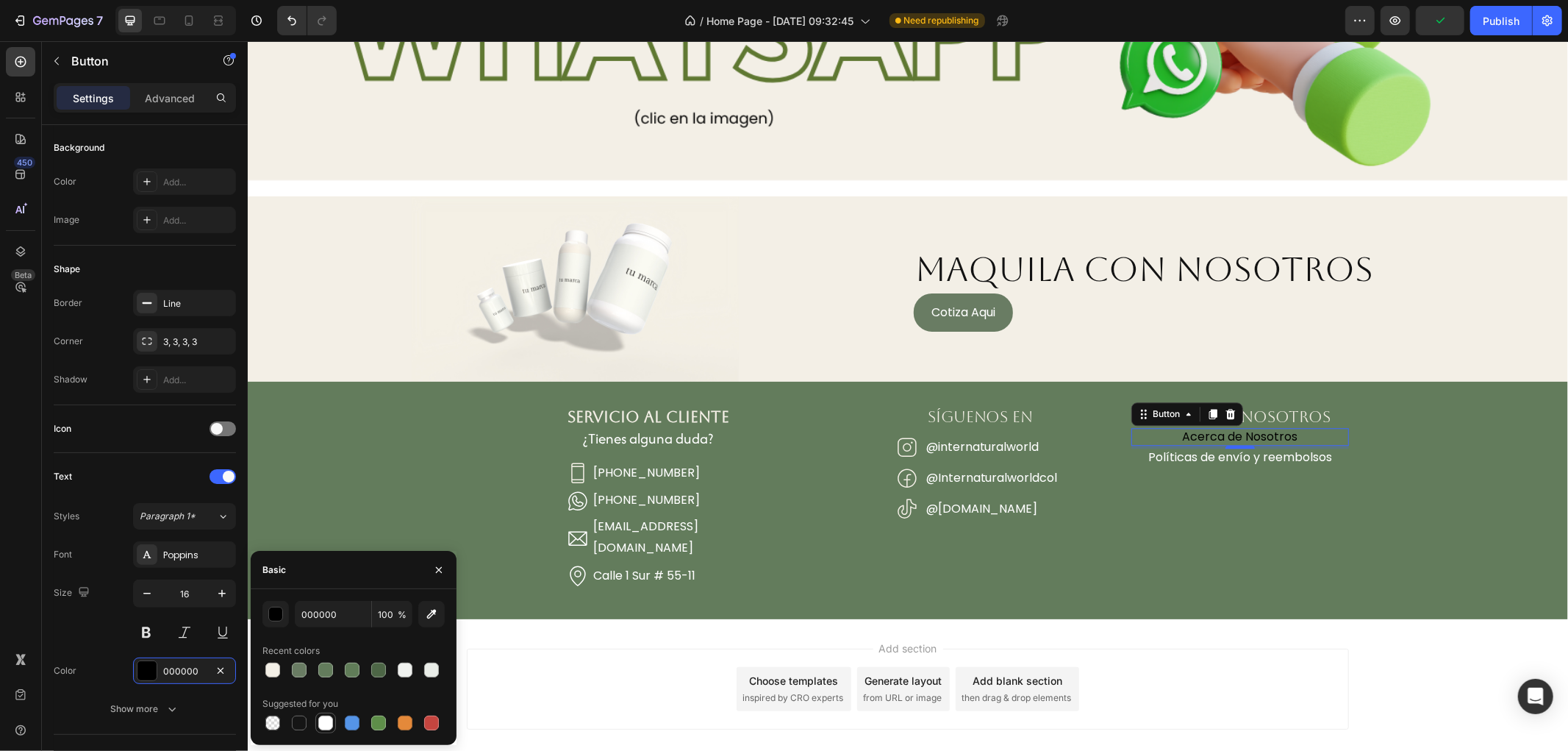
click at [318, 723] on div at bounding box center [326, 723] width 15 height 15
type input "FFFFFF"
click at [1429, 509] on div "SERVICIO AL CLIENTE Heading ¿Tienes alguna duda? Heading Icon (+57) 300 912 594…" at bounding box center [907, 499] width 1320 height 190
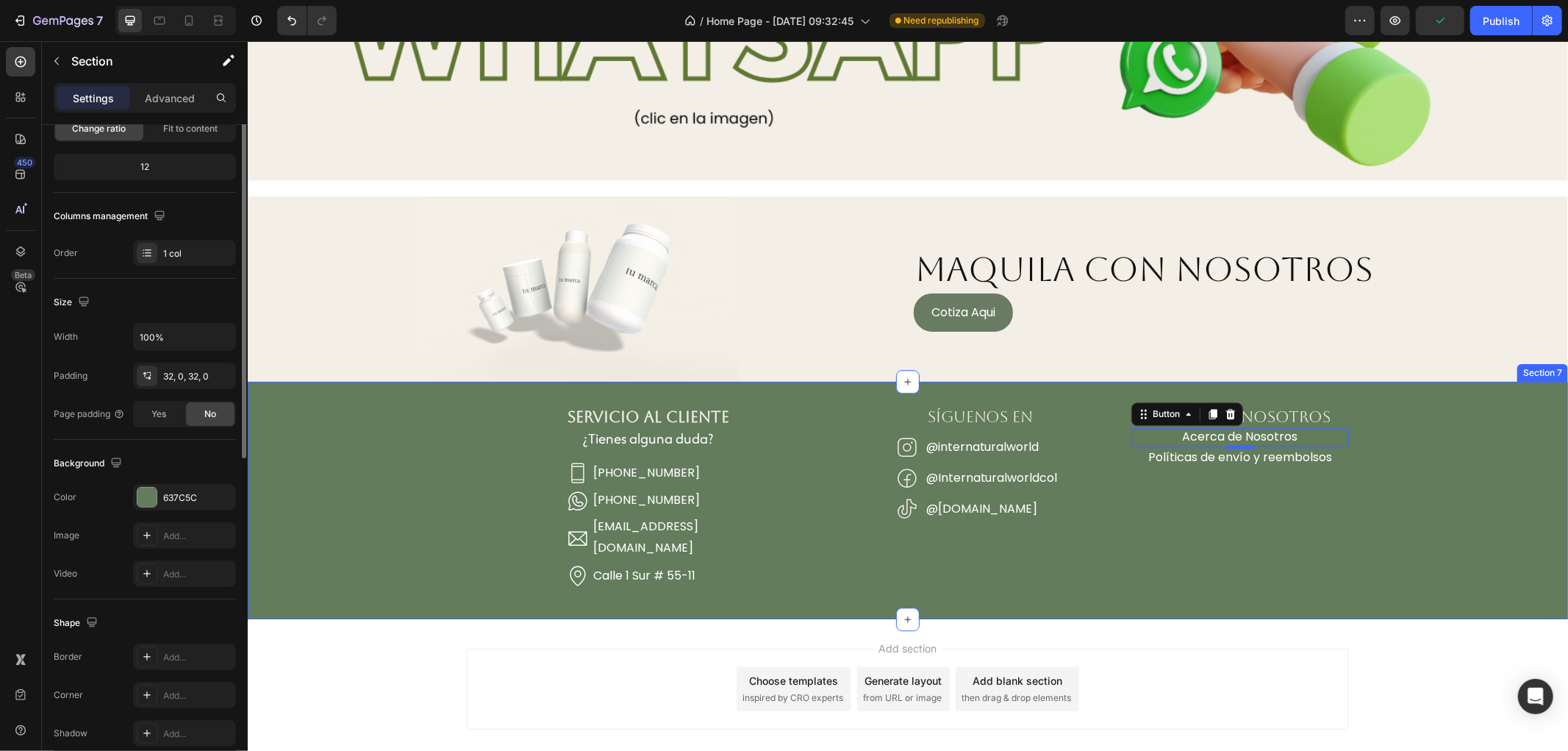
scroll to position [0, 0]
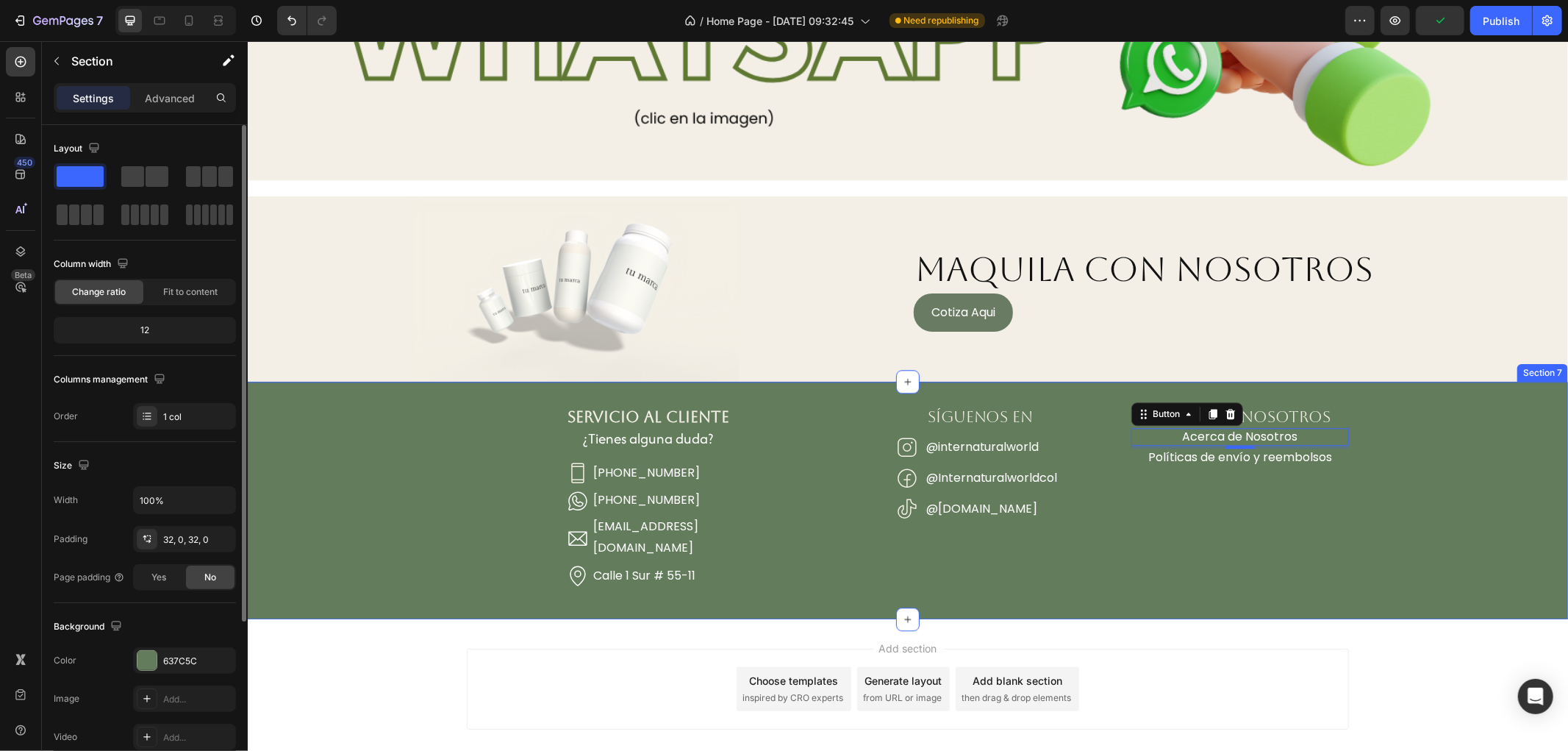
click at [1429, 509] on div "SERVICIO AL CLIENTE Heading ¿Tienes alguna duda? Heading Icon (+57) 300 912 594…" at bounding box center [907, 499] width 1320 height 190
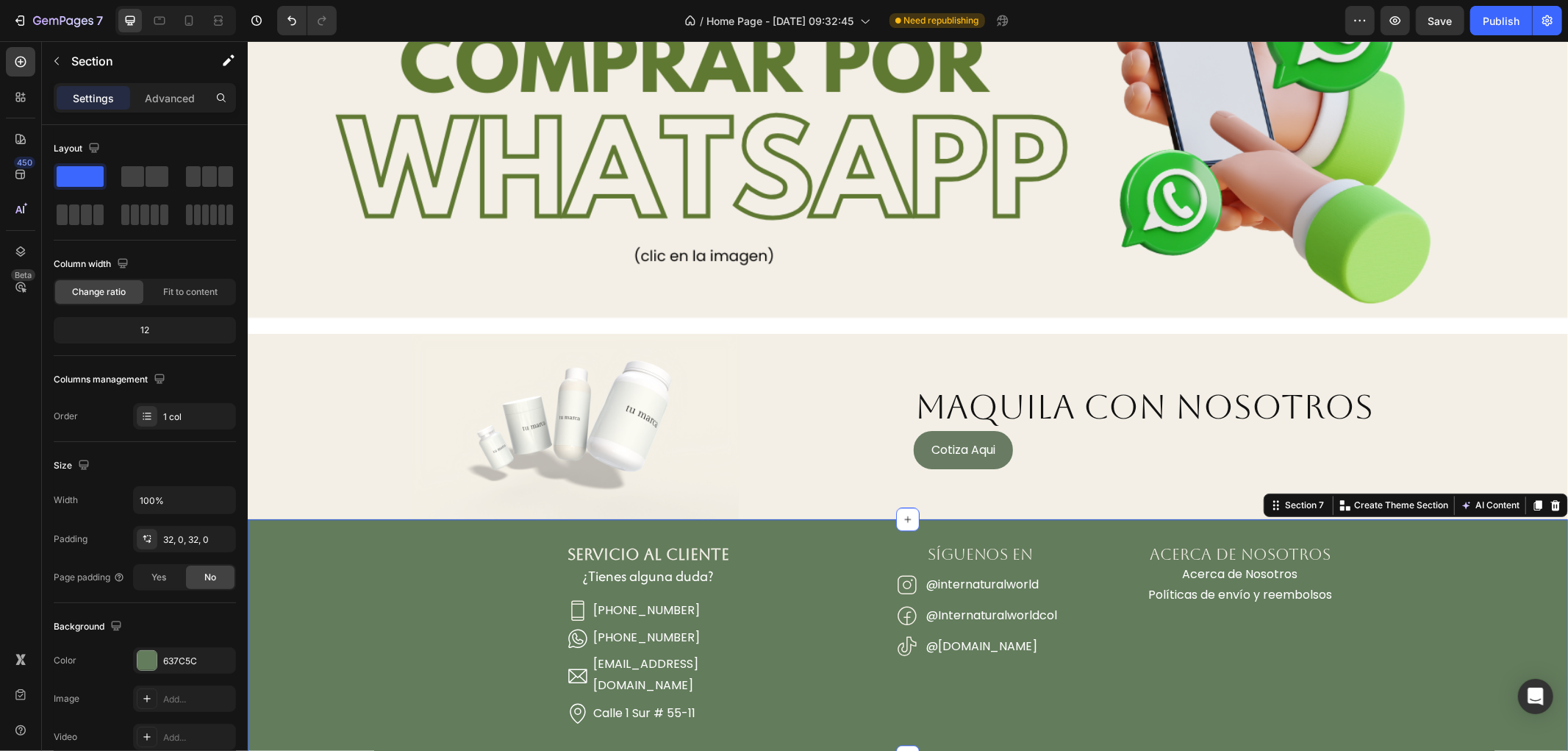
scroll to position [2950, 0]
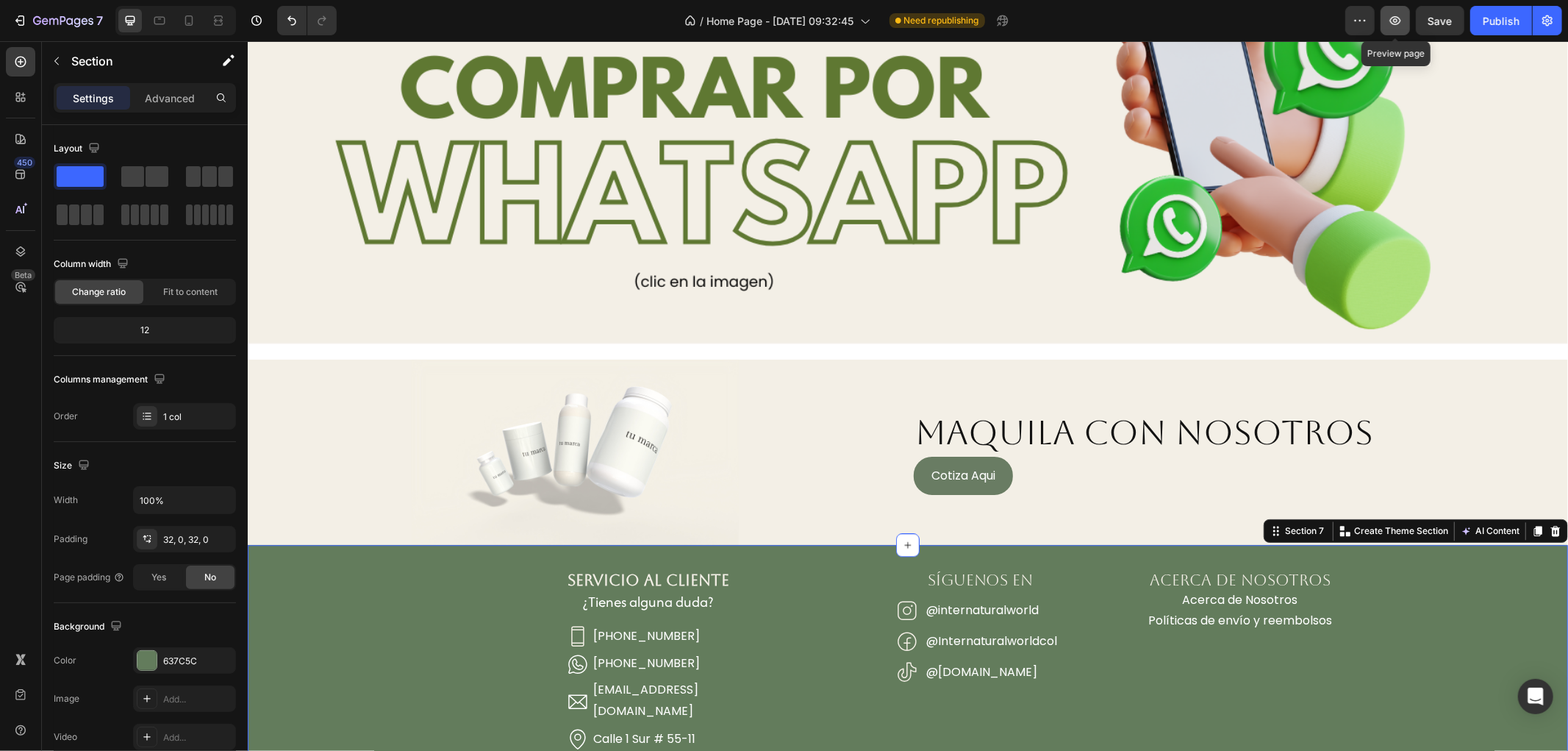
click at [1397, 6] on button "button" at bounding box center [1395, 20] width 29 height 29
click at [1428, 26] on button "Save" at bounding box center [1440, 20] width 49 height 29
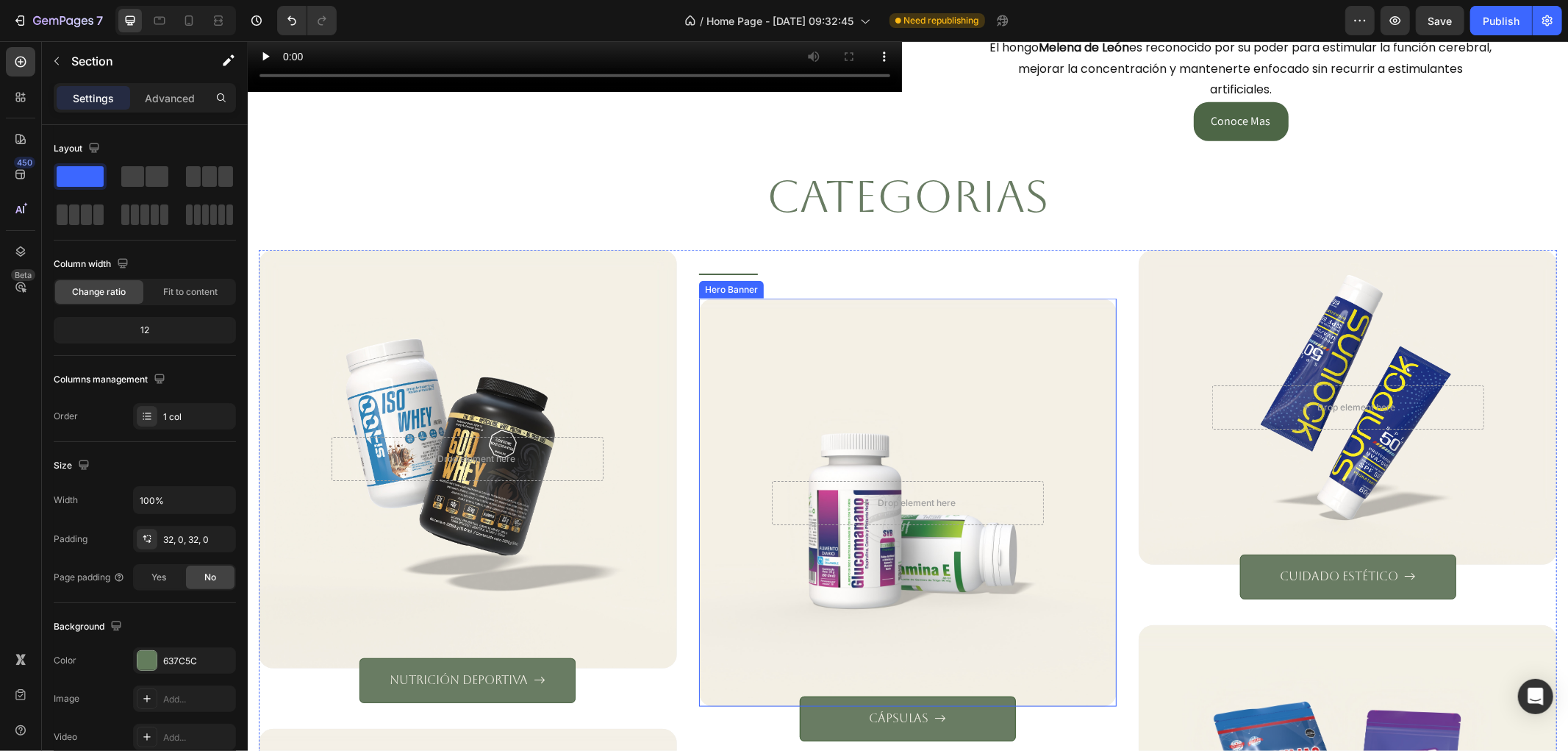
scroll to position [1317, 0]
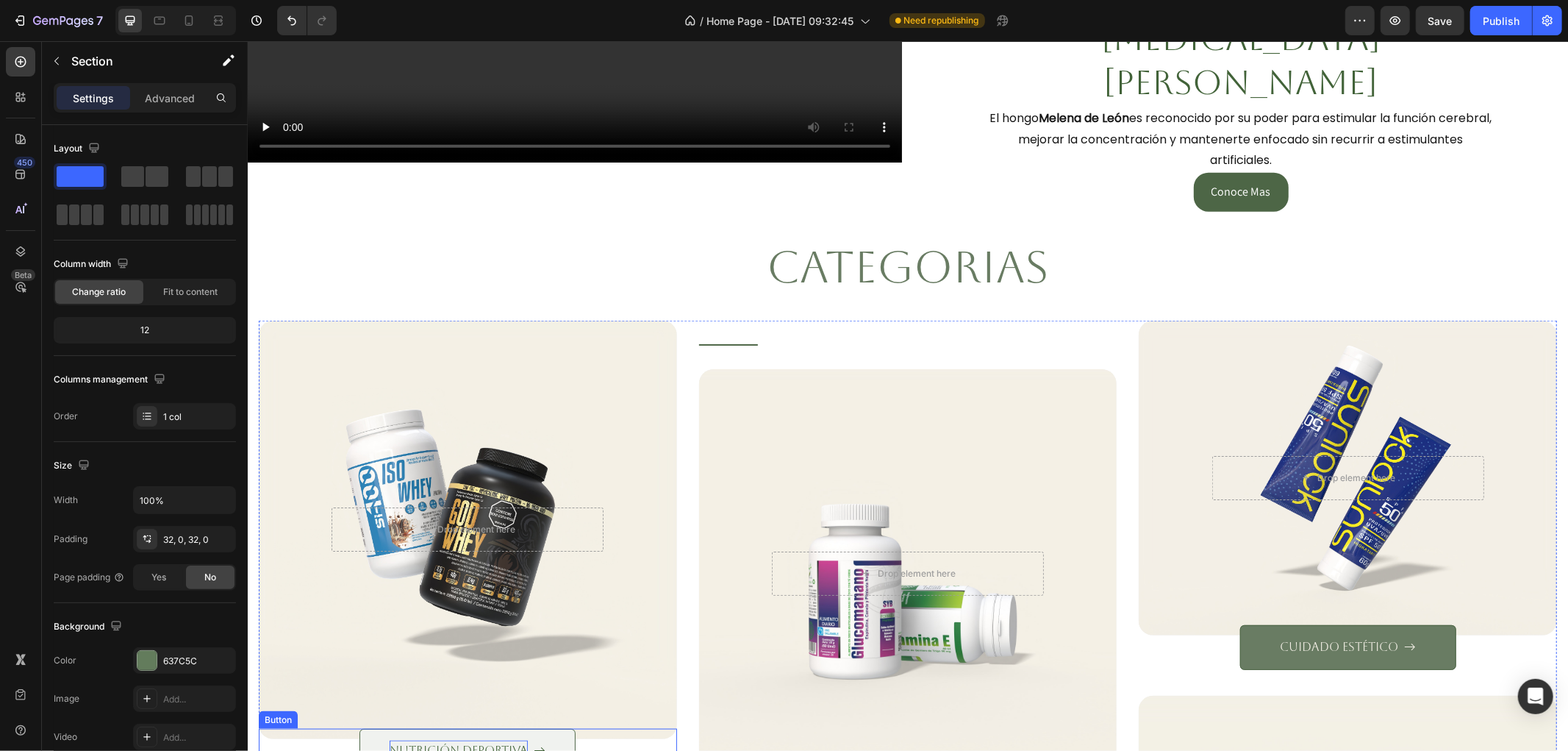
click at [482, 740] on p "nutrición deportiva" at bounding box center [458, 750] width 138 height 22
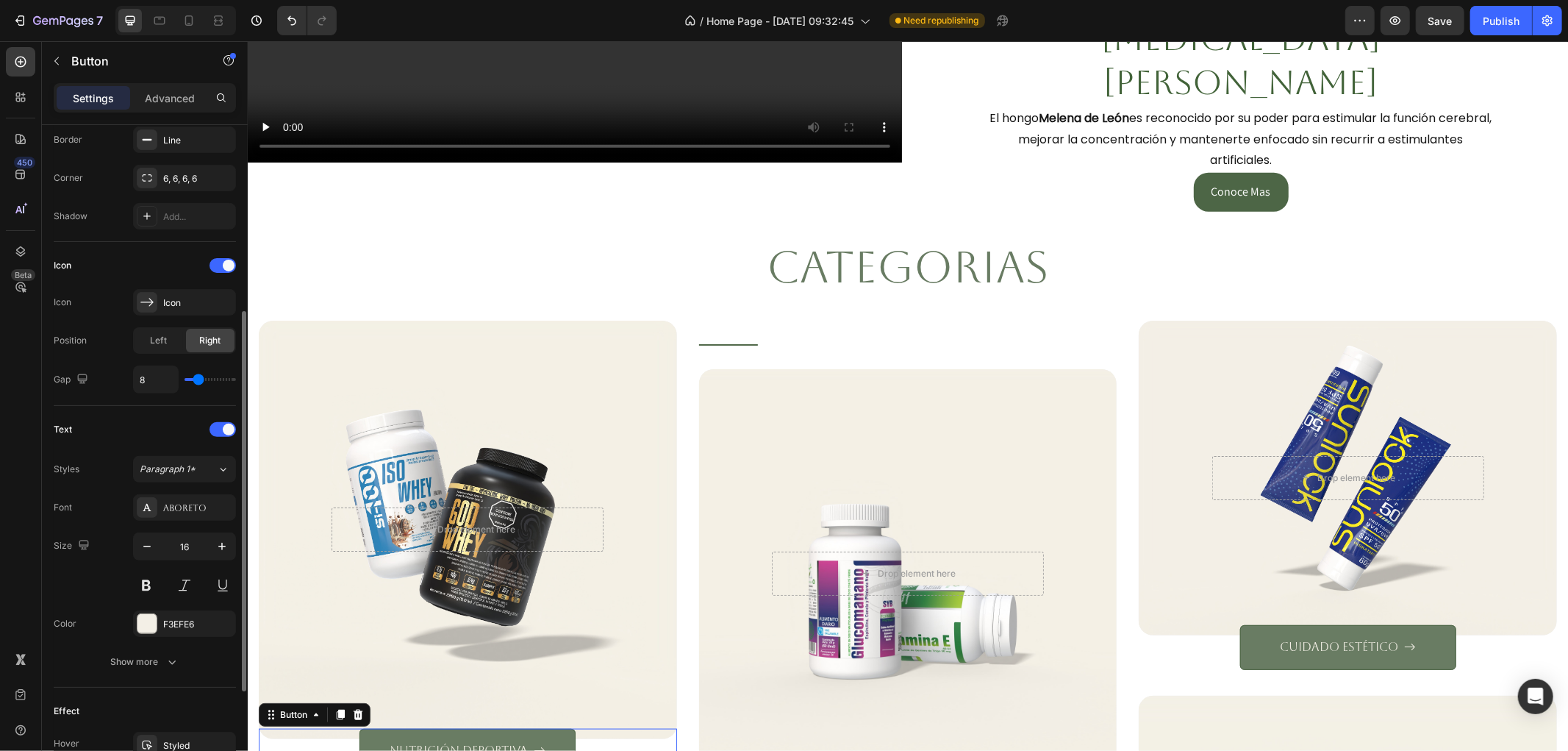
scroll to position [504, 0]
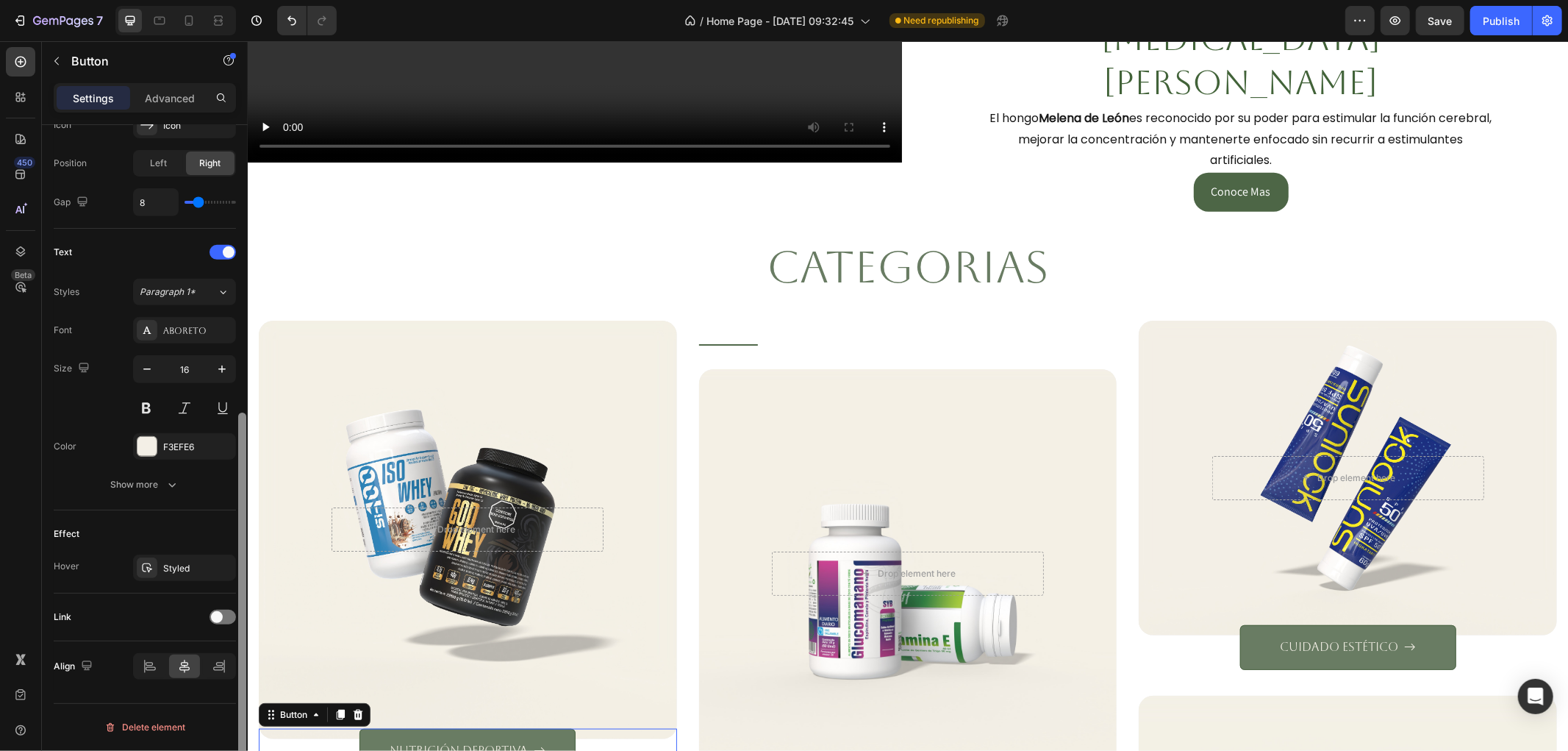
click at [238, 621] on div at bounding box center [242, 459] width 11 height 667
click at [219, 617] on span at bounding box center [217, 617] width 12 height 12
click at [181, 655] on span "Open page" at bounding box center [163, 653] width 45 height 11
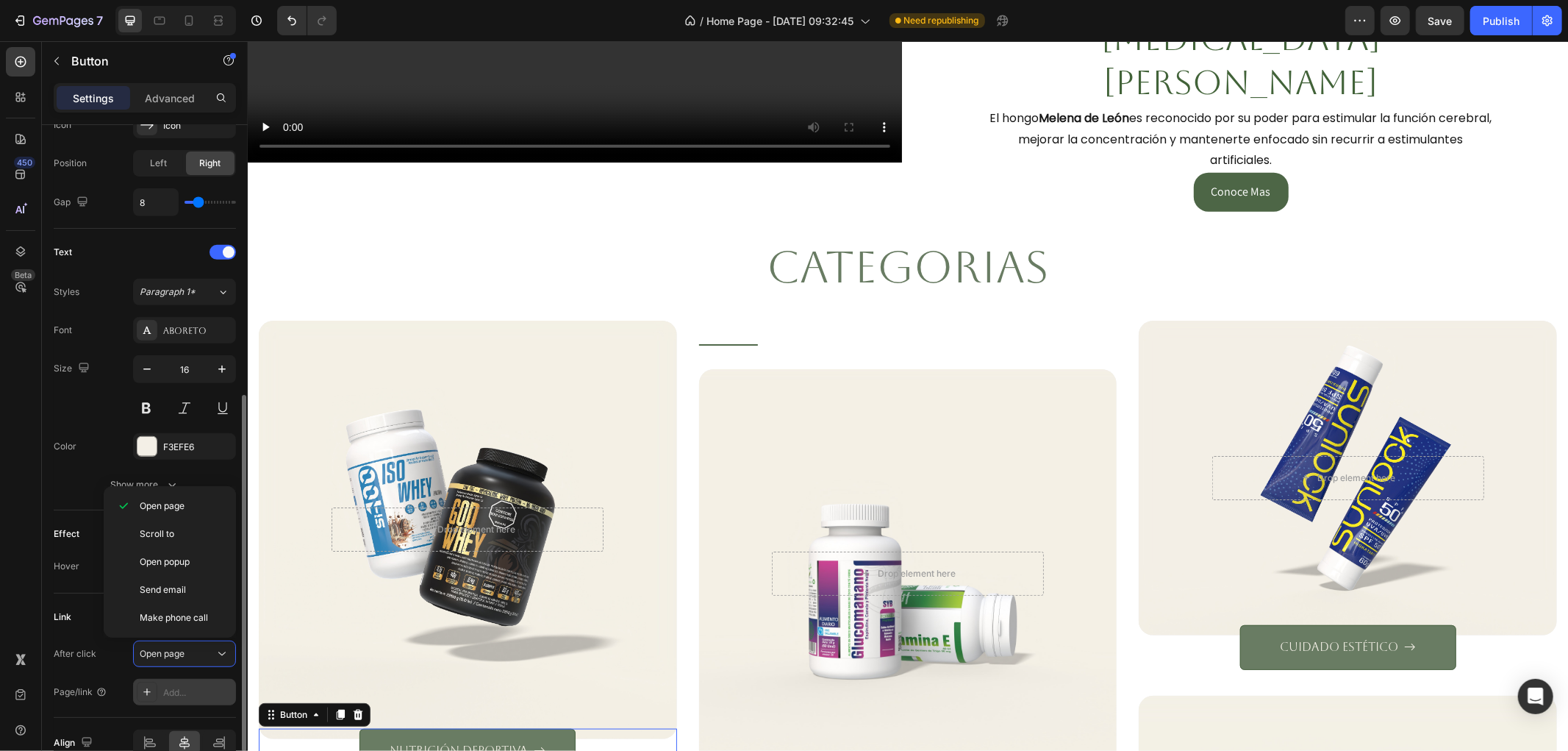
click at [181, 696] on div "Add..." at bounding box center [198, 693] width 70 height 13
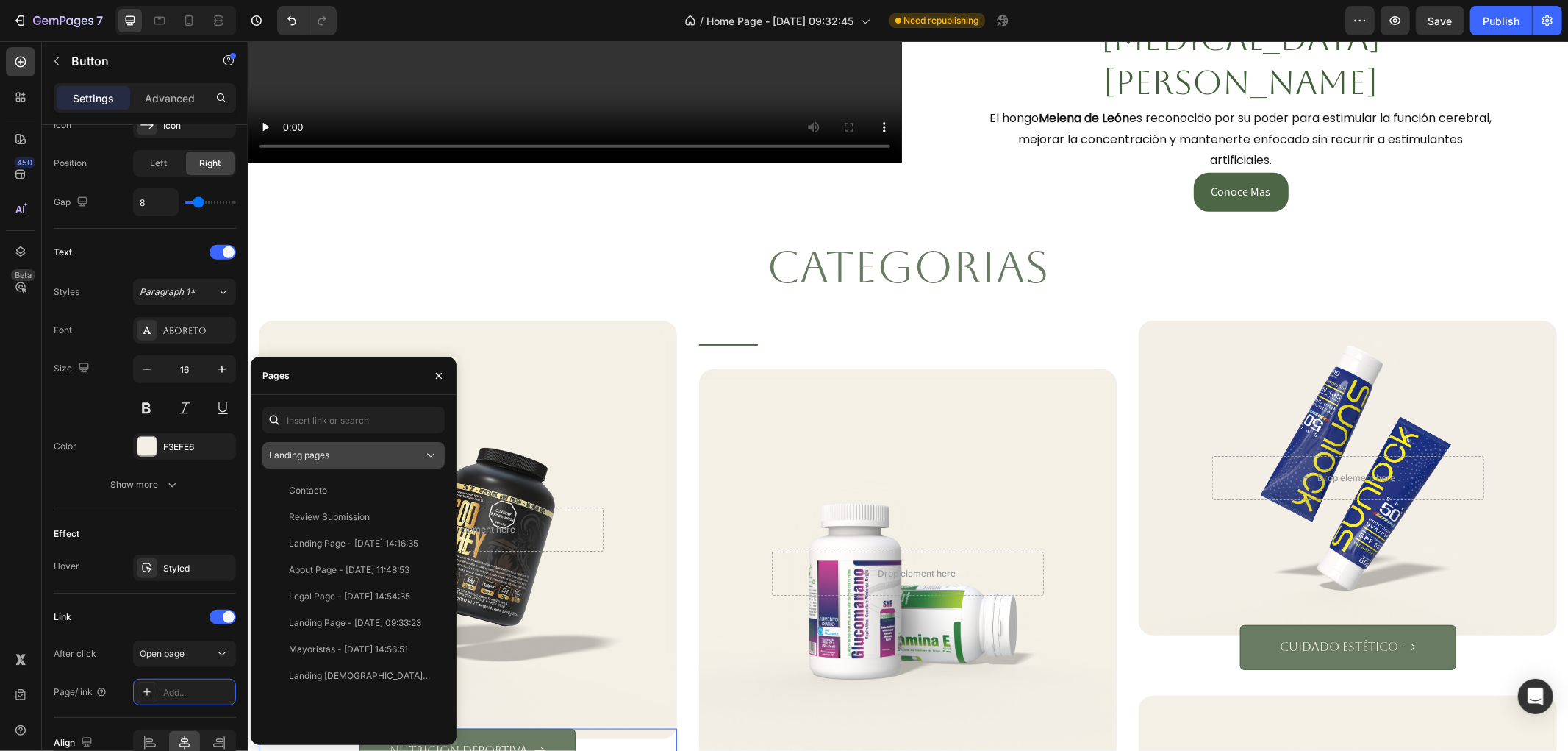
click at [365, 458] on div "Landing pages" at bounding box center [346, 455] width 154 height 13
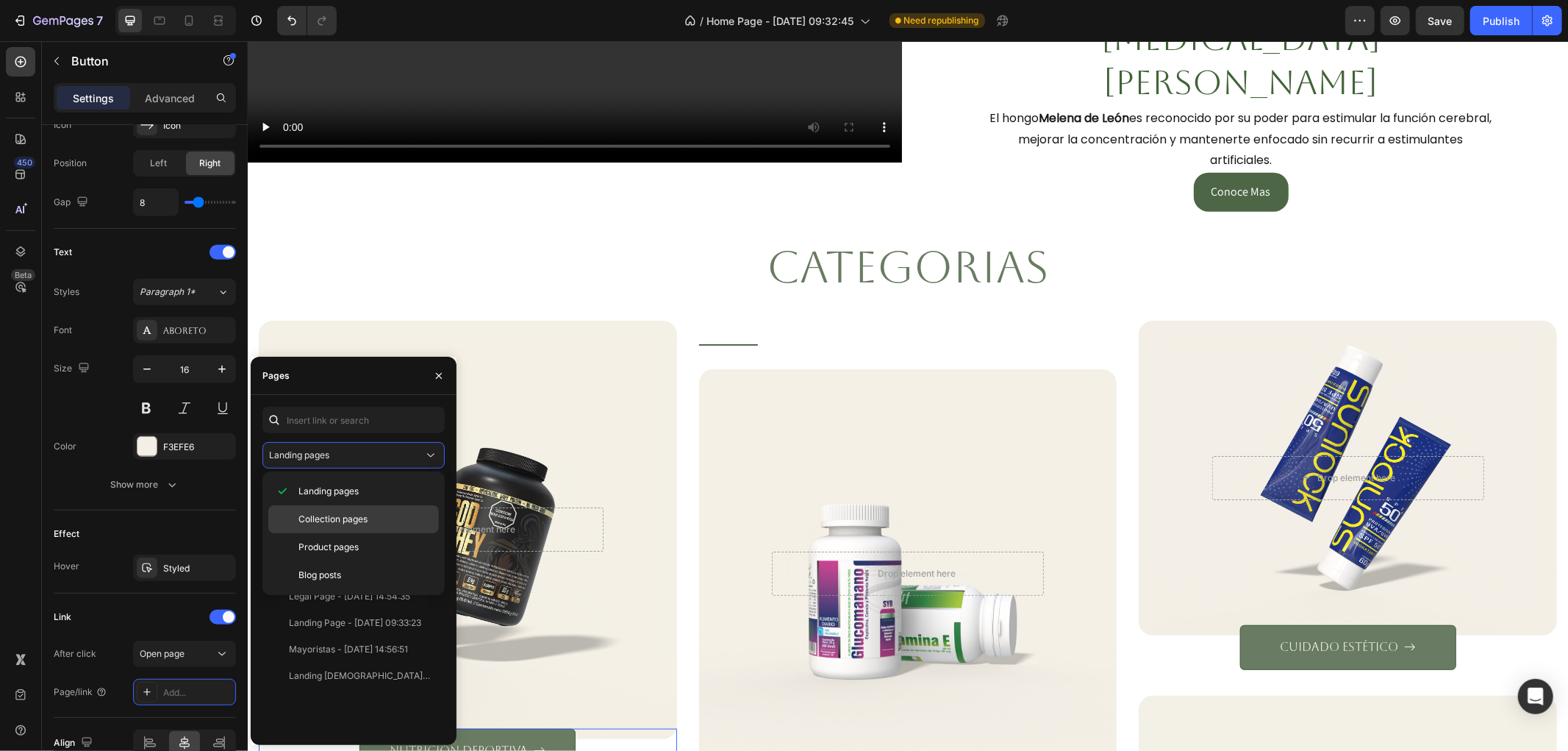
click at [355, 512] on span "Collection pages" at bounding box center [334, 519] width 70 height 13
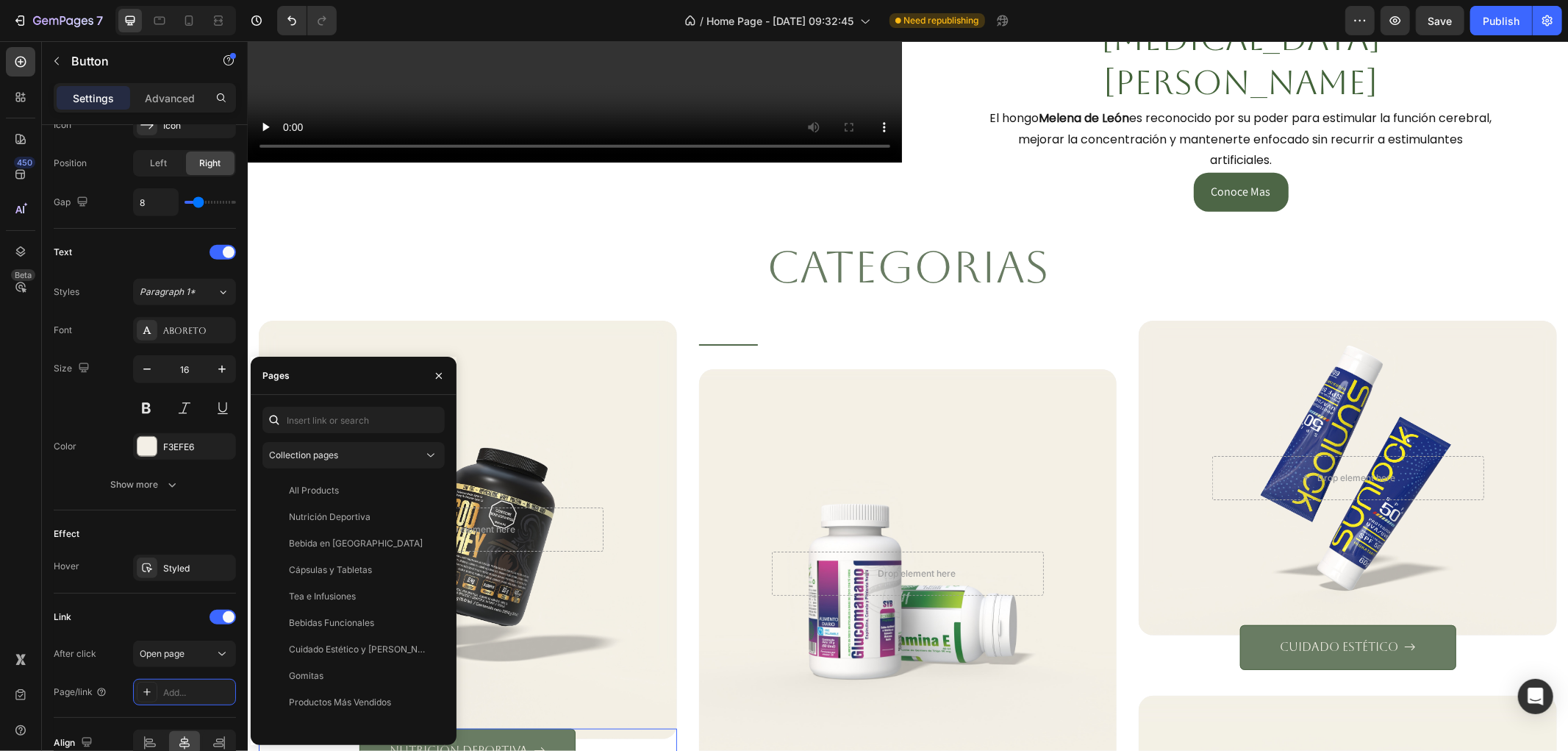
click at [355, 512] on div "Nutrición Deportiva" at bounding box center [330, 517] width 82 height 13
click at [158, 620] on div "Link" at bounding box center [145, 617] width 182 height 23
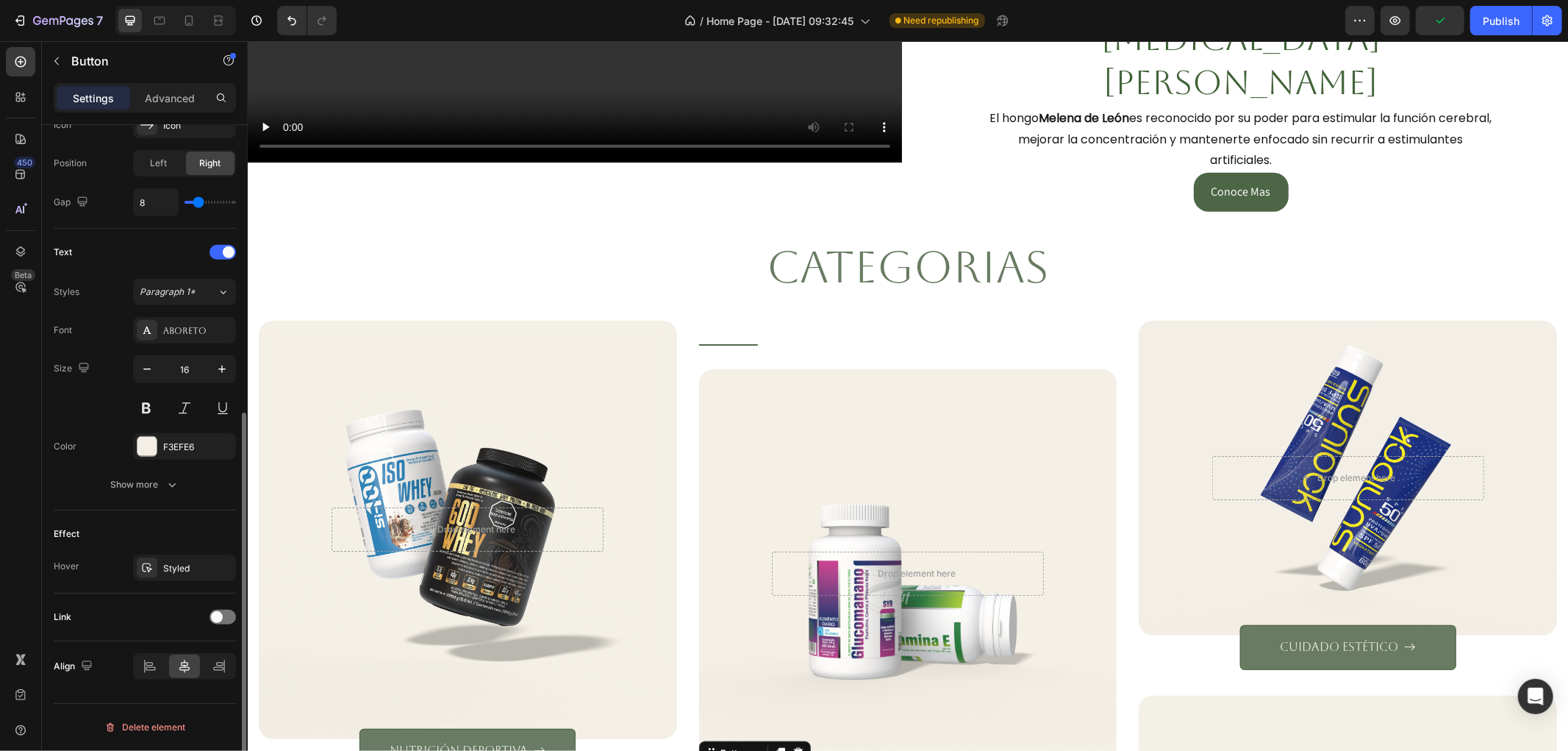
click at [208, 614] on div "Link" at bounding box center [145, 617] width 182 height 23
click at [228, 621] on div at bounding box center [223, 618] width 26 height 15
click at [213, 665] on button "Open page" at bounding box center [185, 654] width 103 height 26
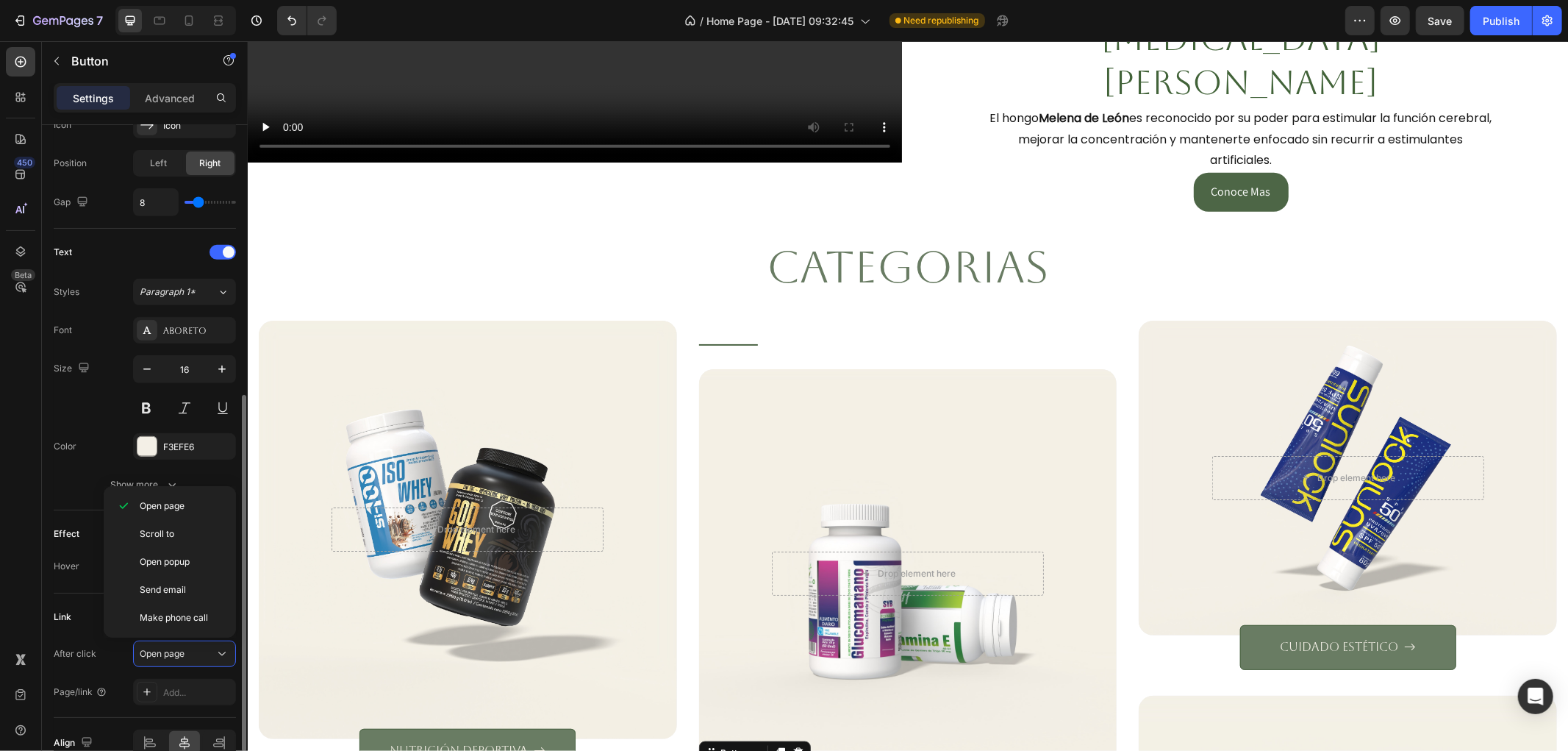
click at [192, 711] on div "Link After click Open page Page/link Add..." at bounding box center [145, 655] width 182 height 124
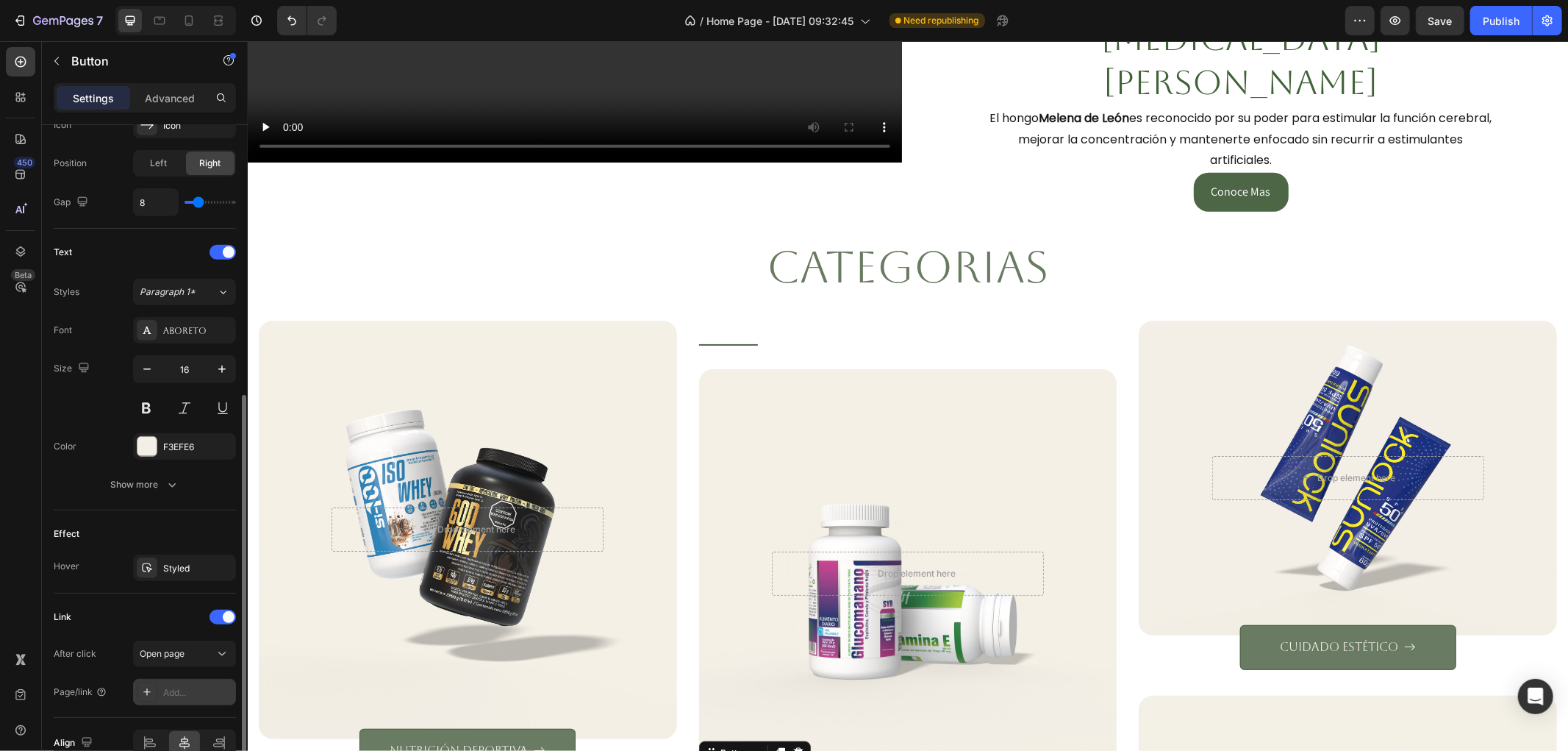
click at [194, 701] on div "Add..." at bounding box center [185, 692] width 103 height 26
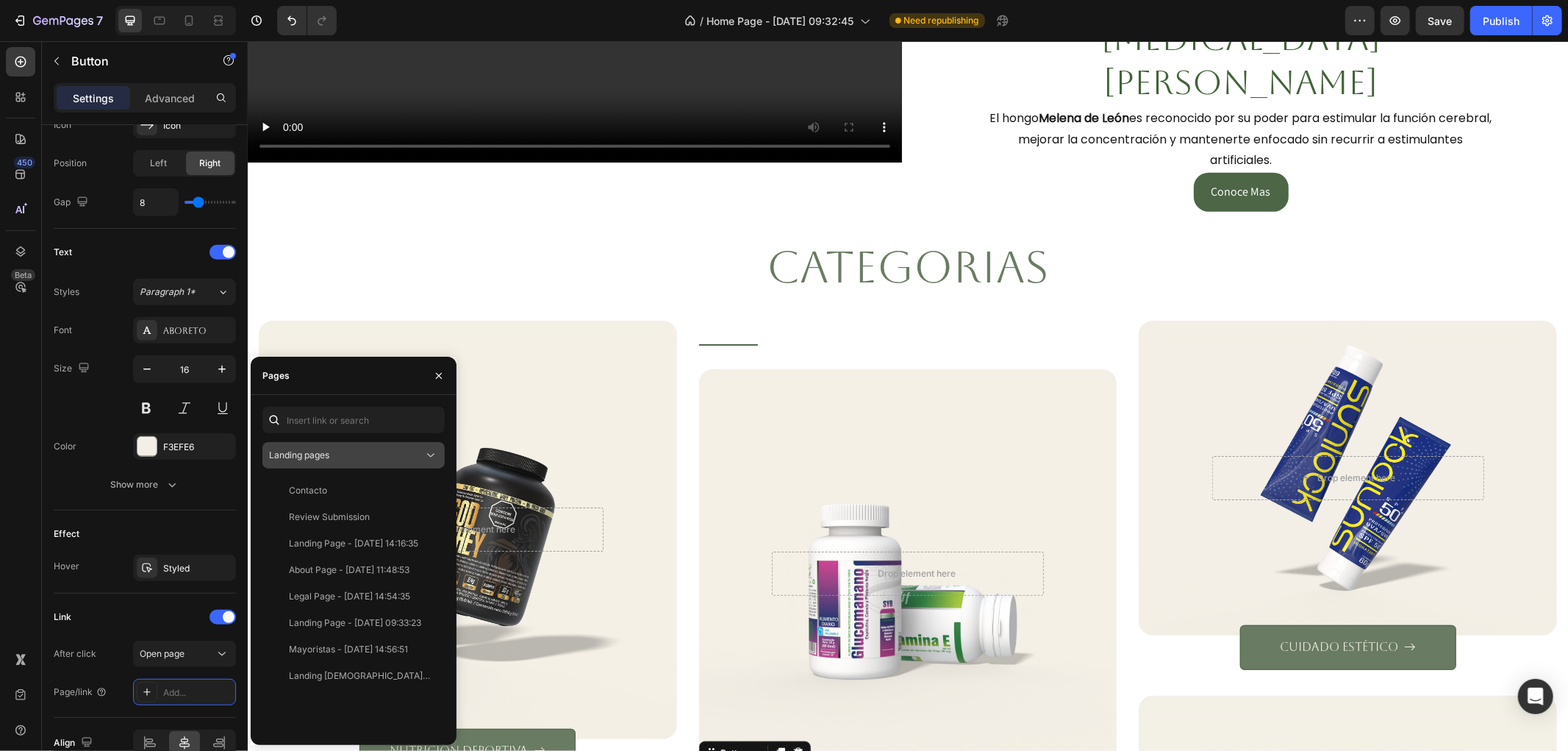
click at [329, 462] on div "Landing pages" at bounding box center [353, 456] width 169 height 15
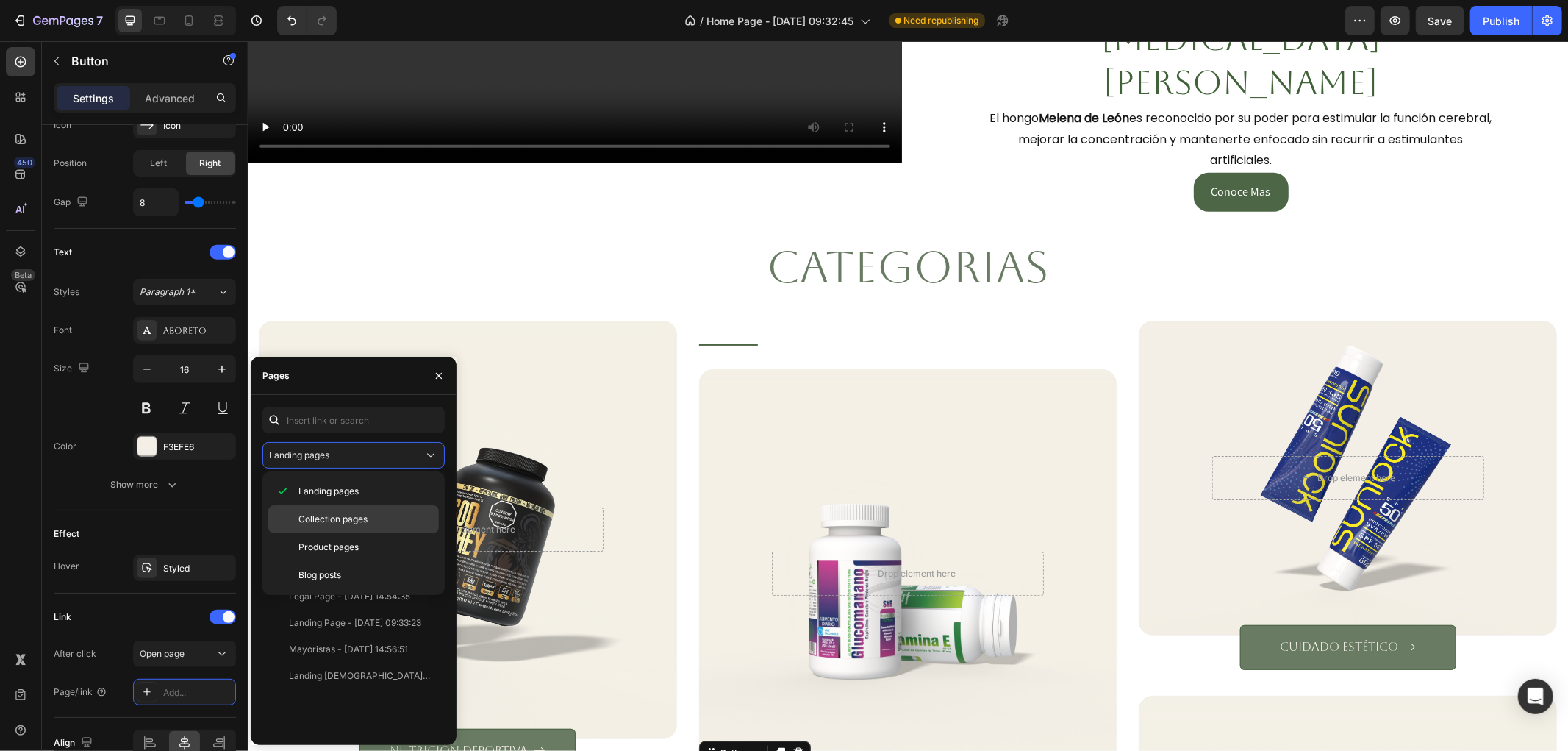
click at [341, 516] on span "Collection pages" at bounding box center [334, 519] width 70 height 13
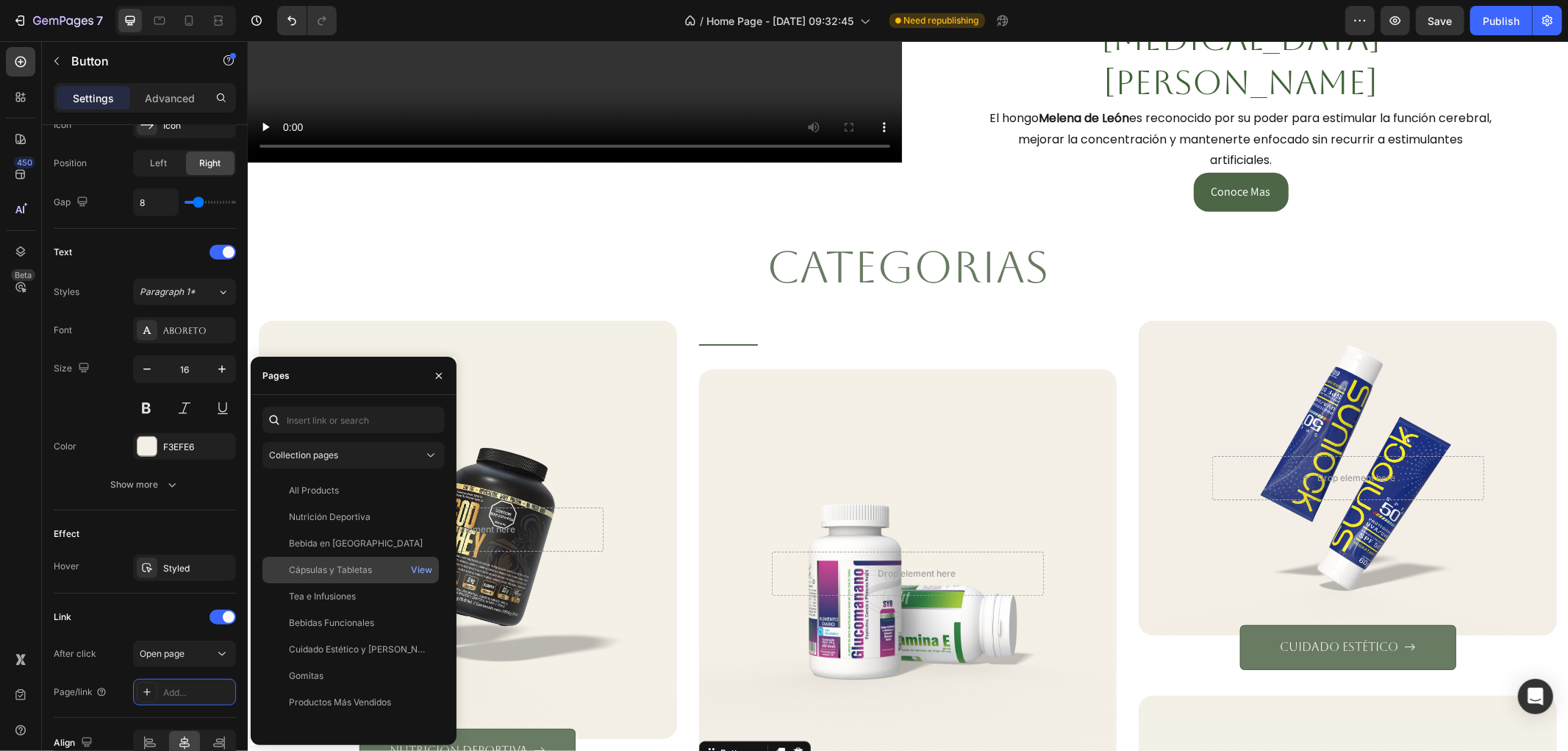
click at [333, 584] on div "Cápsulas y Tabletas View" at bounding box center [350, 597] width 177 height 26
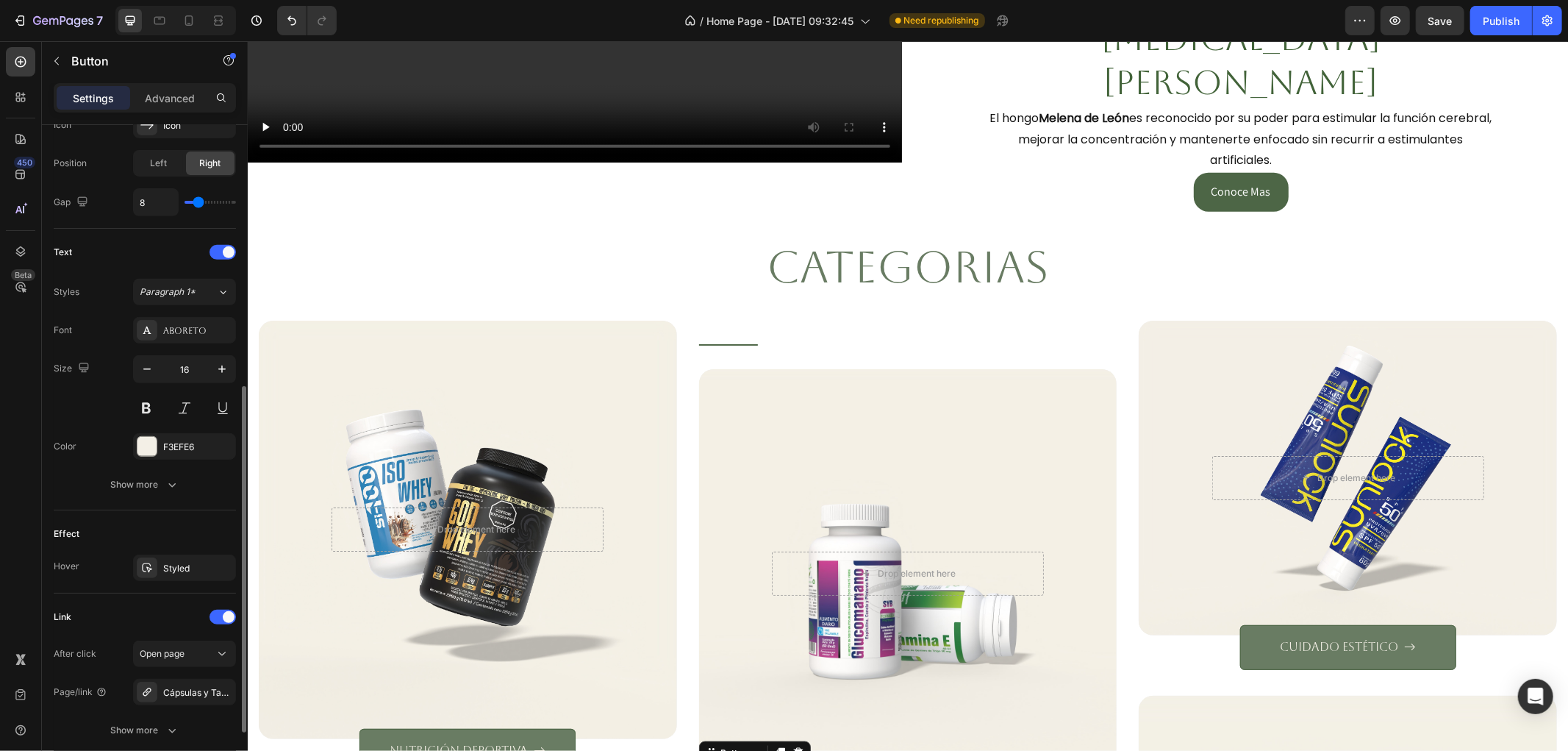
click at [145, 614] on div "Link" at bounding box center [145, 617] width 182 height 23
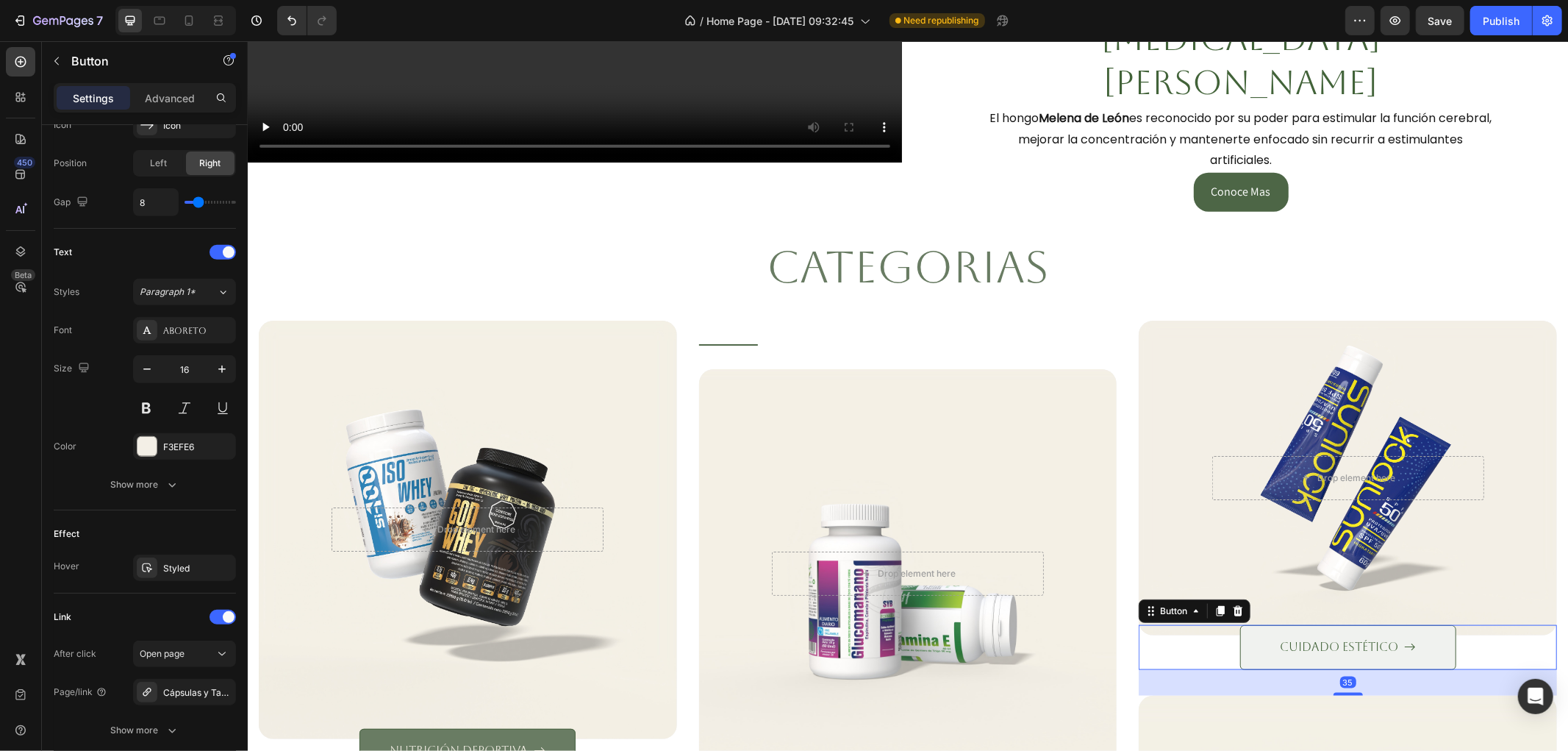
click at [1404, 641] on icon "<p>cuidado estético</p>" at bounding box center [1409, 647] width 12 height 12
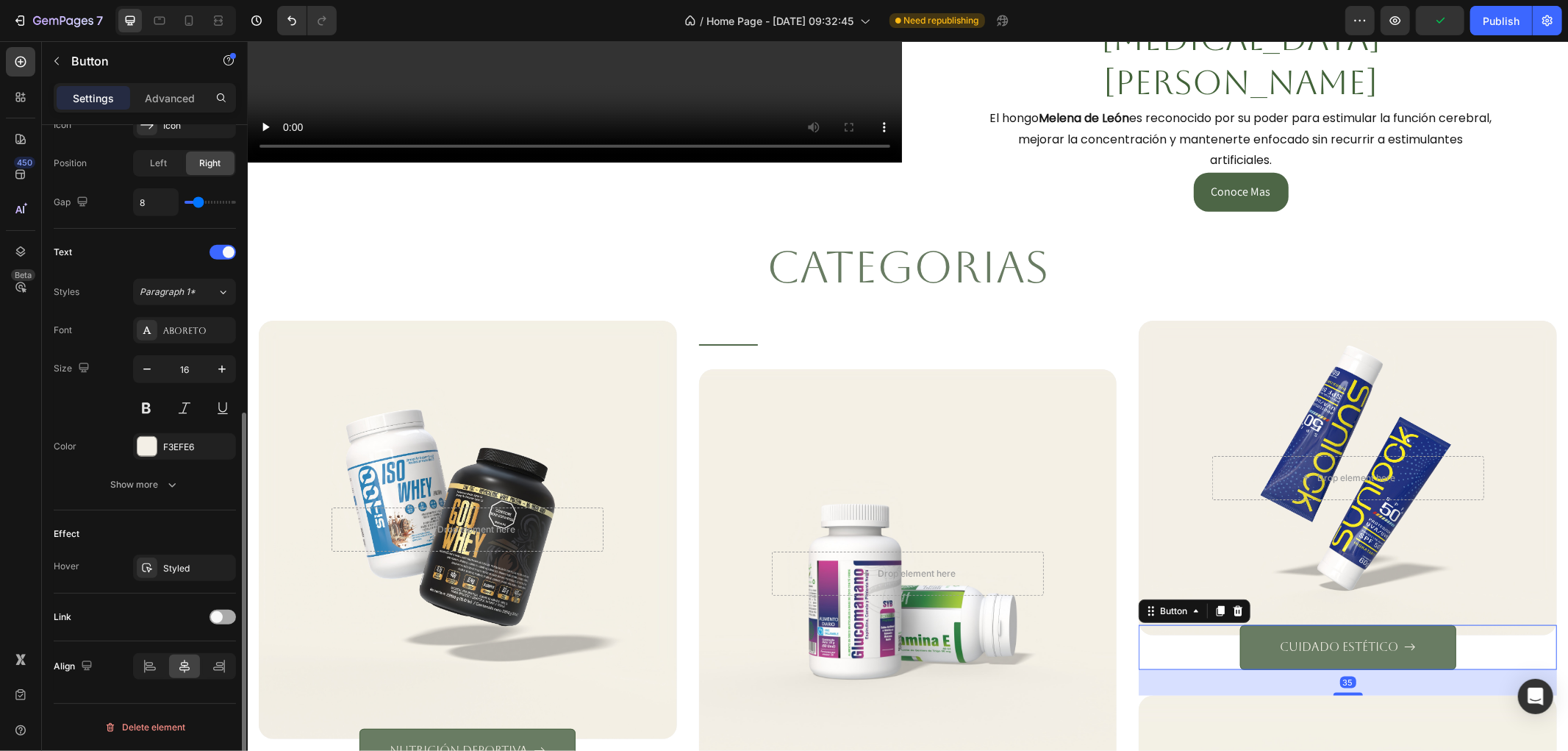
click at [222, 617] on span at bounding box center [217, 617] width 12 height 12
click at [213, 693] on div "Add..." at bounding box center [198, 693] width 70 height 13
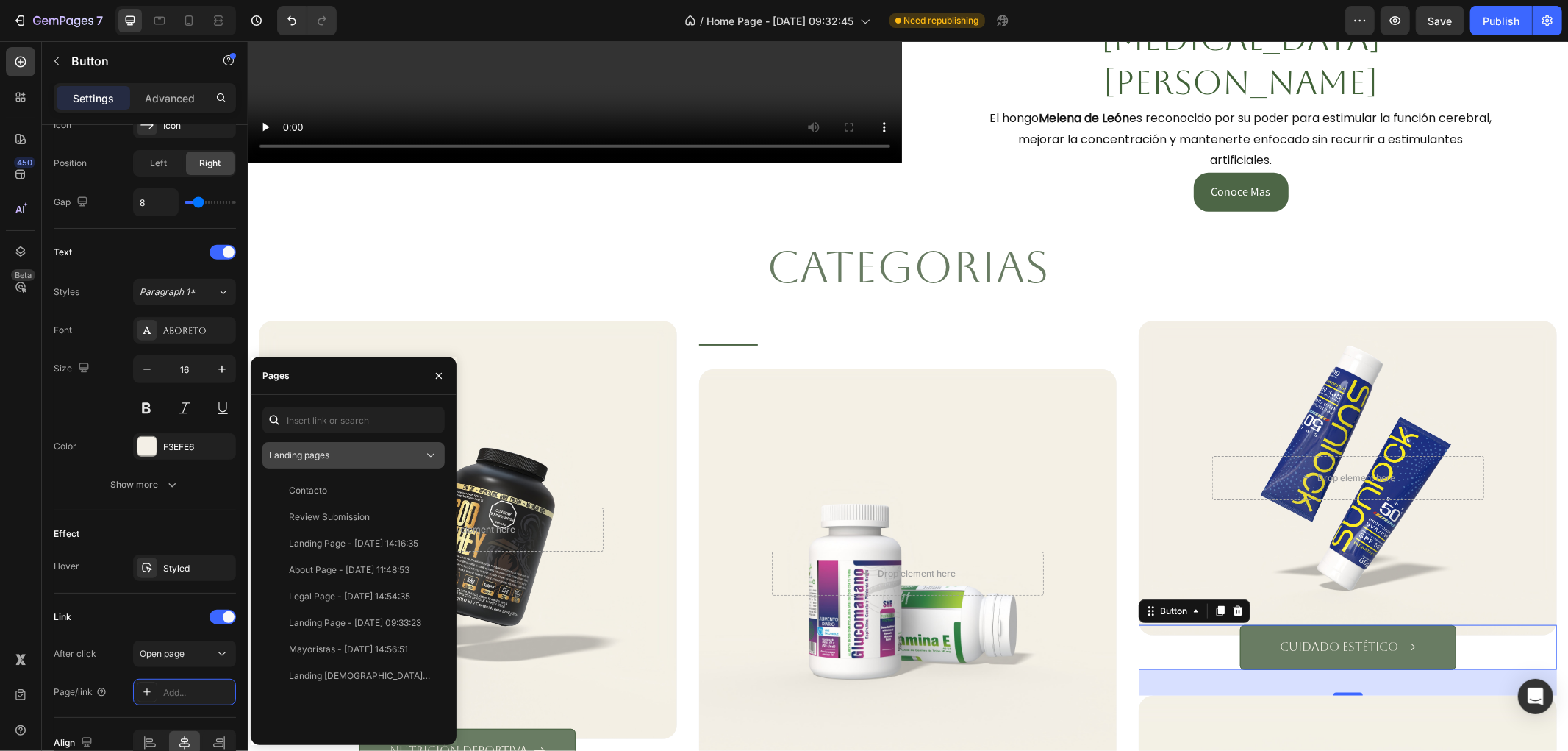
click at [310, 466] on button "Landing pages" at bounding box center [353, 455] width 182 height 26
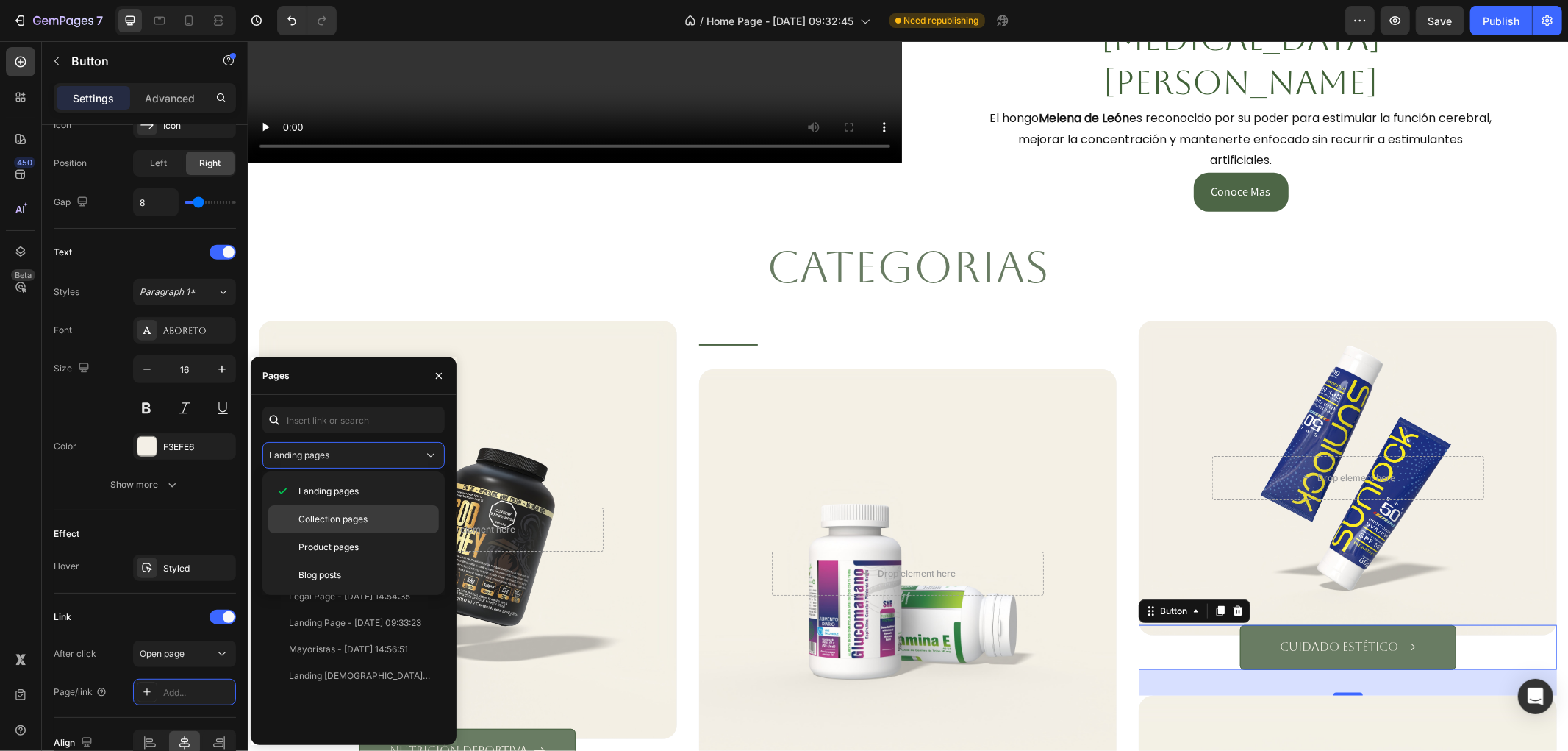
click at [340, 516] on span "Collection pages" at bounding box center [334, 519] width 70 height 13
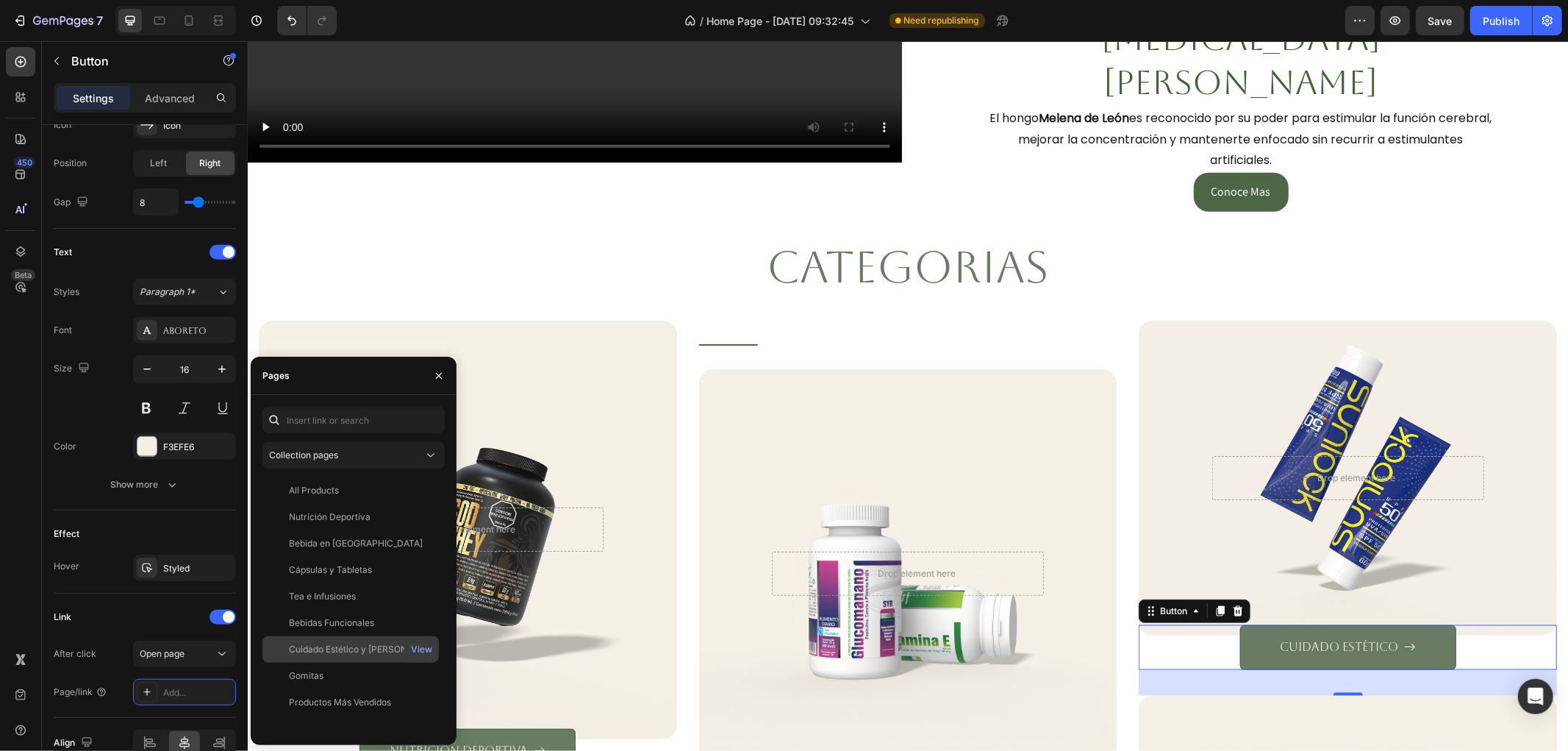
click at [350, 648] on div "Cuidado Estético y Belleza" at bounding box center [360, 649] width 141 height 13
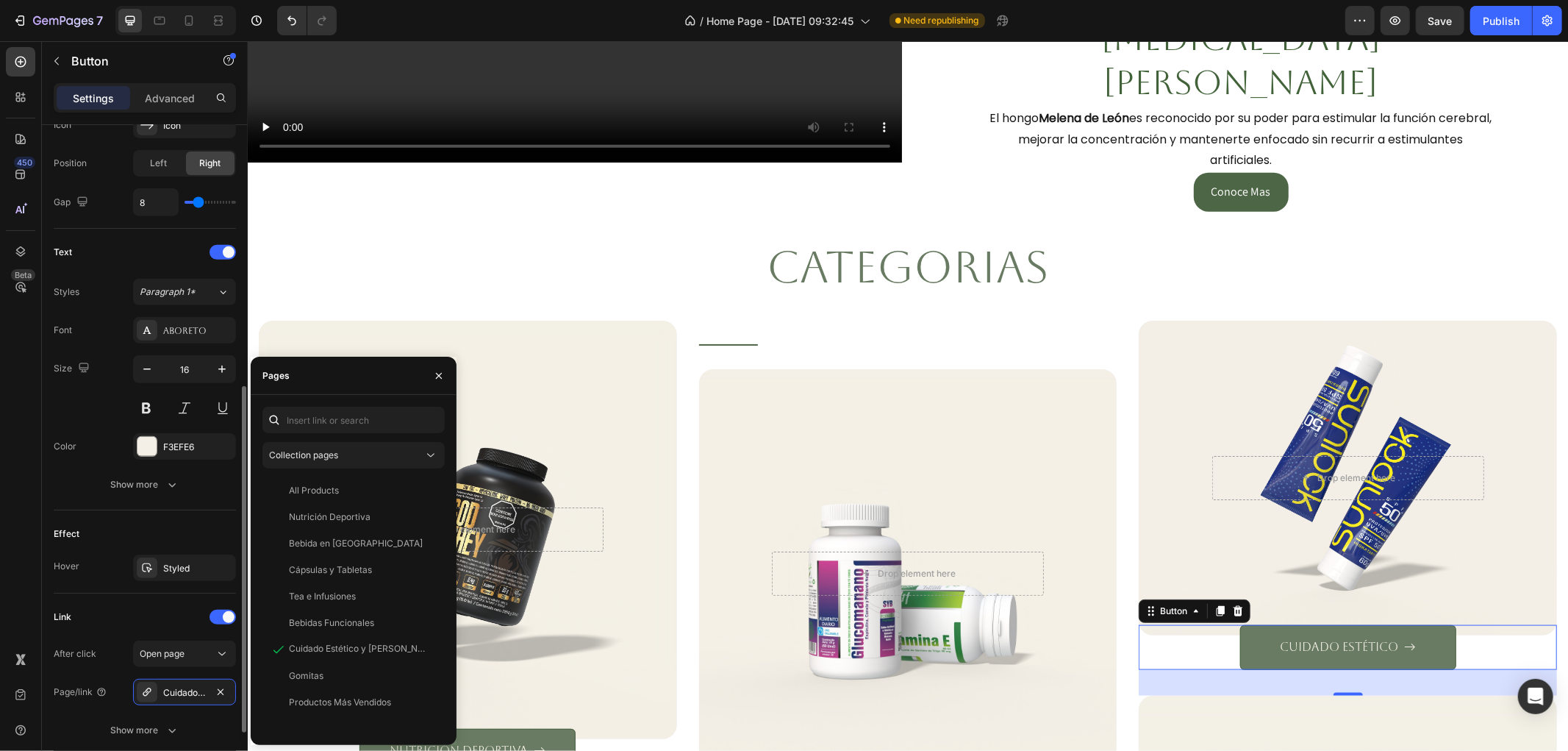
click at [103, 615] on div "Link" at bounding box center [145, 617] width 182 height 23
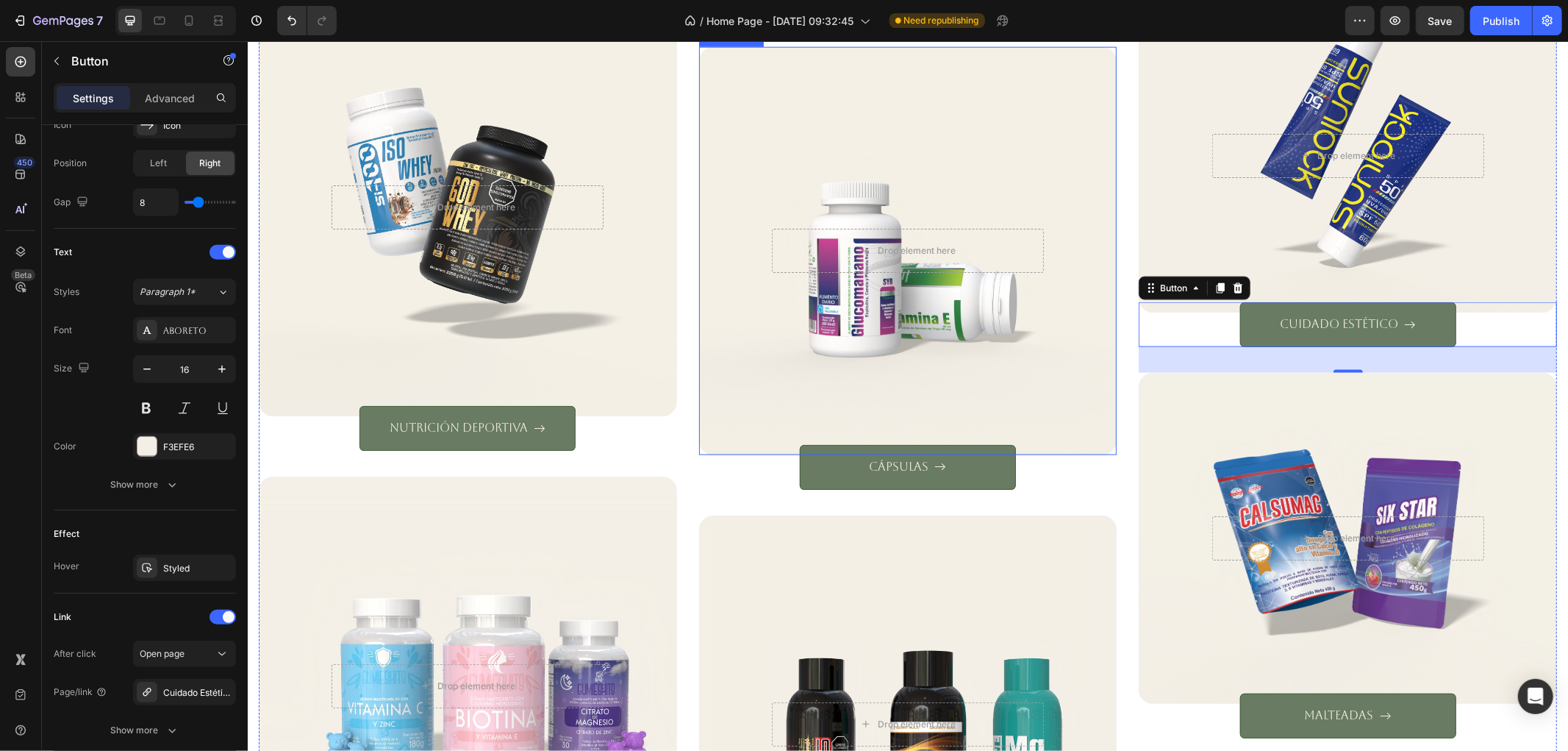
scroll to position [1807, 0]
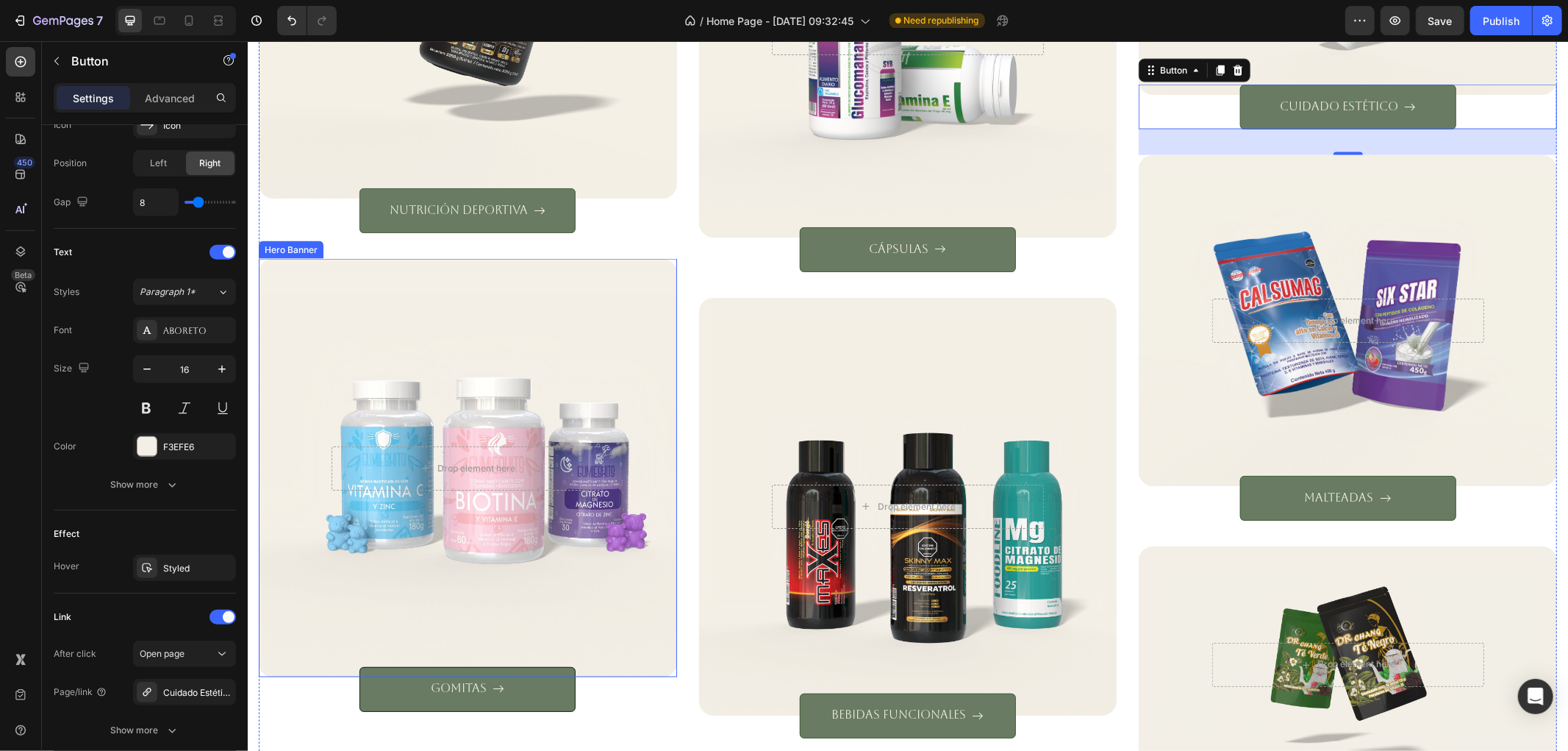
click at [546, 576] on div "Overlay" at bounding box center [467, 467] width 418 height 418
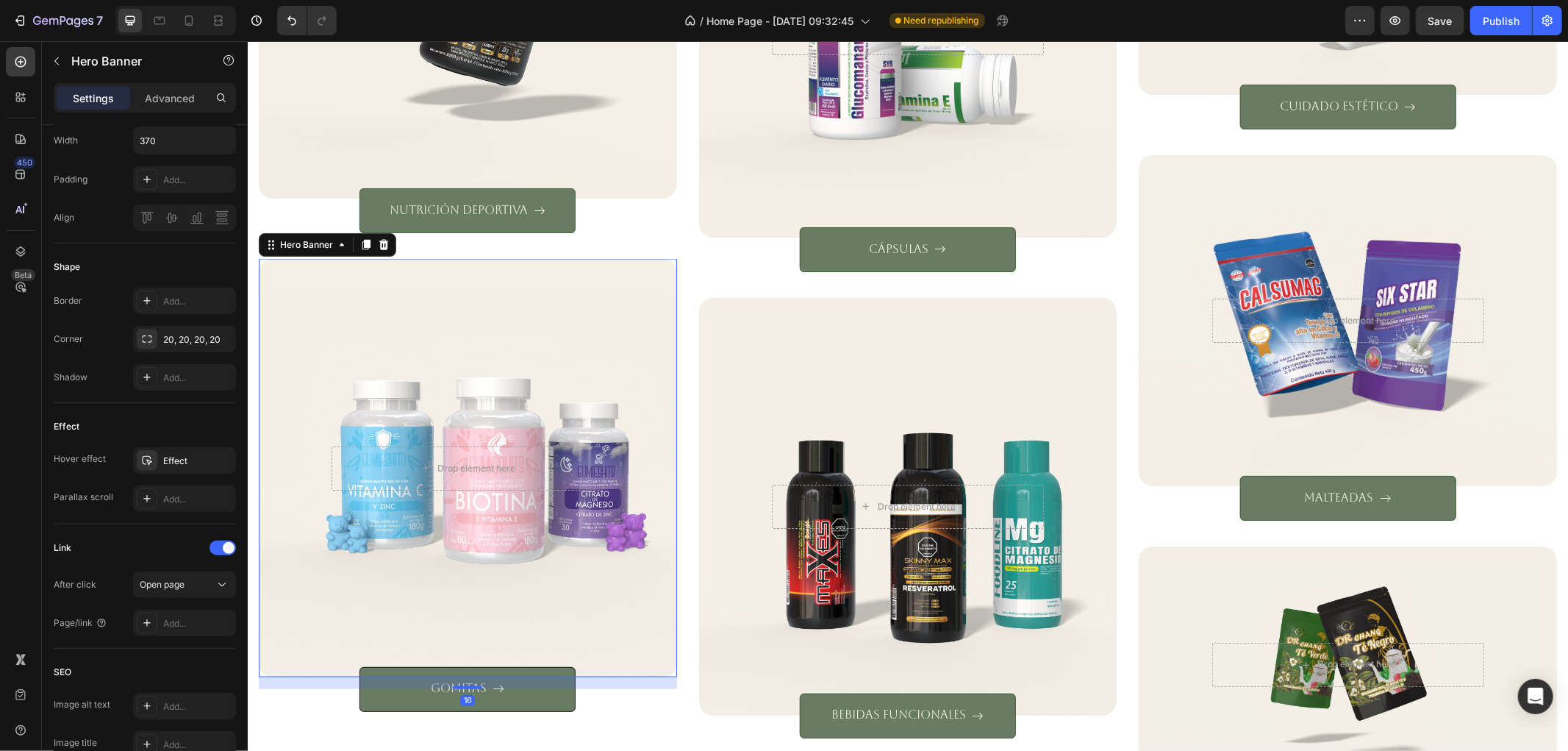
scroll to position [0, 0]
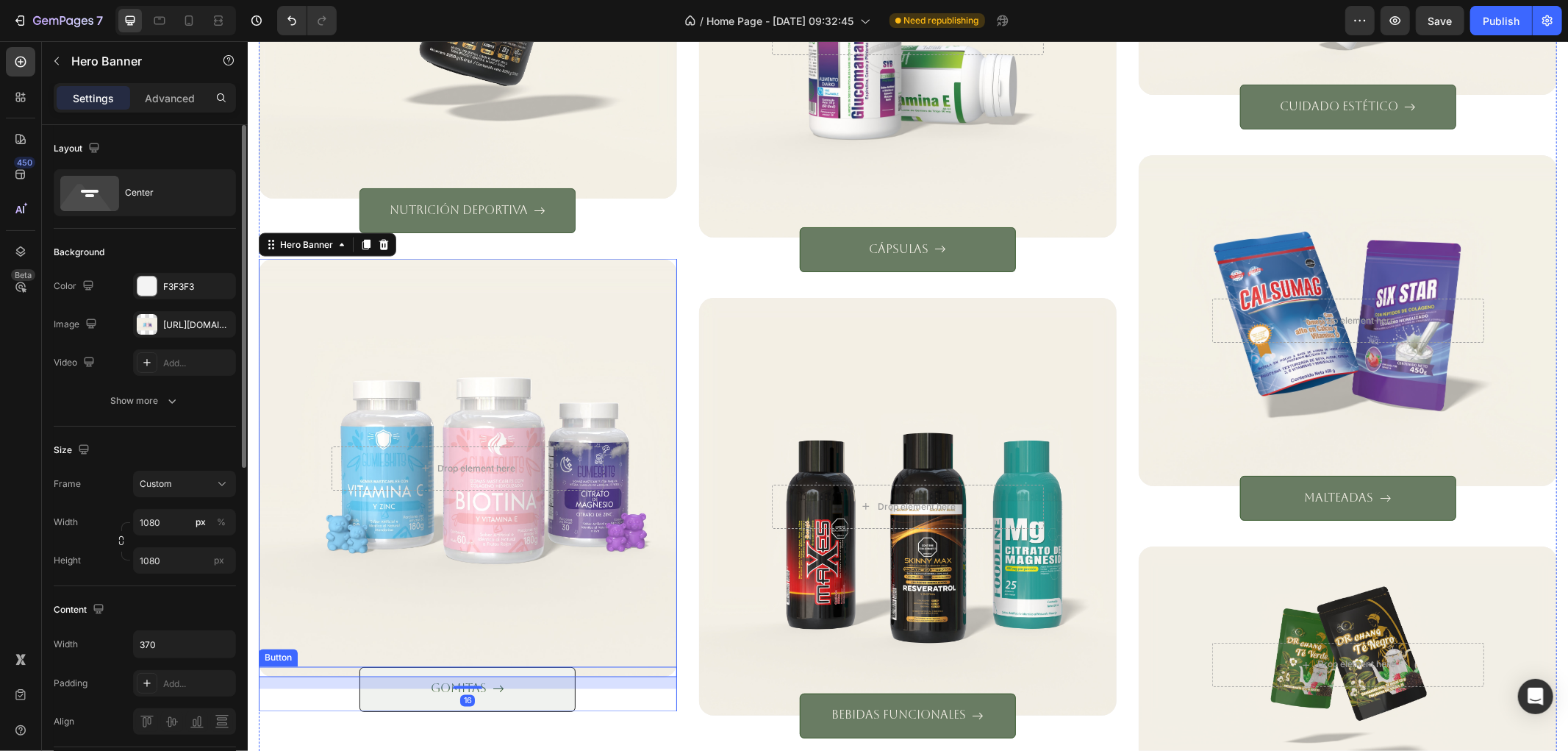
click at [418, 693] on button "gomitas" at bounding box center [467, 689] width 216 height 45
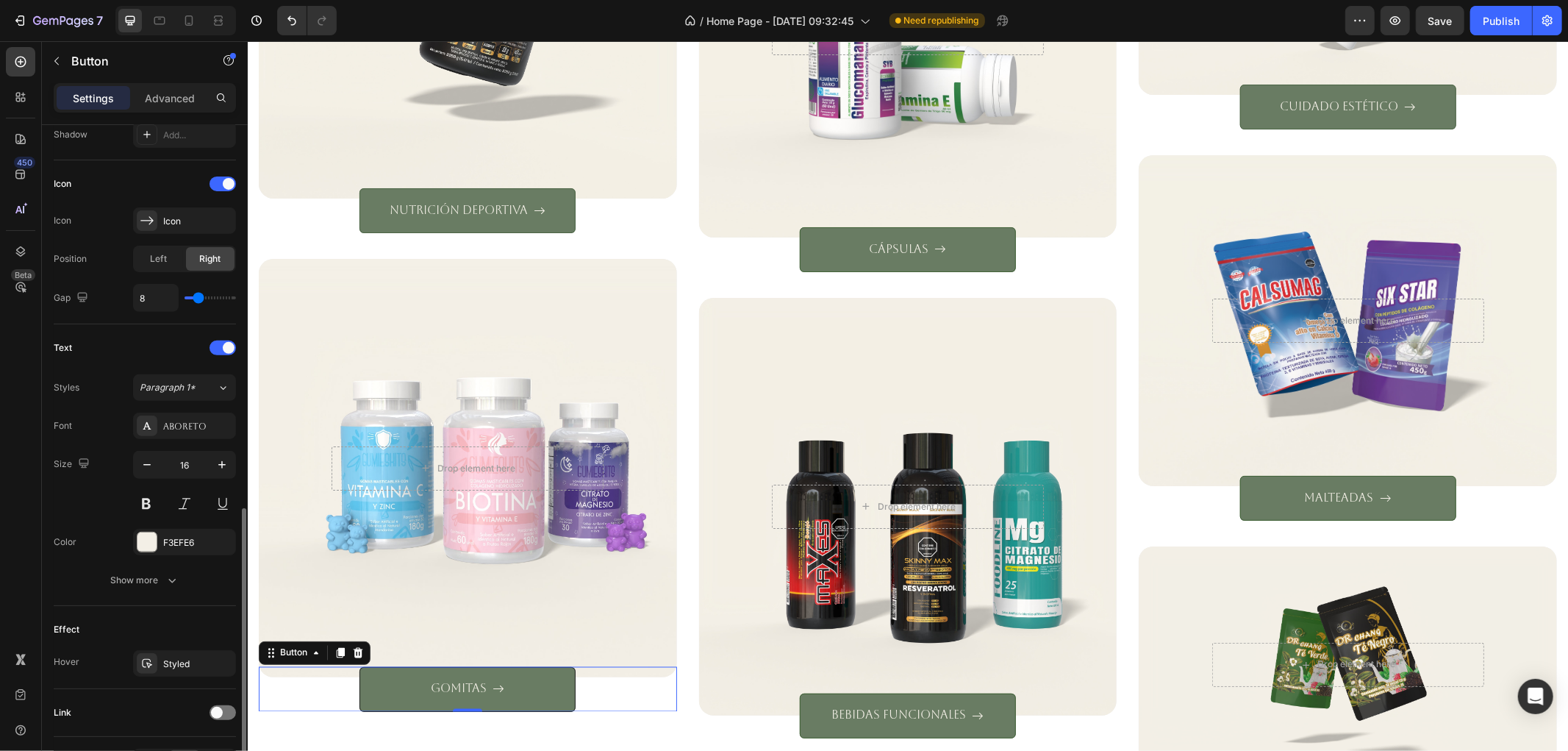
scroll to position [504, 0]
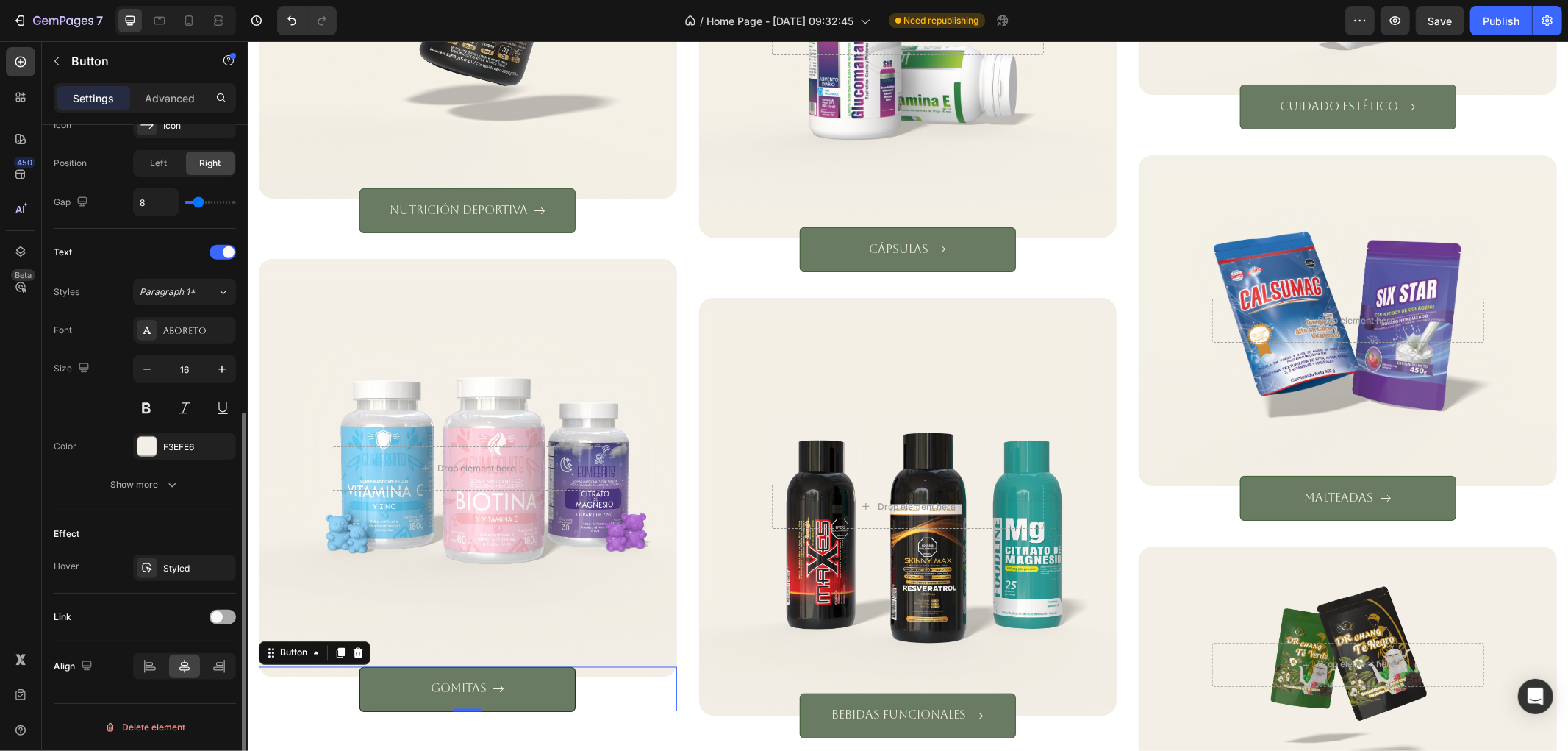
click at [211, 614] on span at bounding box center [217, 617] width 12 height 12
click at [201, 684] on div "Add..." at bounding box center [185, 692] width 103 height 26
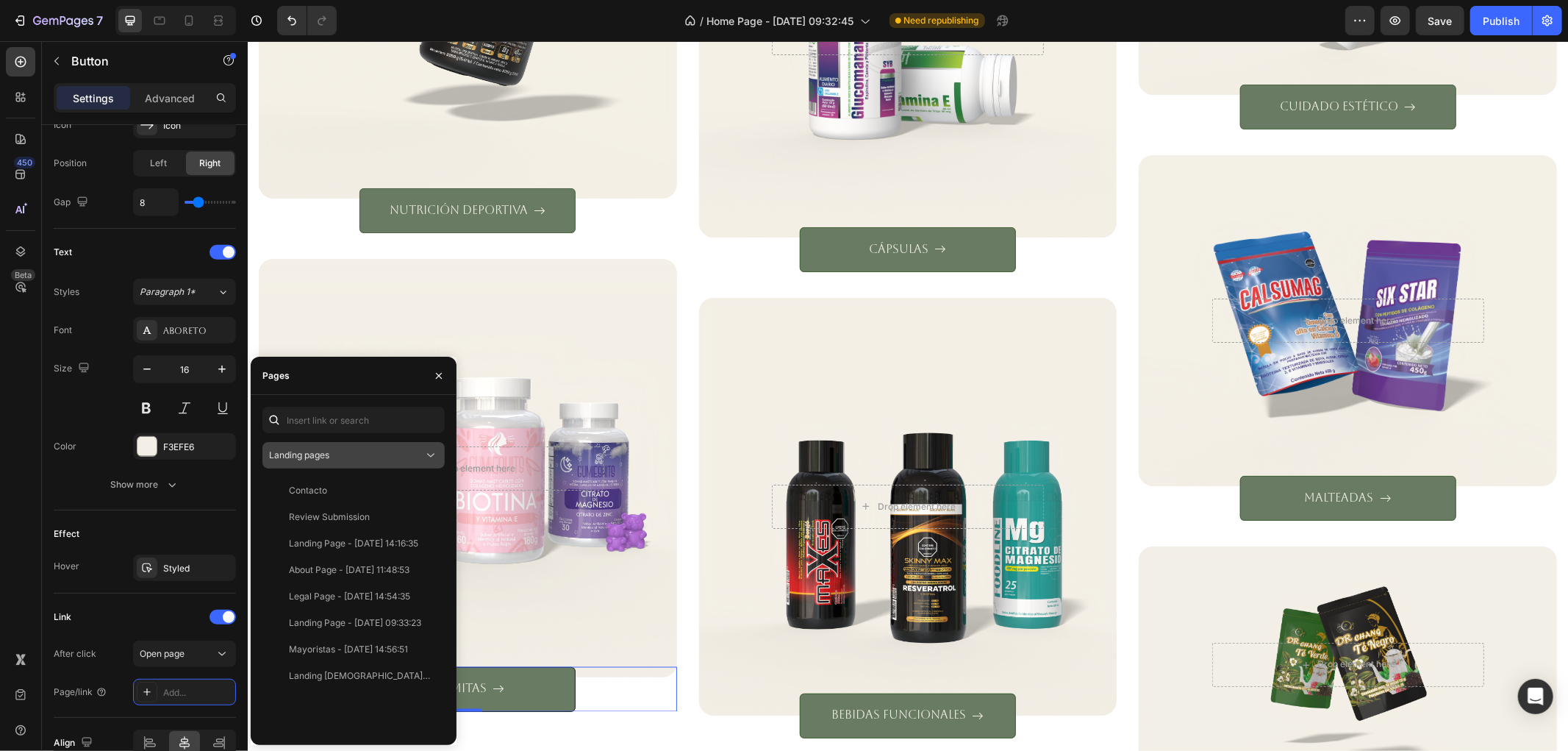
click at [347, 457] on div "Landing pages" at bounding box center [346, 455] width 154 height 13
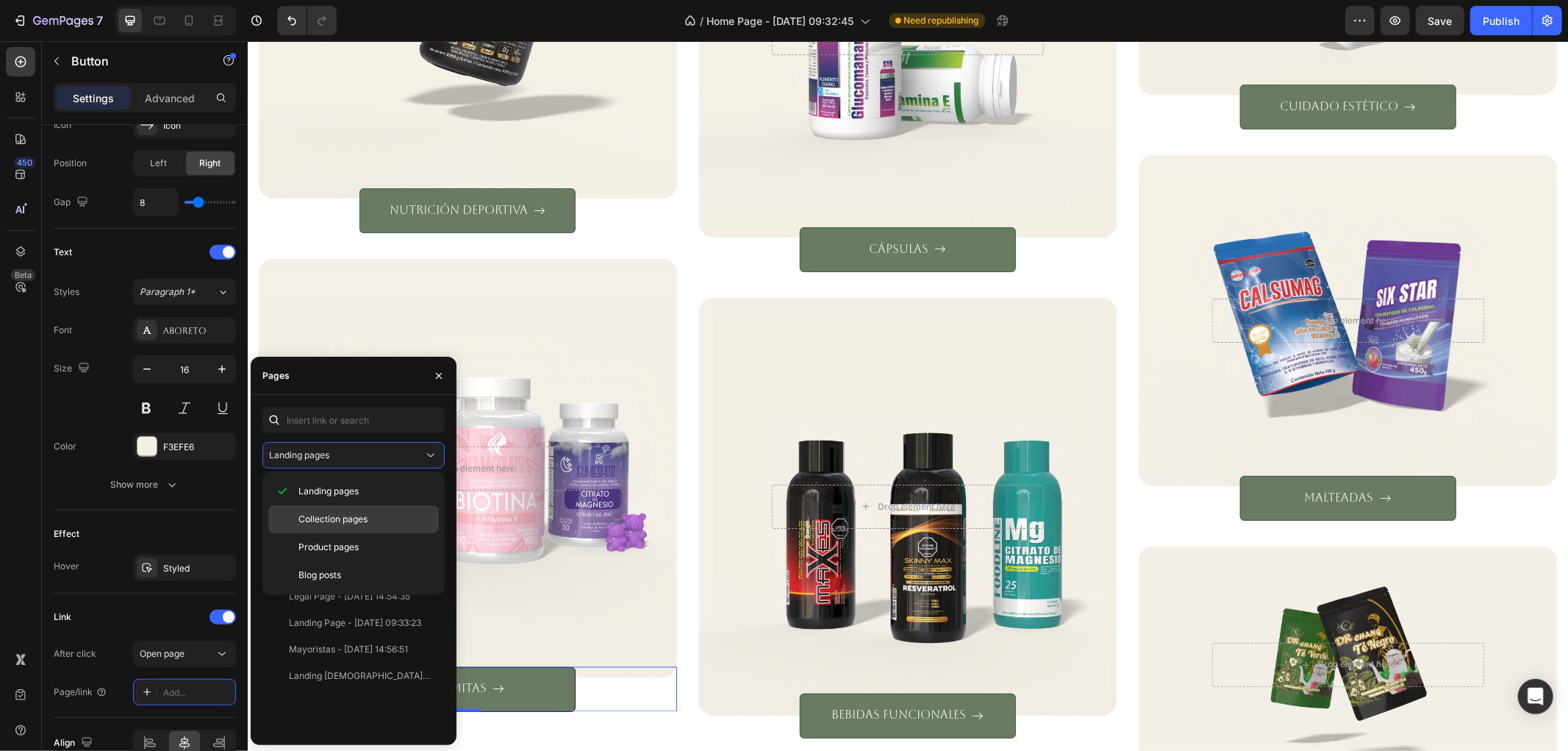
click at [353, 533] on div "Collection pages" at bounding box center [354, 547] width 171 height 28
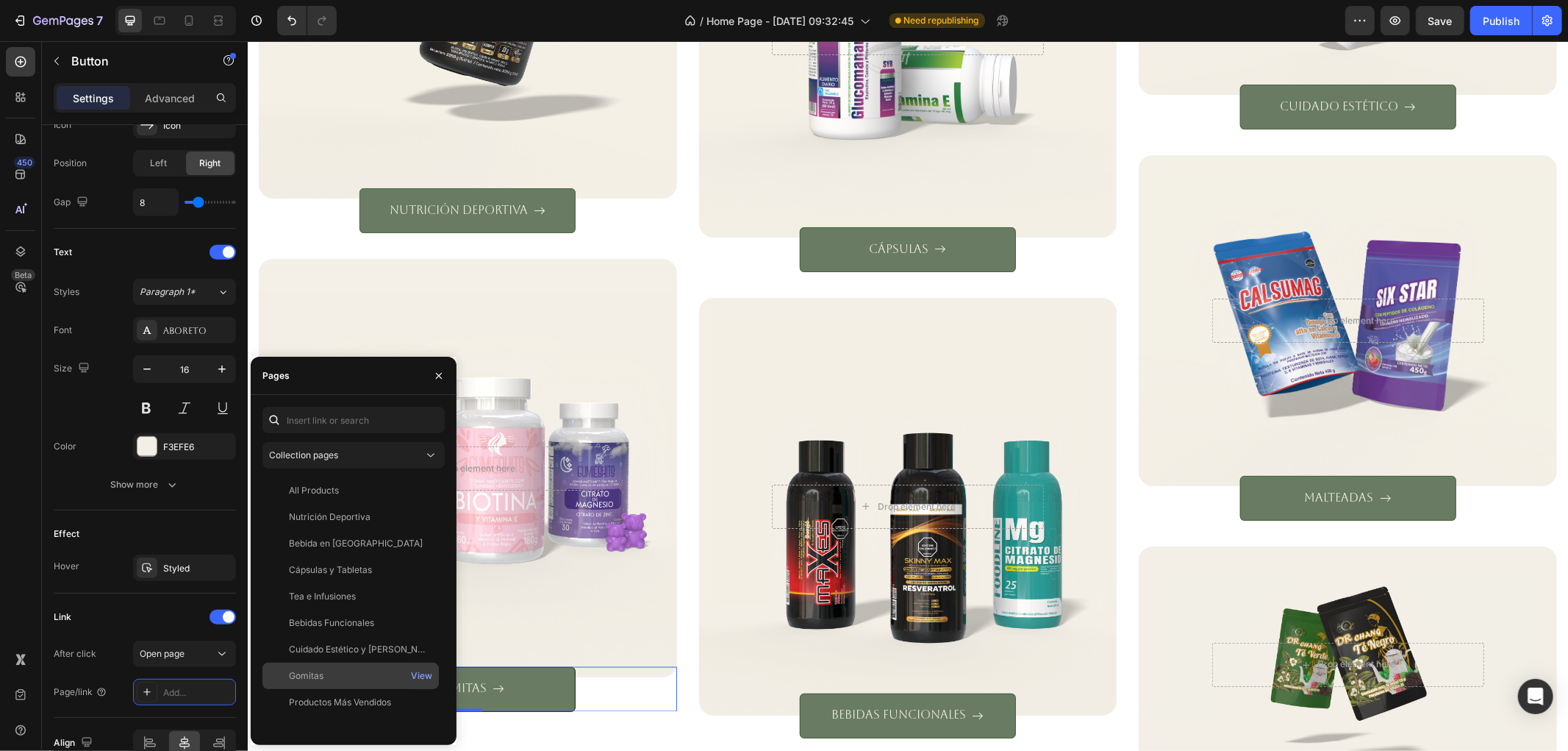
click at [361, 677] on div "Gomitas" at bounding box center [350, 676] width 164 height 13
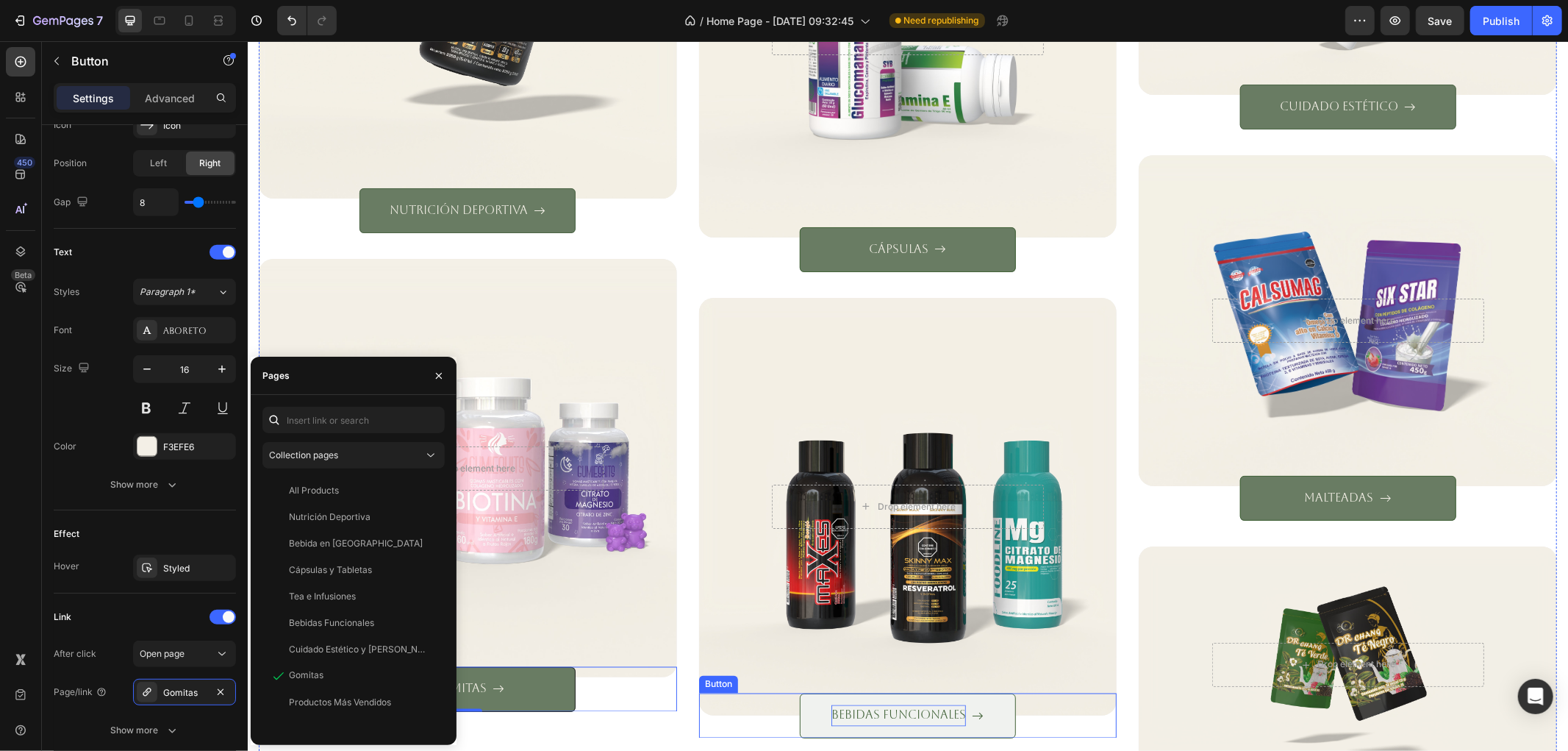
click at [922, 708] on p "bebidas funcionales" at bounding box center [897, 715] width 134 height 22
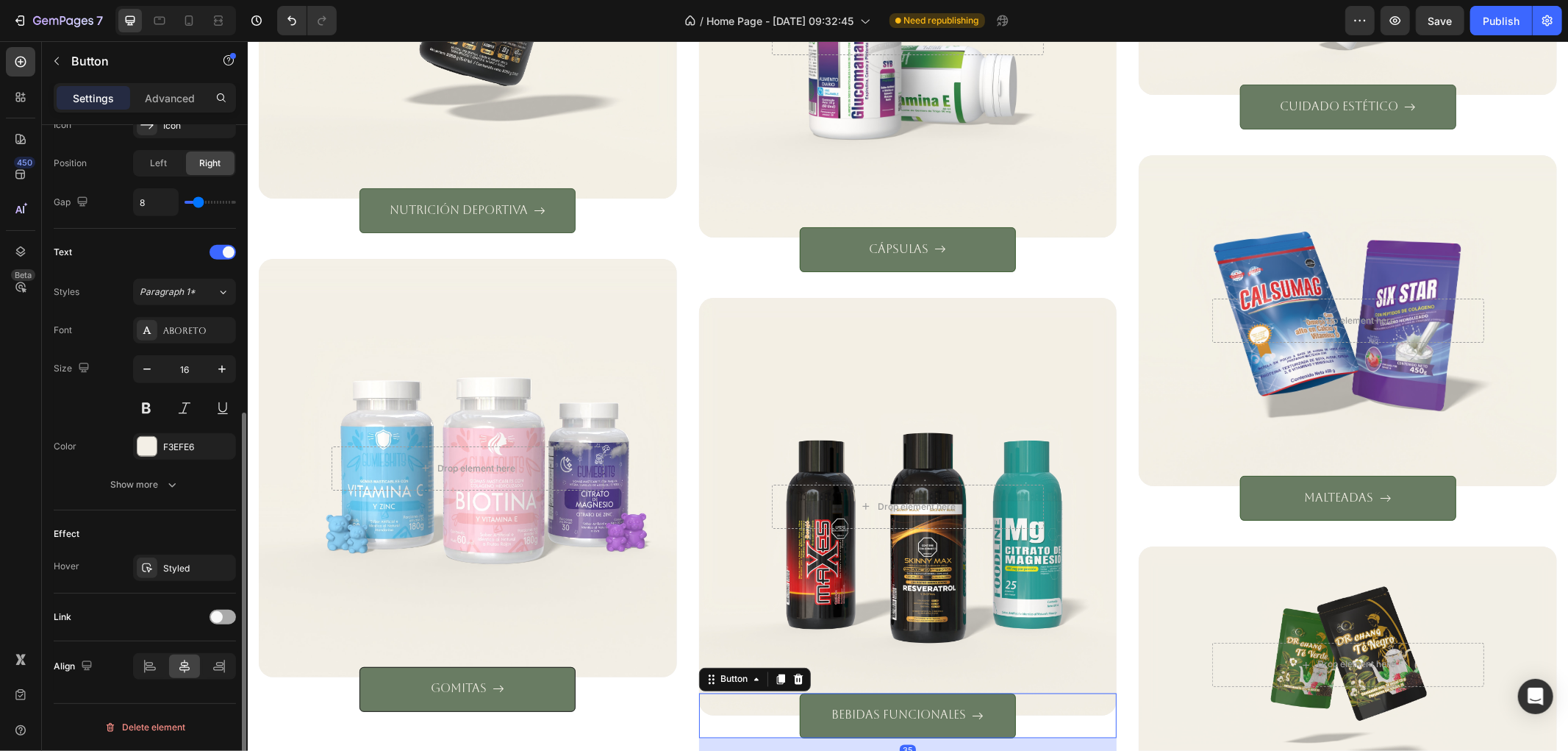
click at [217, 620] on span at bounding box center [217, 617] width 12 height 12
click at [216, 662] on button "Open page" at bounding box center [185, 654] width 103 height 26
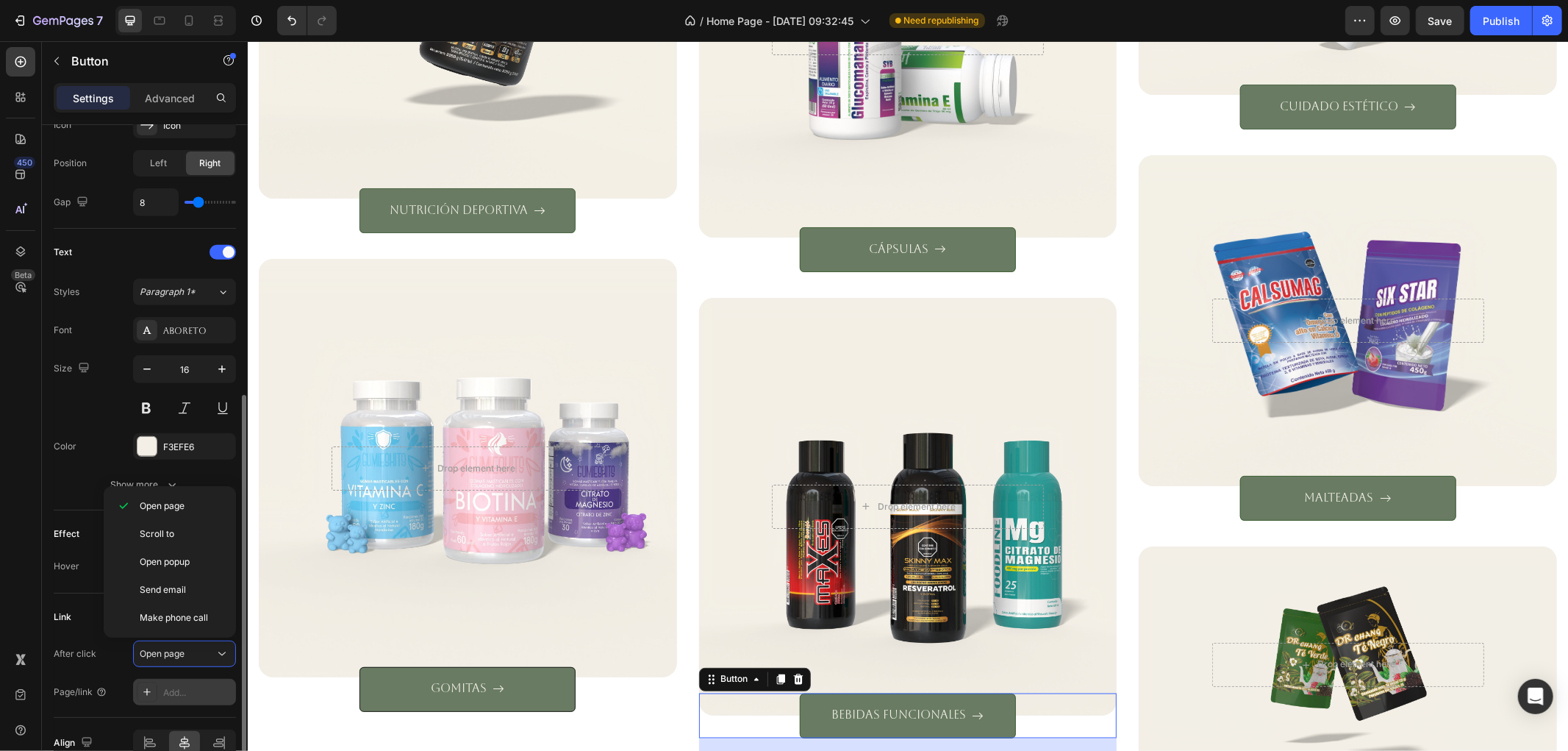
click at [210, 695] on div "Add..." at bounding box center [198, 693] width 70 height 13
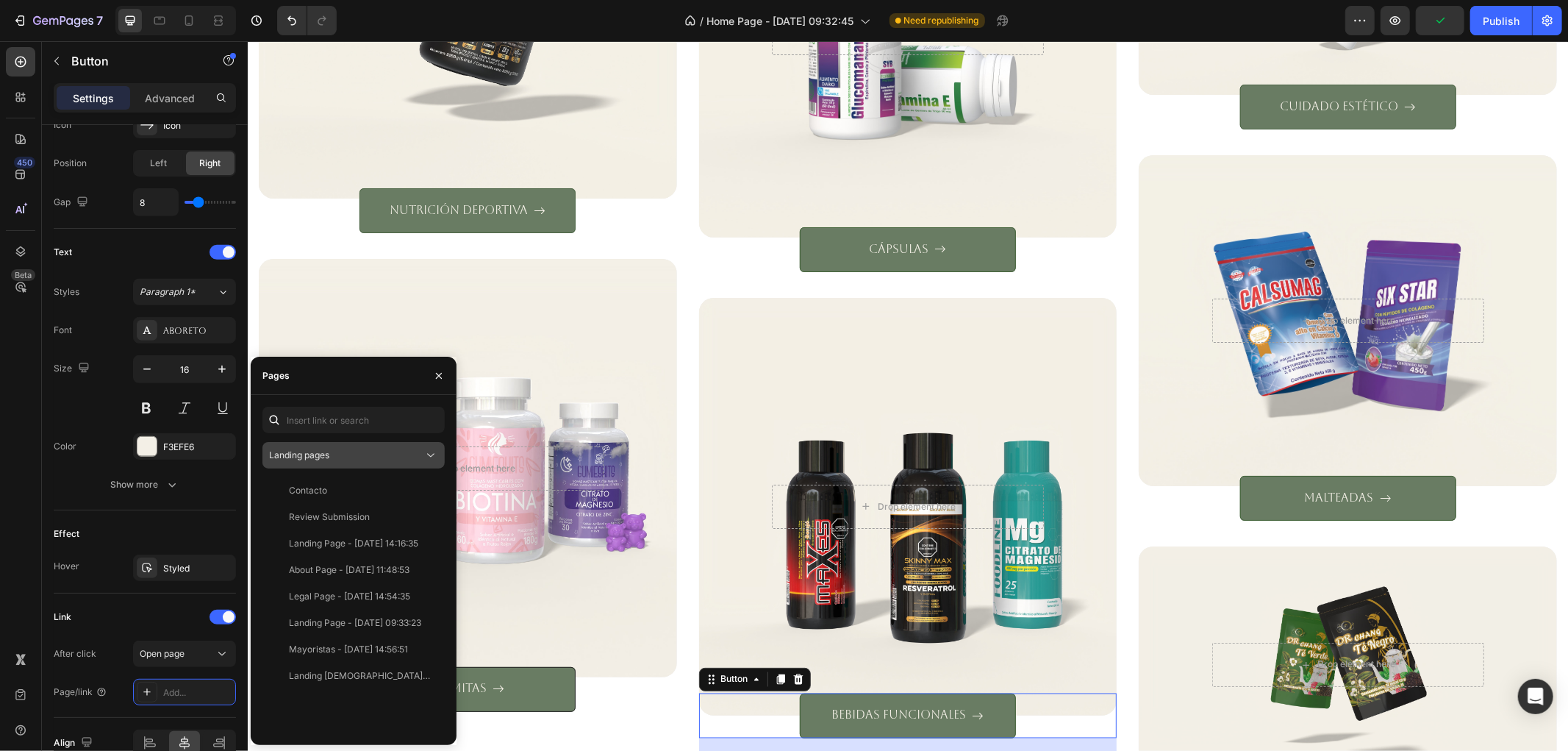
click at [328, 446] on button "Landing pages" at bounding box center [353, 455] width 182 height 26
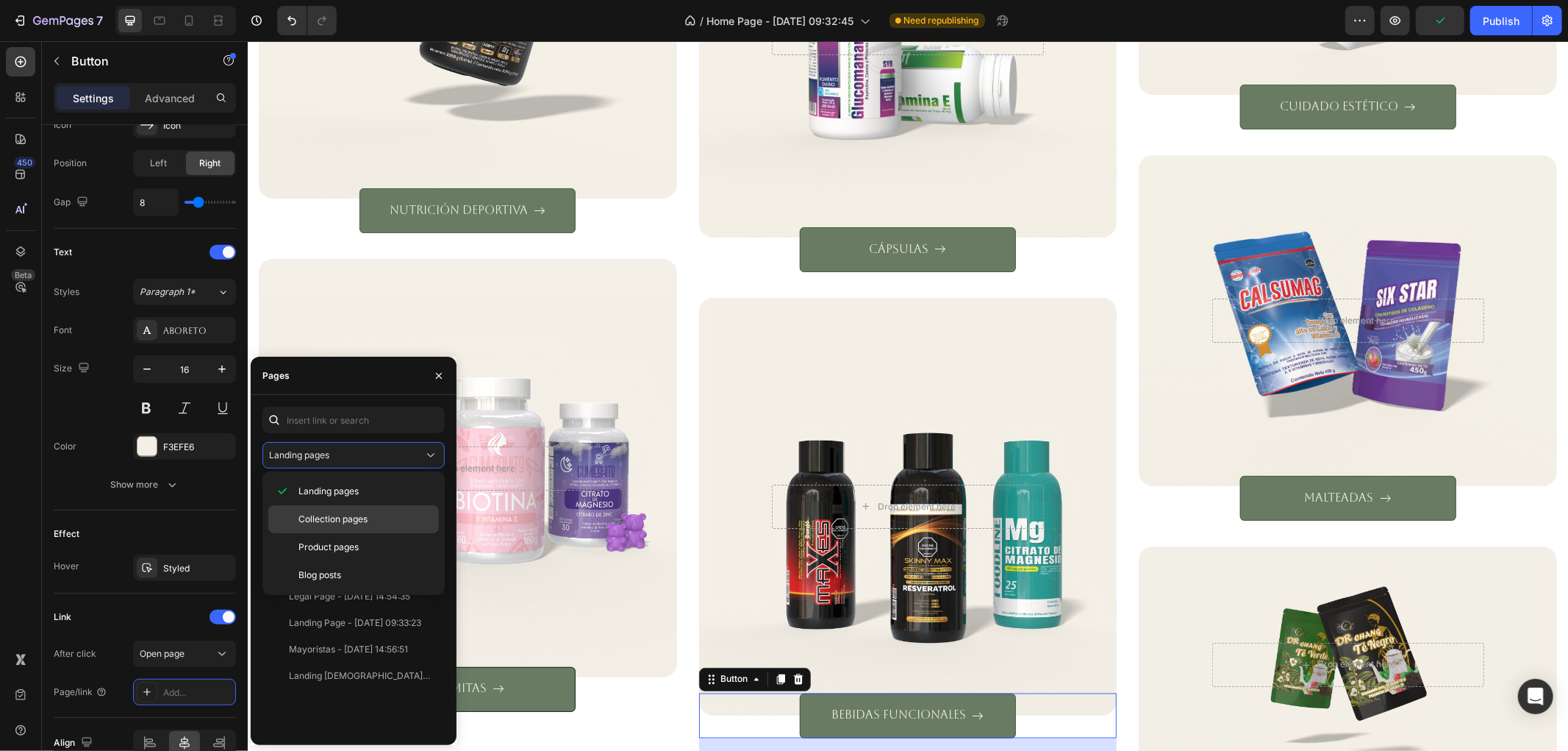
click at [343, 513] on span "Collection pages" at bounding box center [334, 519] width 70 height 13
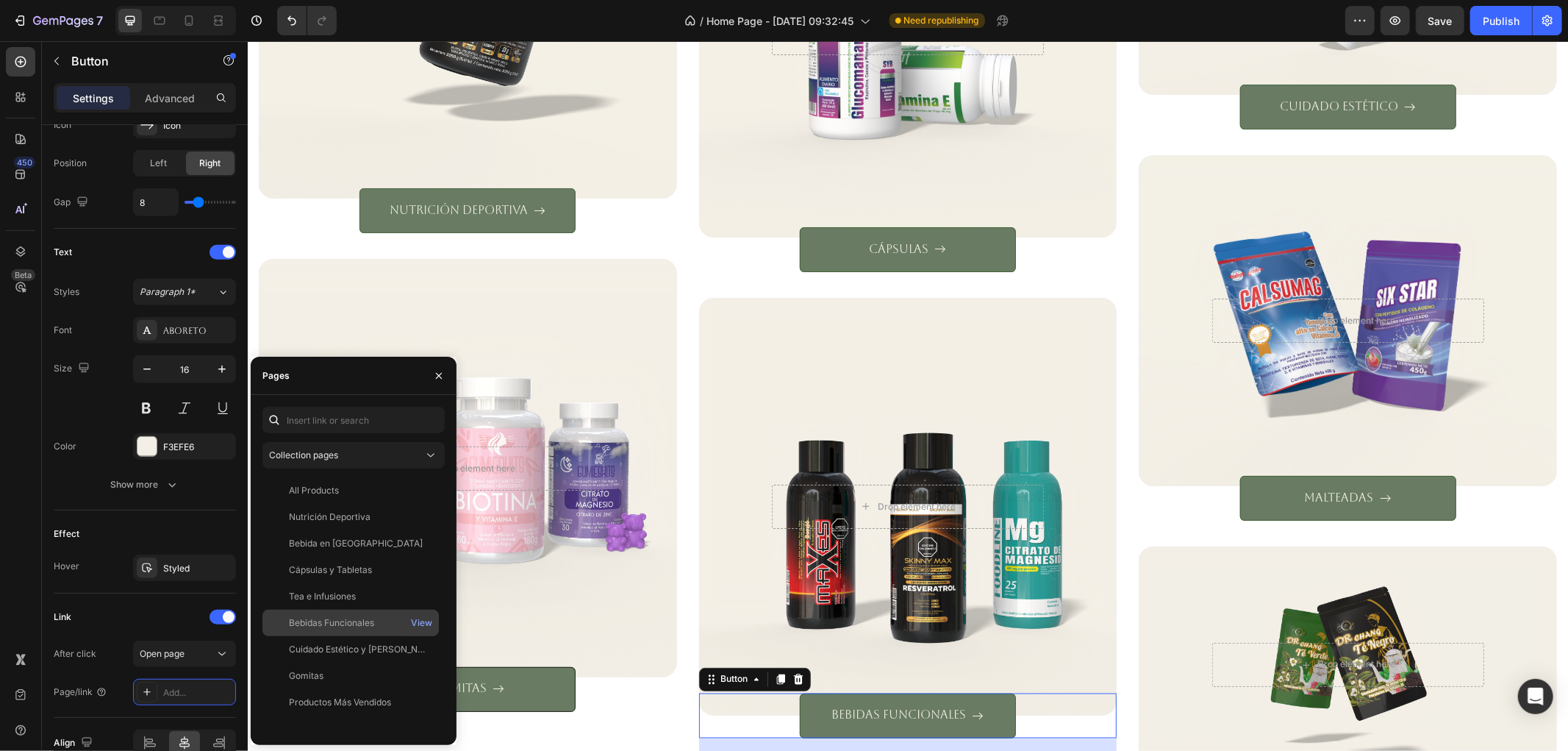
click at [338, 636] on div "Bebidas Funcionales View" at bounding box center [350, 649] width 177 height 26
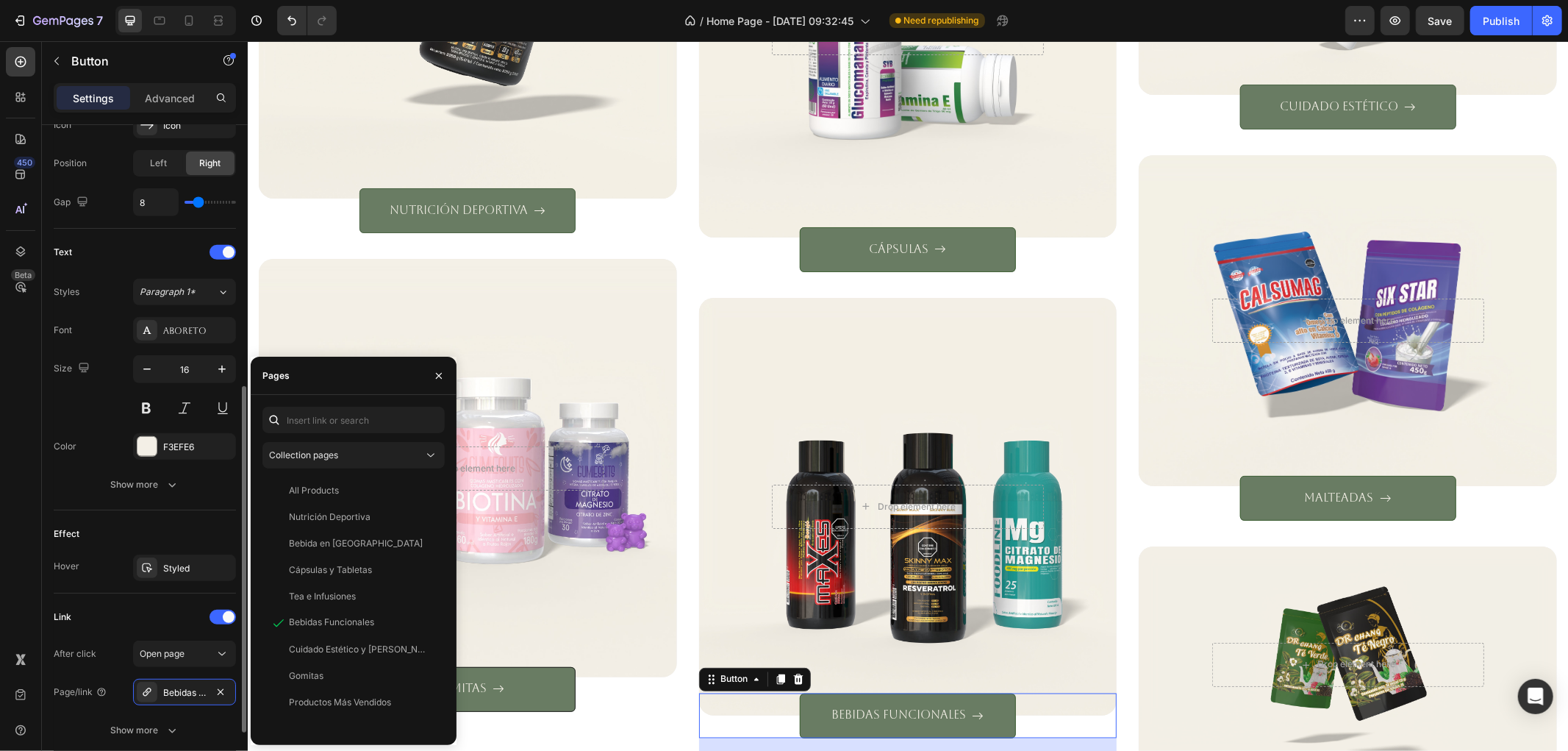
click at [144, 612] on div "Link" at bounding box center [145, 617] width 182 height 23
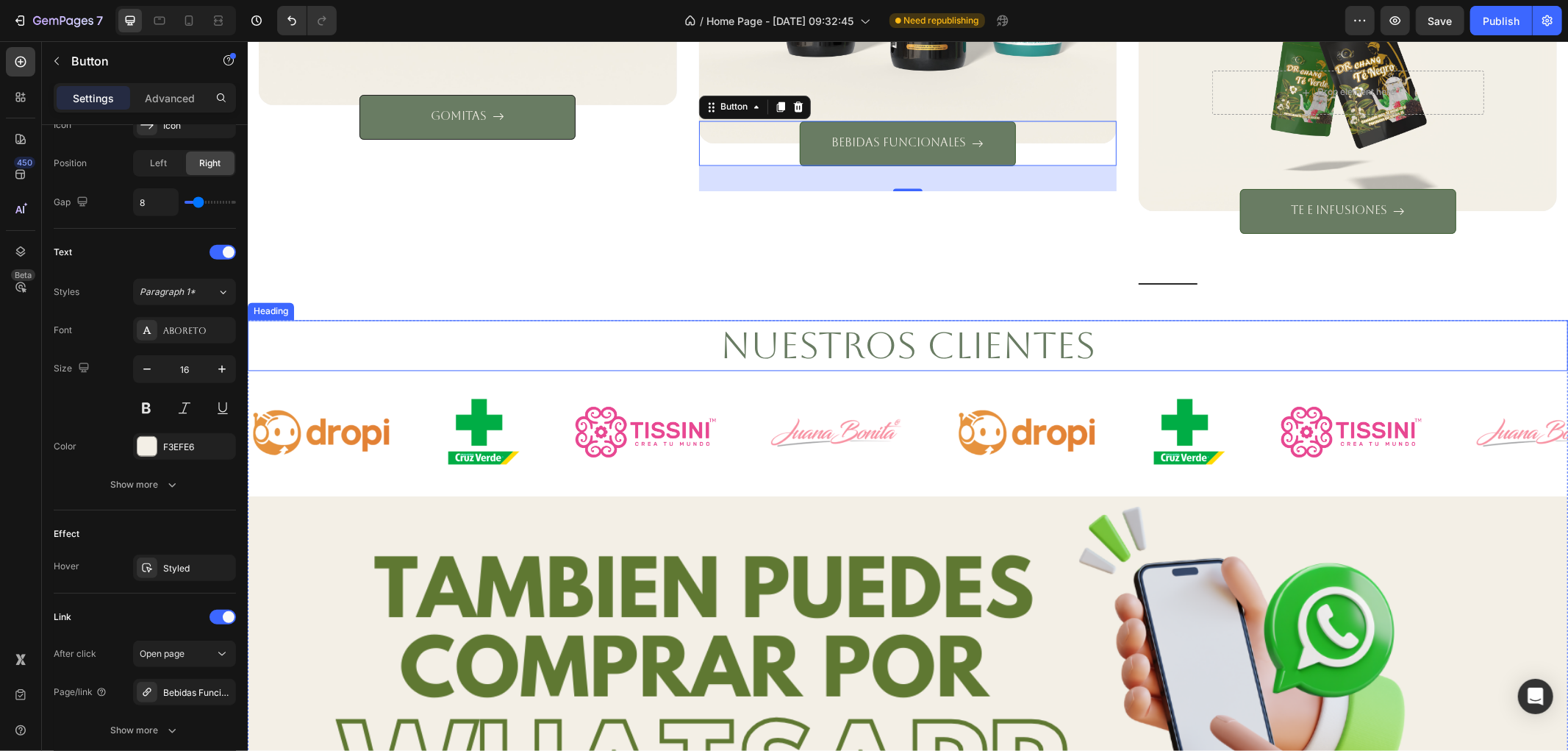
scroll to position [2297, 0]
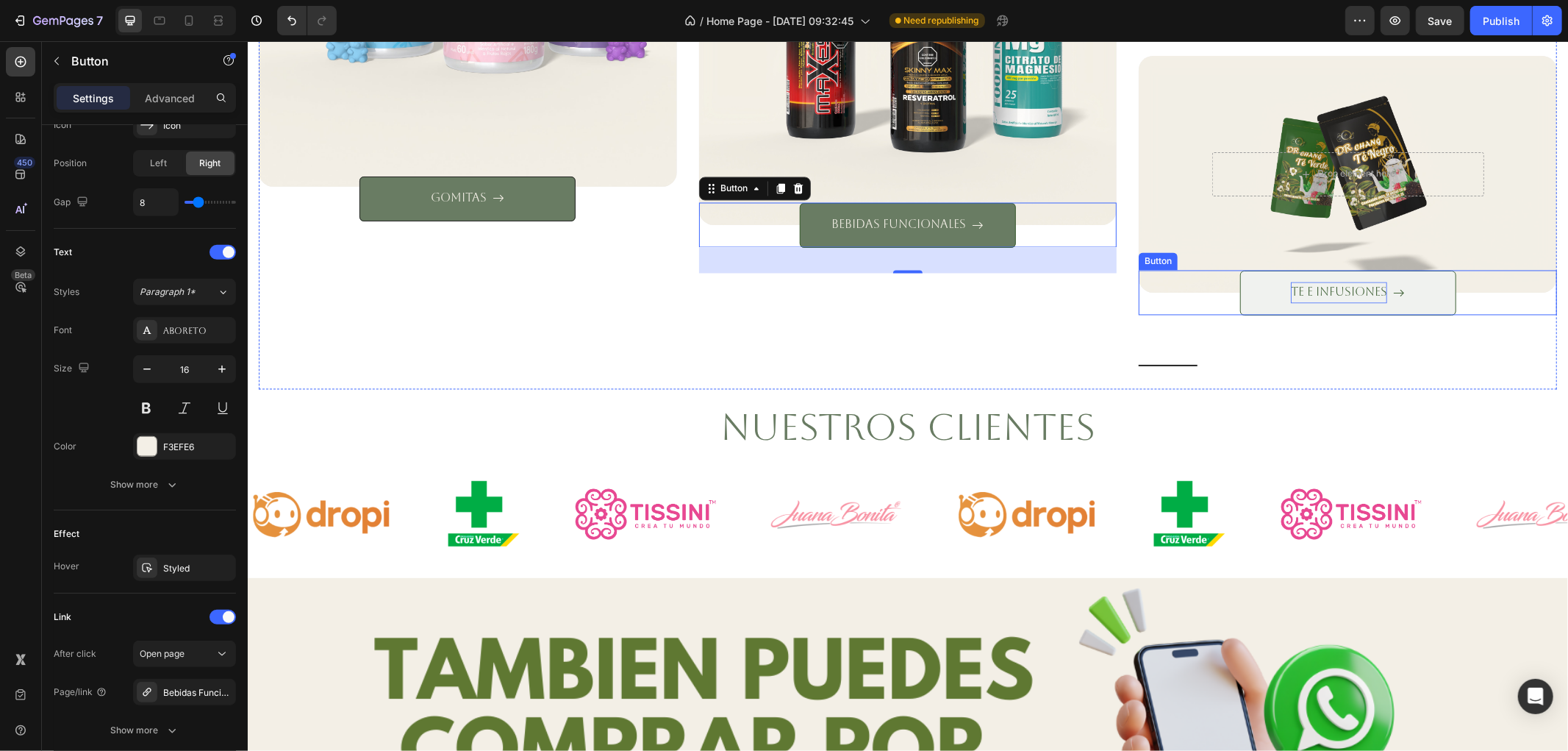
click at [1343, 294] on p "te e infusiones" at bounding box center [1338, 292] width 97 height 22
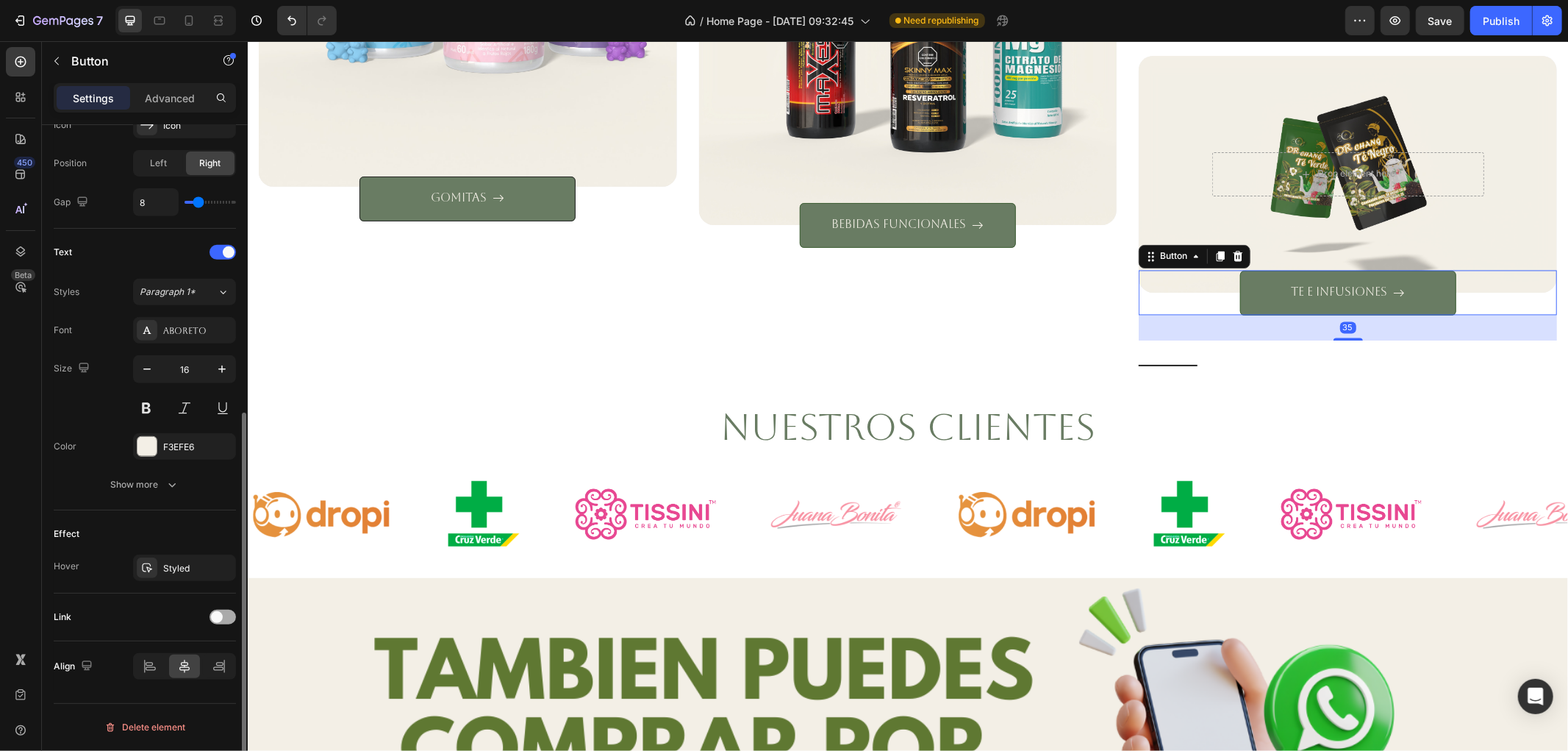
click at [225, 614] on div at bounding box center [223, 618] width 26 height 15
click at [215, 661] on icon at bounding box center [222, 654] width 15 height 15
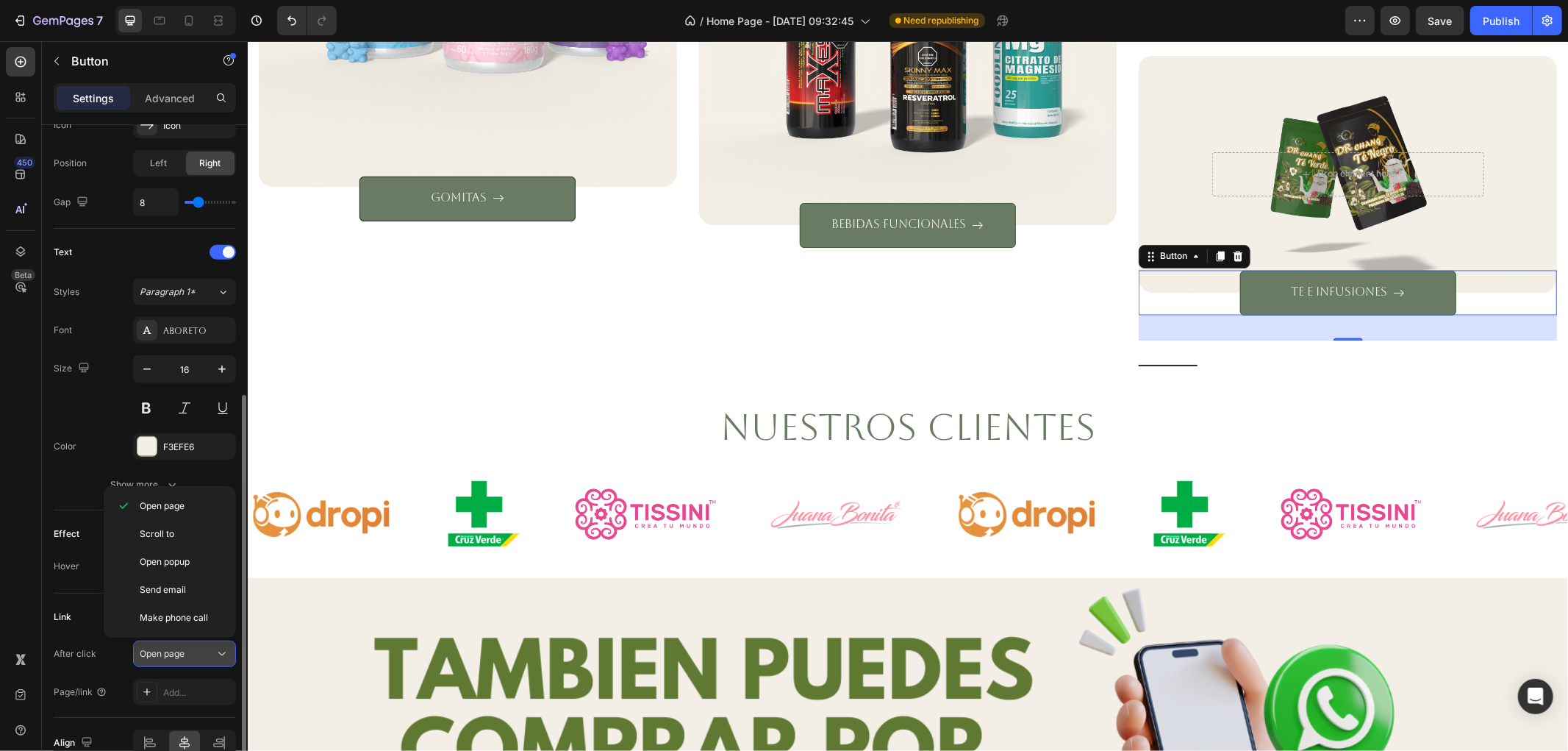
click at [215, 661] on icon at bounding box center [222, 654] width 15 height 15
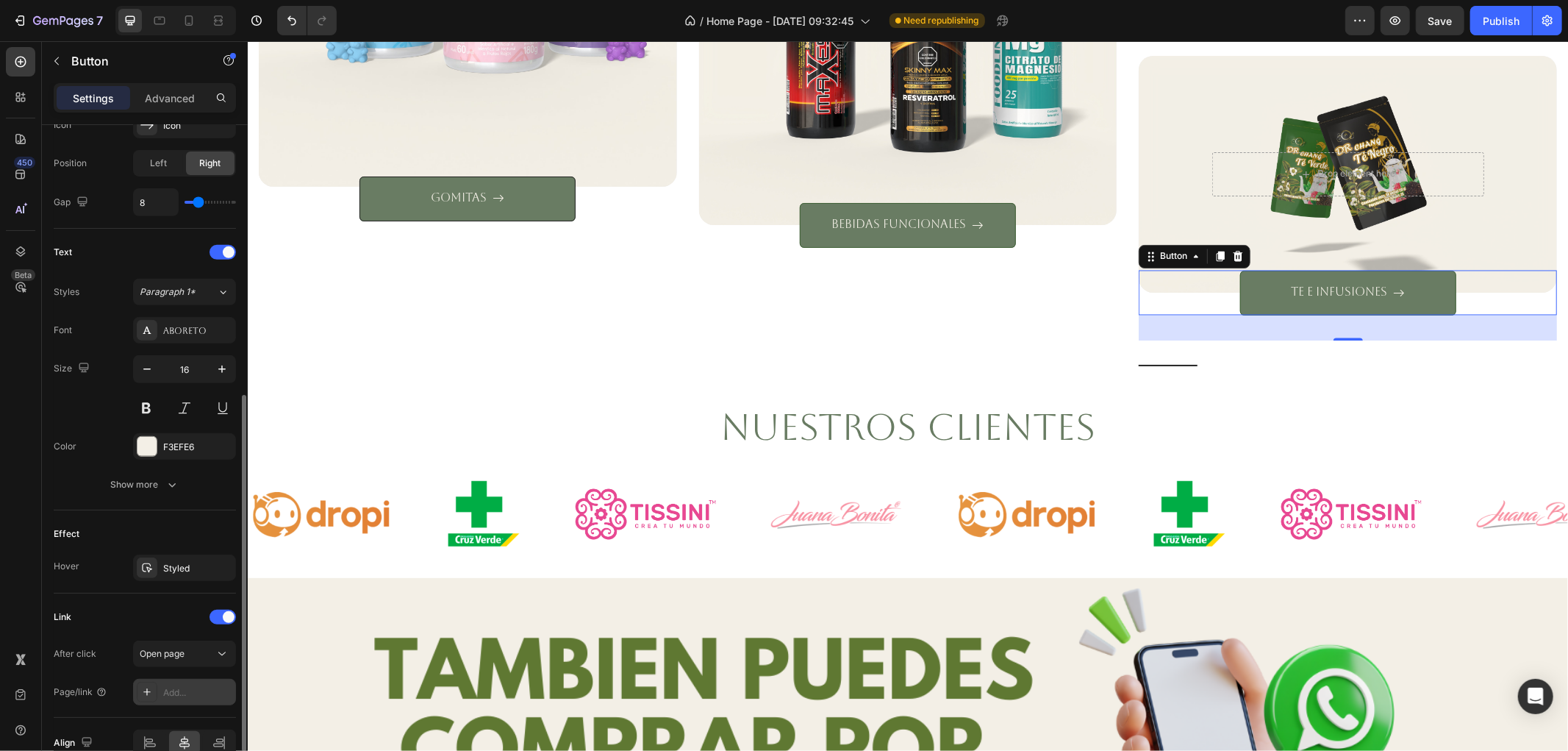
click at [207, 688] on div "Add..." at bounding box center [198, 693] width 70 height 13
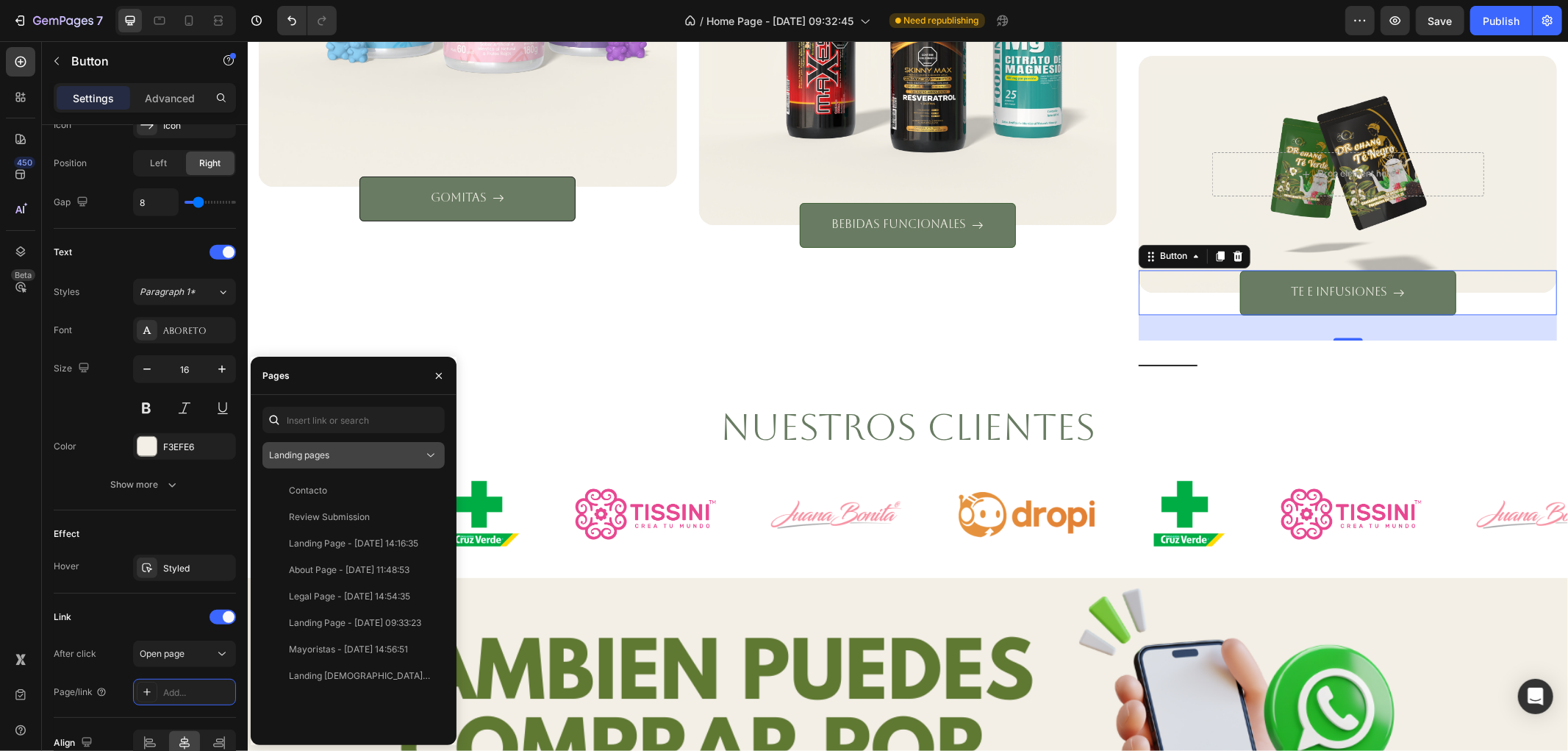
click at [288, 448] on span "Landing pages" at bounding box center [299, 455] width 60 height 13
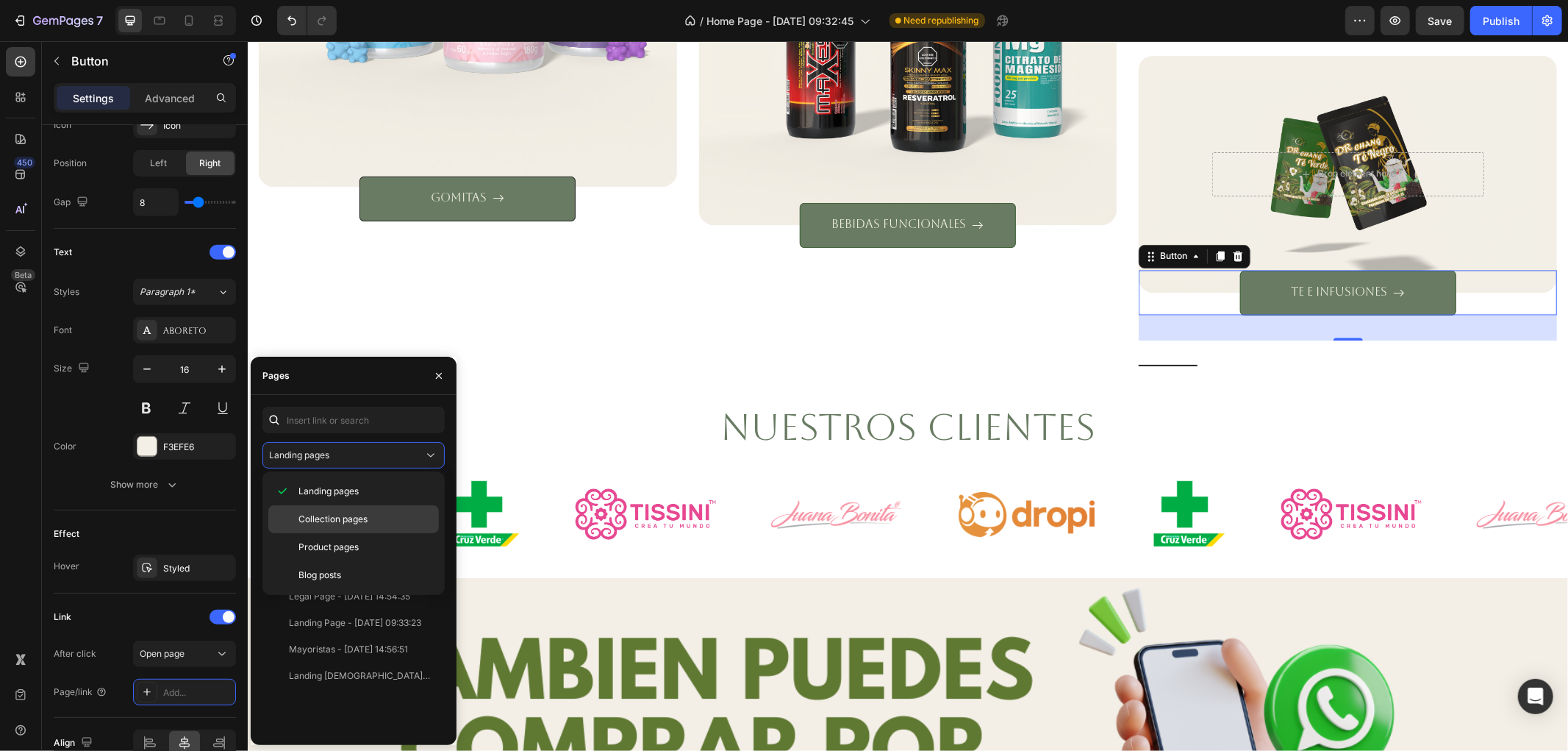
click at [349, 516] on span "Collection pages" at bounding box center [334, 519] width 70 height 13
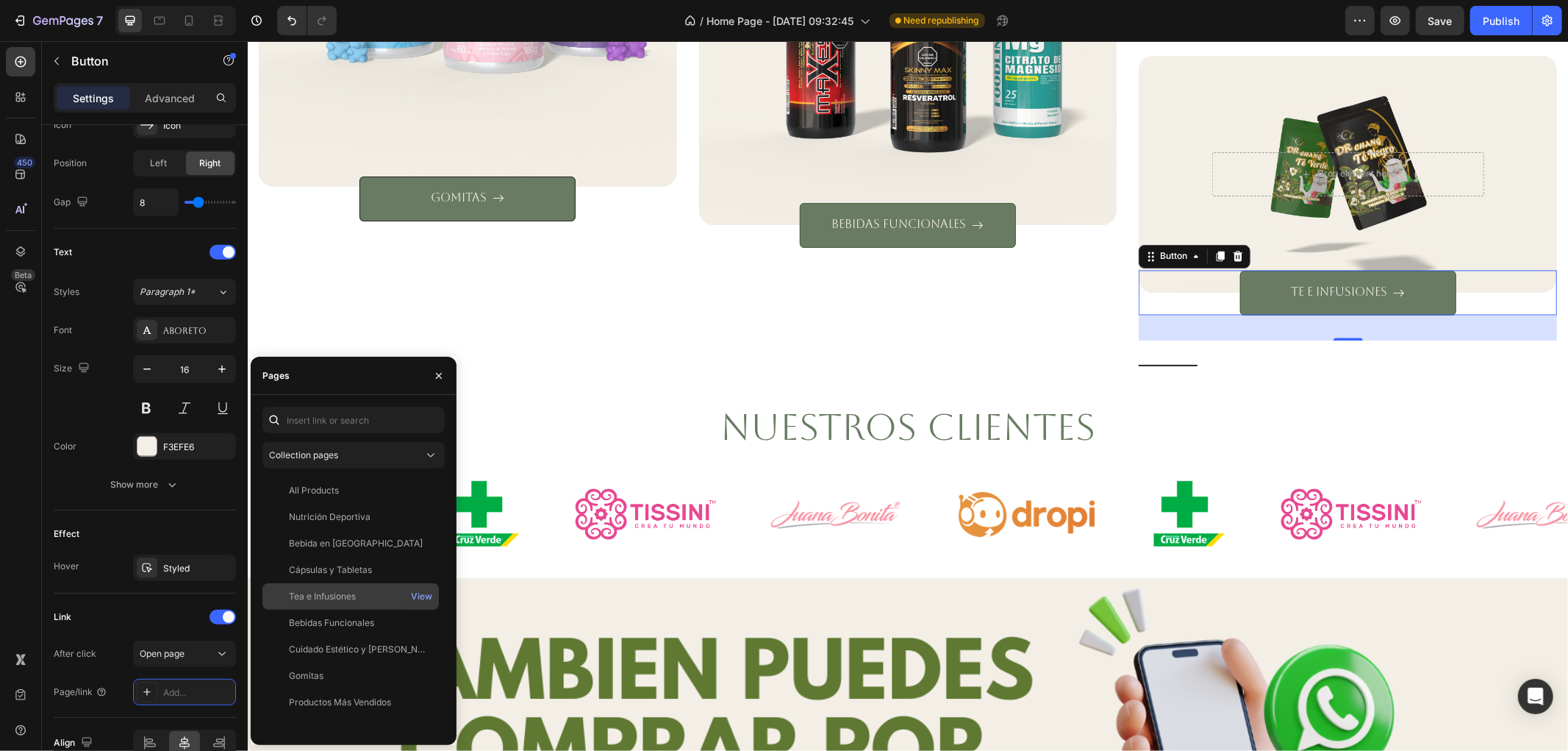
click at [347, 590] on div "Tea e Infusiones" at bounding box center [322, 597] width 67 height 13
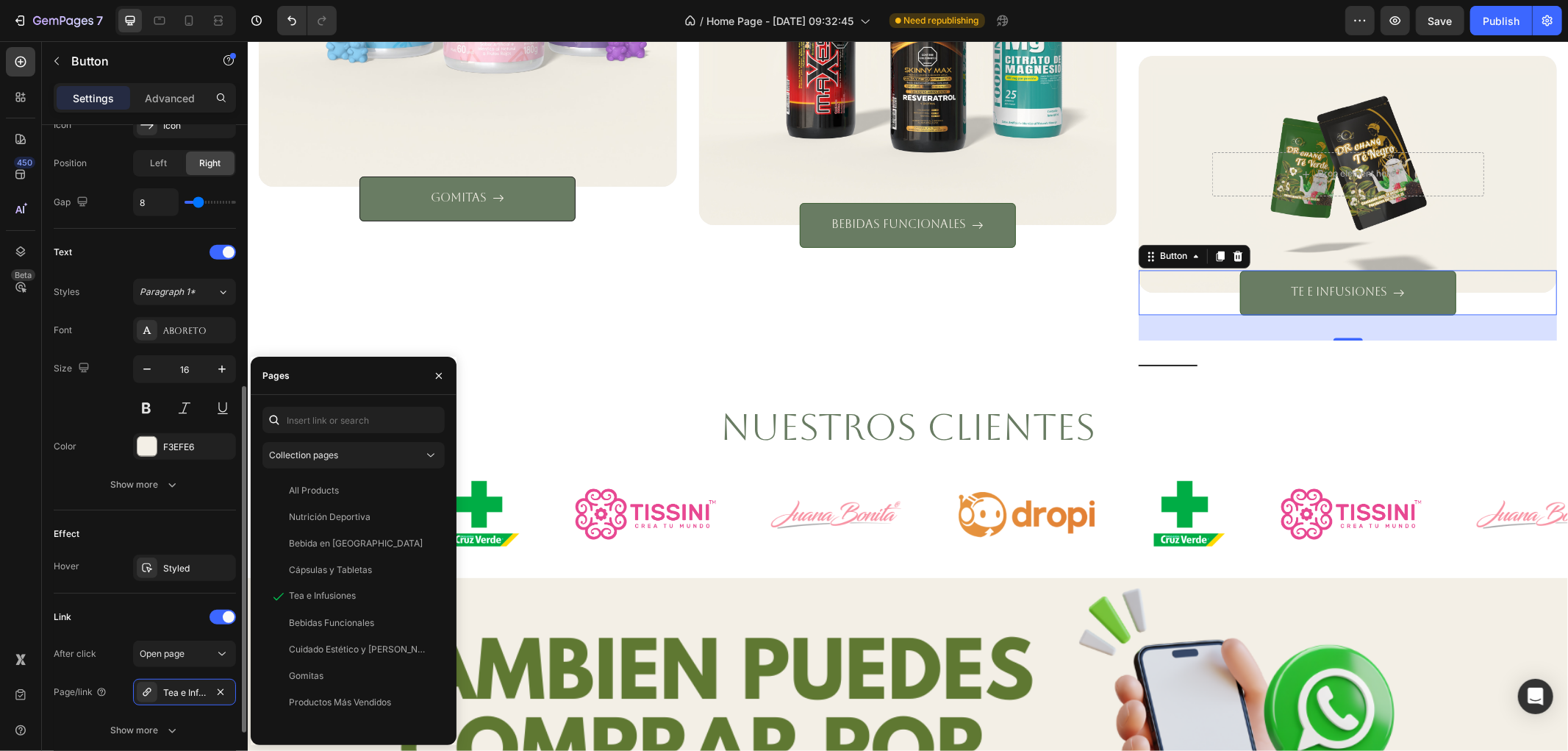
click at [133, 610] on div "Link" at bounding box center [145, 617] width 182 height 23
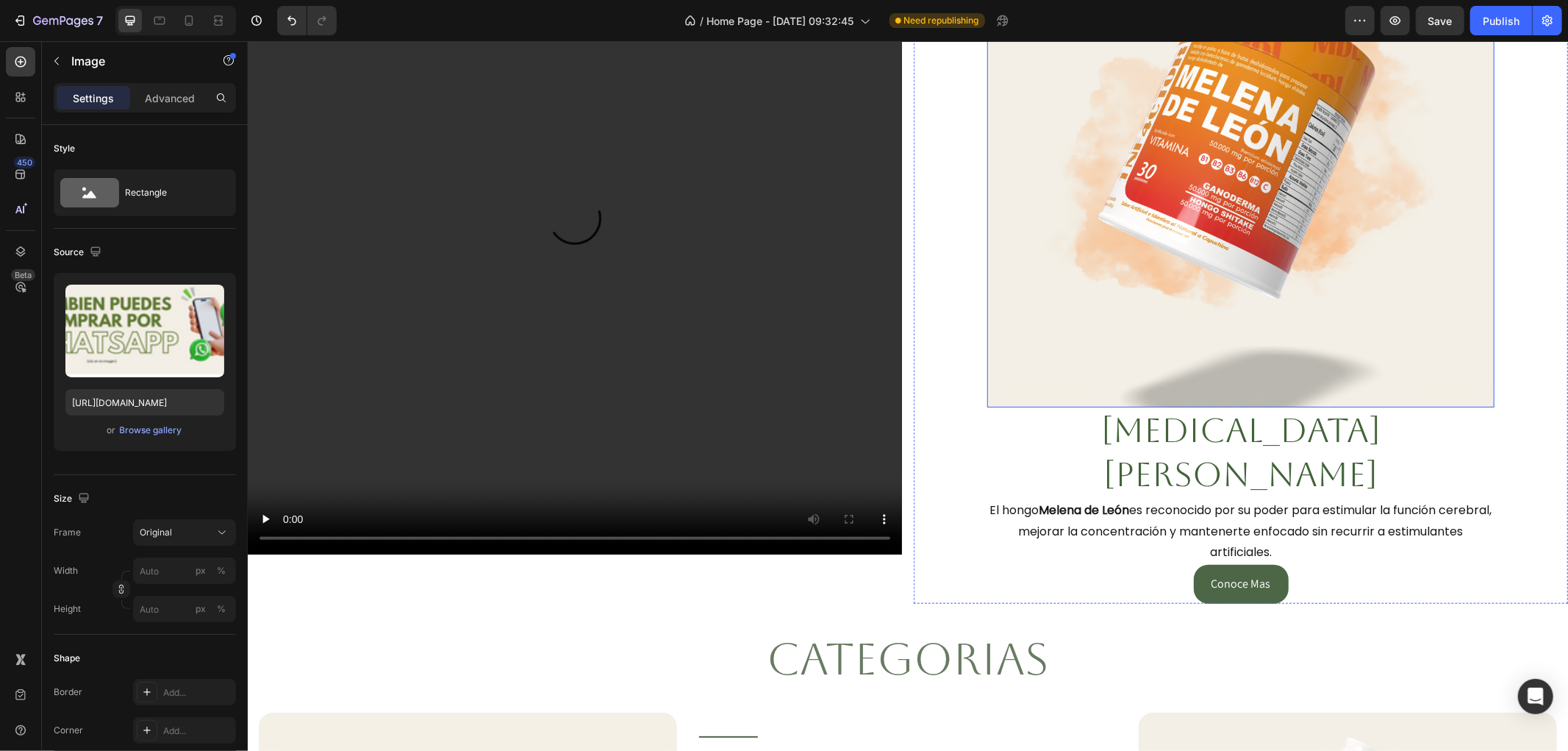
scroll to position [908, 0]
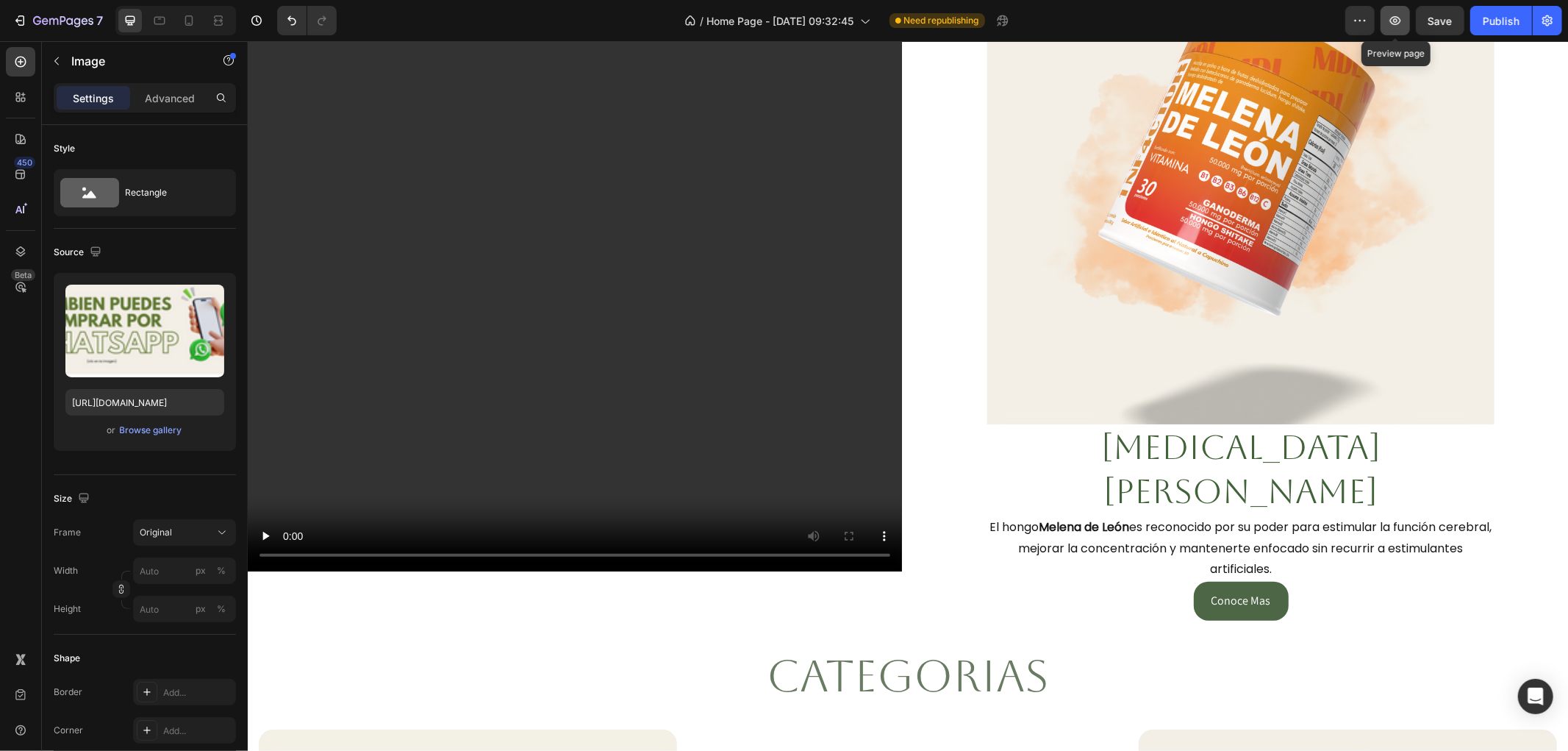
click at [1388, 19] on icon "button" at bounding box center [1395, 21] width 15 height 15
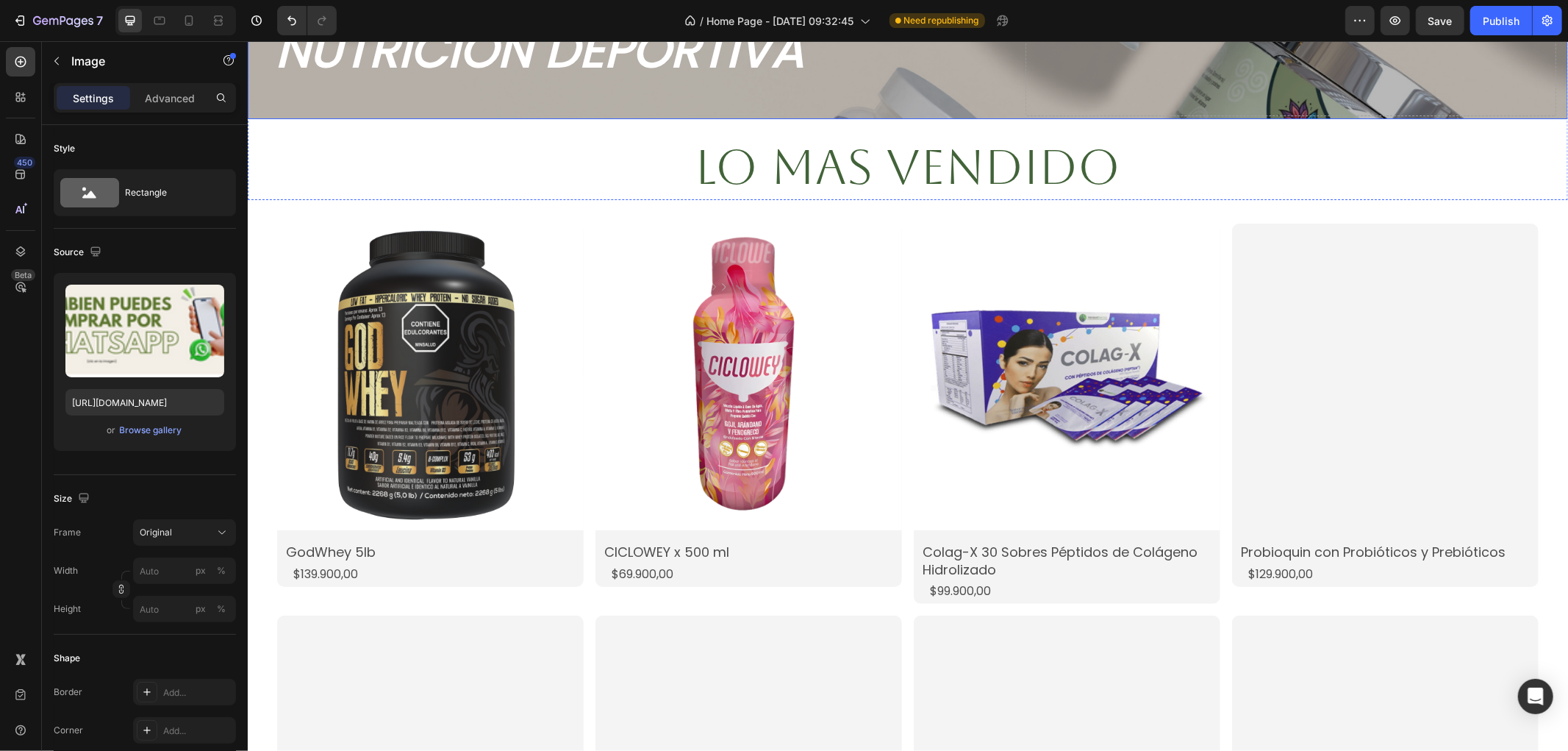
scroll to position [653, 0]
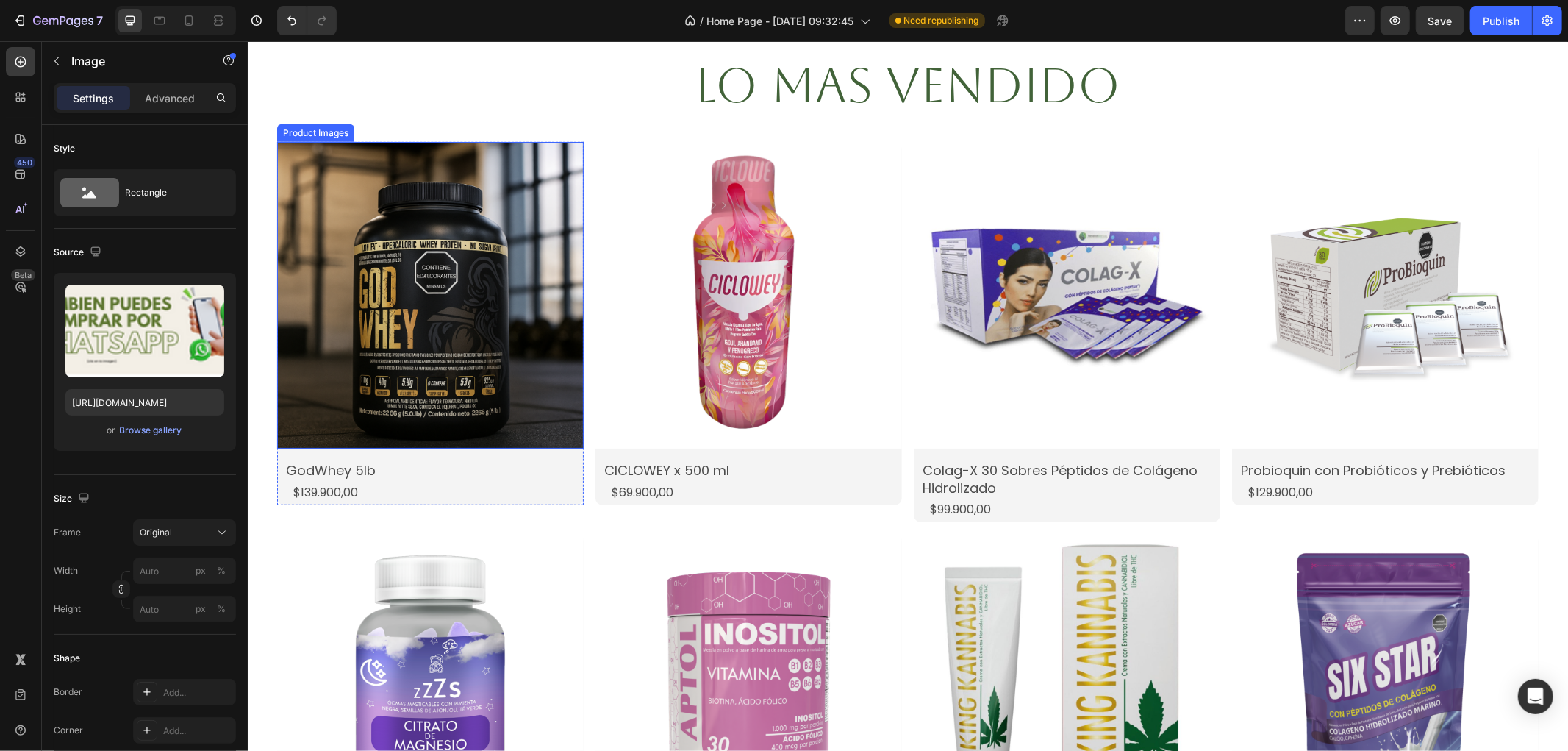
click at [407, 282] on img at bounding box center [429, 294] width 306 height 306
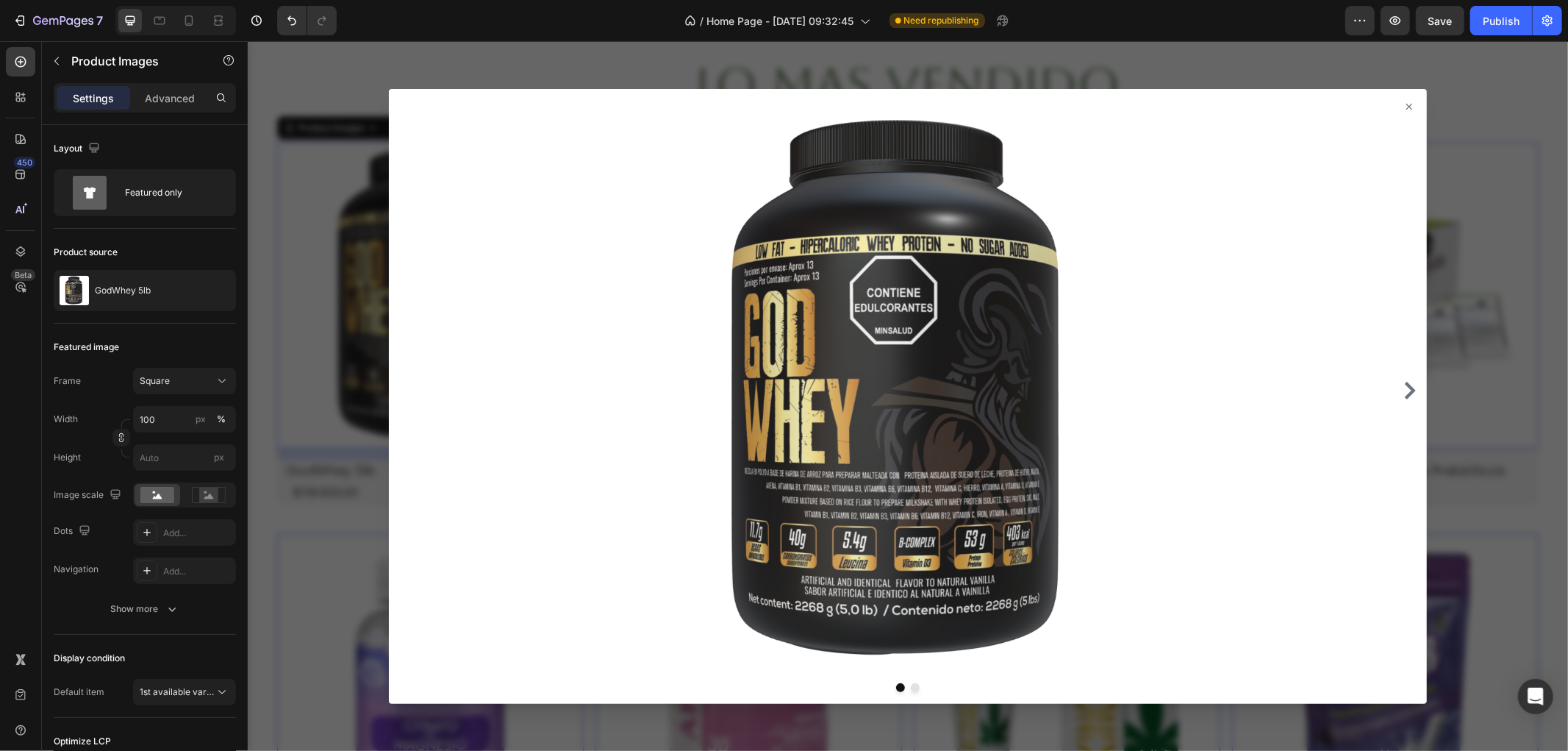
click at [334, 289] on div at bounding box center [907, 395] width 1320 height 710
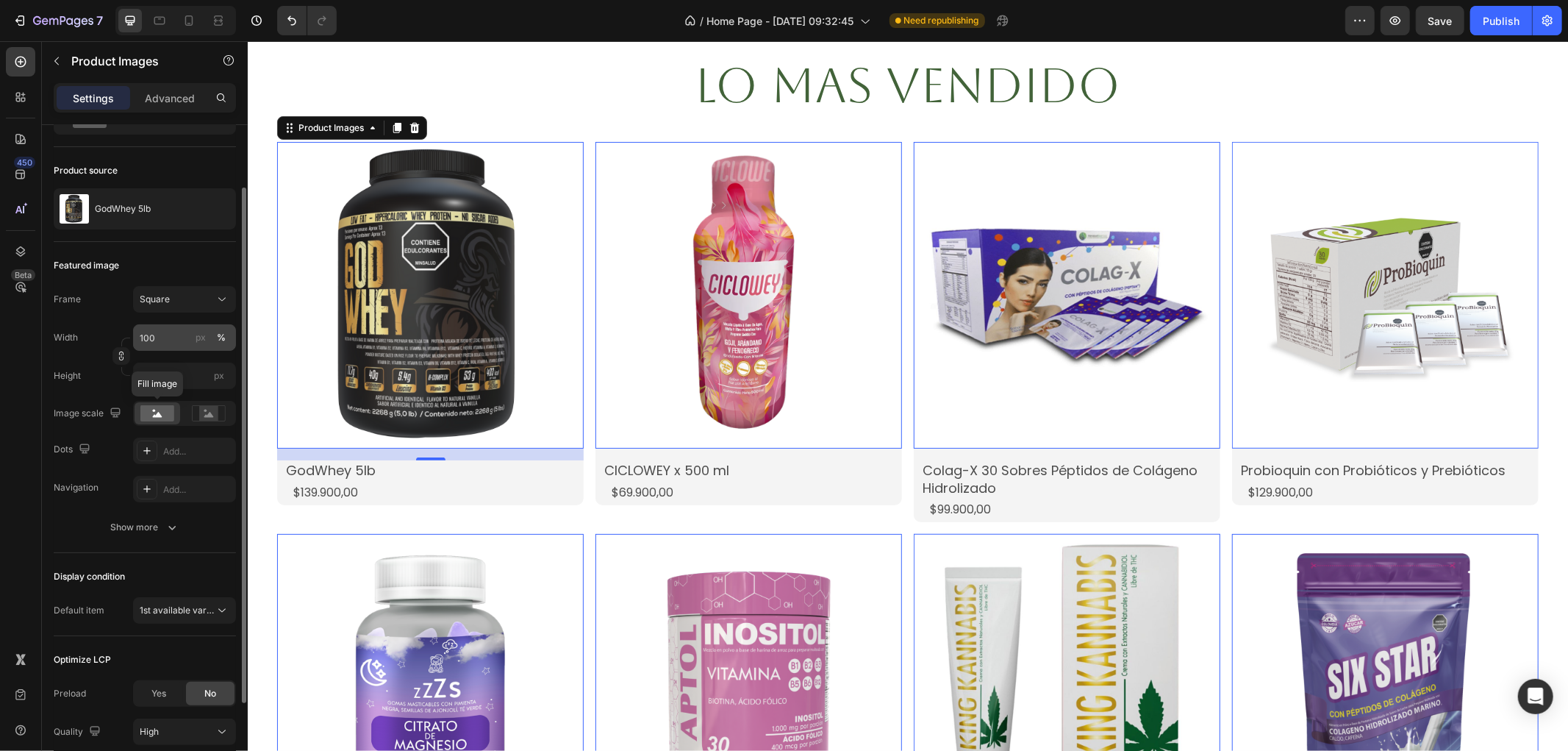
scroll to position [164, 0]
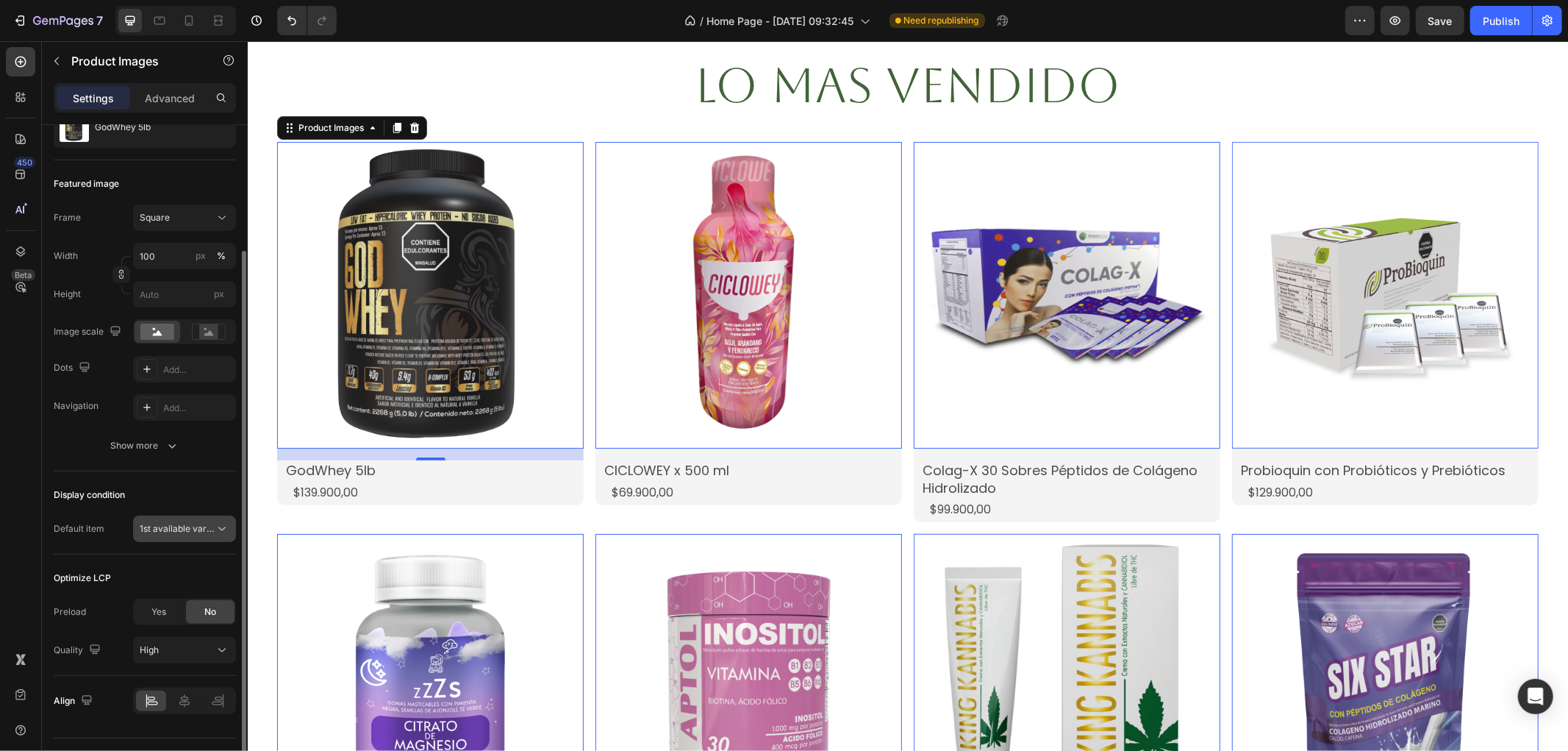
click at [194, 535] on span "1st available variant" at bounding box center [178, 529] width 75 height 13
click at [194, 534] on span "1st available variant" at bounding box center [178, 529] width 75 height 13
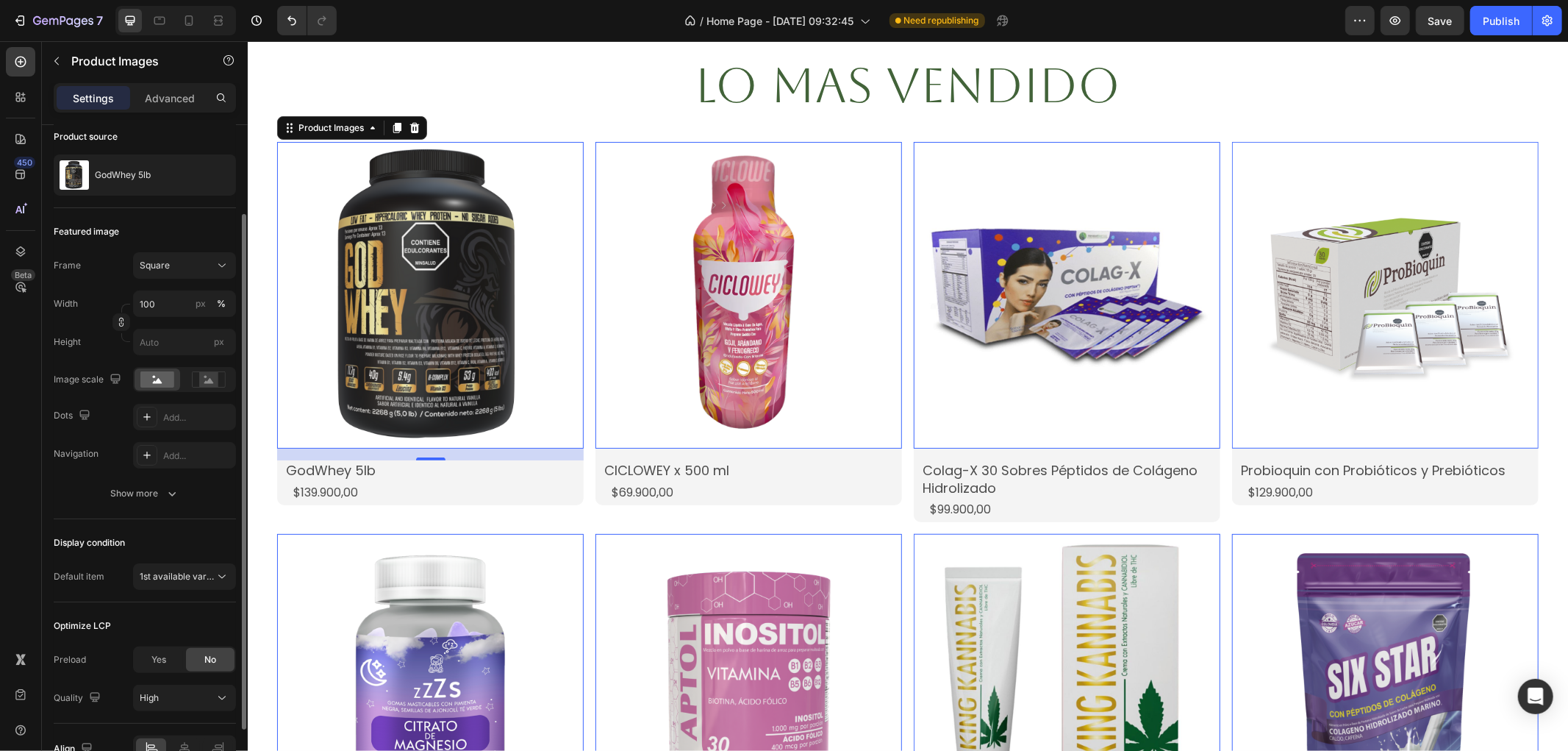
scroll to position [34, 0]
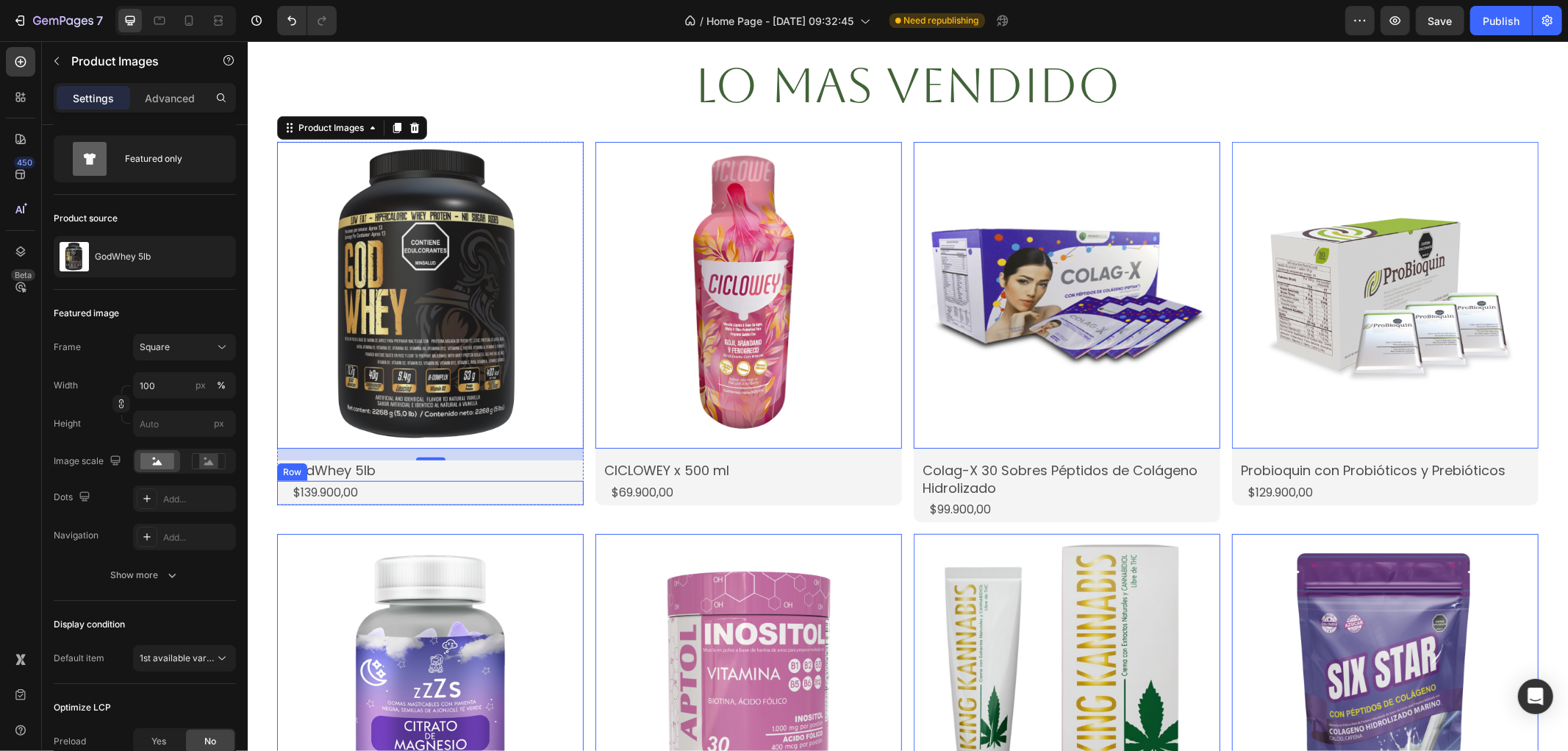
click at [366, 480] on div "$139.900,00 Product Price Product Price Row" at bounding box center [429, 493] width 306 height 24
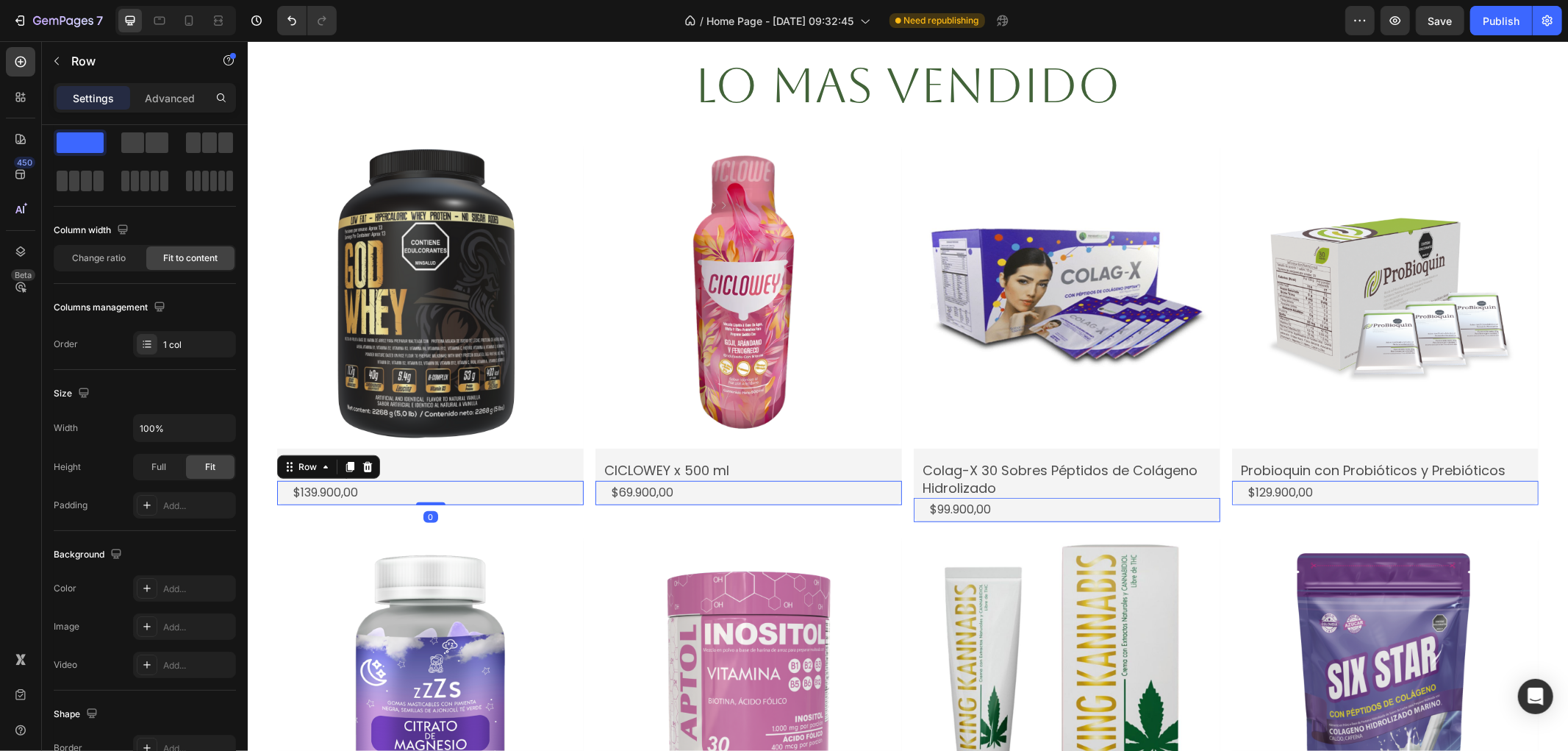
scroll to position [0, 0]
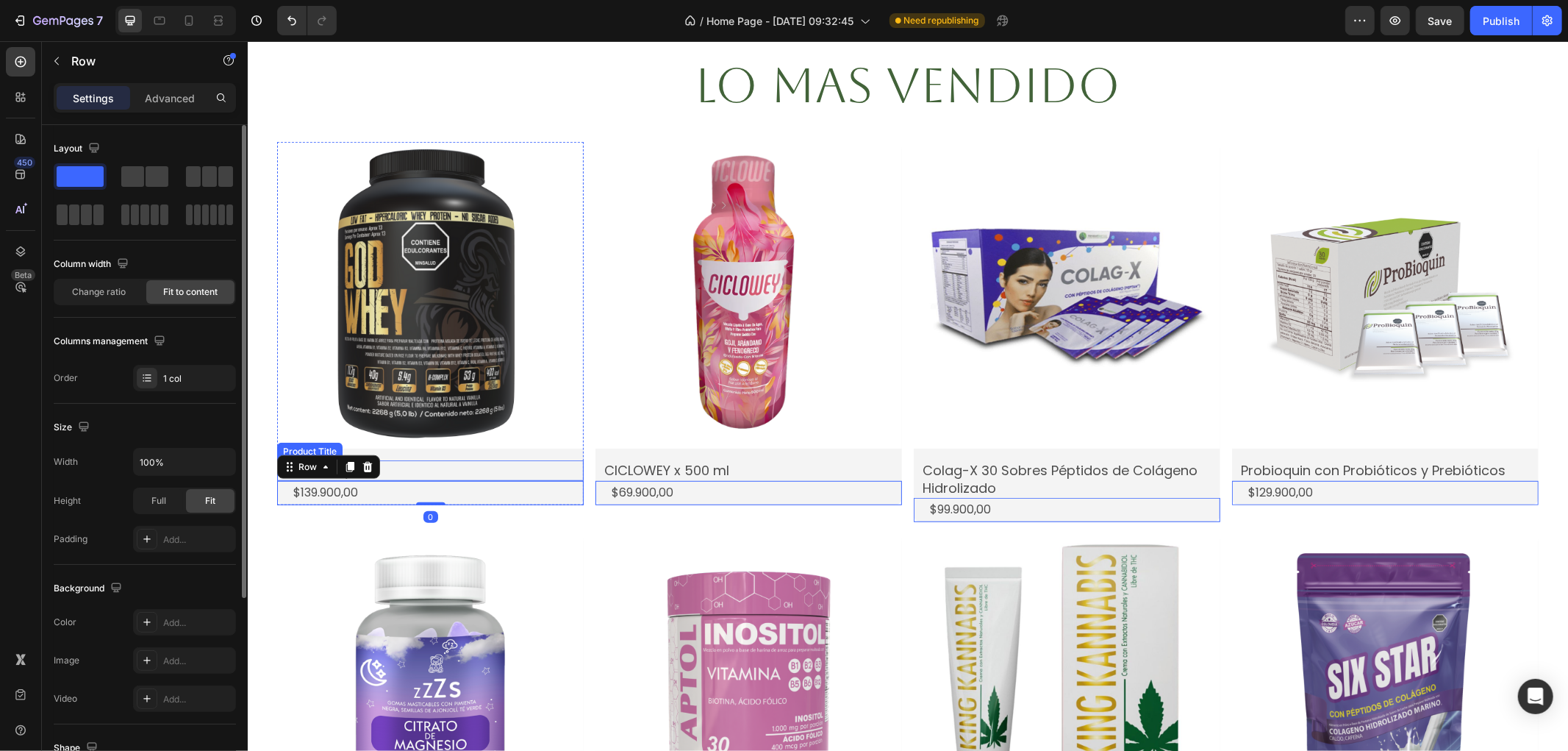
click at [417, 467] on h2 "GodWhey 5lb" at bounding box center [433, 469] width 299 height 20
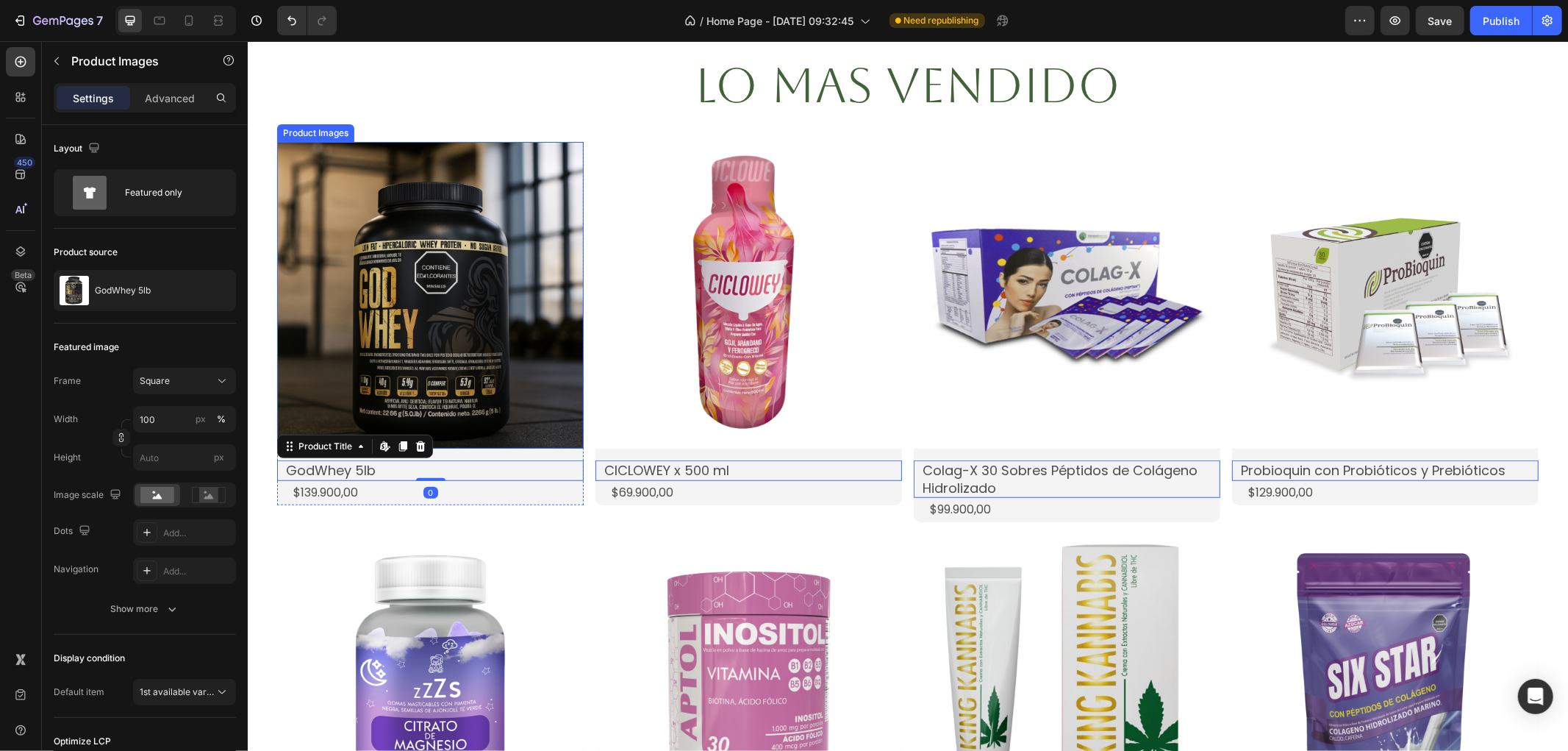
click at [571, 434] on img at bounding box center [429, 294] width 306 height 306
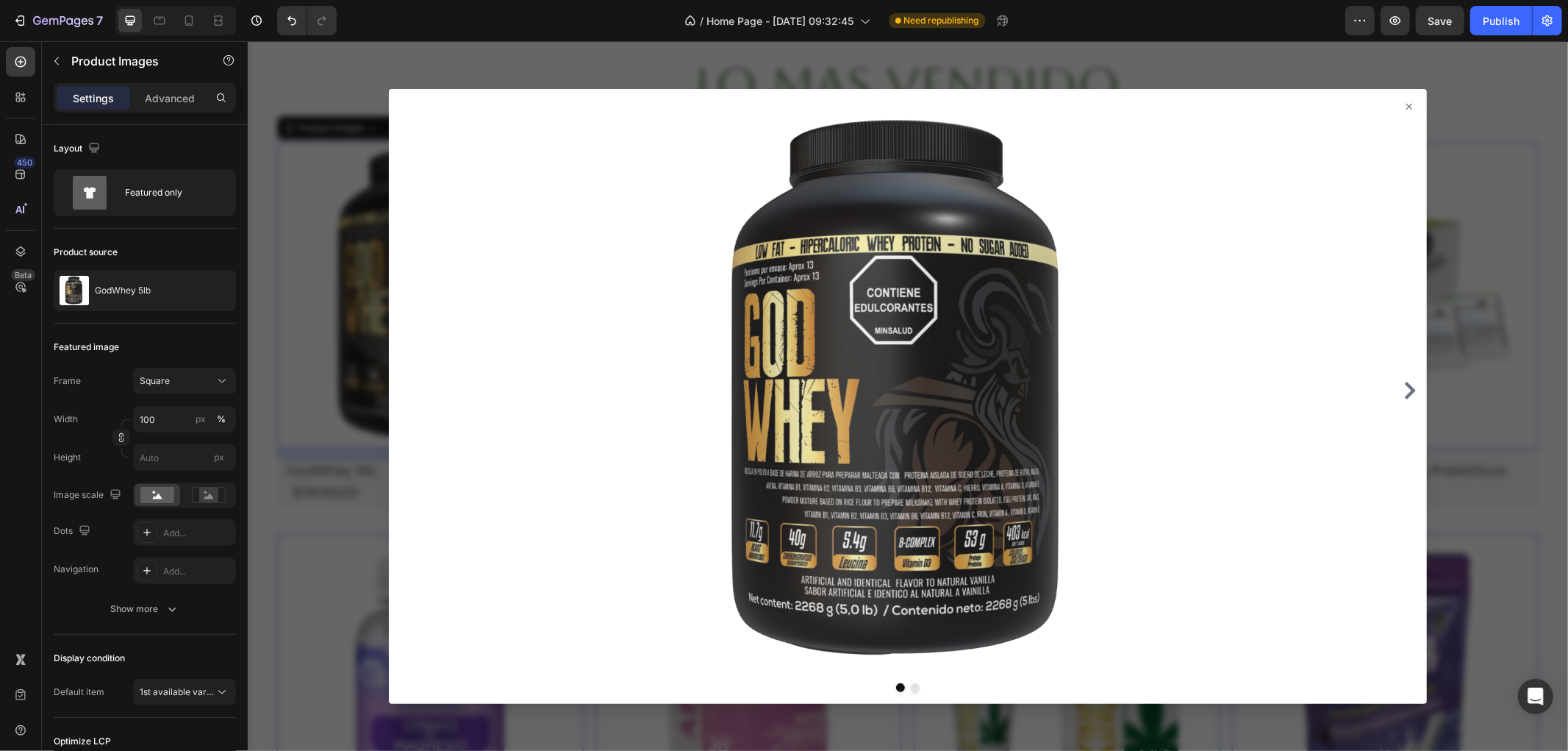
click at [388, 430] on div at bounding box center [907, 396] width 1037 height 615
click at [272, 336] on div at bounding box center [907, 395] width 1320 height 710
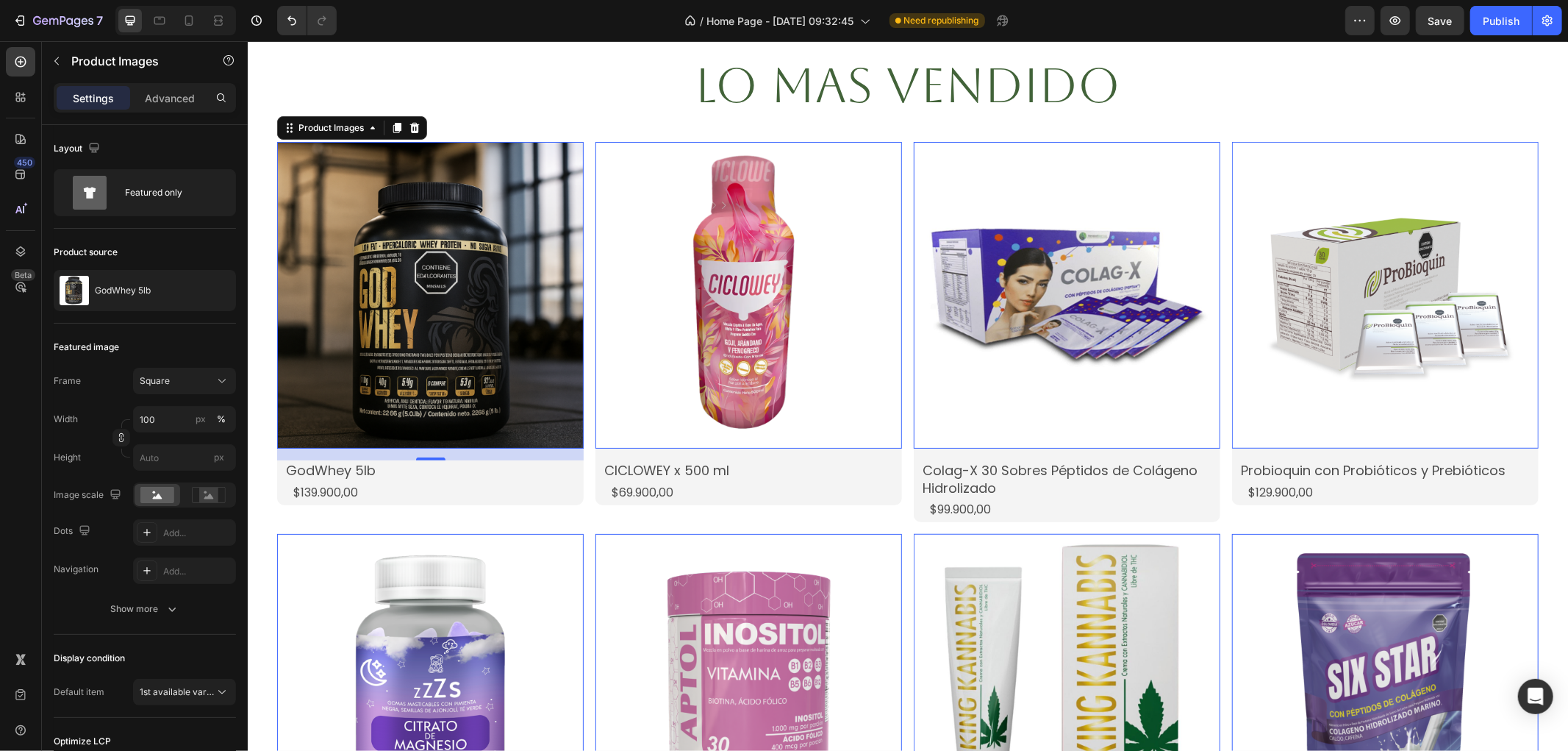
click at [289, 357] on img at bounding box center [429, 294] width 306 height 306
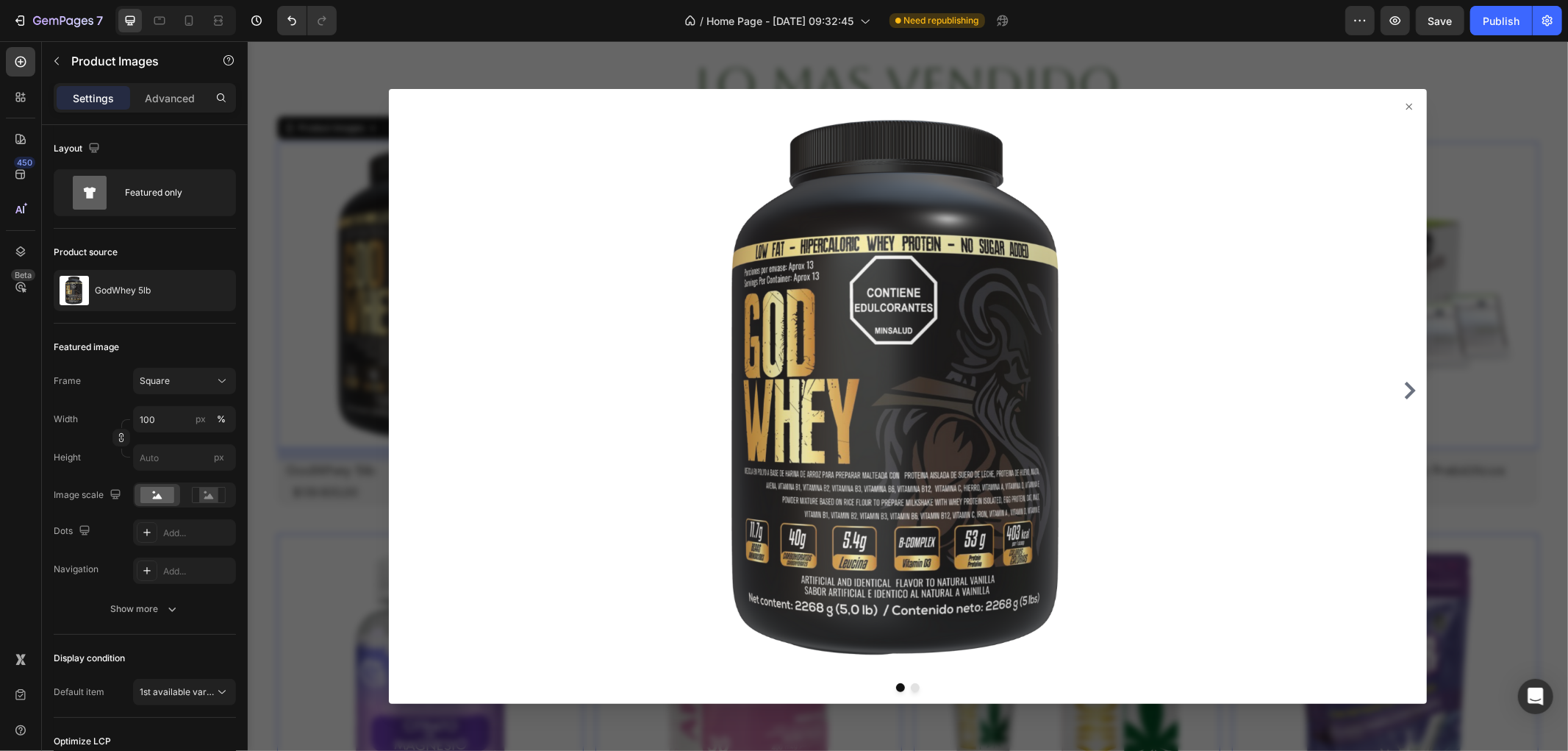
click at [289, 357] on div at bounding box center [907, 395] width 1320 height 710
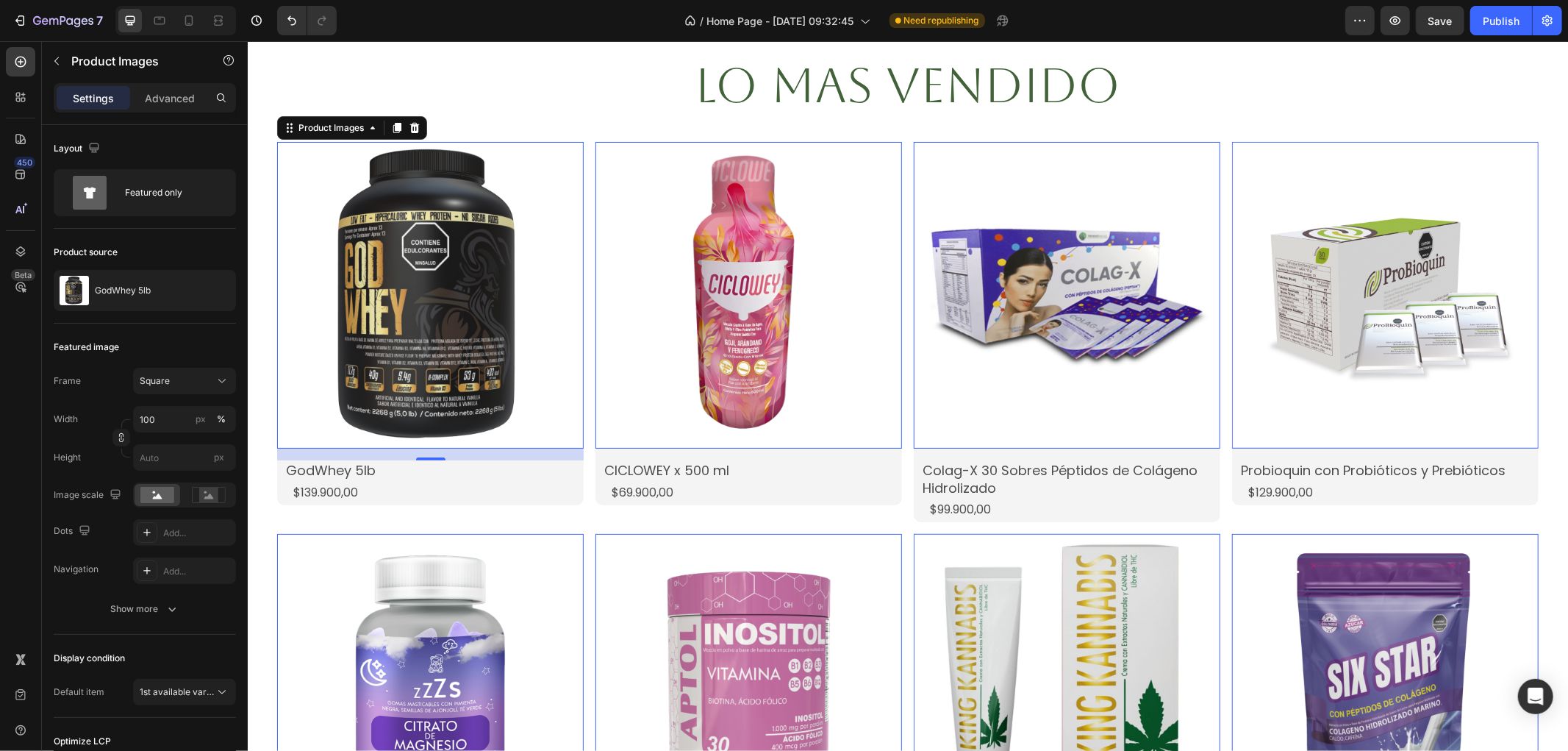
click at [301, 448] on div "16" at bounding box center [429, 454] width 306 height 12
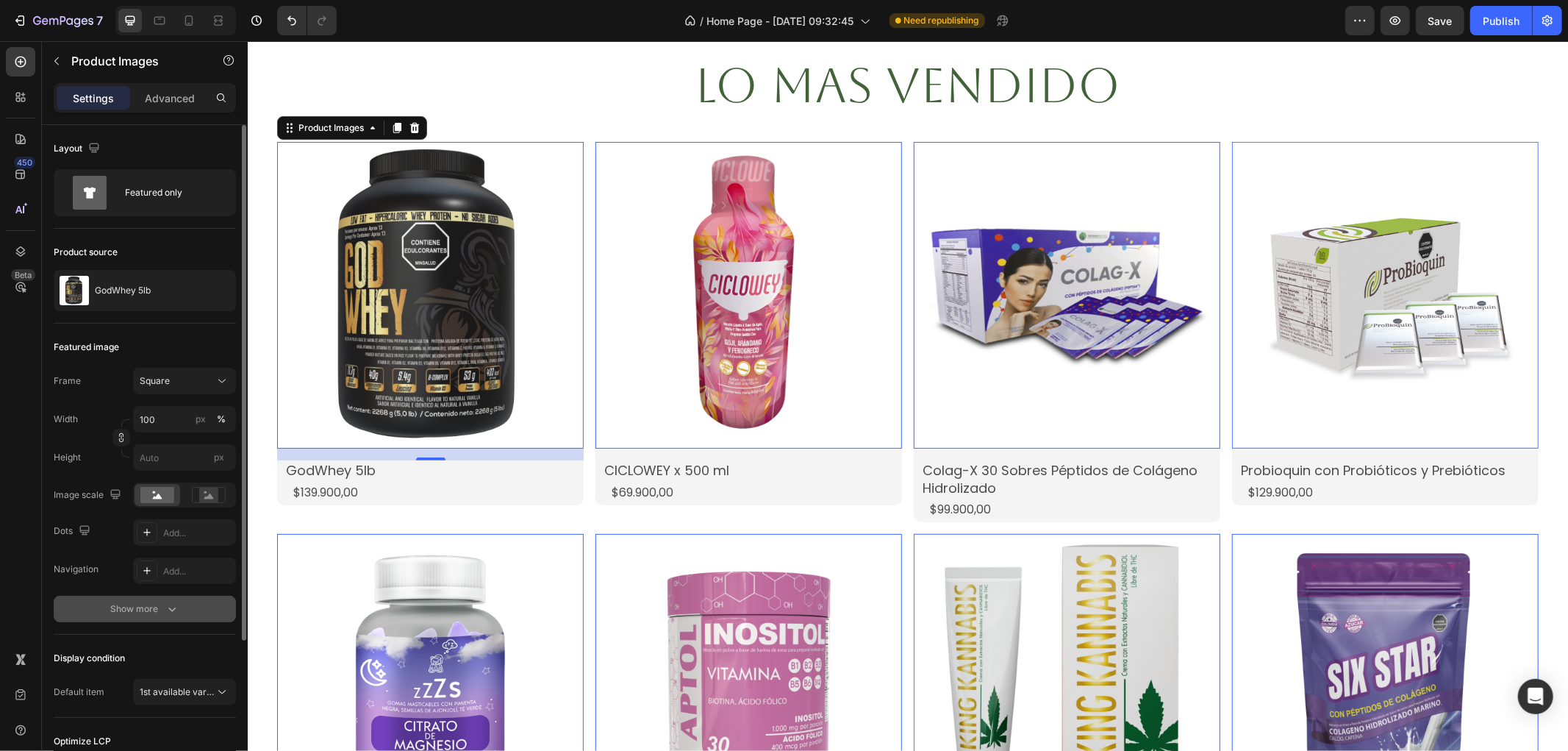
click at [146, 604] on div "Show more" at bounding box center [145, 609] width 69 height 15
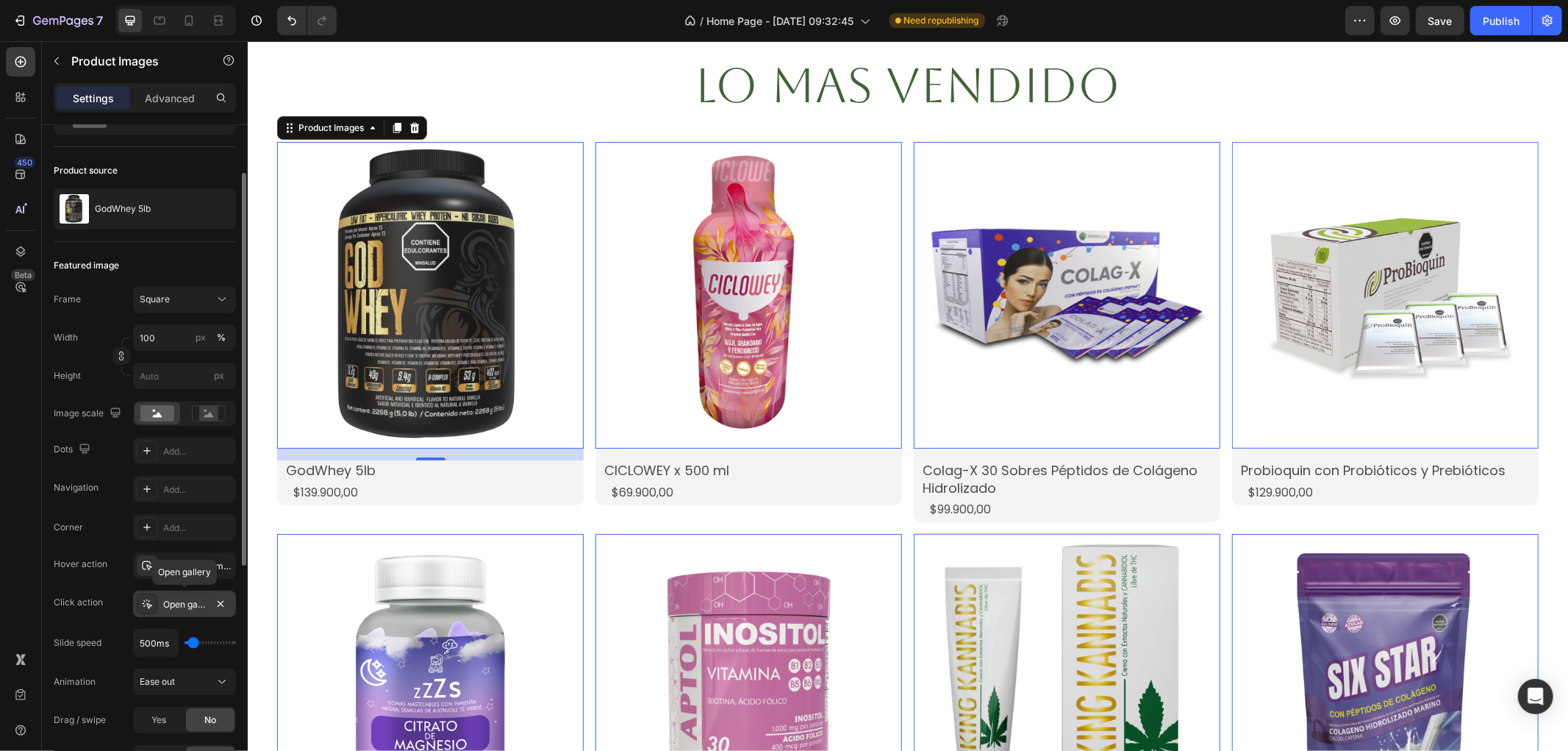
click at [179, 607] on div "Open gallery" at bounding box center [184, 604] width 42 height 13
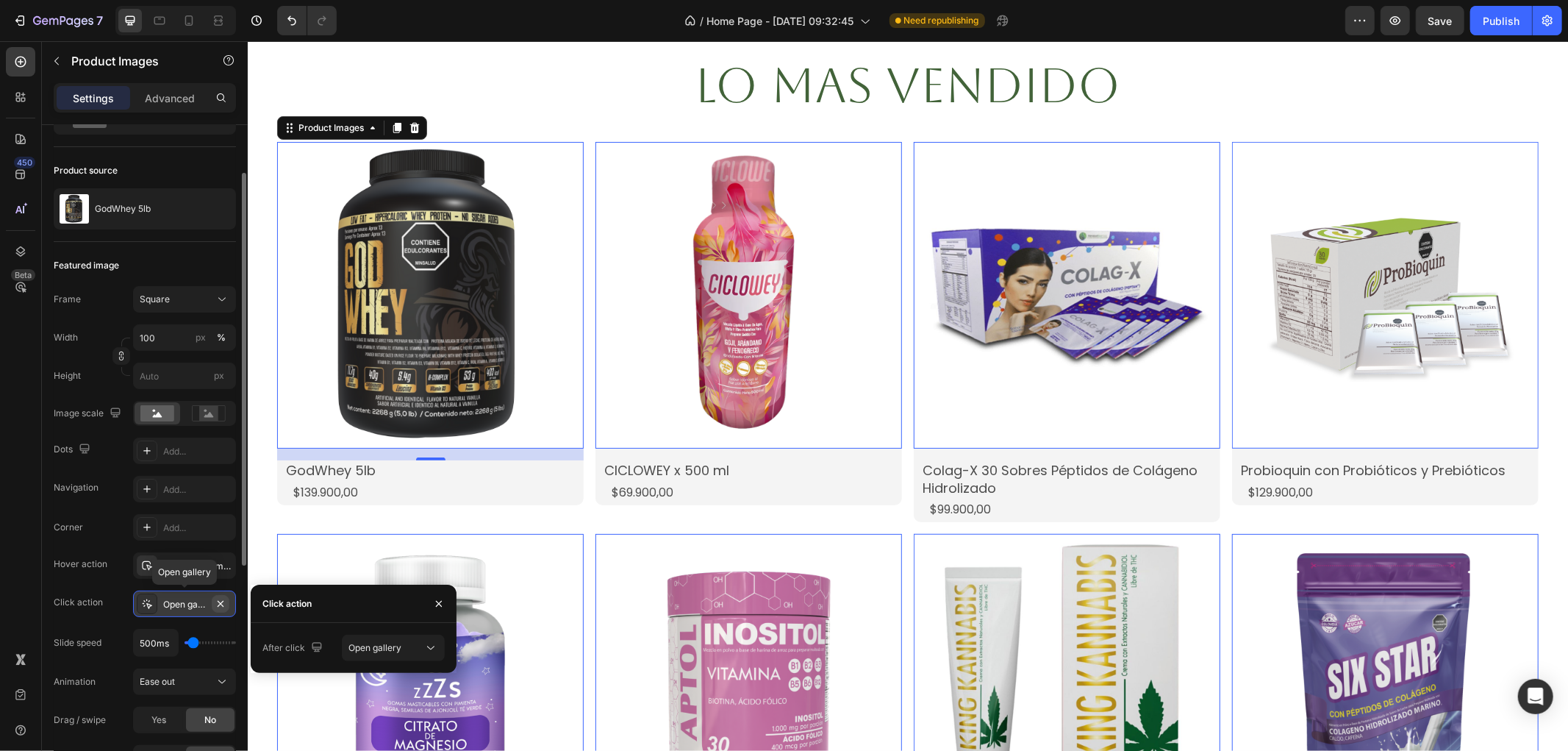
click at [216, 604] on icon "button" at bounding box center [220, 603] width 12 height 12
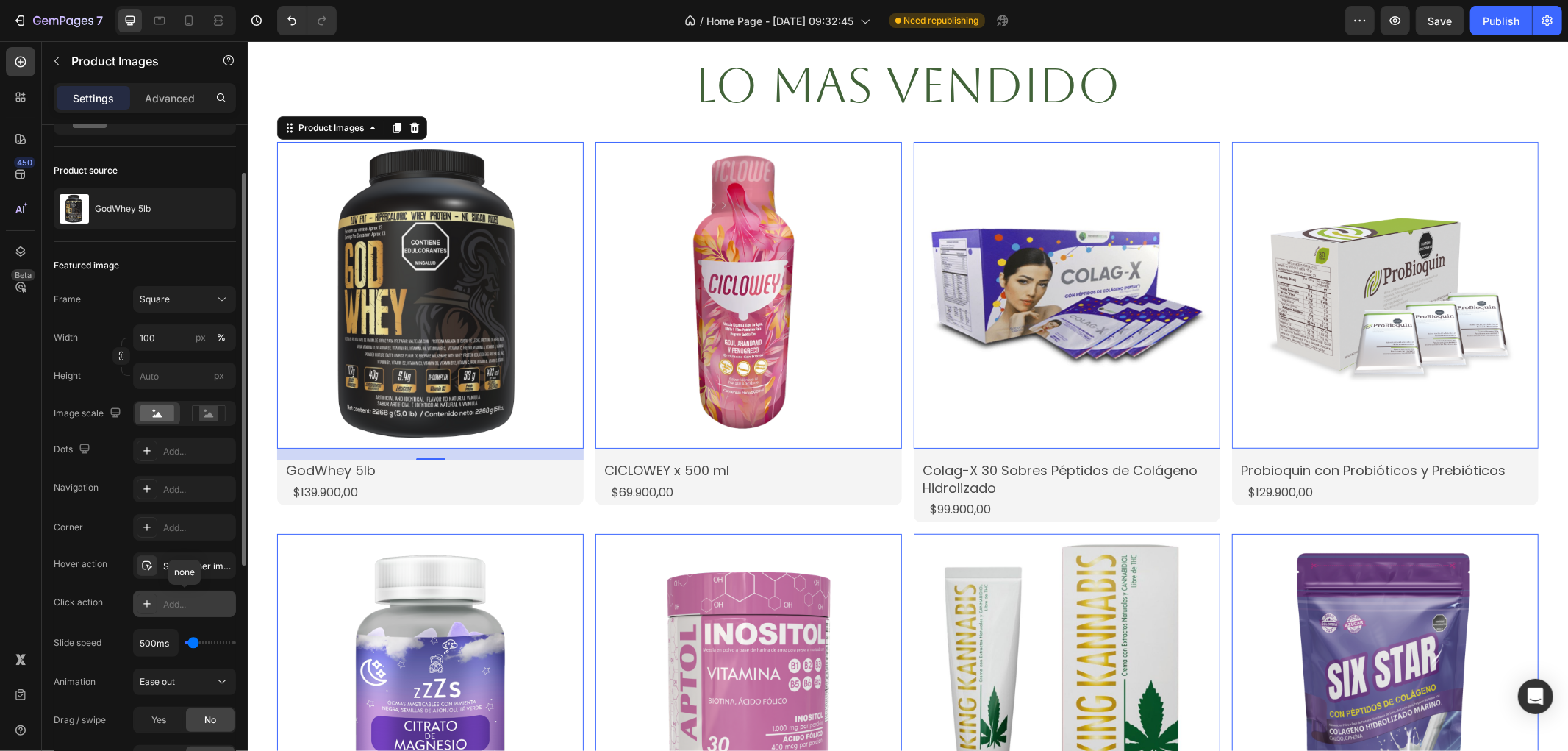
click at [214, 604] on div "Add..." at bounding box center [198, 604] width 70 height 13
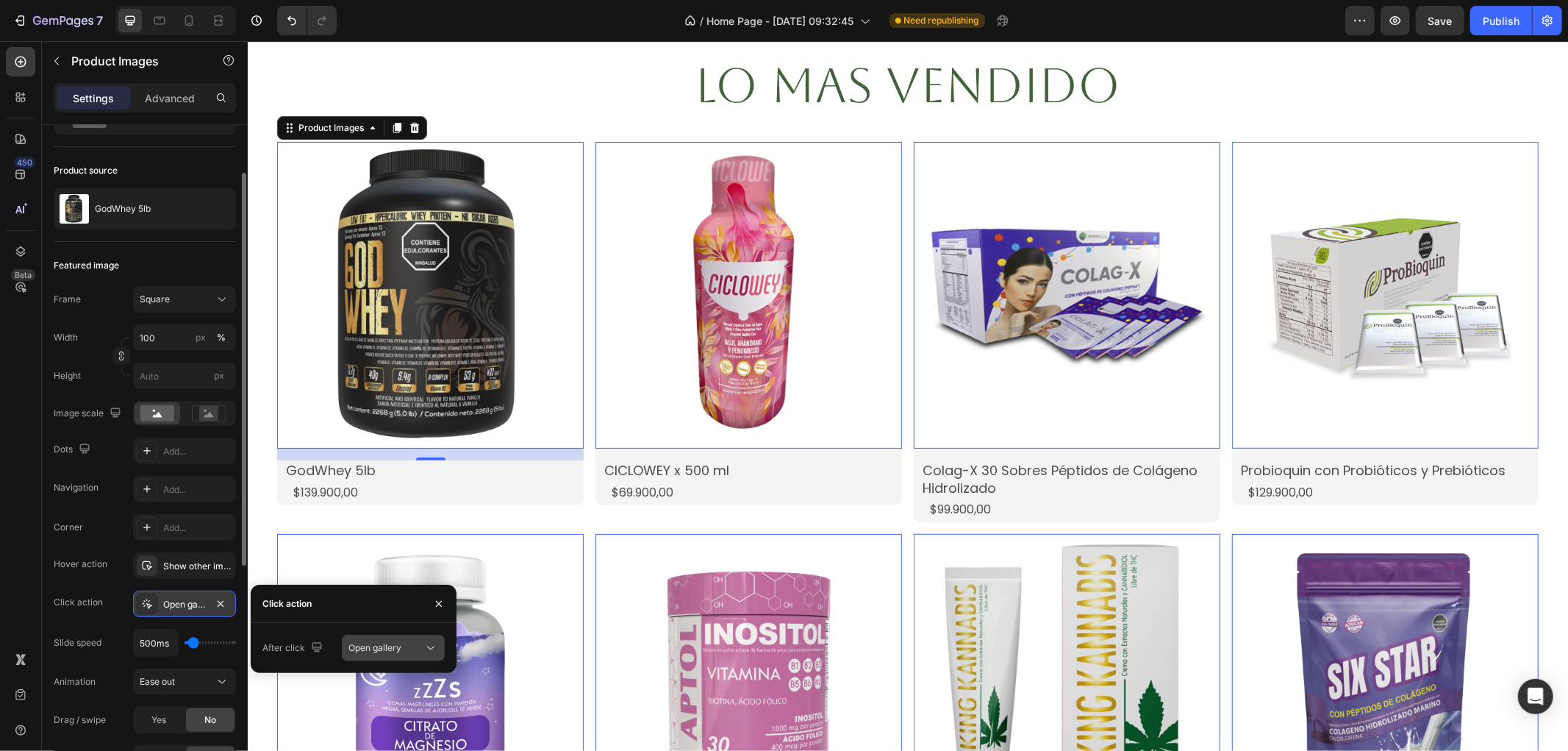
click at [393, 660] on button "Open gallery" at bounding box center [394, 648] width 103 height 26
click at [396, 705] on span "Open product" at bounding box center [377, 712] width 56 height 13
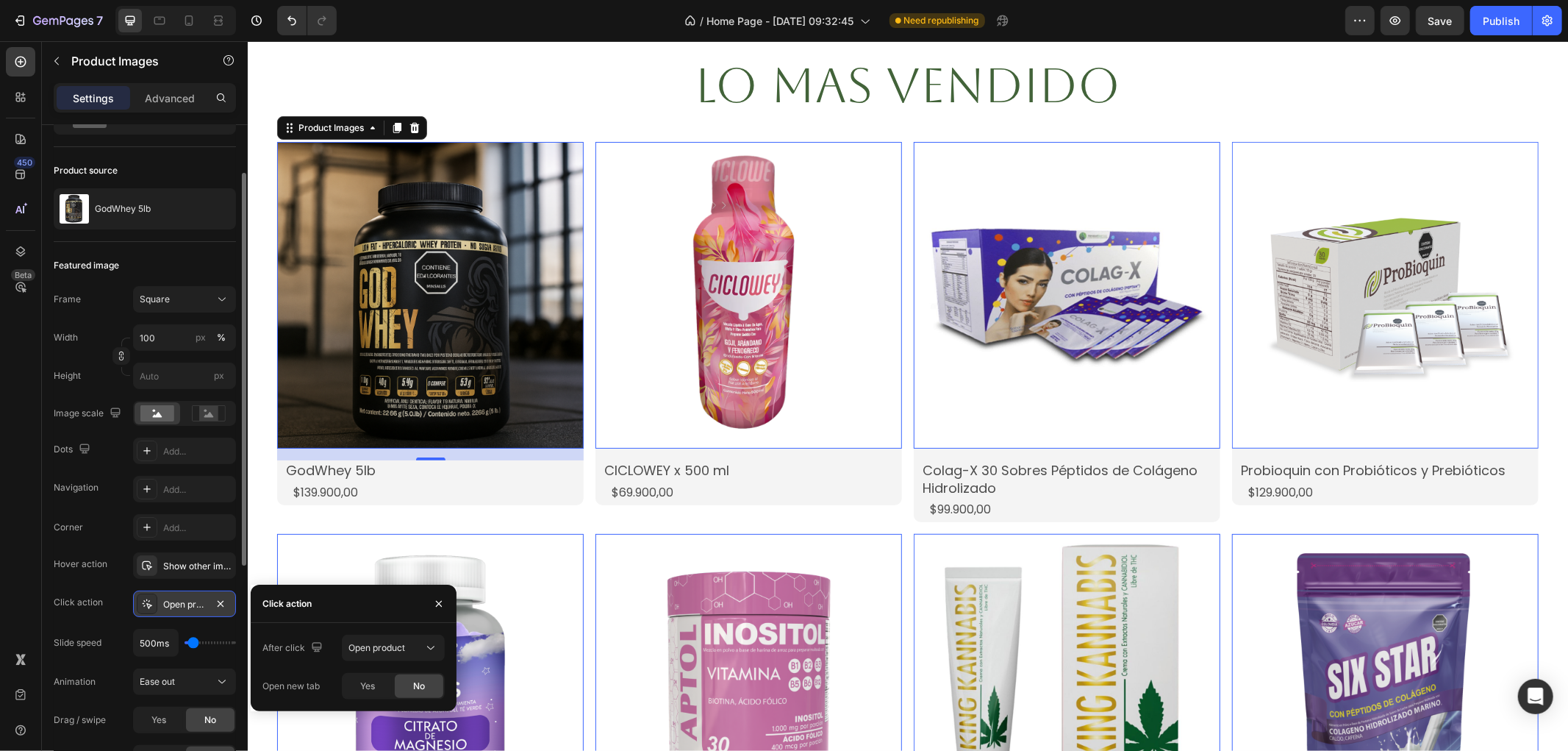
click at [377, 265] on img at bounding box center [429, 294] width 306 height 306
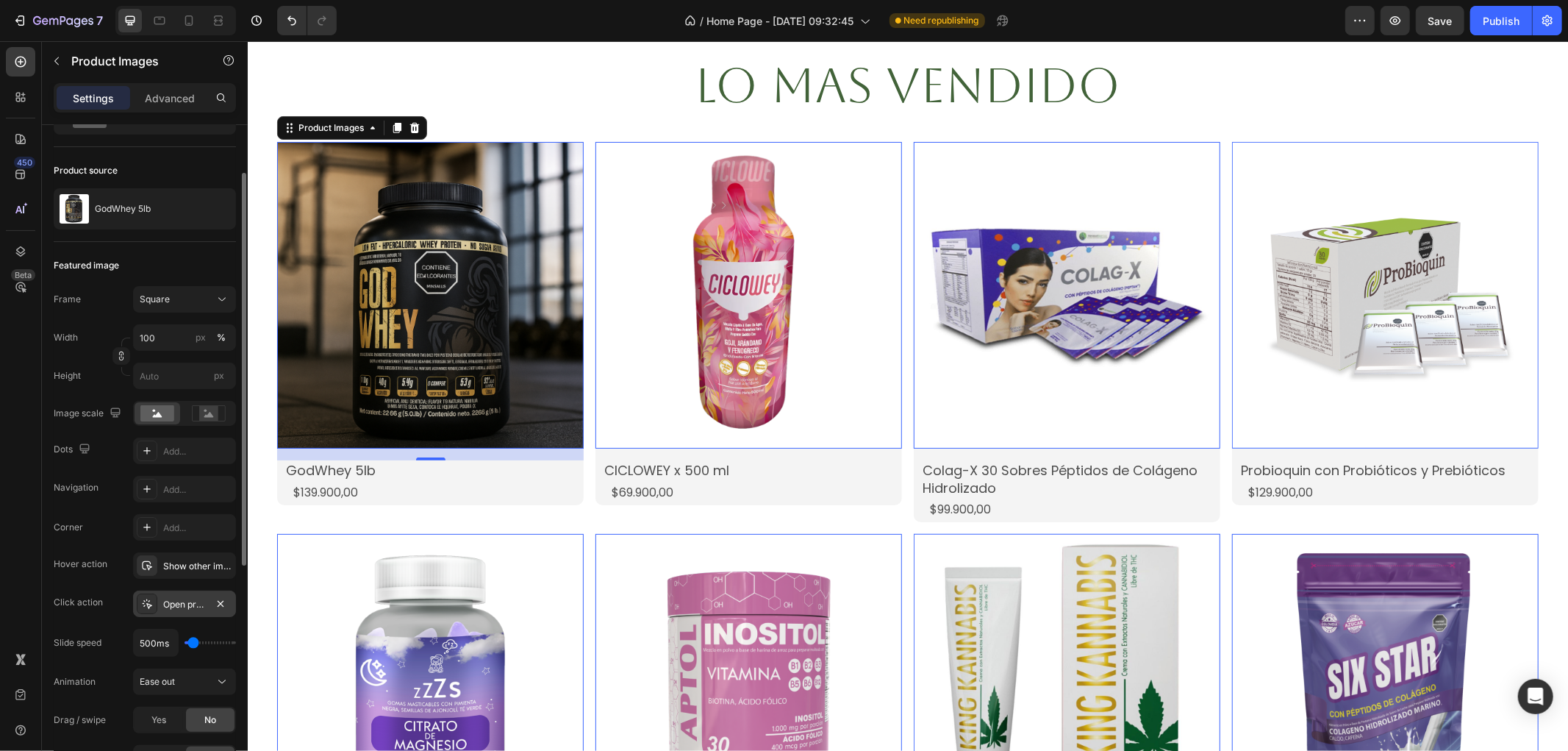
click at [431, 348] on img at bounding box center [429, 294] width 306 height 306
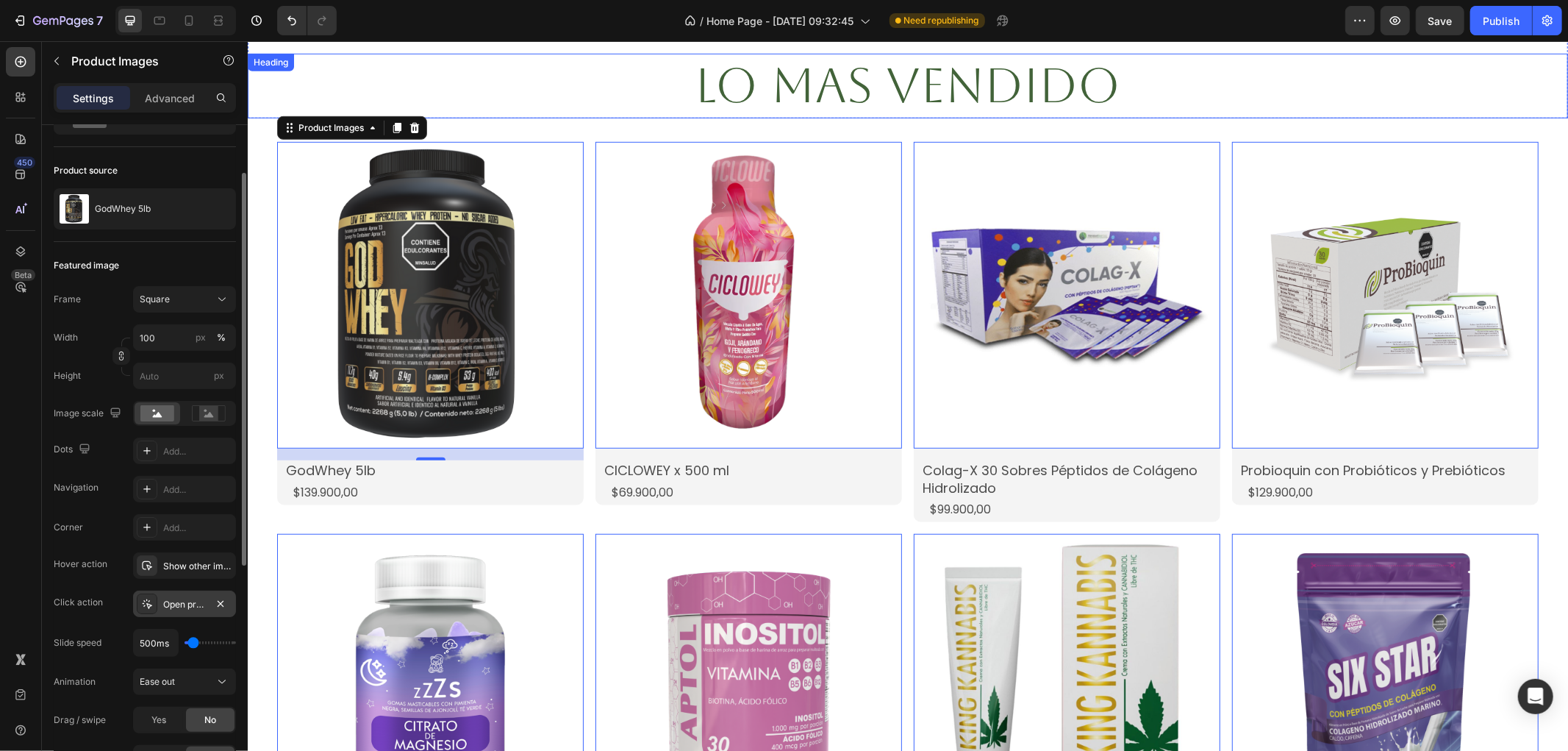
click at [582, 93] on h2 "Lo Mas Vendido" at bounding box center [907, 86] width 882 height 66
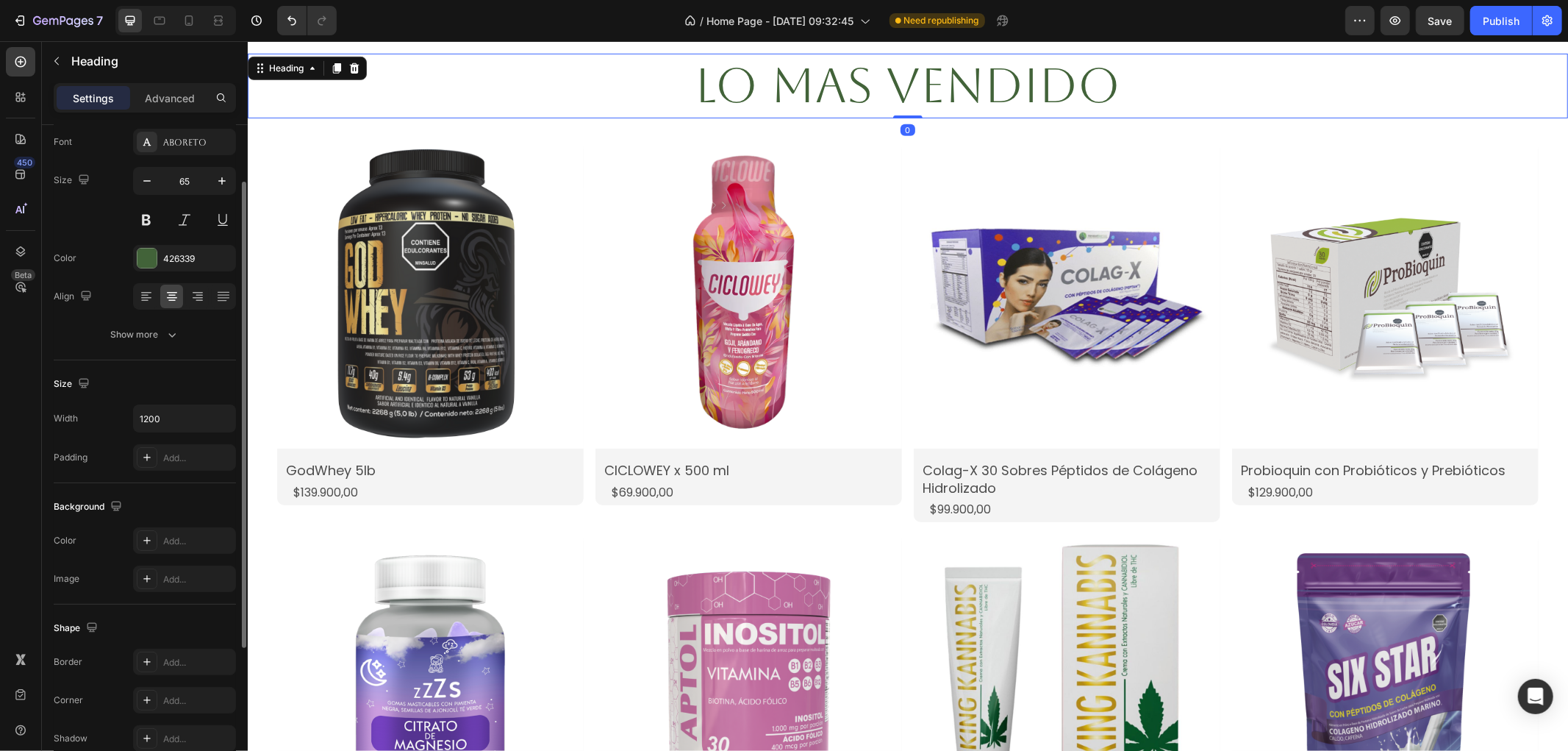
scroll to position [0, 0]
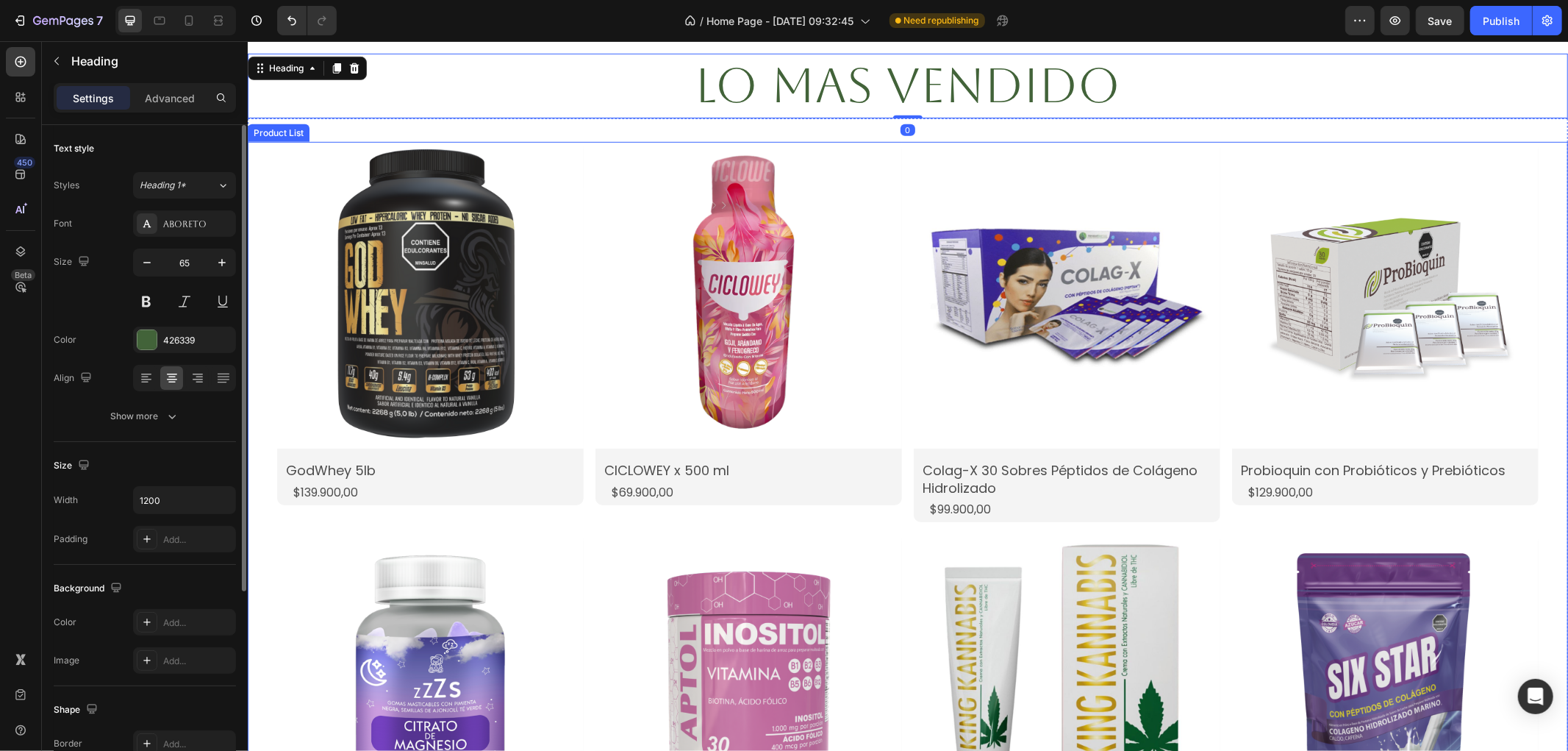
click at [582, 158] on div "Product Images GodWhey 5lb Product Title $139.900,00 Product Price Product Pric…" at bounding box center [907, 526] width 1262 height 772
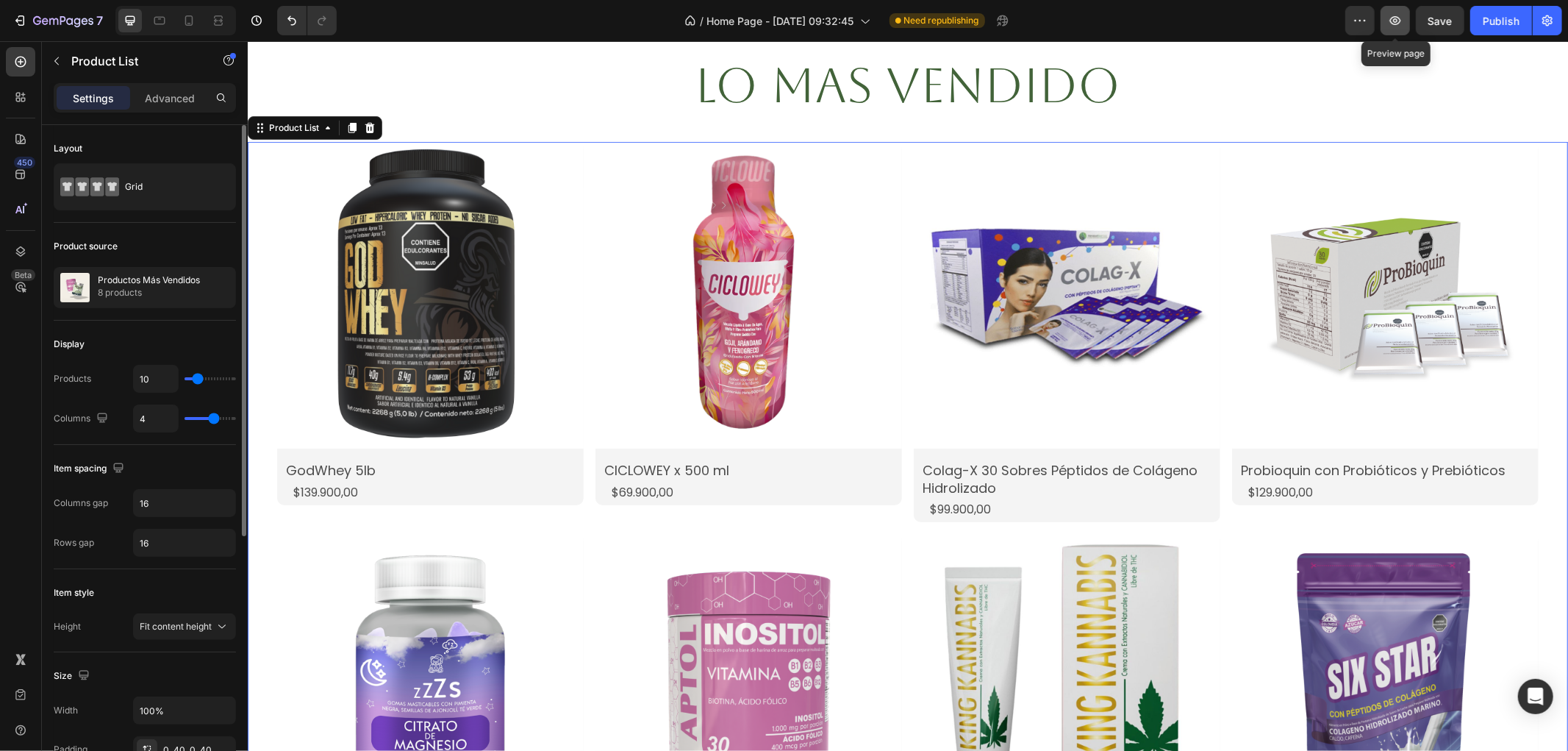
click at [1402, 22] on icon "button" at bounding box center [1395, 21] width 15 height 15
click at [524, 88] on h2 "Lo Mas Vendido" at bounding box center [907, 86] width 882 height 66
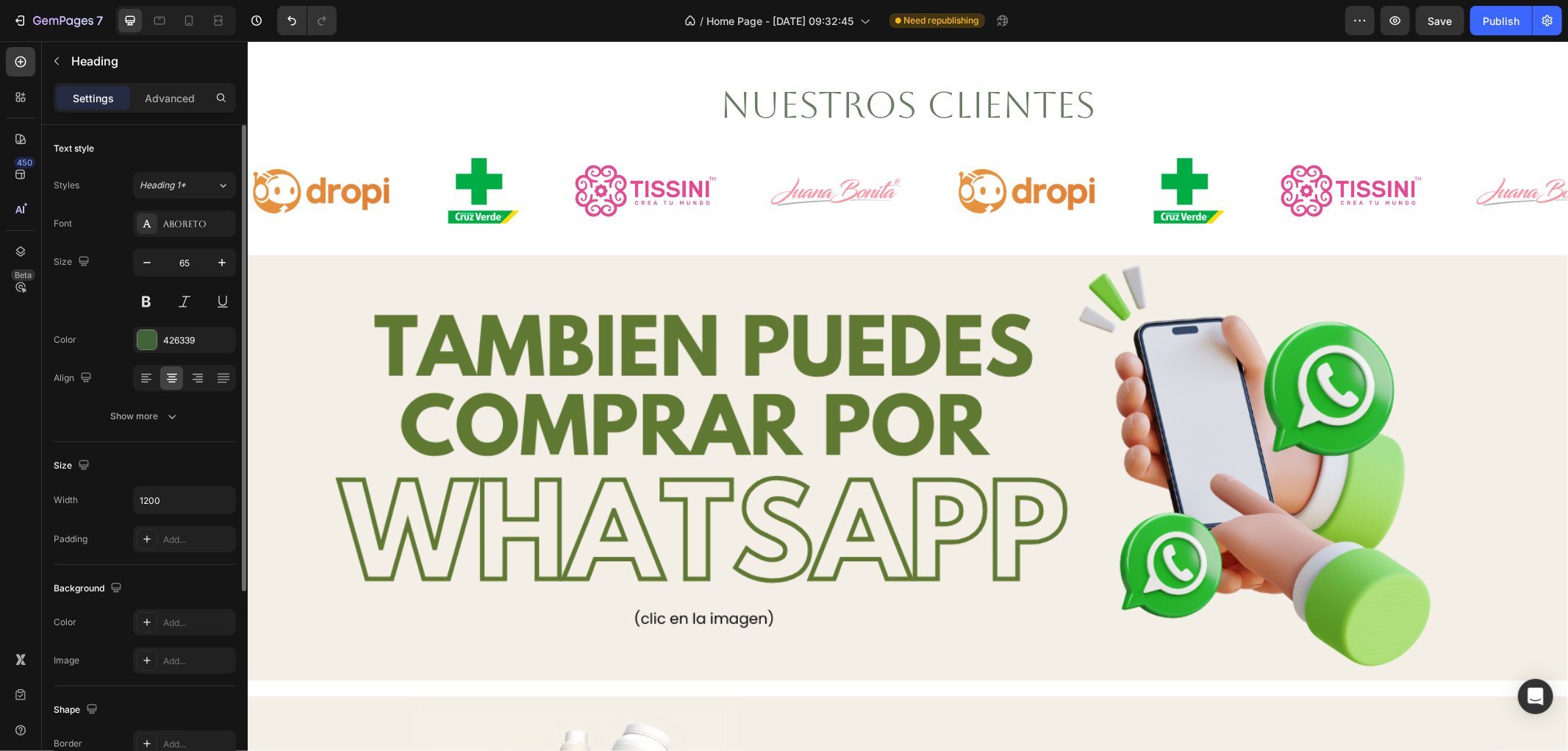
scroll to position [3841, 0]
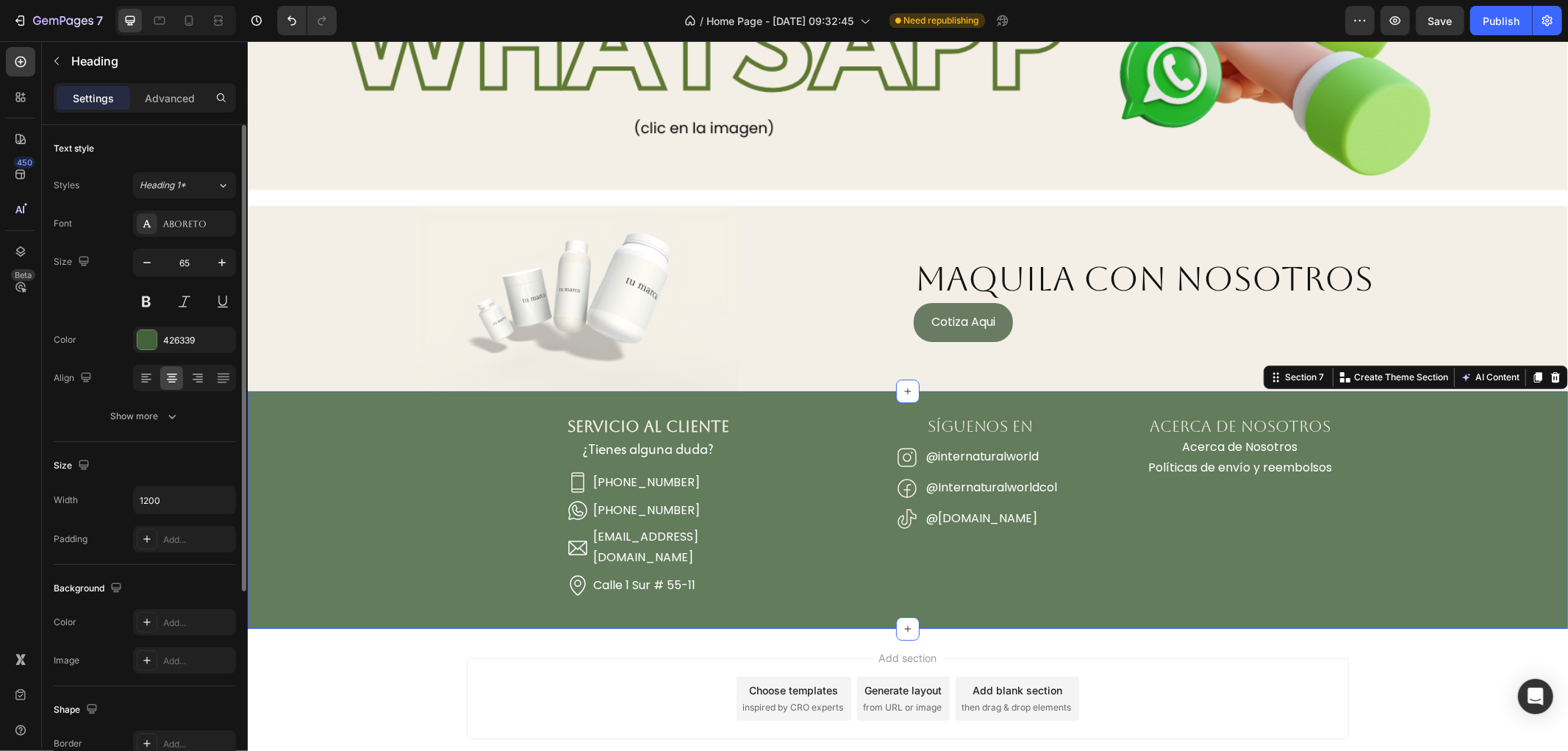
click at [762, 404] on div "SERVICIO AL CLIENTE Heading ¿Tienes alguna duda? Heading Icon (+57) 300 912 594…" at bounding box center [907, 508] width 1320 height 237
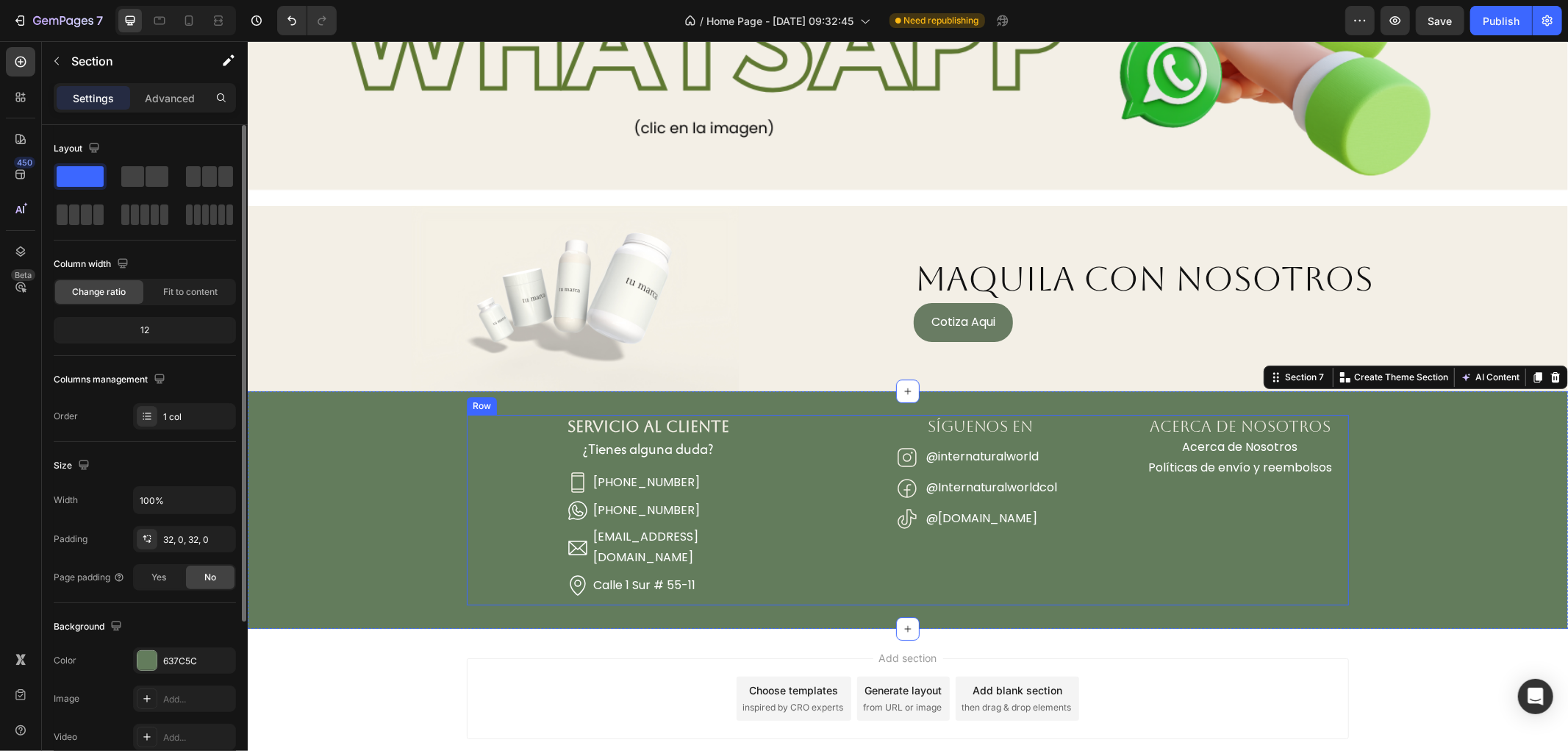
click at [806, 539] on div "SERVICIO AL CLIENTE Heading ¿Tienes alguna duda? Heading Icon (+57) 300 912 594…" at bounding box center [647, 509] width 363 height 190
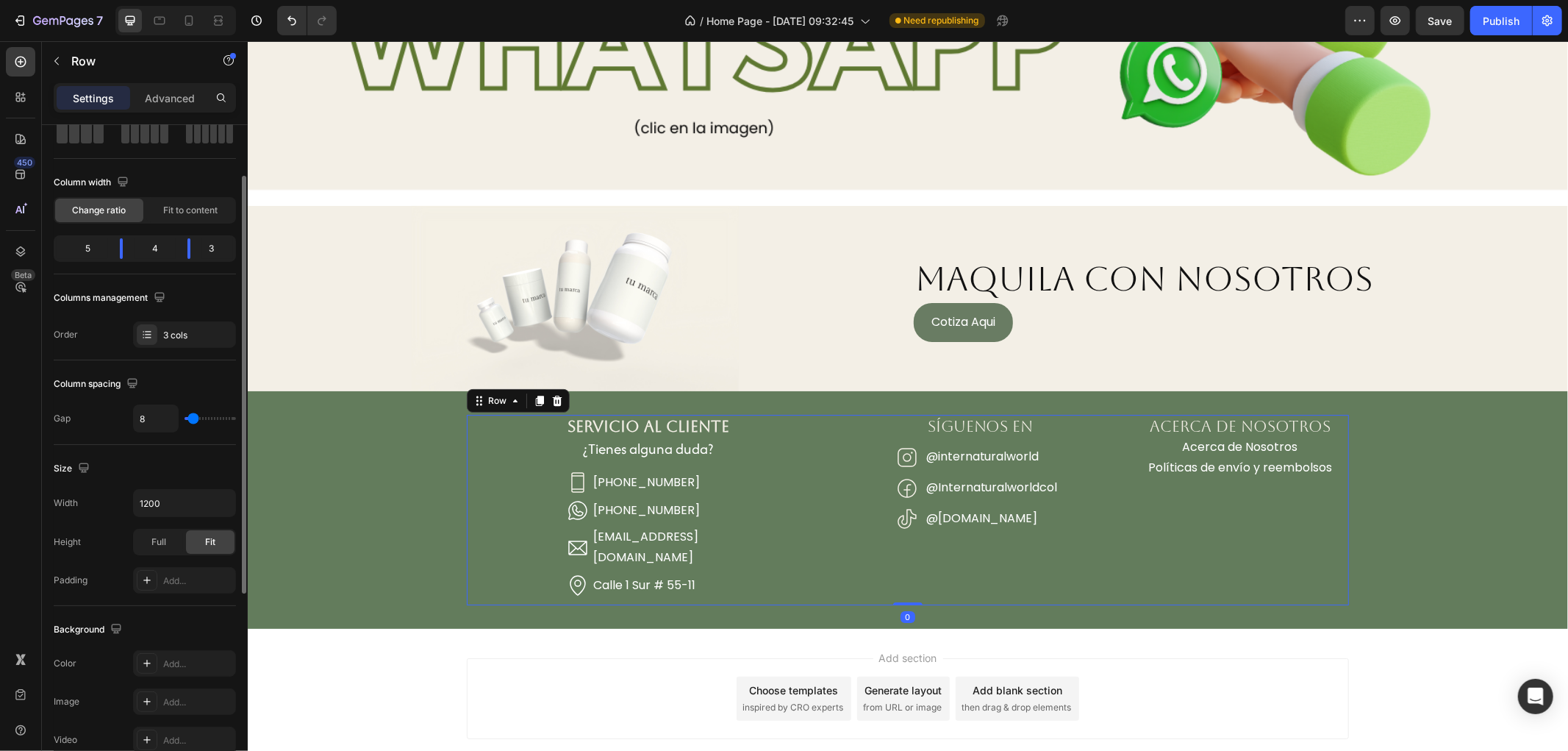
scroll to position [164, 0]
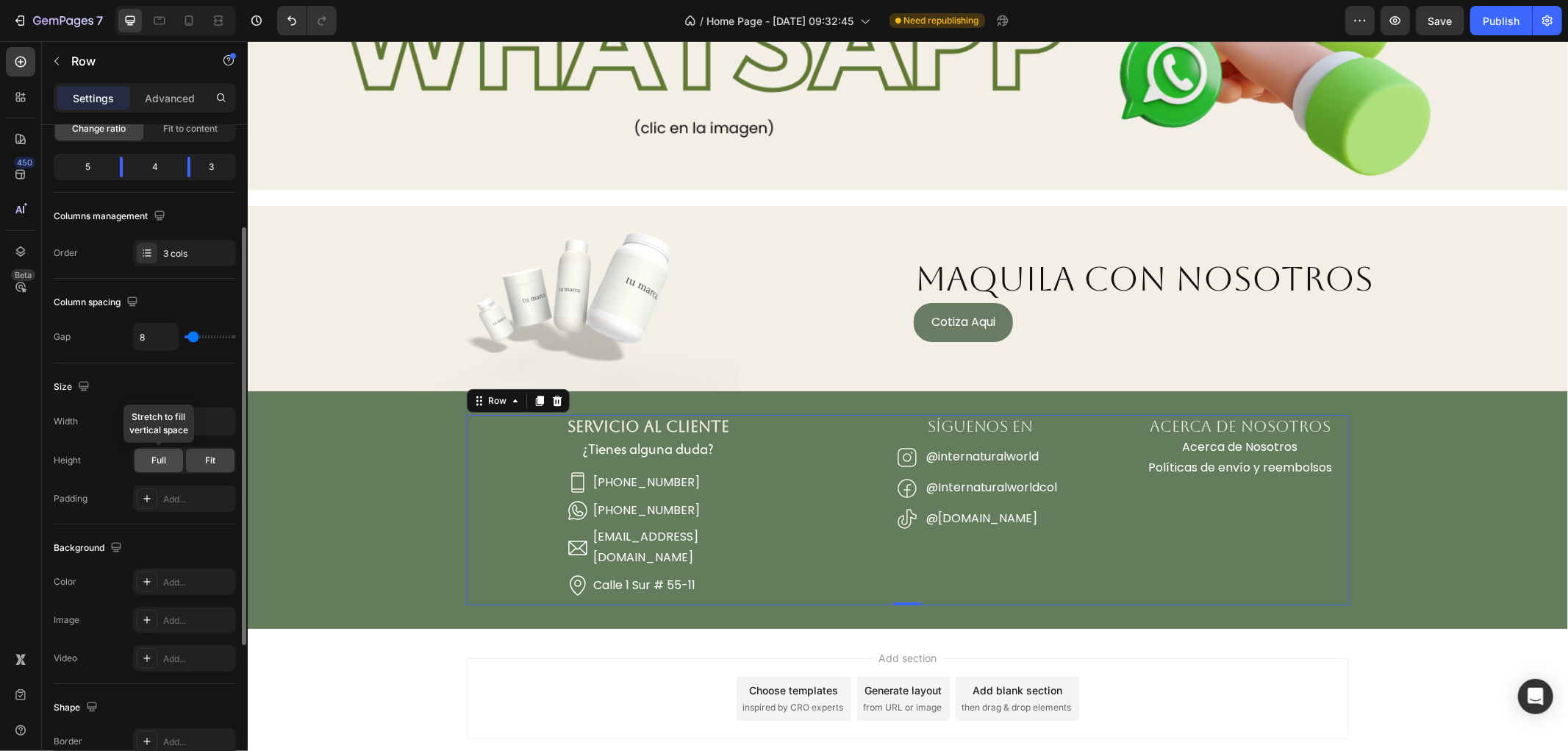
click at [160, 465] on span "Full" at bounding box center [159, 461] width 15 height 13
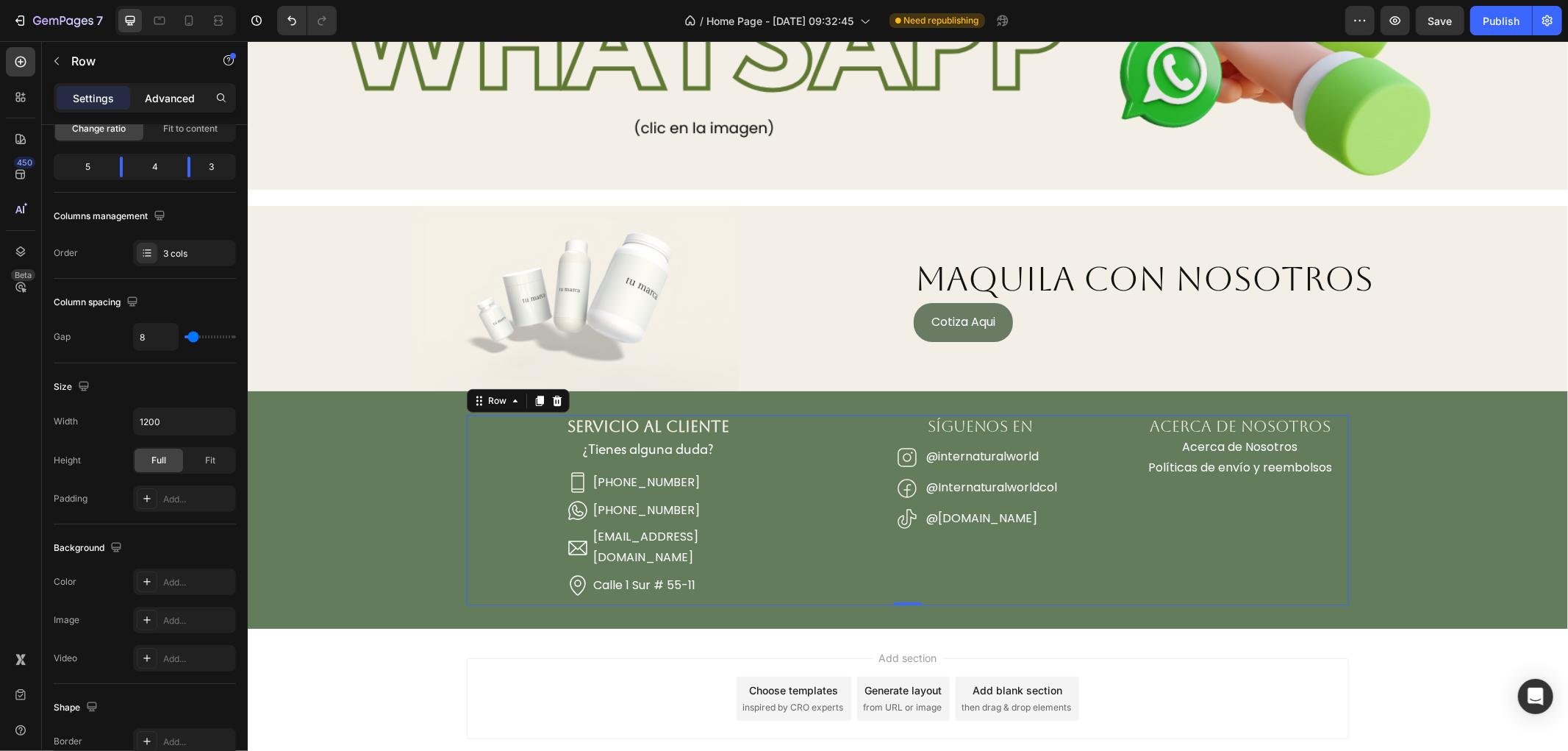
click at [156, 100] on p "Advanced" at bounding box center [169, 98] width 50 height 15
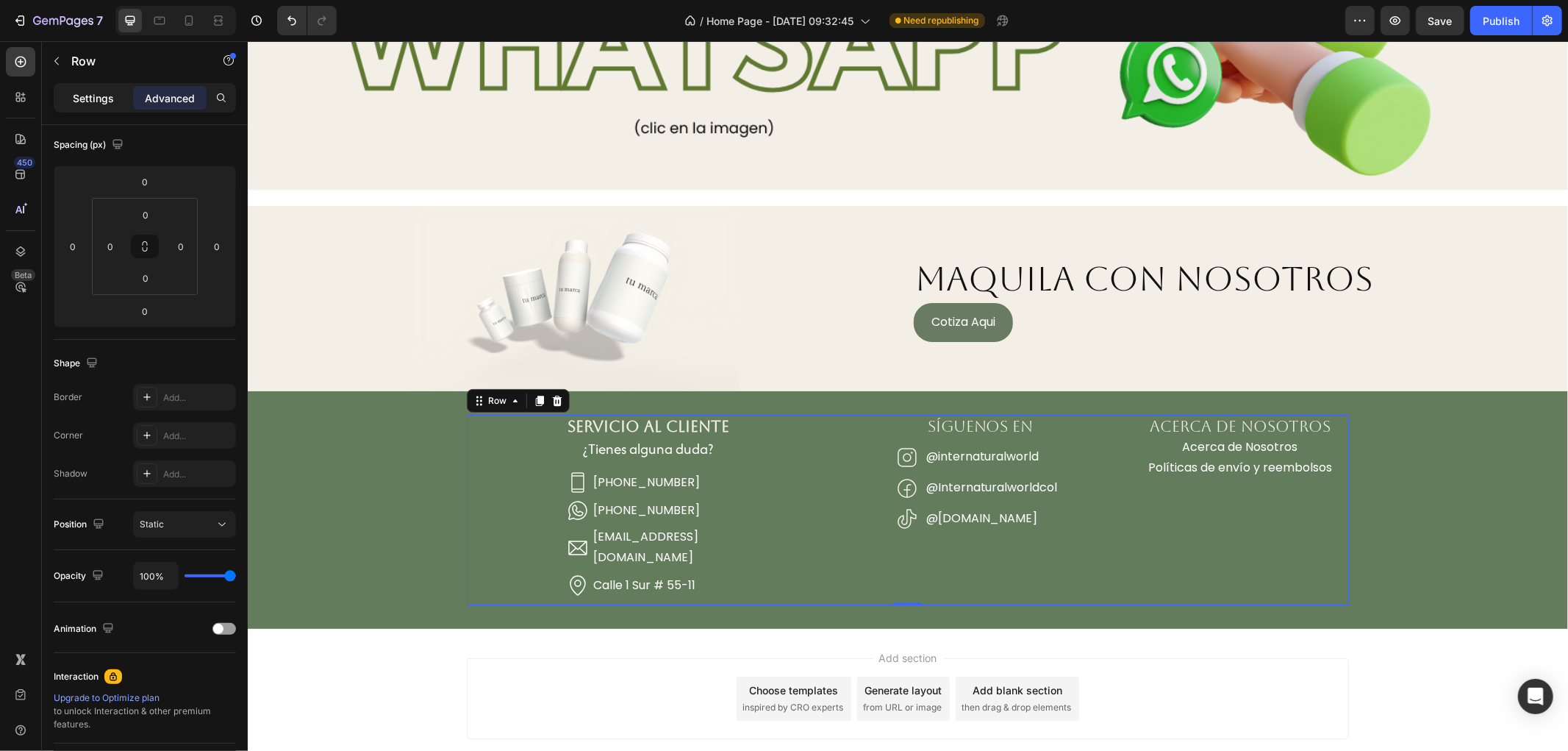
click at [101, 91] on p "Settings" at bounding box center [93, 98] width 41 height 15
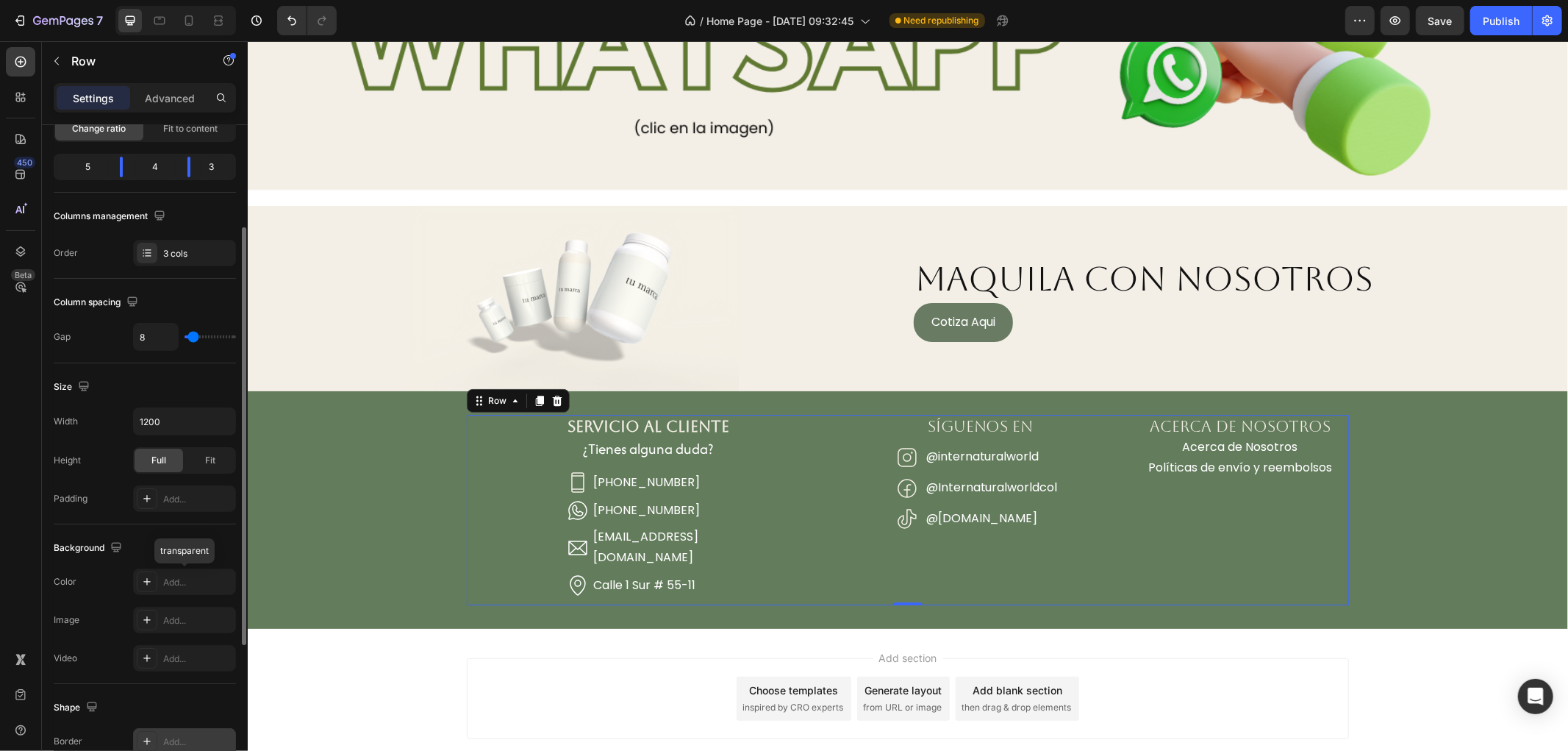
scroll to position [245, 0]
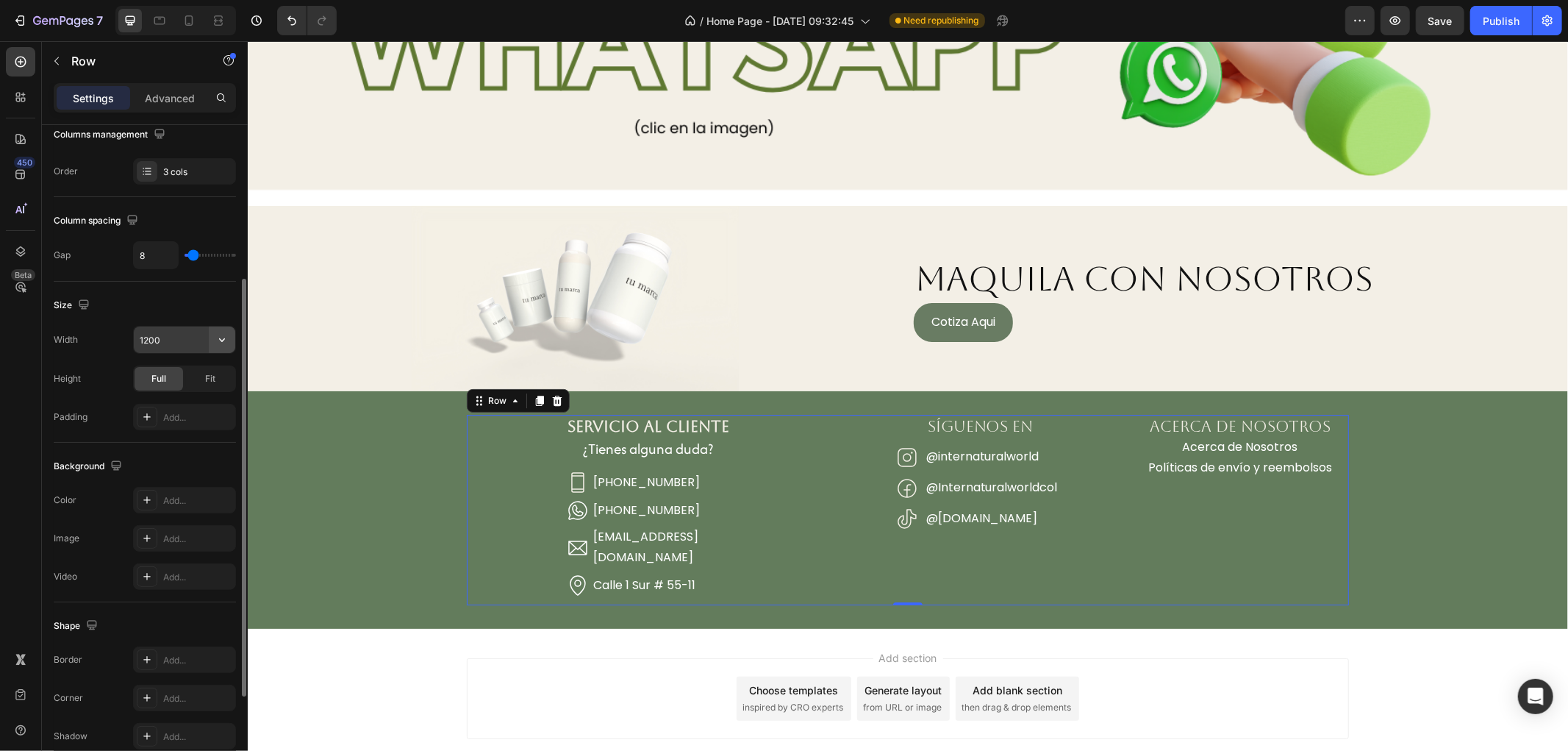
click at [215, 342] on icon "button" at bounding box center [222, 340] width 15 height 15
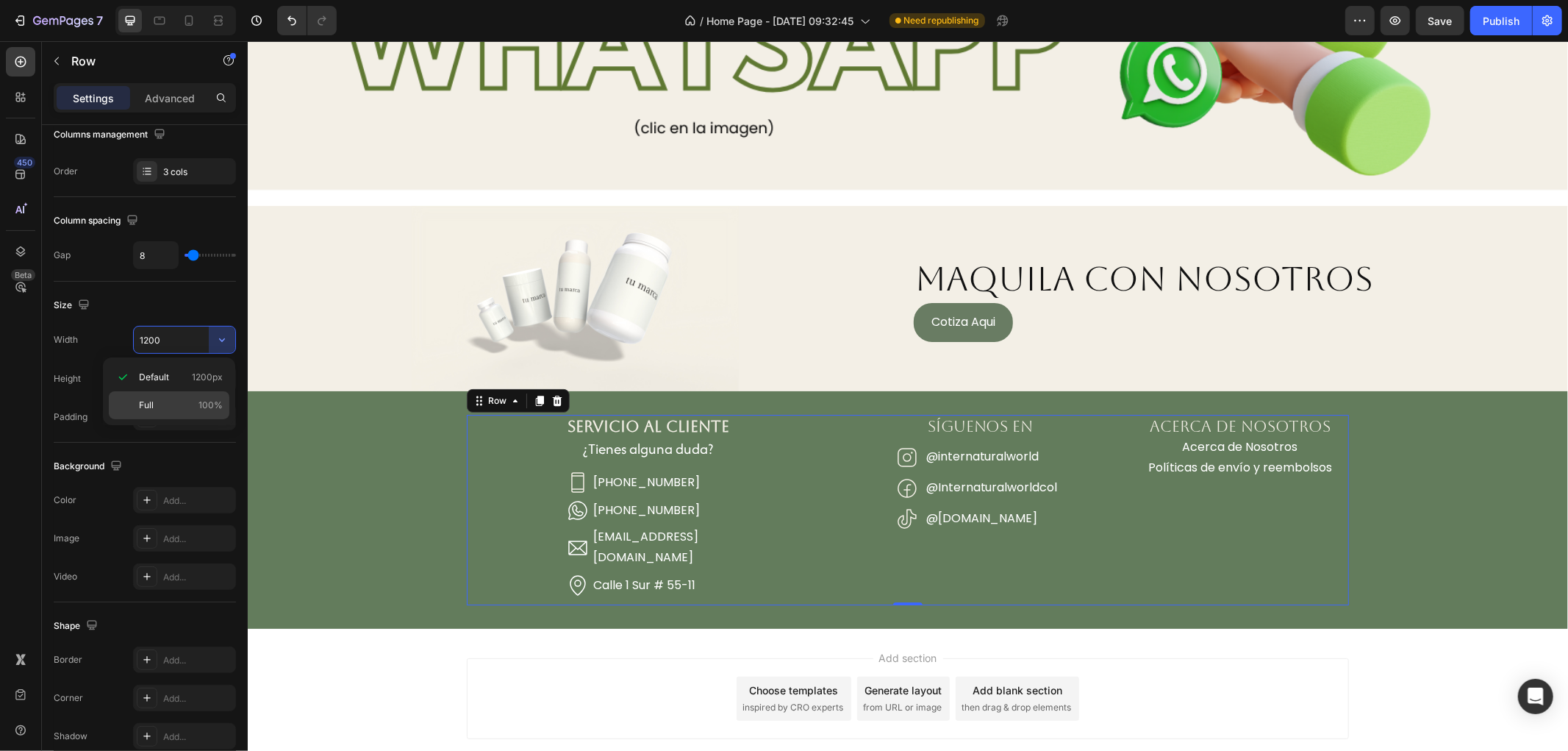
click at [180, 398] on div "Full 100%" at bounding box center [169, 405] width 120 height 28
type input "100%"
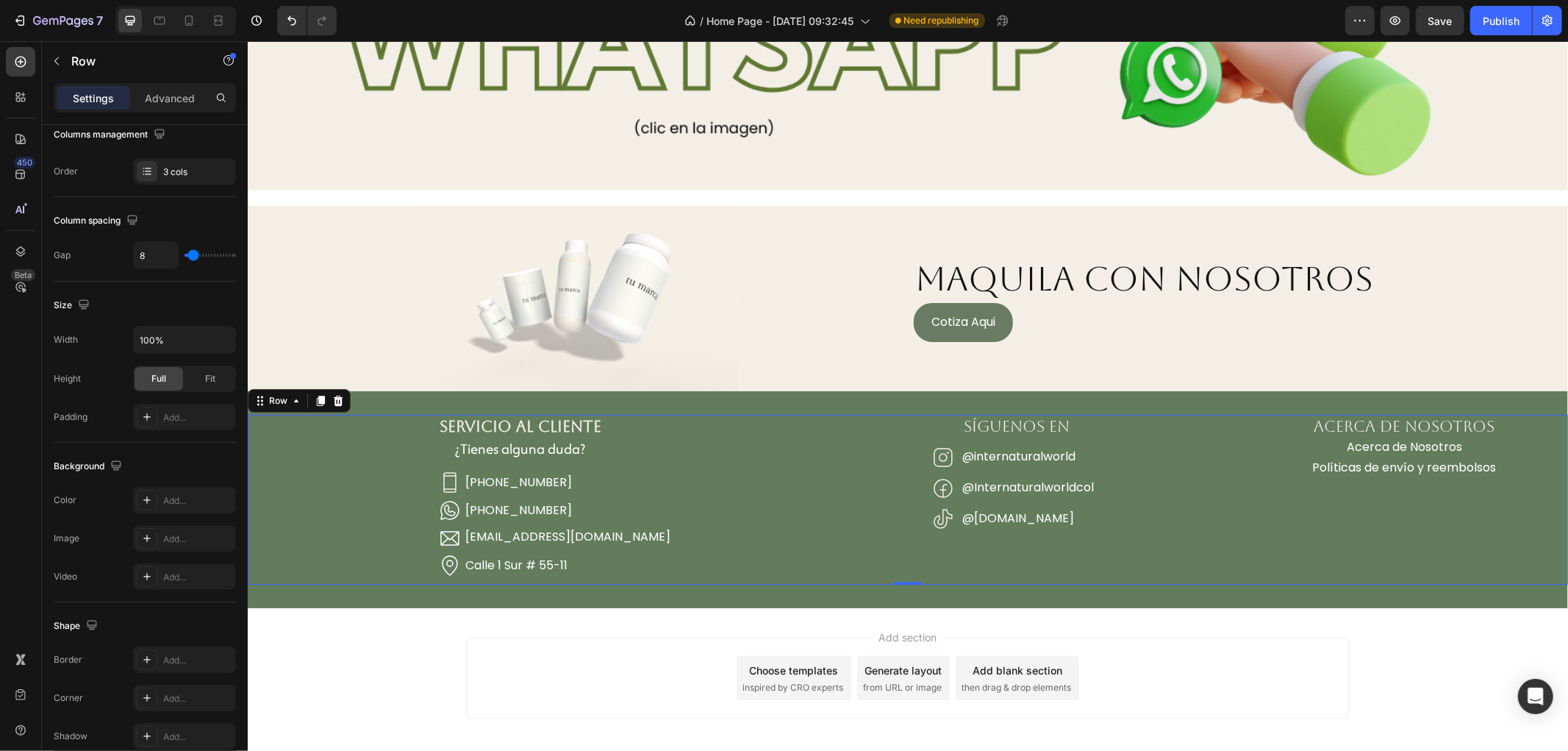
click at [755, 559] on div "SERVICIO AL CLIENTE Heading ¿Tienes alguna duda? Heading Icon (+57) 300 912 594…" at bounding box center [520, 499] width 546 height 170
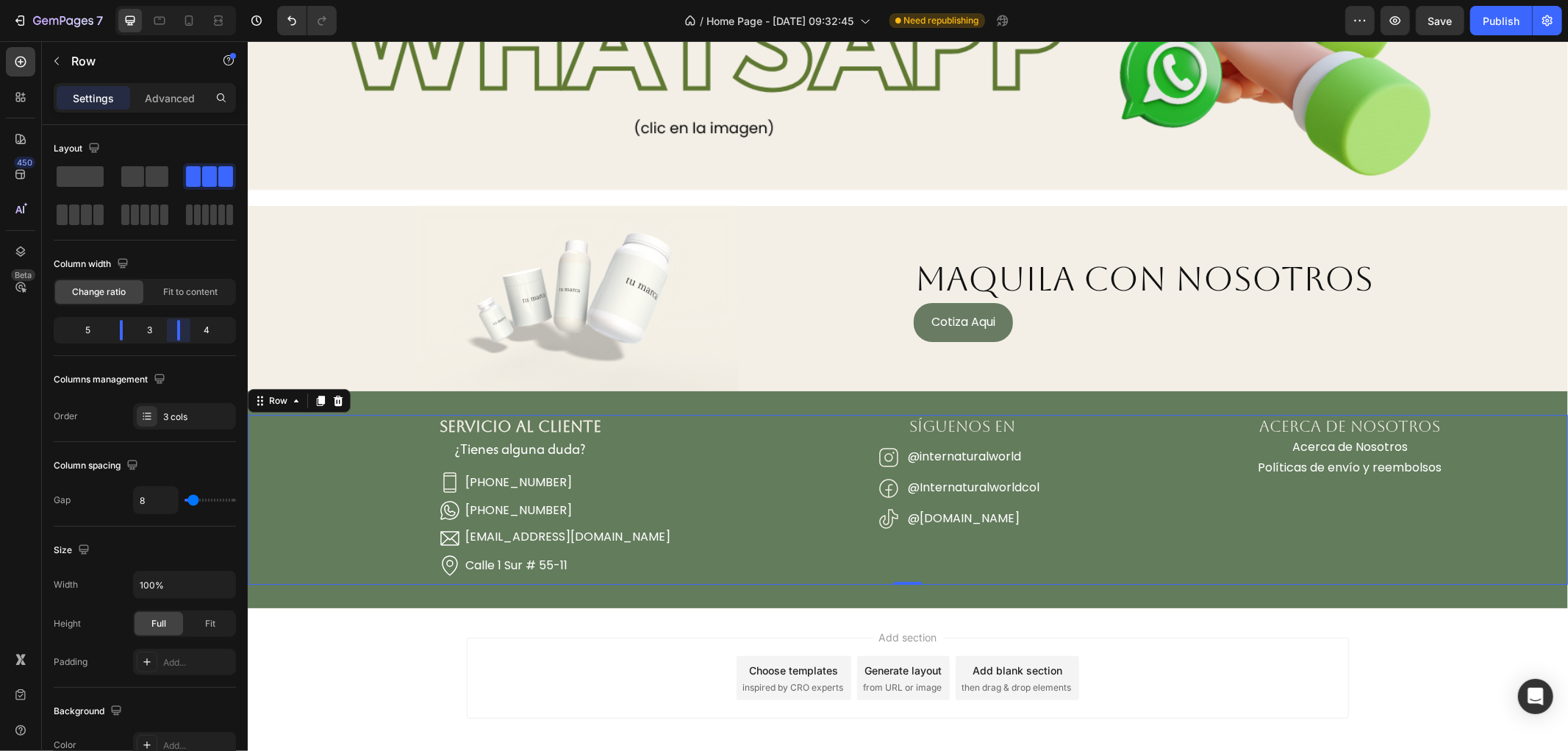
click at [181, 0] on body "7 Version history / Home Page - Aug 6, 09:32:45 Need republishing Preview Save …" at bounding box center [784, 0] width 1568 height 0
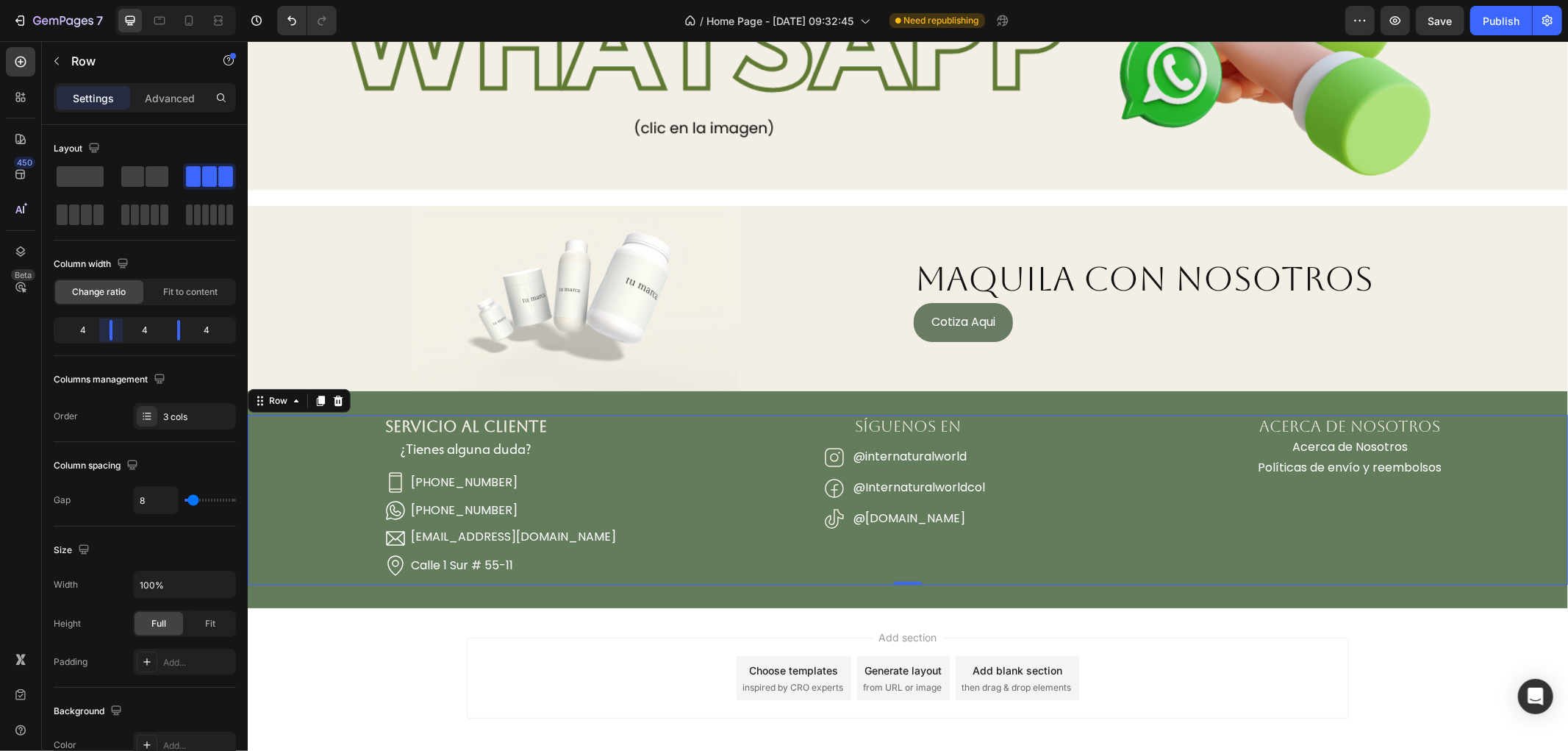
drag, startPoint x: 116, startPoint y: 335, endPoint x: 361, endPoint y: 353, distance: 245.7
click at [114, 0] on body "7 Version history / Home Page - Aug 6, 09:32:45 Need republishing Preview Save …" at bounding box center [784, 0] width 1568 height 0
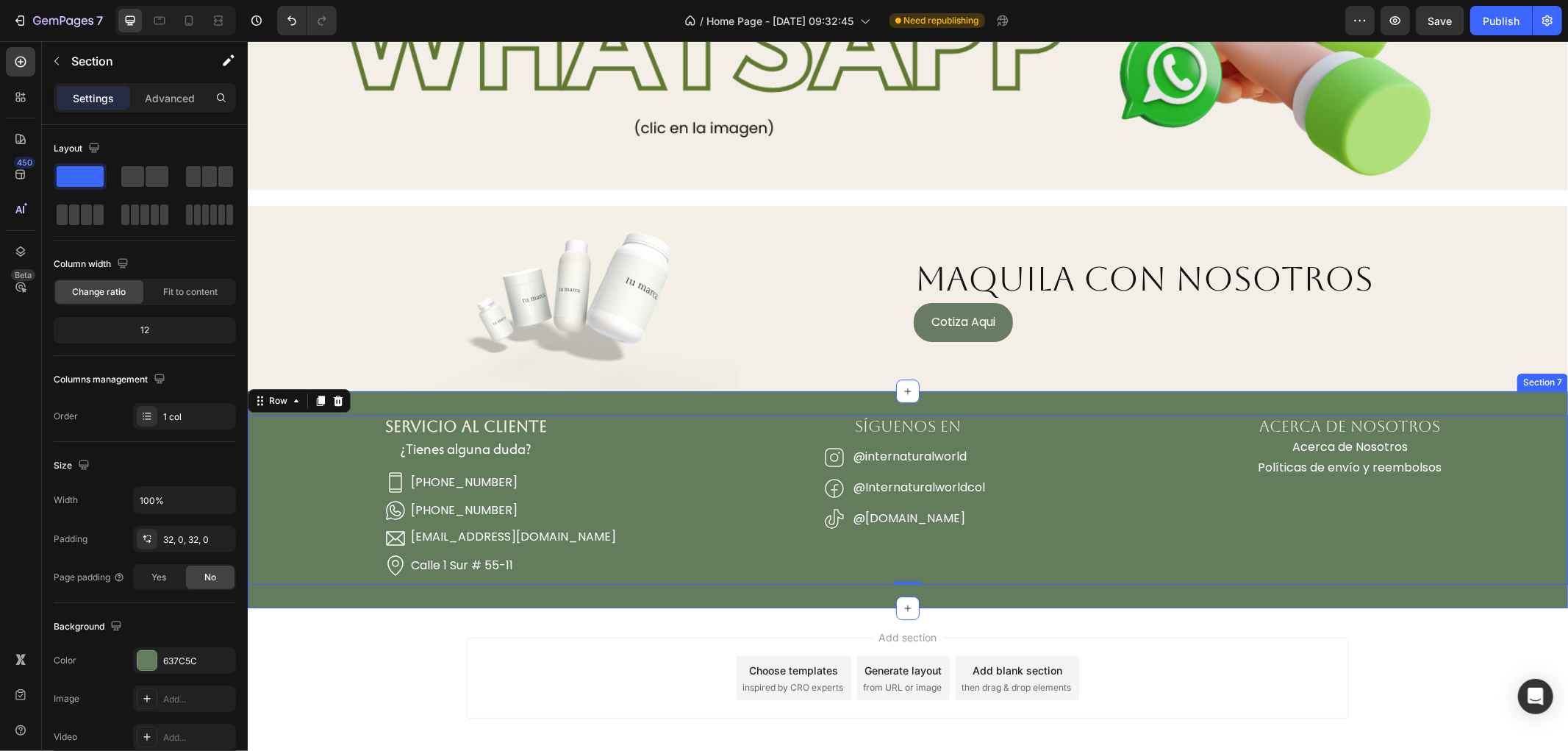
click at [1517, 599] on div "SERVICIO AL CLIENTE Heading ¿Tienes alguna duda? Heading Icon (+57) 300 912 594…" at bounding box center [907, 498] width 1320 height 217
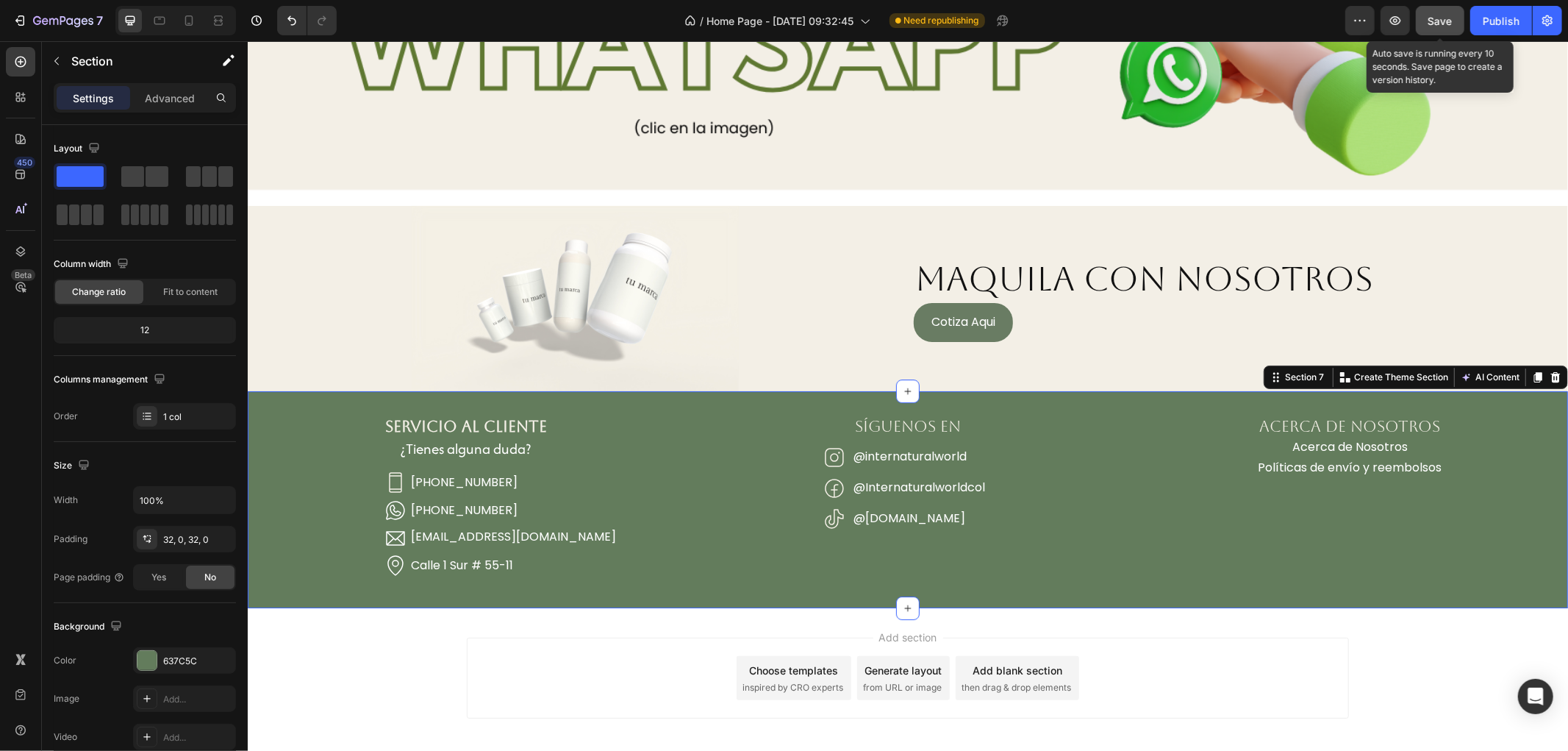
click at [1443, 11] on button "Save" at bounding box center [1440, 20] width 49 height 29
click at [1113, 321] on div "Cotiza Aqui Button" at bounding box center [1240, 321] width 654 height 39
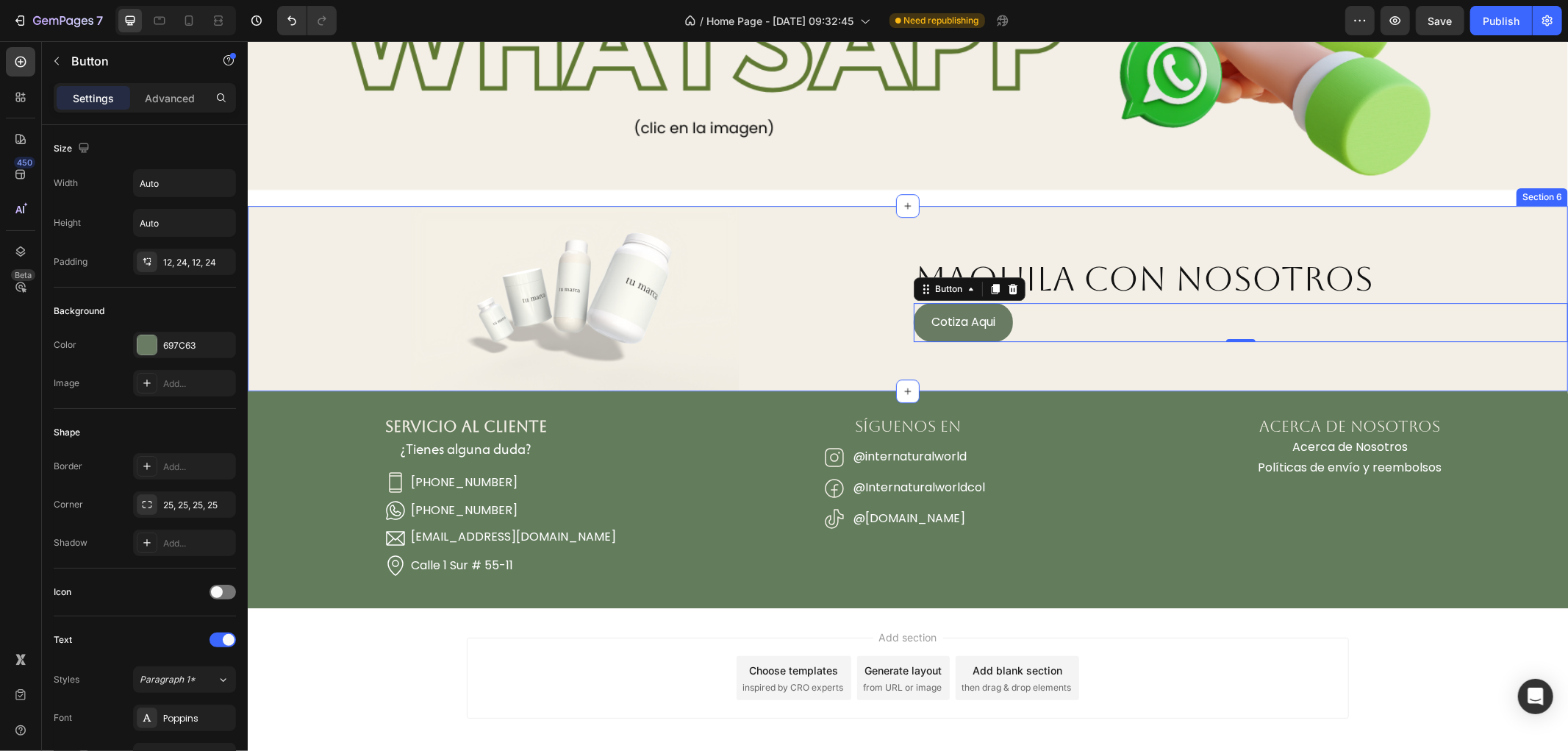
click at [1178, 360] on div "MAQUILA CON NOSOTROS Heading Cotiza Aqui Button 0" at bounding box center [1240, 297] width 654 height 185
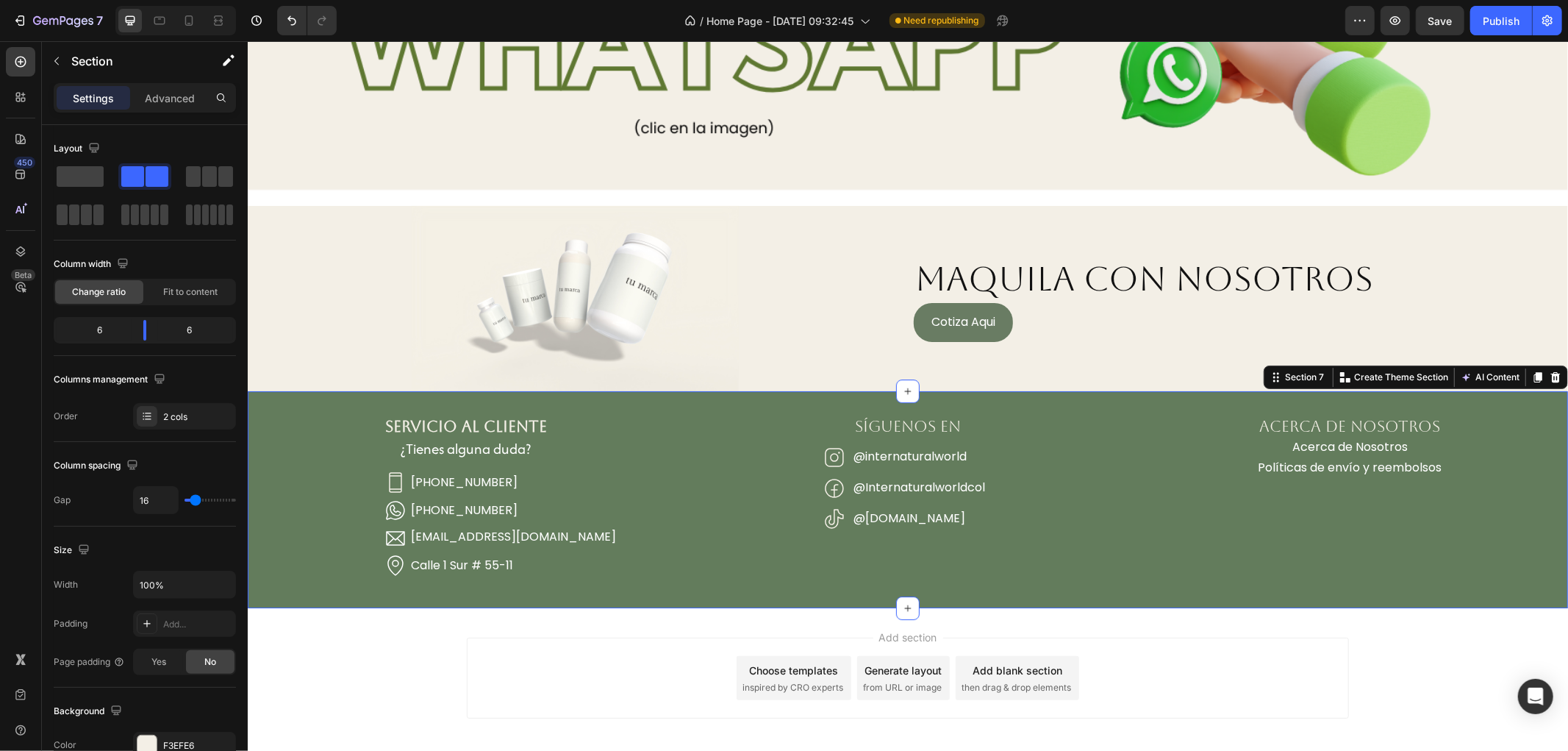
click at [620, 583] on div "SERVICIO AL CLIENTE Heading ¿Tienes alguna duda? Heading Icon (+57) 300 912 594…" at bounding box center [907, 498] width 1320 height 217
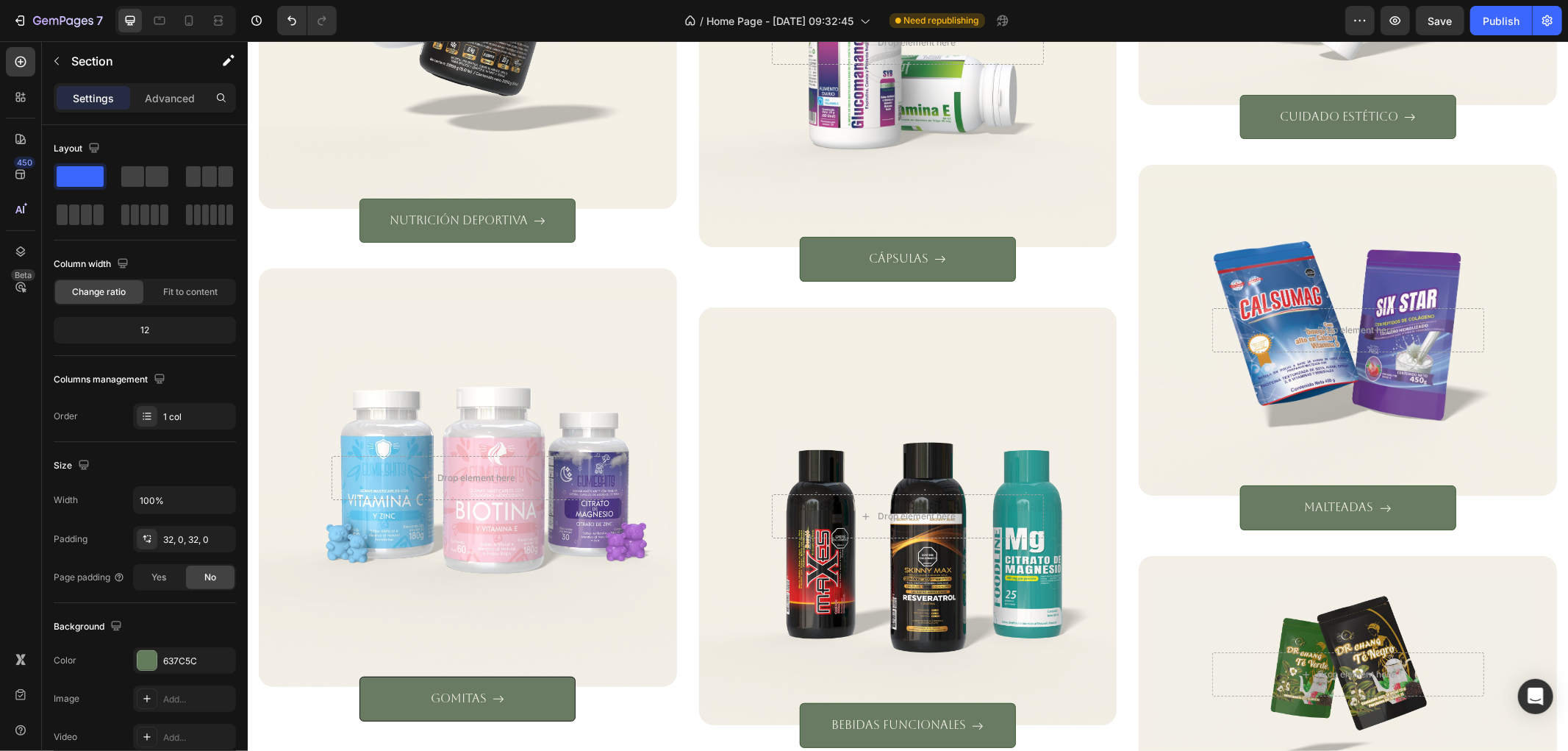
scroll to position [2206, 0]
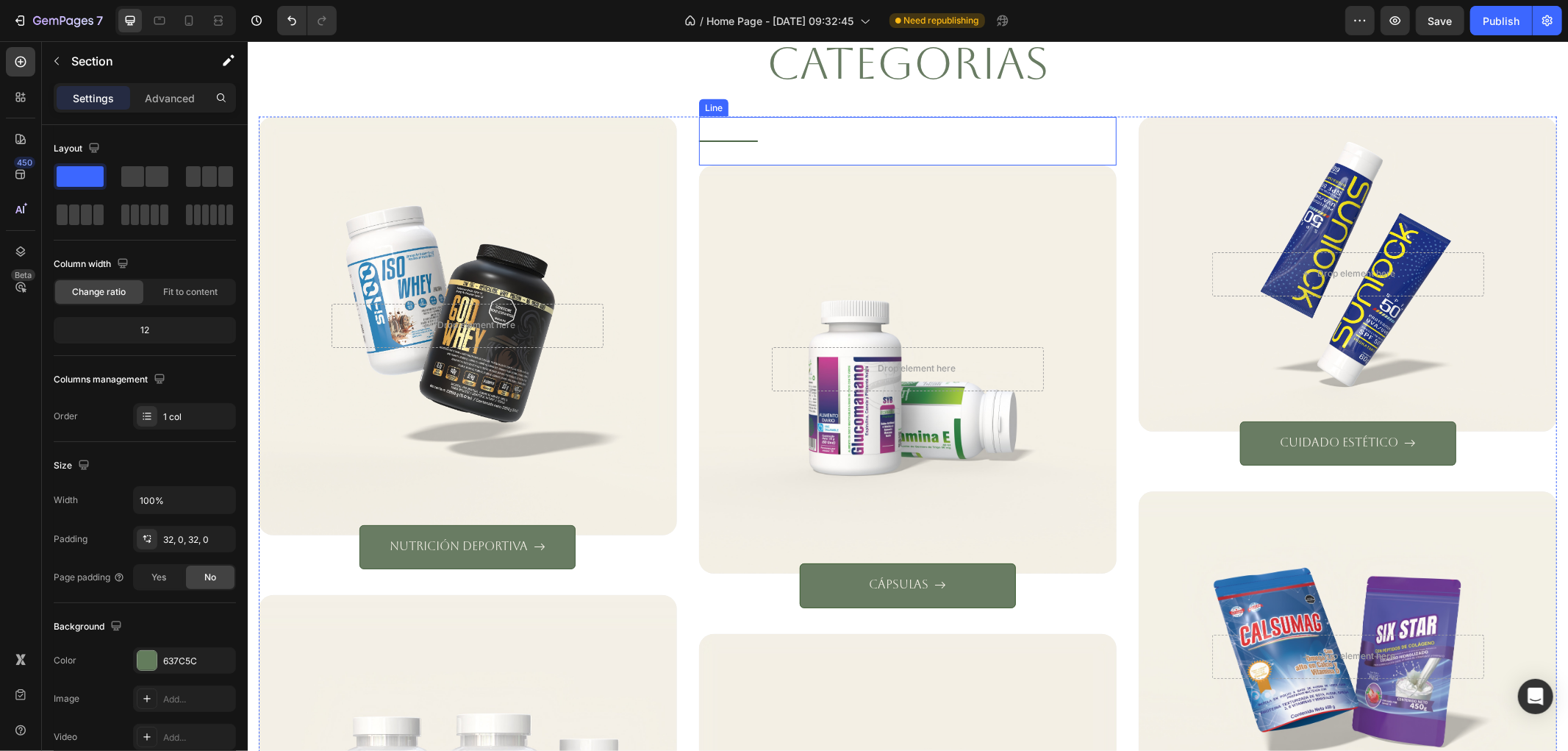
click at [839, 127] on div "Title Line" at bounding box center [907, 141] width 418 height 49
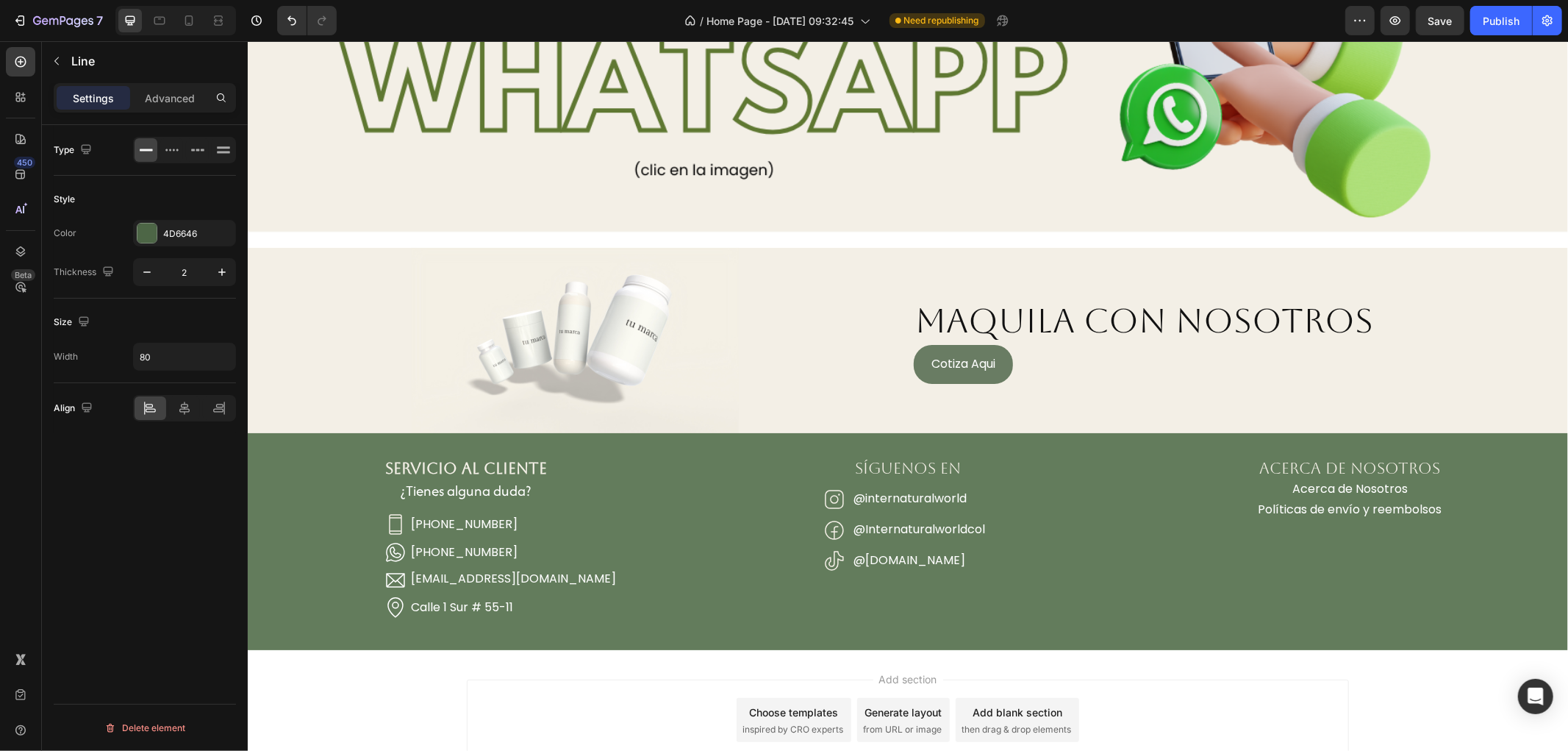
scroll to position [3904, 0]
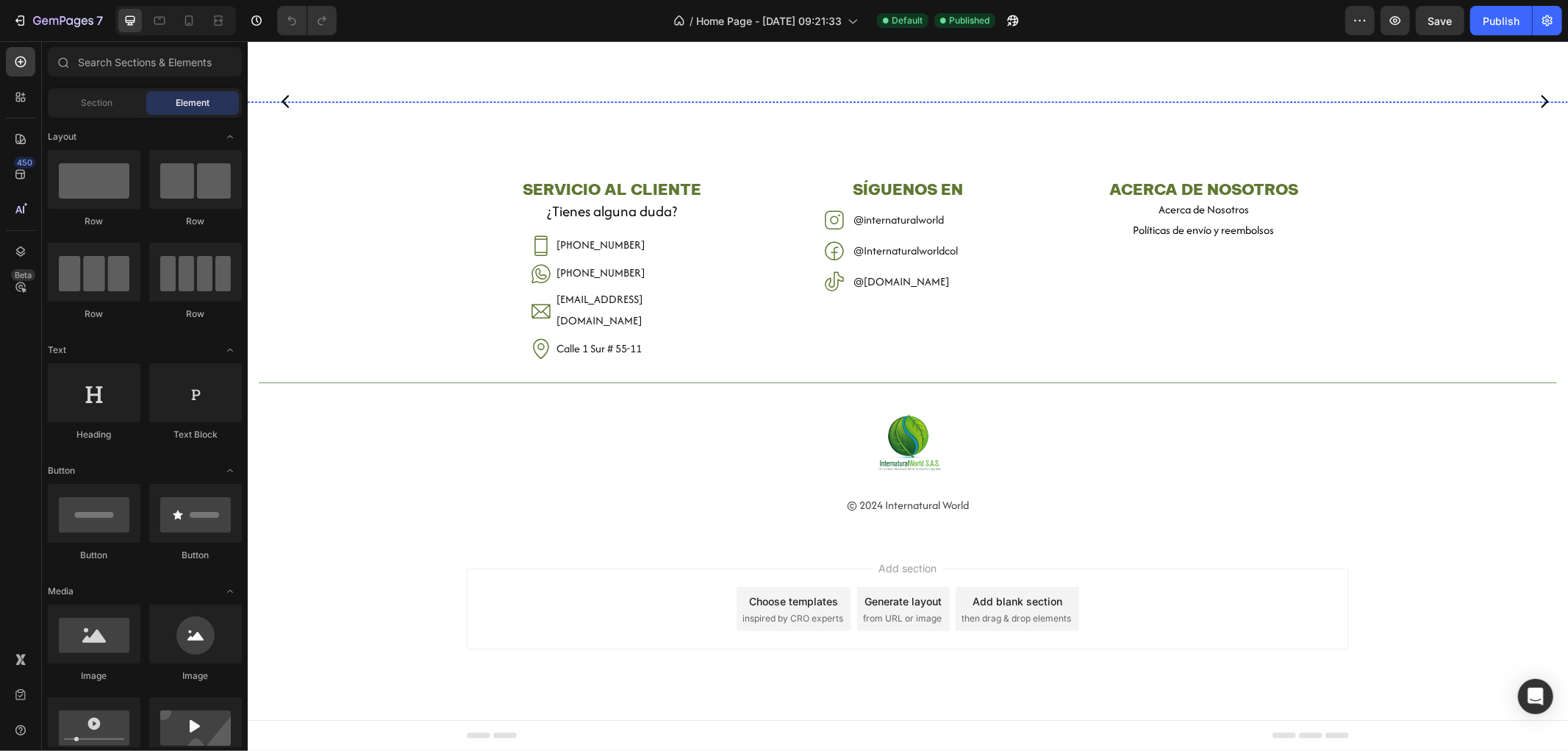
scroll to position [3443, 0]
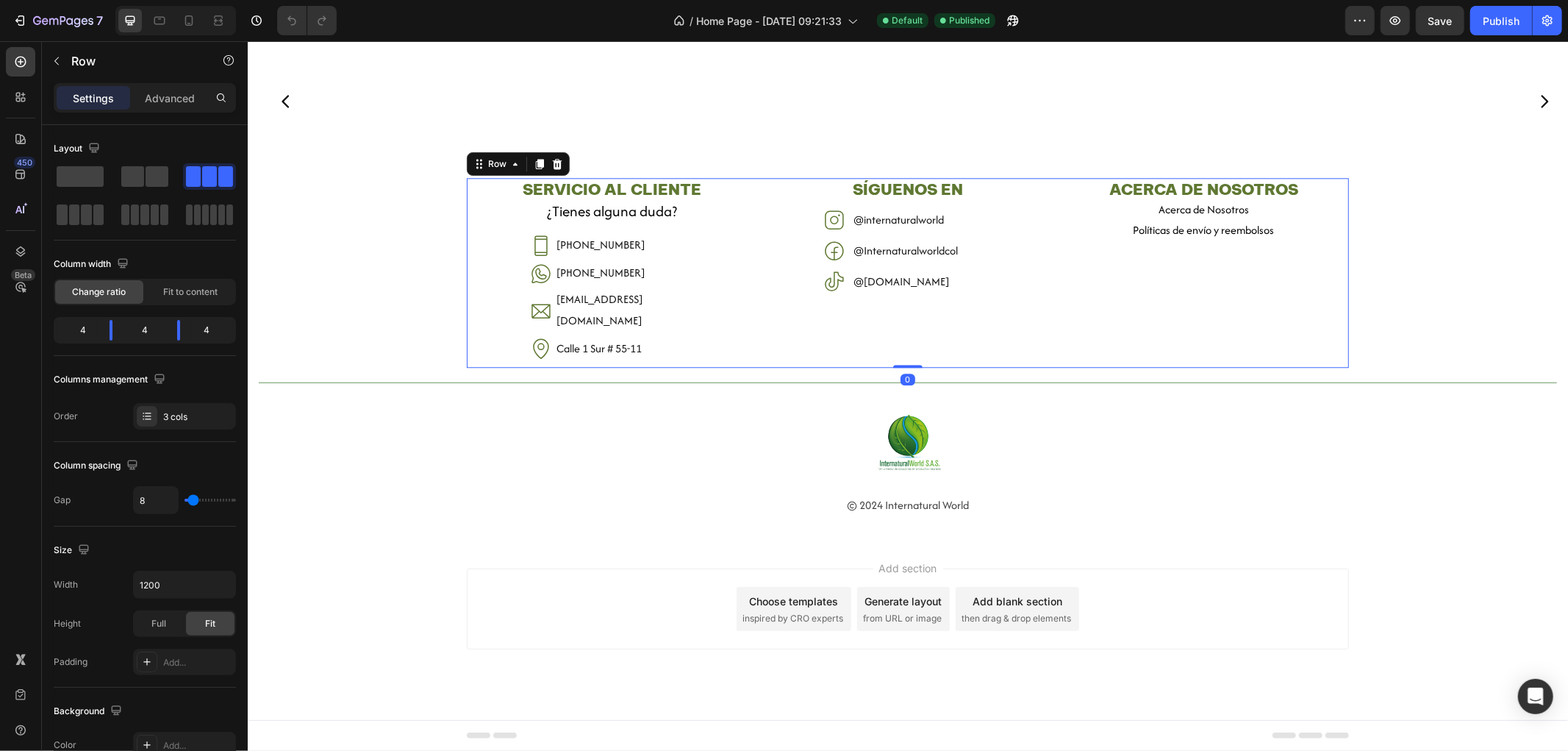
click at [762, 340] on div "SÍGUENOS EN Heading Icon @internaturalworld Heading Row Icon @Internaturalworld…" at bounding box center [907, 273] width 290 height 190
